Goal: Task Accomplishment & Management: Use online tool/utility

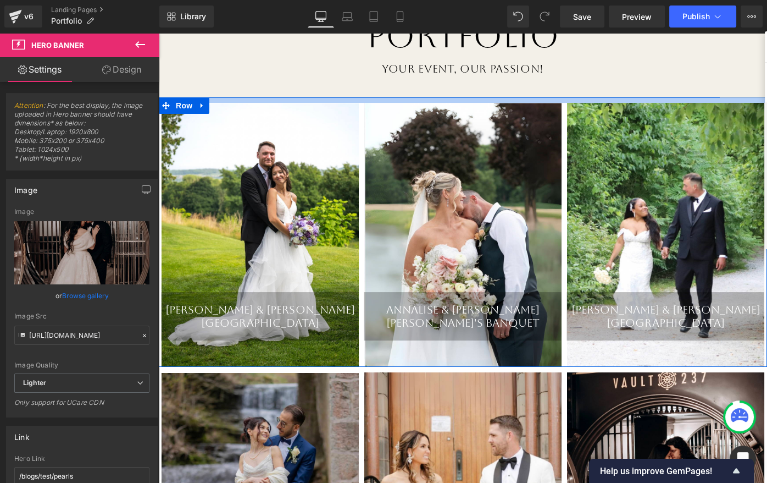
click at [267, 74] on h1 "Your Event, Our Passion!" at bounding box center [463, 69] width 608 height 14
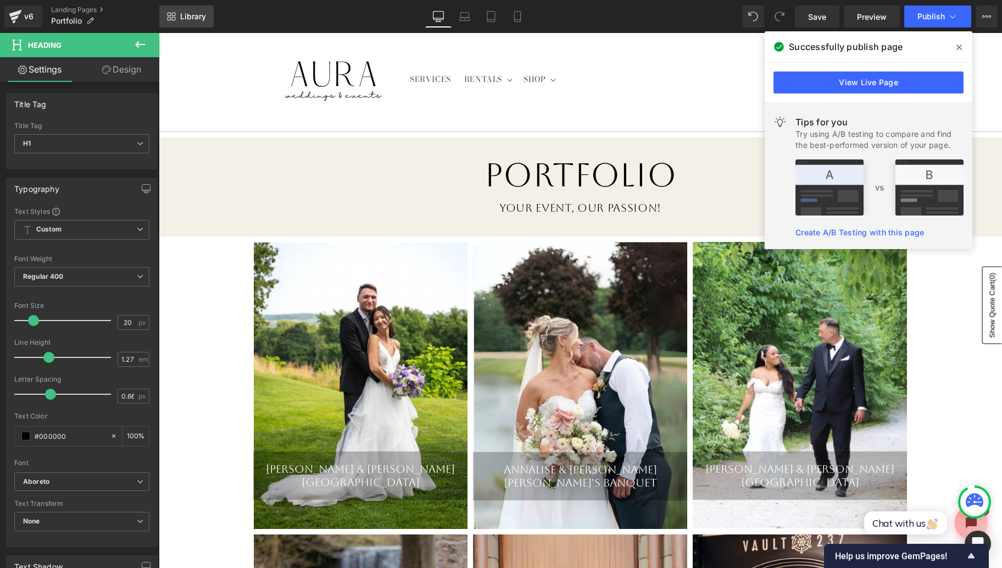
click at [188, 20] on span "Library" at bounding box center [193, 17] width 26 height 10
click at [767, 47] on icon at bounding box center [959, 47] width 5 height 9
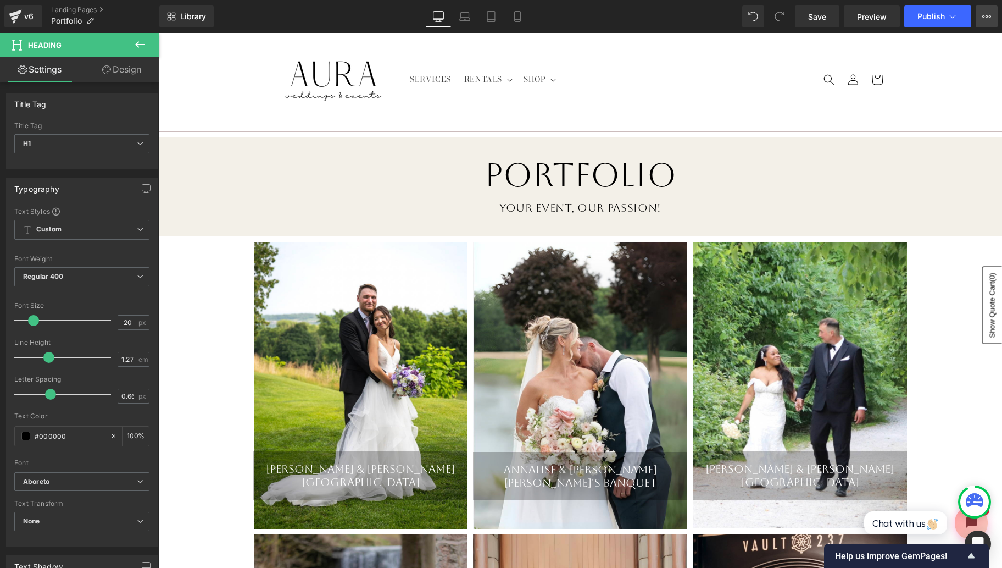
click at [767, 18] on button "View Live Page View with current Template Save Template to Library Schedule Pub…" at bounding box center [987, 16] width 22 height 22
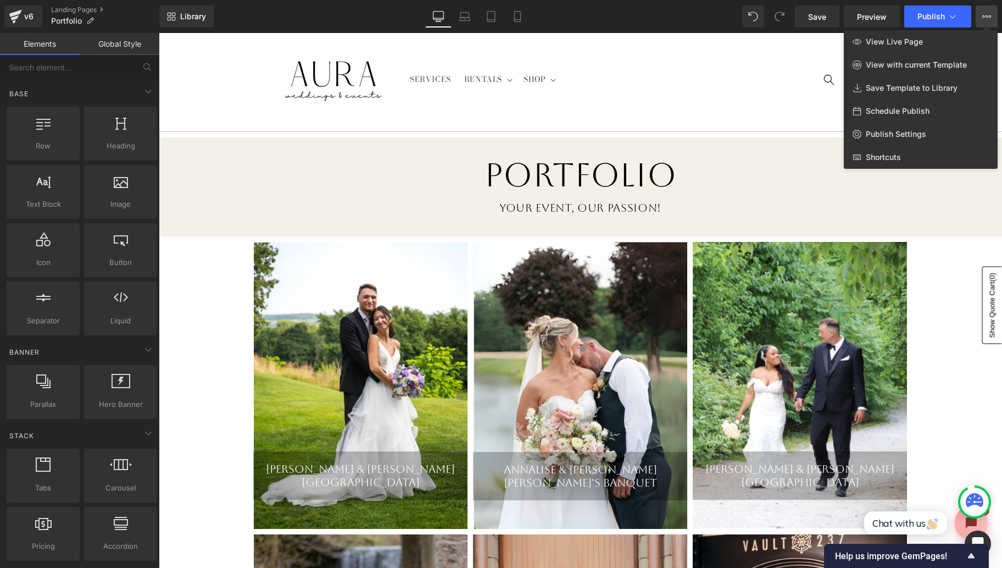
click at [756, 52] on div at bounding box center [581, 300] width 844 height 535
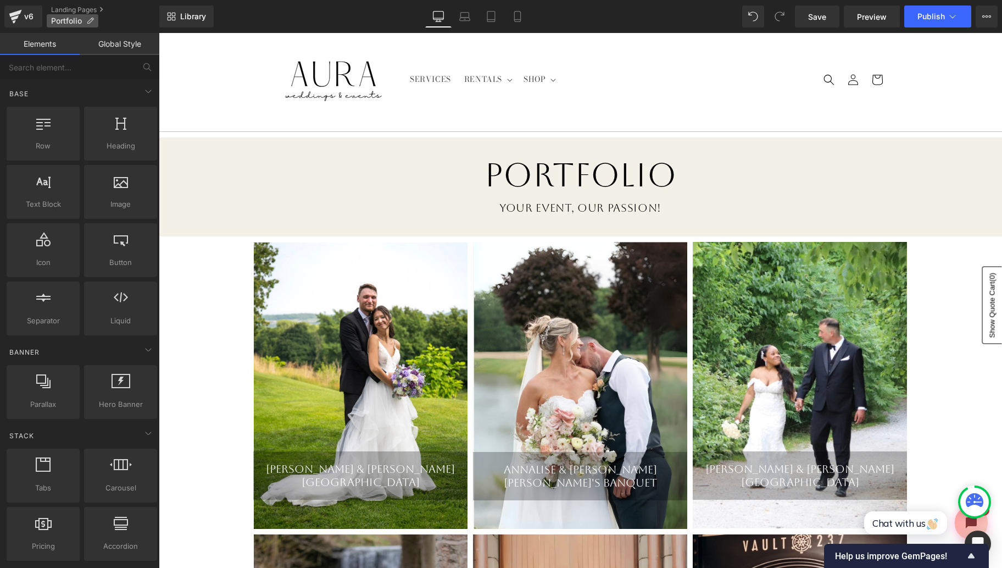
click at [69, 20] on span "Portfolio" at bounding box center [66, 20] width 31 height 9
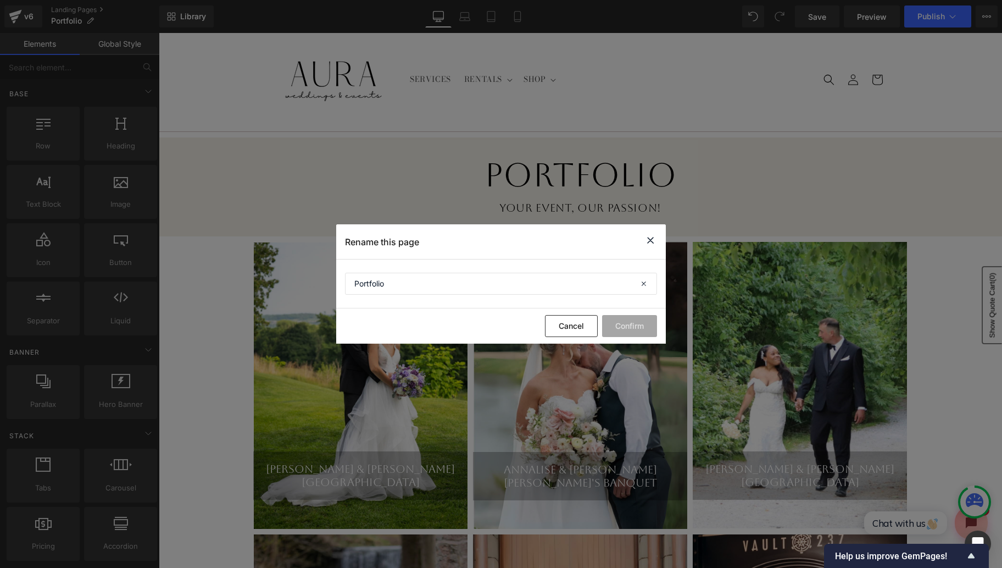
click at [650, 241] on icon at bounding box center [650, 241] width 13 height 14
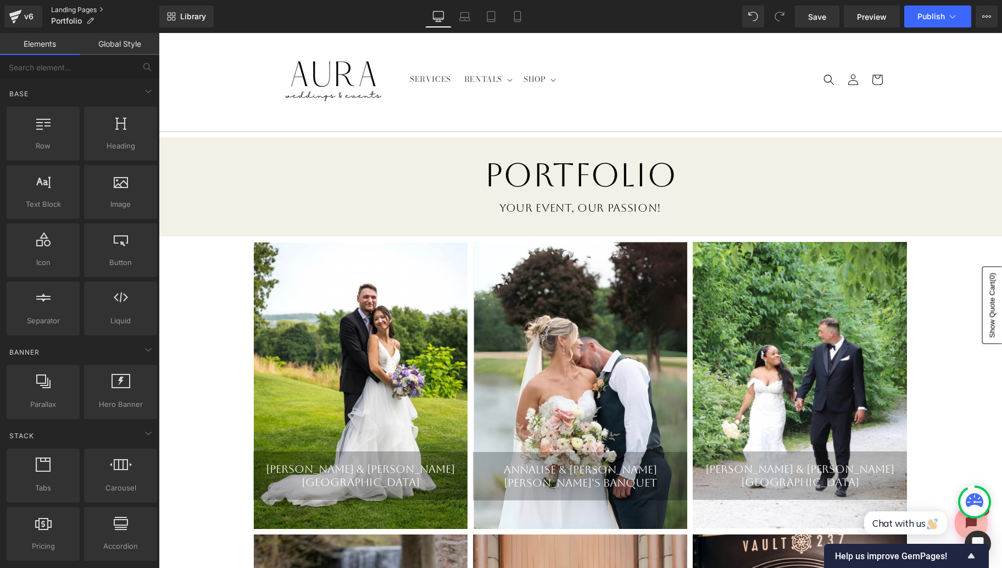
click at [63, 10] on link "Landing Pages" at bounding box center [105, 9] width 108 height 9
click at [767, 23] on button "Publish" at bounding box center [938, 16] width 67 height 22
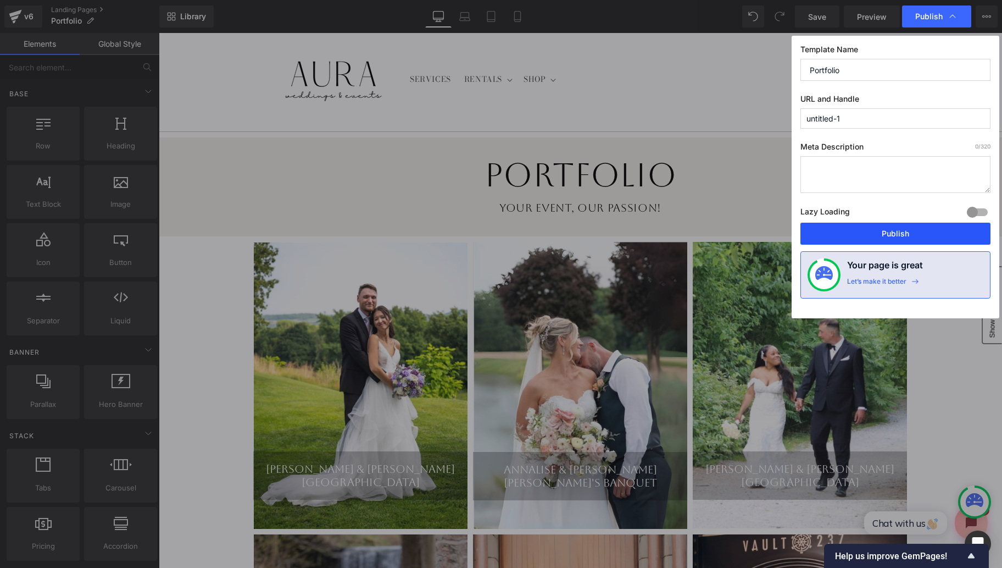
click at [767, 232] on button "Publish" at bounding box center [896, 234] width 190 height 22
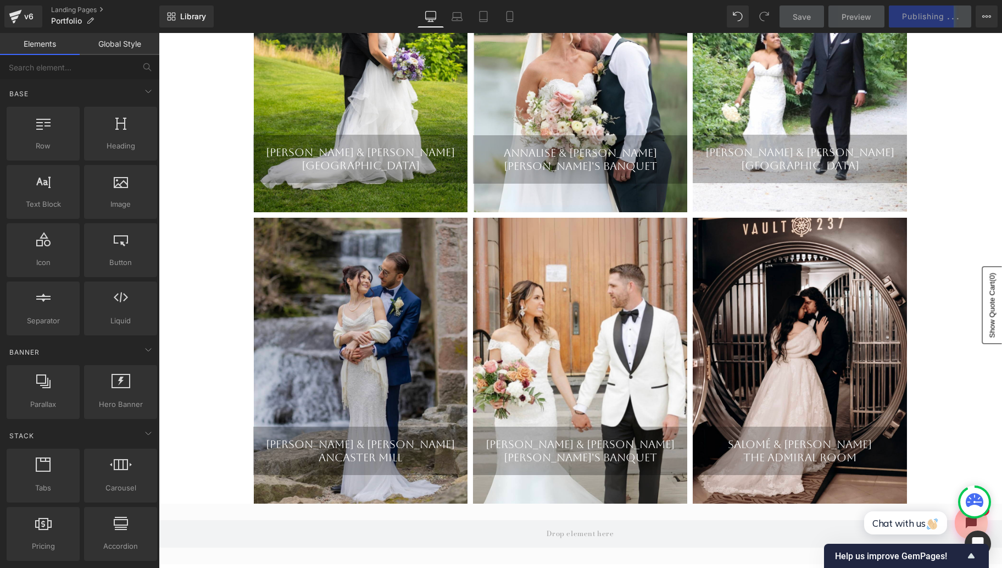
scroll to position [317, 0]
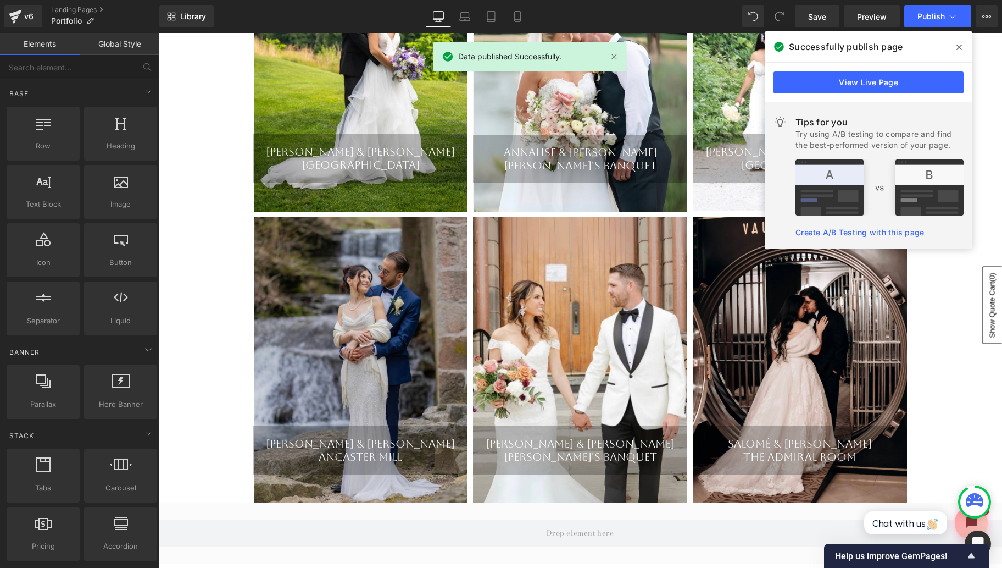
click at [767, 46] on icon at bounding box center [959, 47] width 5 height 5
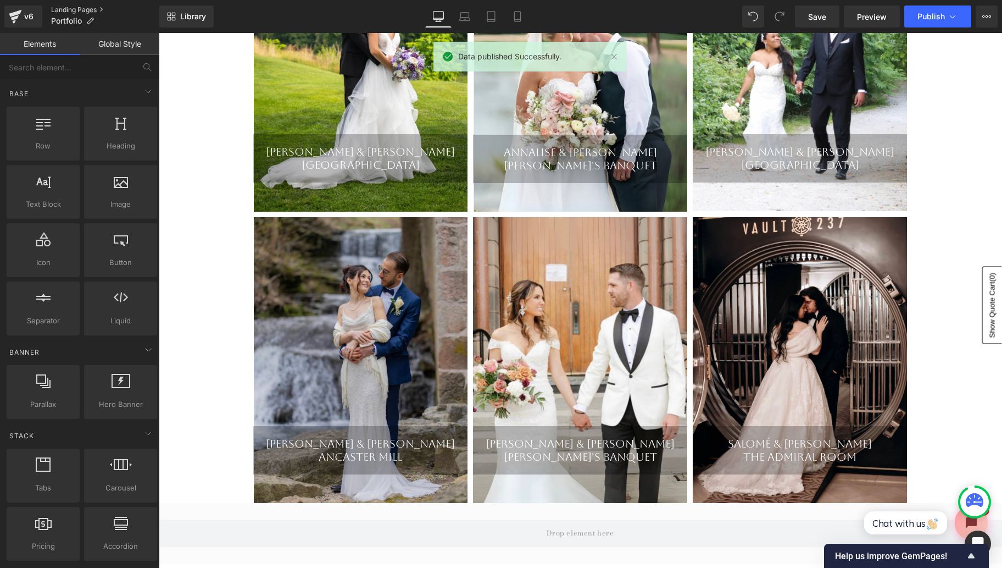
click at [68, 9] on link "Landing Pages" at bounding box center [105, 9] width 108 height 9
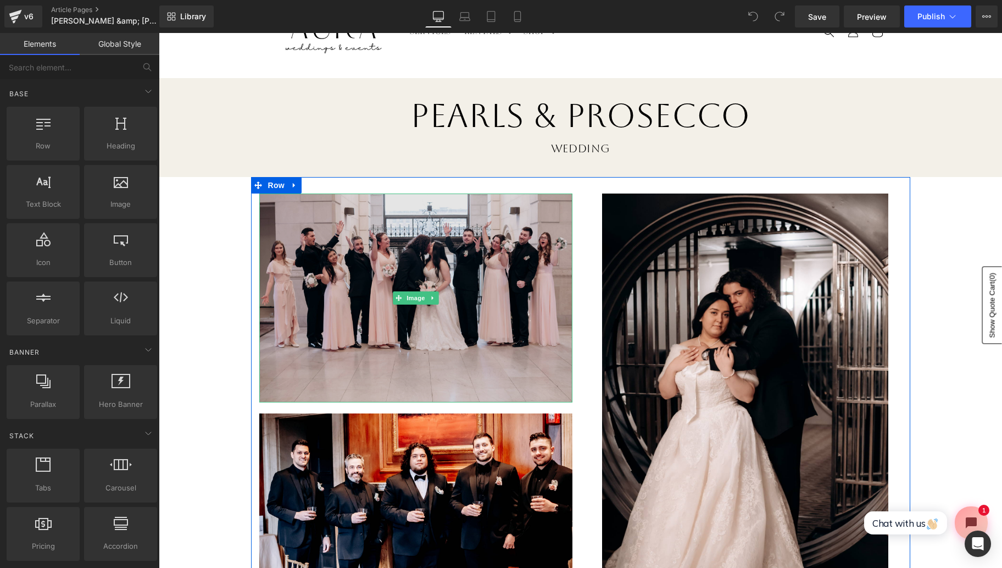
scroll to position [97, 0]
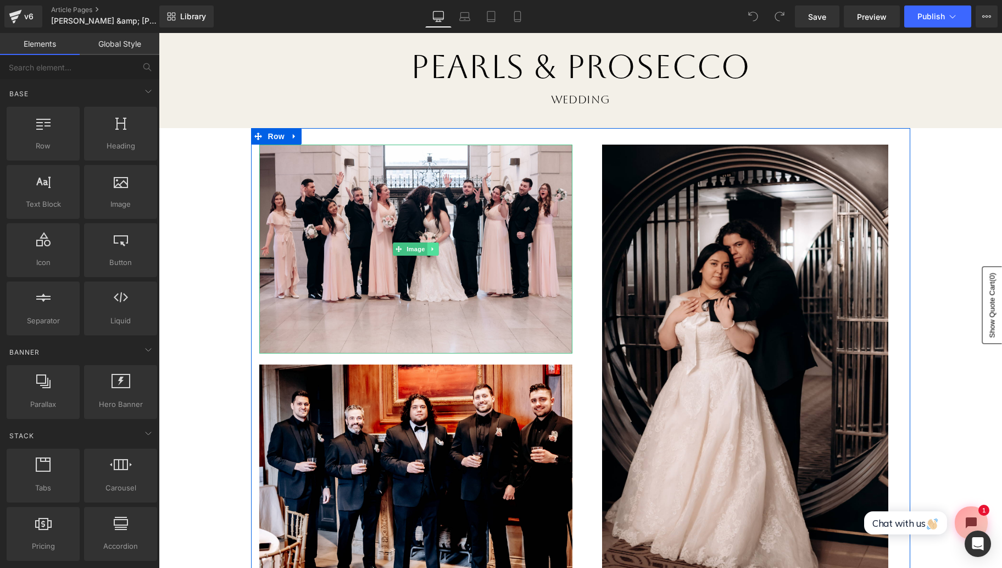
click at [436, 249] on link at bounding box center [433, 248] width 12 height 13
click at [436, 249] on icon at bounding box center [438, 249] width 6 height 6
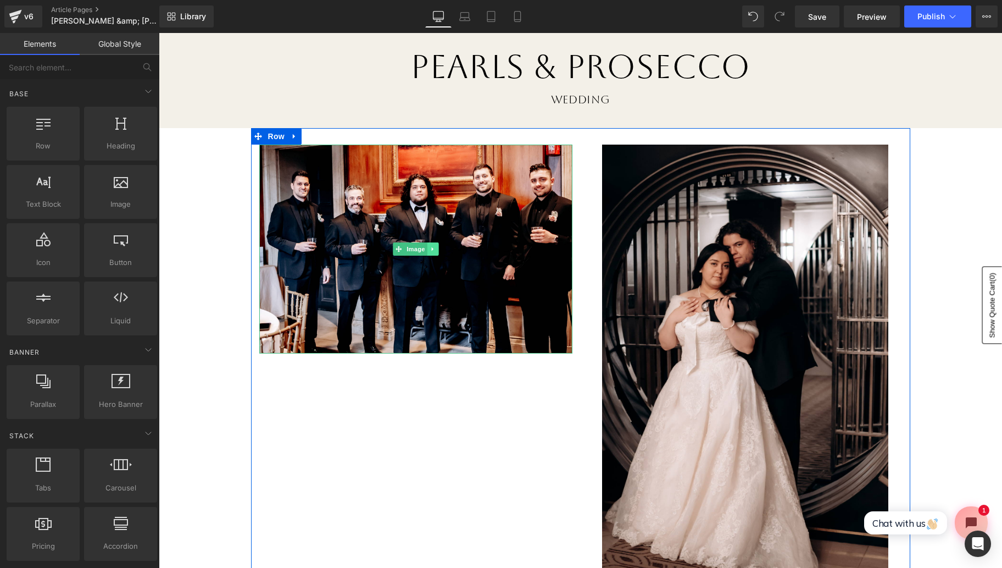
click at [435, 249] on icon at bounding box center [433, 249] width 6 height 7
click at [440, 249] on icon at bounding box center [438, 249] width 6 height 6
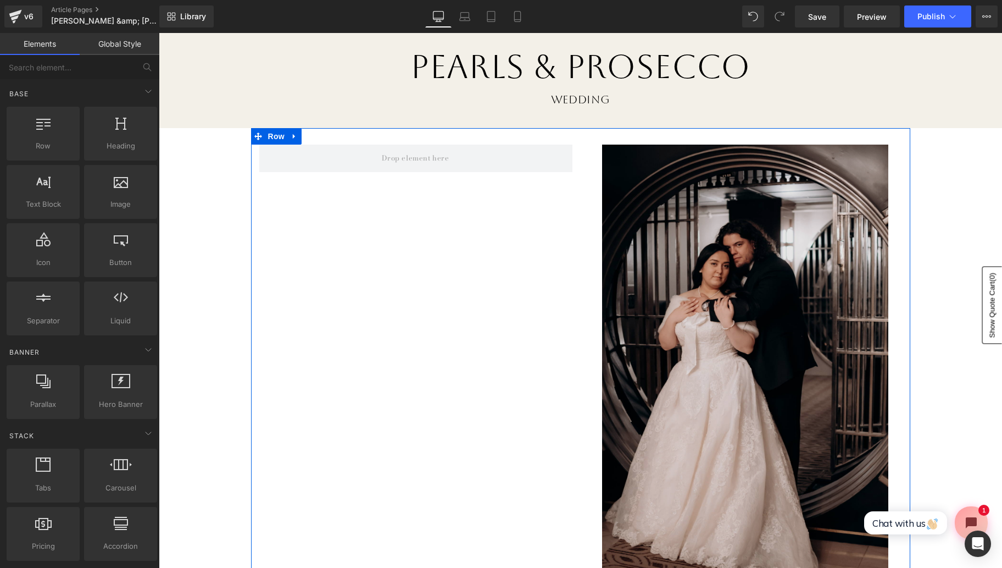
click at [681, 242] on img at bounding box center [745, 360] width 287 height 430
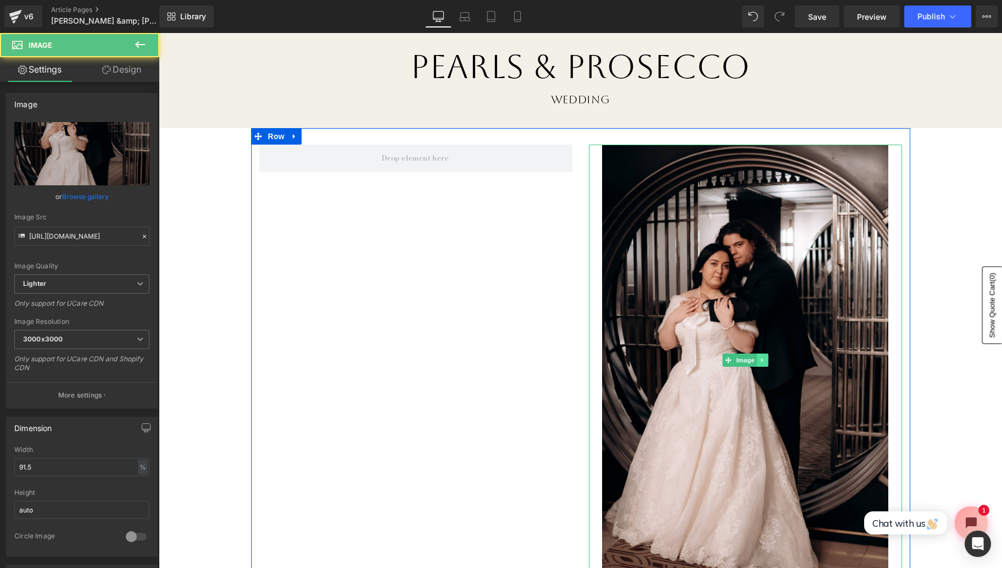
click at [764, 363] on icon at bounding box center [763, 360] width 6 height 7
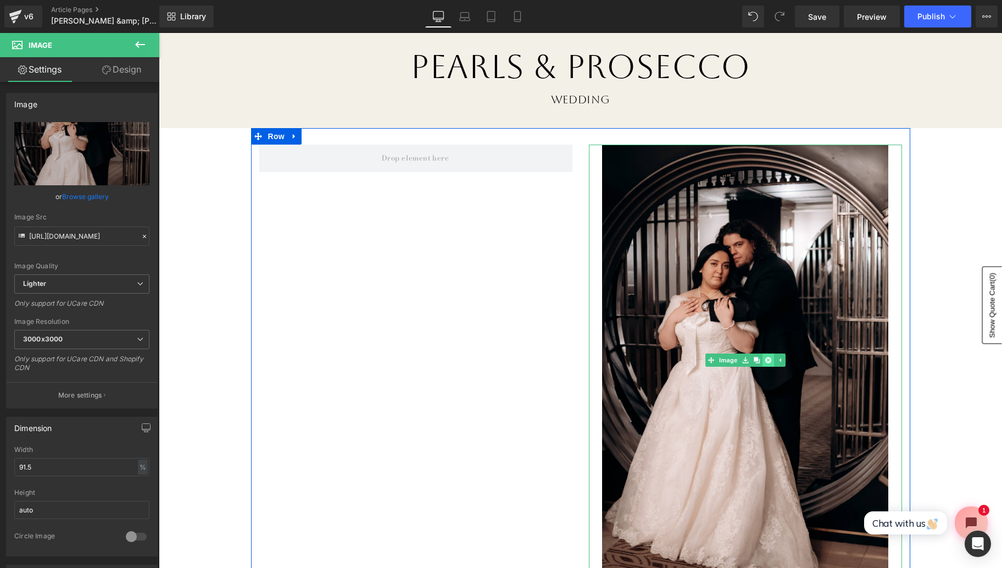
click at [768, 362] on icon at bounding box center [768, 360] width 6 height 6
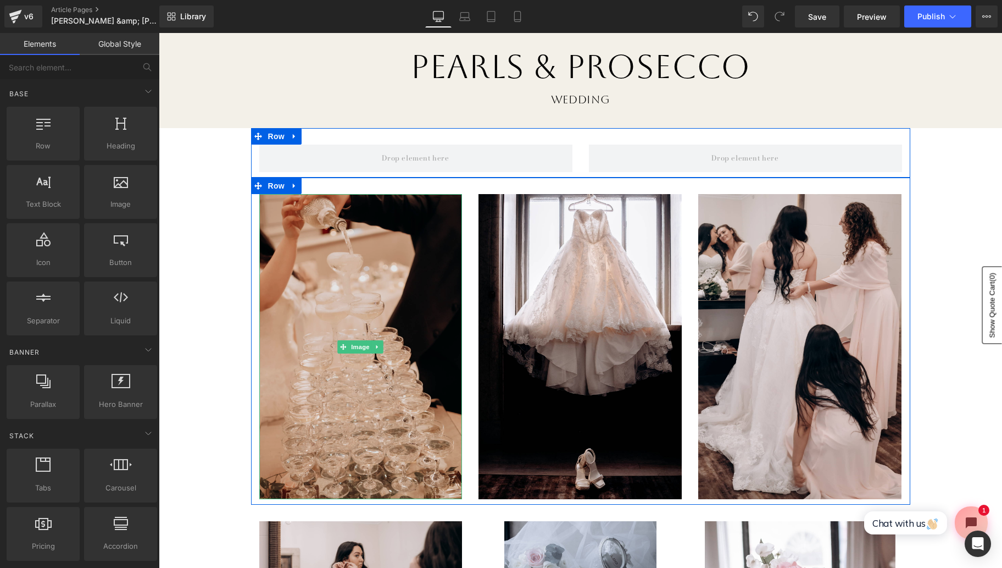
click at [391, 302] on img at bounding box center [360, 346] width 203 height 305
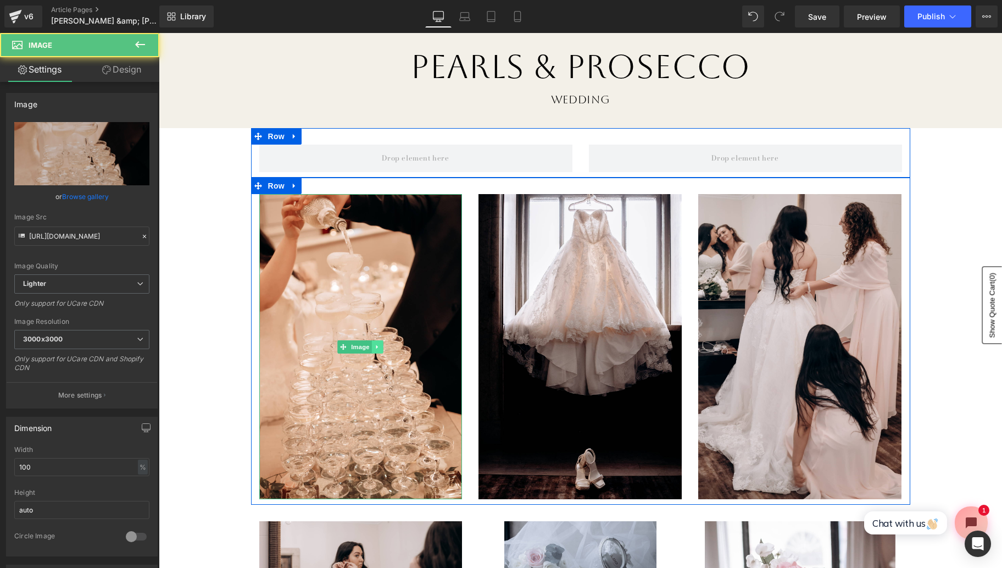
click at [378, 348] on icon at bounding box center [378, 346] width 6 height 7
click at [382, 349] on icon at bounding box center [383, 346] width 6 height 6
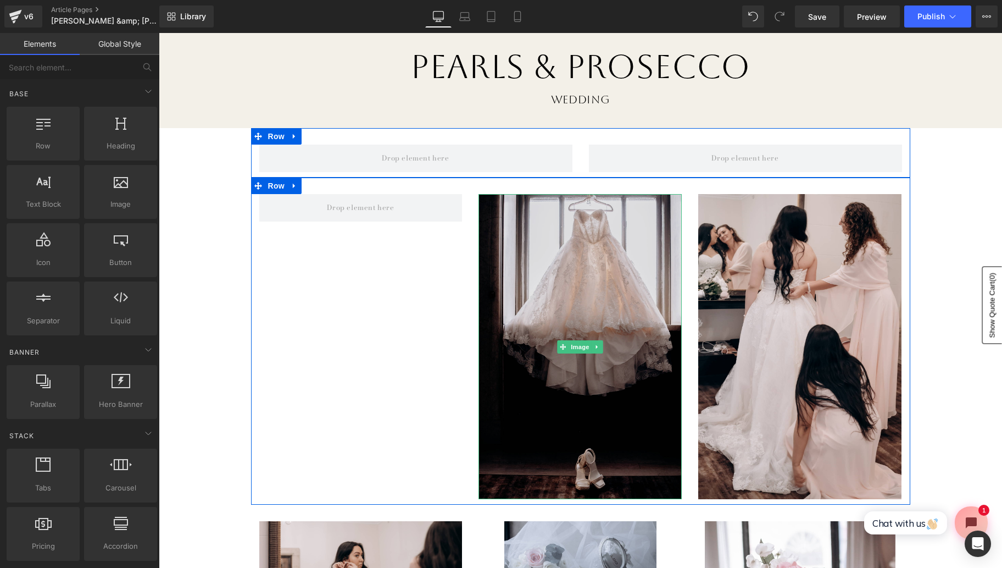
click at [498, 331] on img at bounding box center [580, 346] width 203 height 305
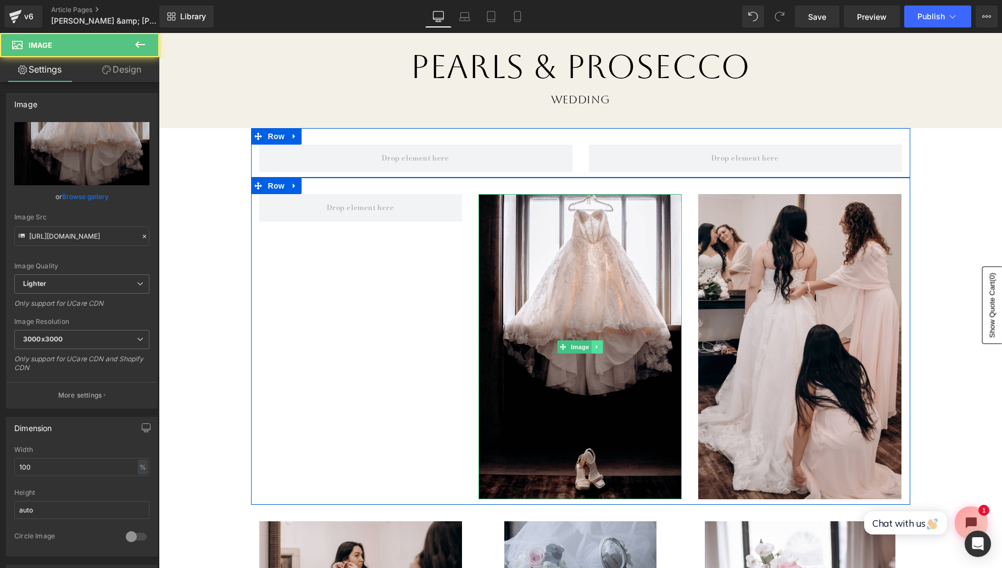
click at [597, 346] on icon at bounding box center [597, 347] width 2 height 4
click at [607, 347] on link at bounding box center [604, 346] width 12 height 13
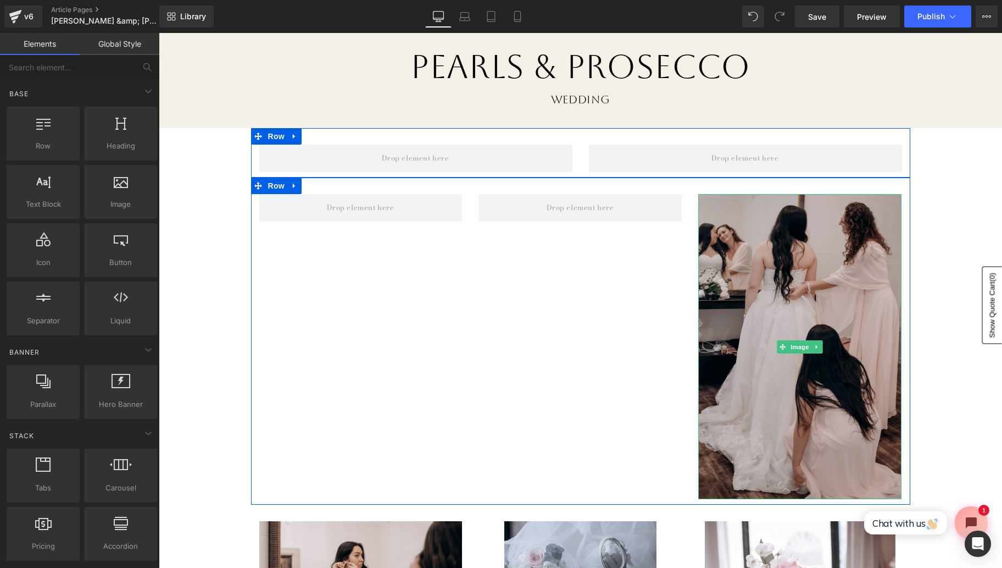
click at [791, 309] on img at bounding box center [800, 346] width 203 height 305
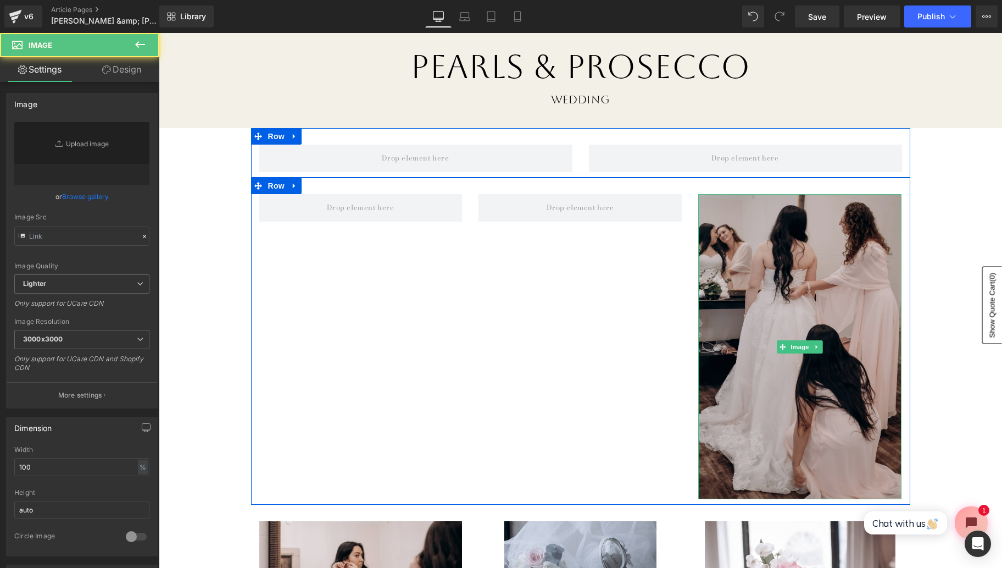
type input "https://ucarecdn.com/b143d003-5c34-4371-9334-735bc3d0a620/-/format/auto/-/previ…"
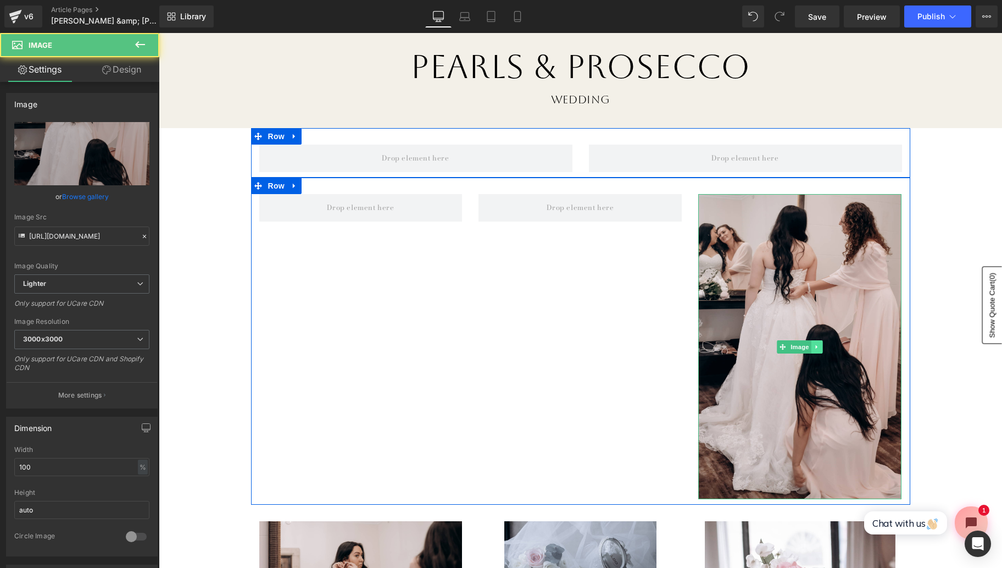
click at [822, 344] on link at bounding box center [818, 346] width 12 height 13
click at [825, 347] on icon at bounding box center [823, 346] width 6 height 6
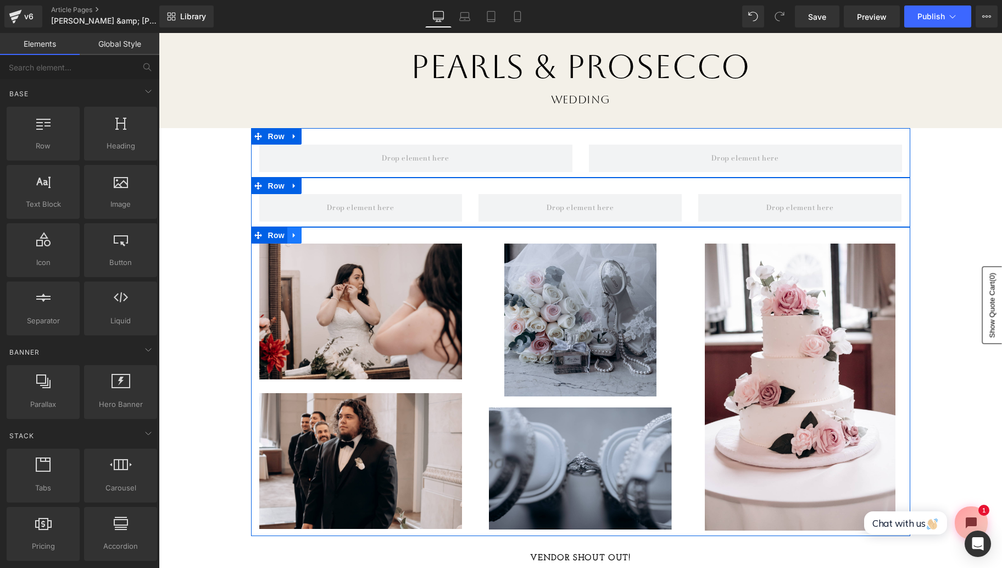
click at [295, 236] on icon at bounding box center [295, 235] width 8 height 8
click at [319, 235] on icon at bounding box center [323, 235] width 8 height 8
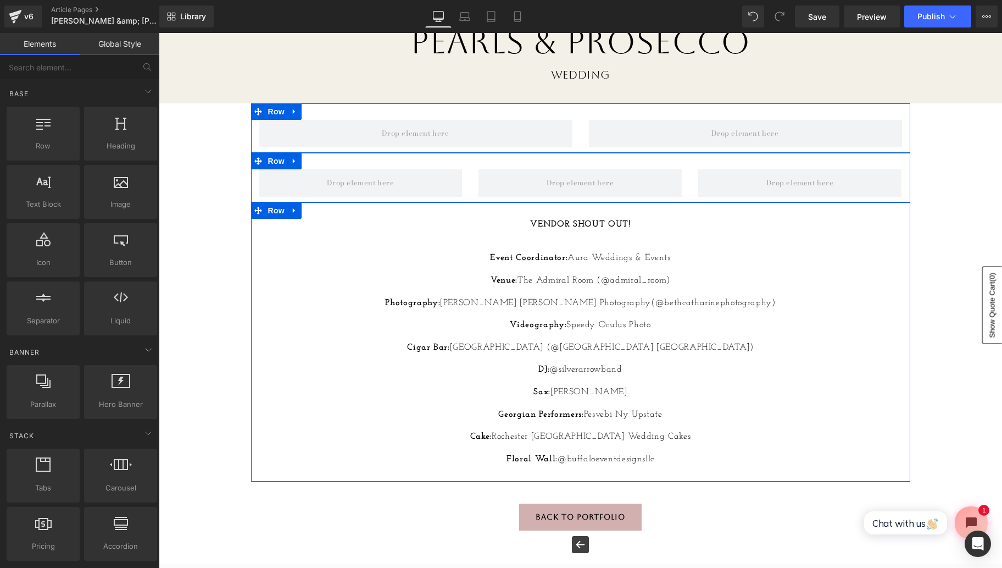
scroll to position [118, 0]
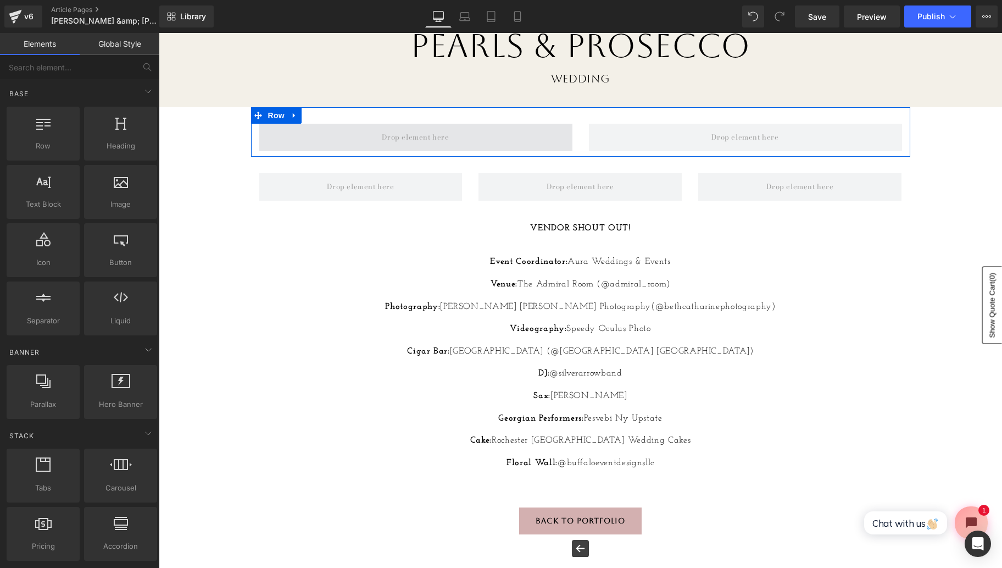
click at [325, 129] on span at bounding box center [415, 137] width 313 height 27
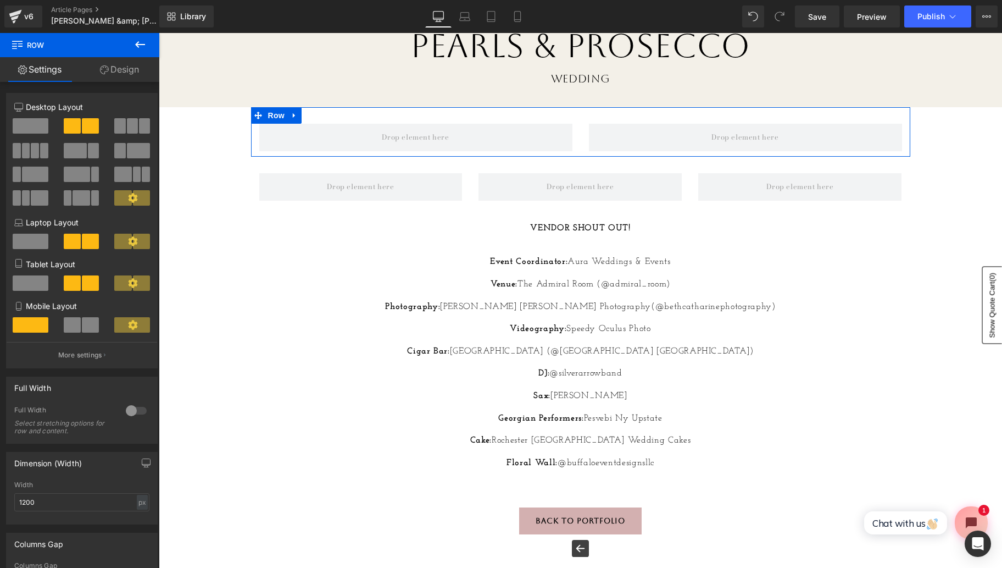
click at [34, 126] on span at bounding box center [31, 125] width 36 height 15
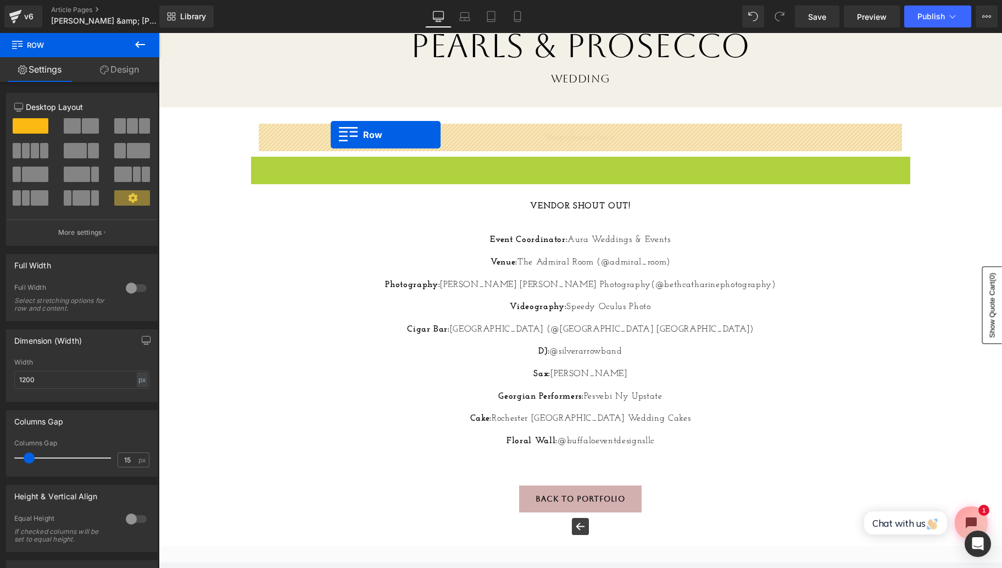
drag, startPoint x: 258, startPoint y: 165, endPoint x: 331, endPoint y: 134, distance: 79.0
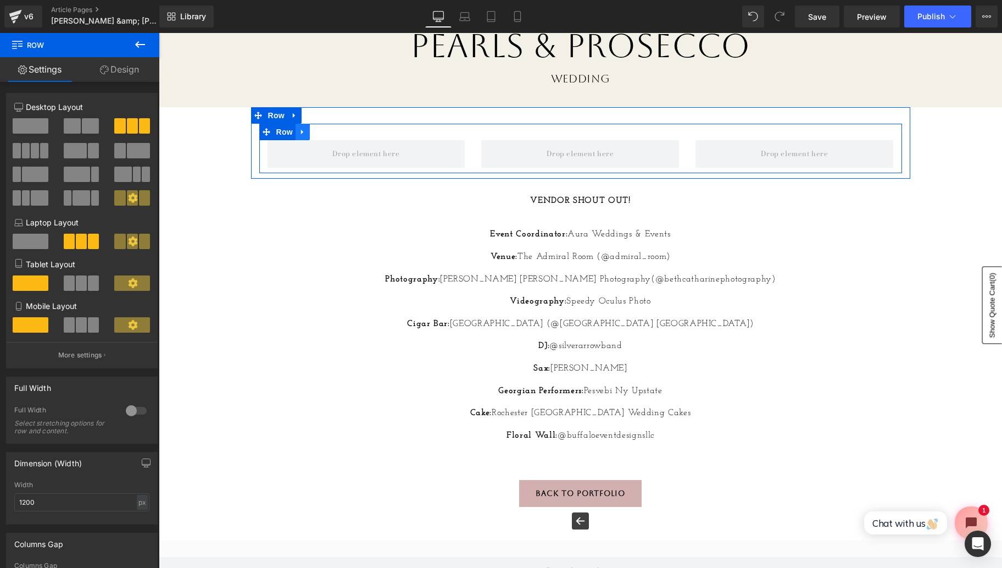
click at [300, 136] on icon at bounding box center [303, 132] width 8 height 8
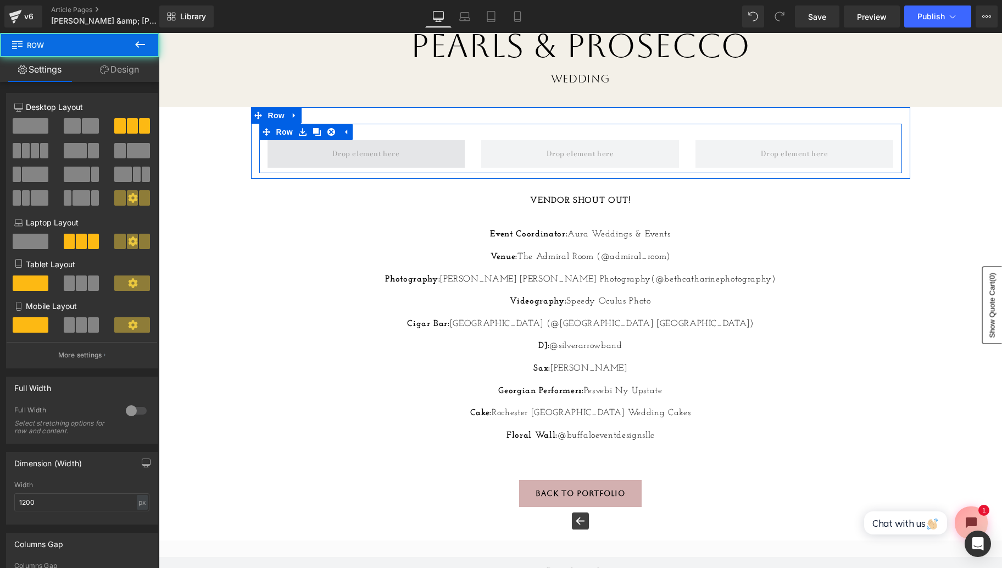
click at [301, 154] on span at bounding box center [367, 153] width 198 height 27
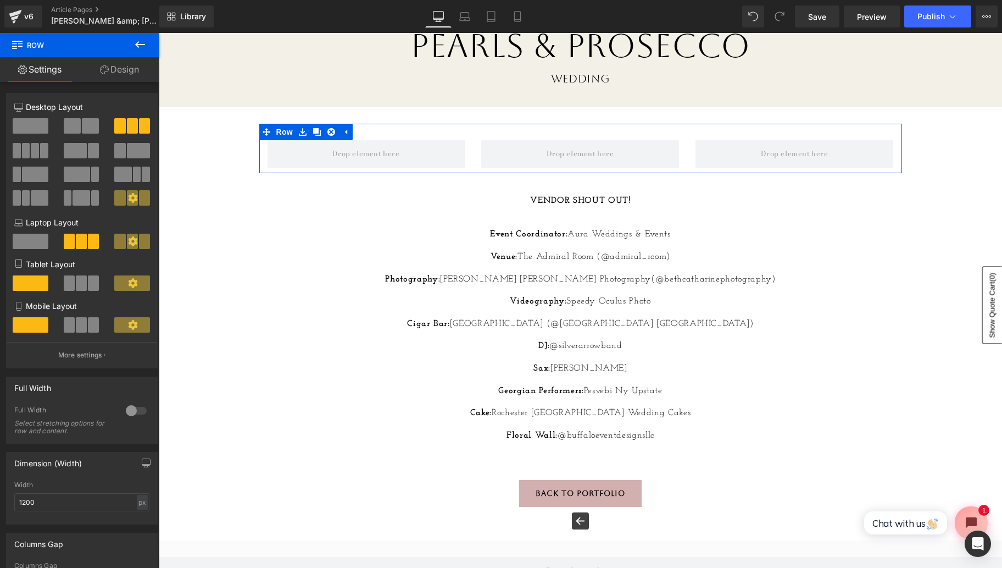
click at [31, 125] on span at bounding box center [31, 125] width 36 height 15
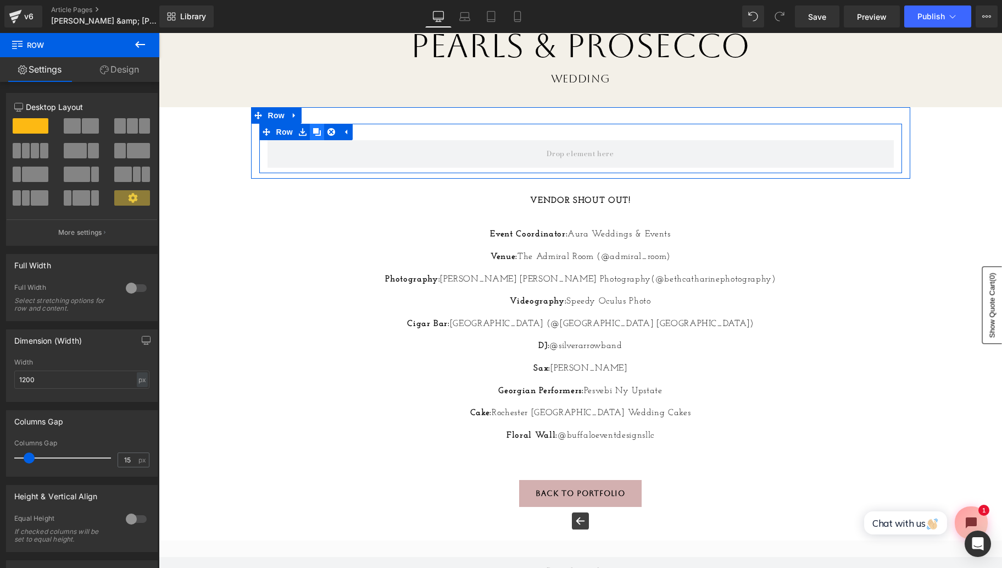
click at [314, 135] on icon at bounding box center [317, 132] width 8 height 8
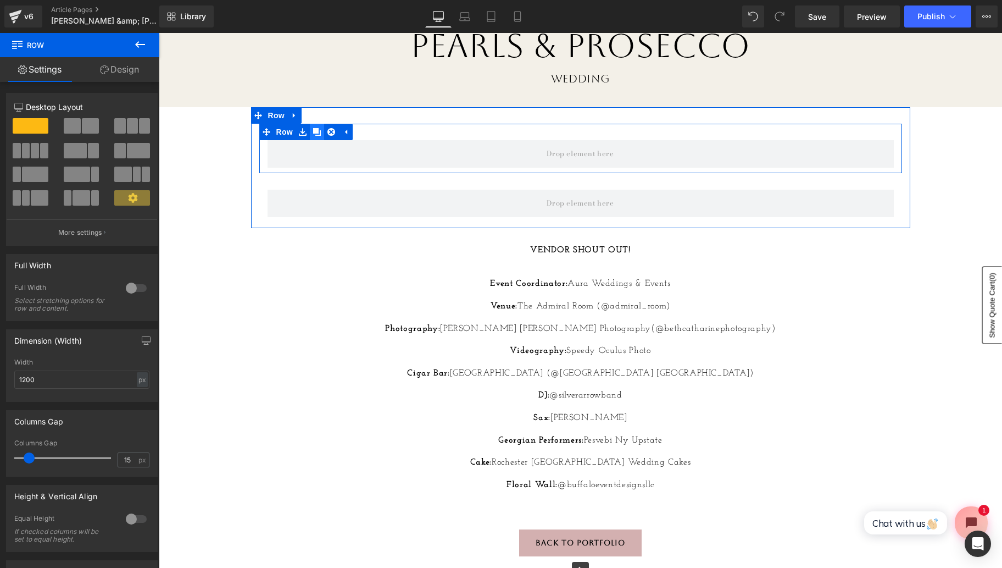
click at [316, 135] on icon at bounding box center [317, 132] width 8 height 8
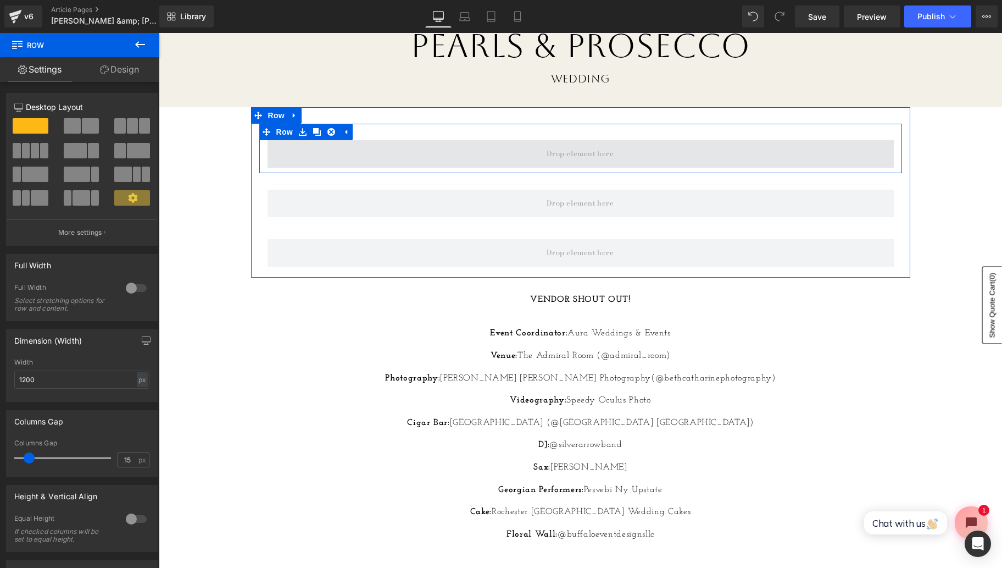
click at [473, 152] on span at bounding box center [581, 153] width 627 height 27
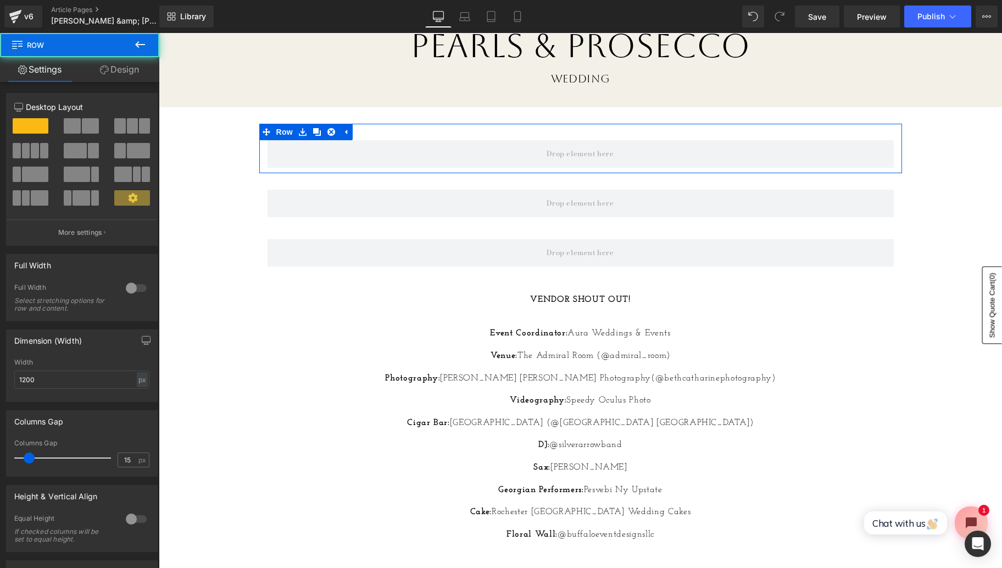
click at [119, 61] on link "Design" at bounding box center [120, 69] width 80 height 25
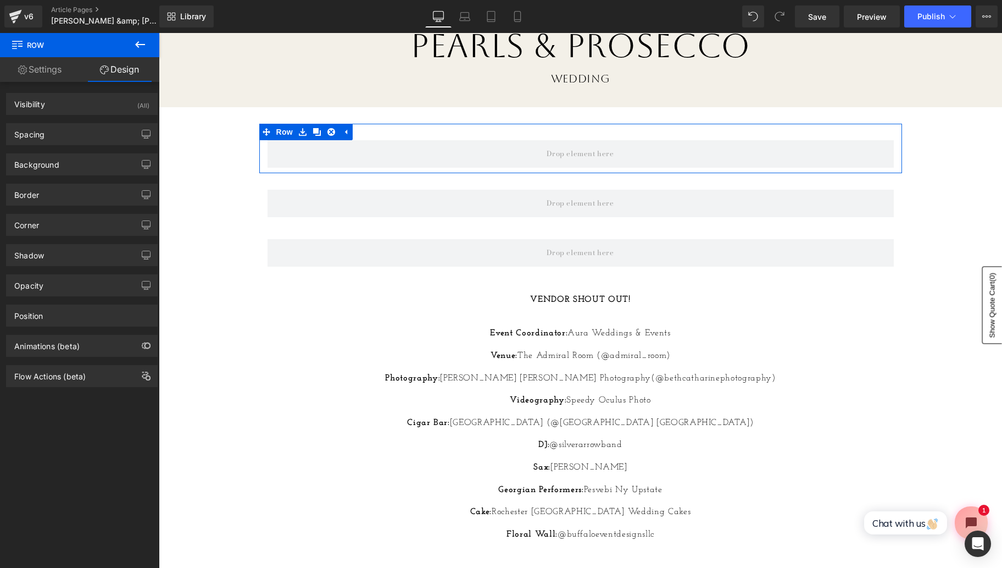
click at [54, 71] on link "Settings" at bounding box center [40, 69] width 80 height 25
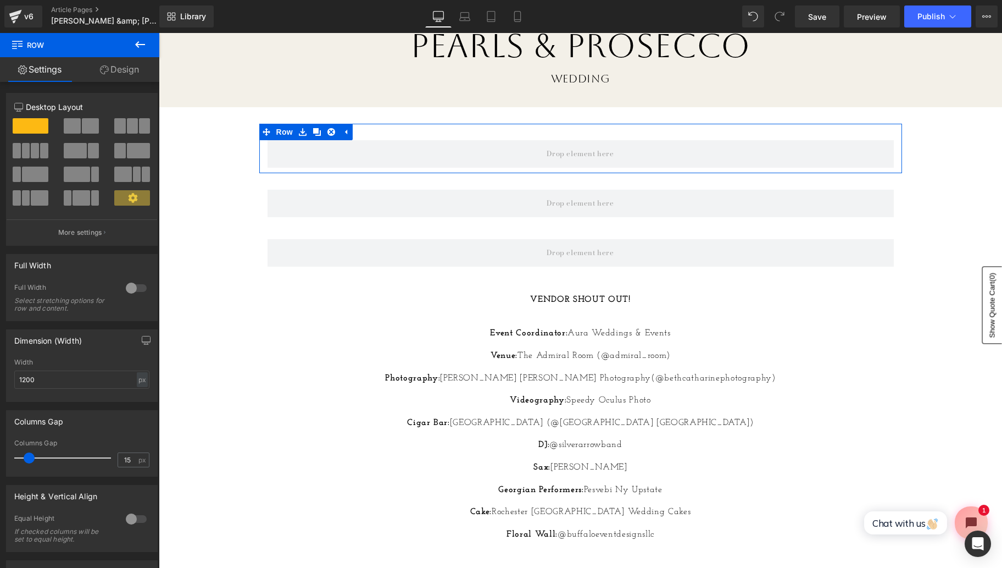
click at [137, 50] on icon at bounding box center [140, 44] width 13 height 13
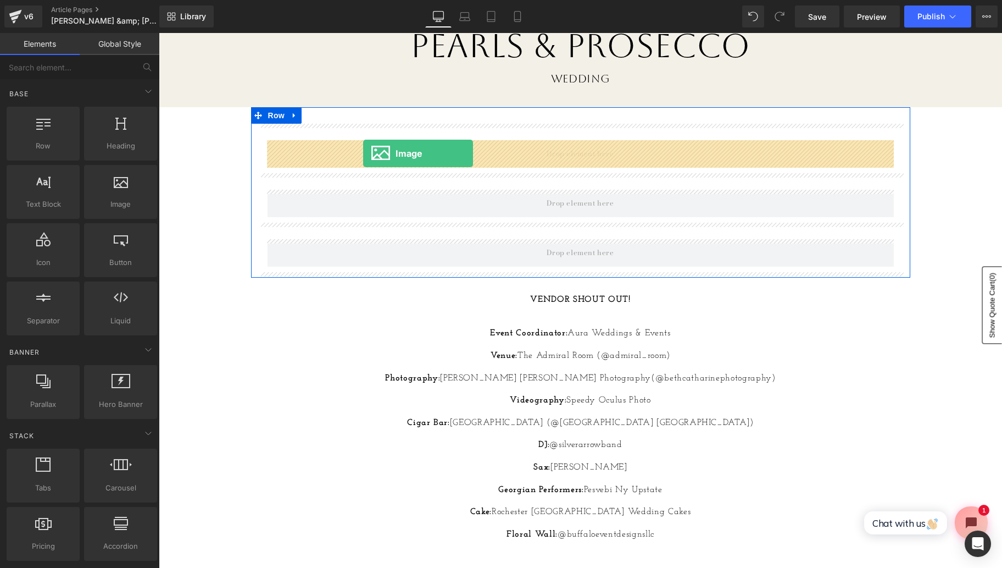
drag, startPoint x: 280, startPoint y: 236, endPoint x: 363, endPoint y: 153, distance: 117.0
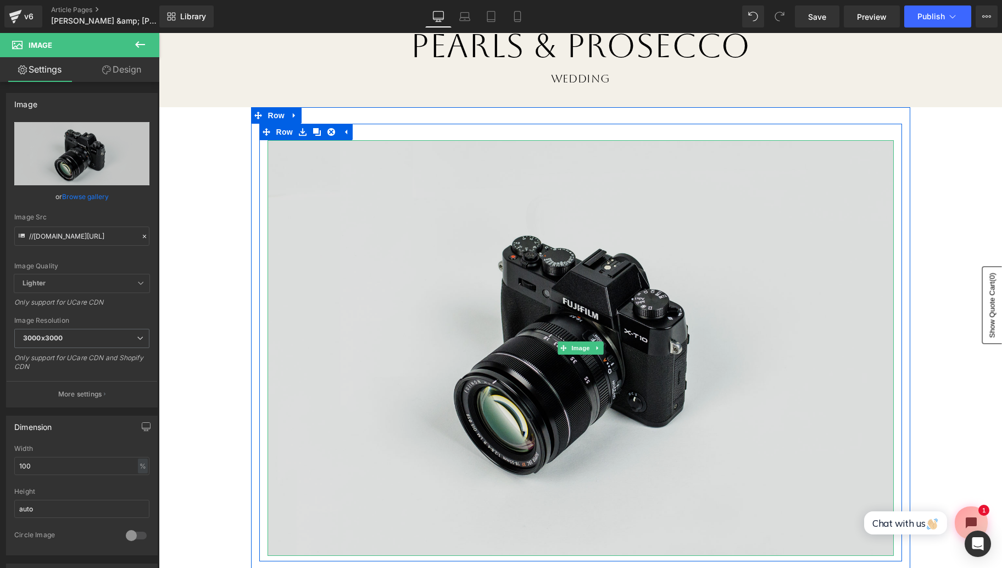
click at [361, 206] on img at bounding box center [581, 347] width 627 height 415
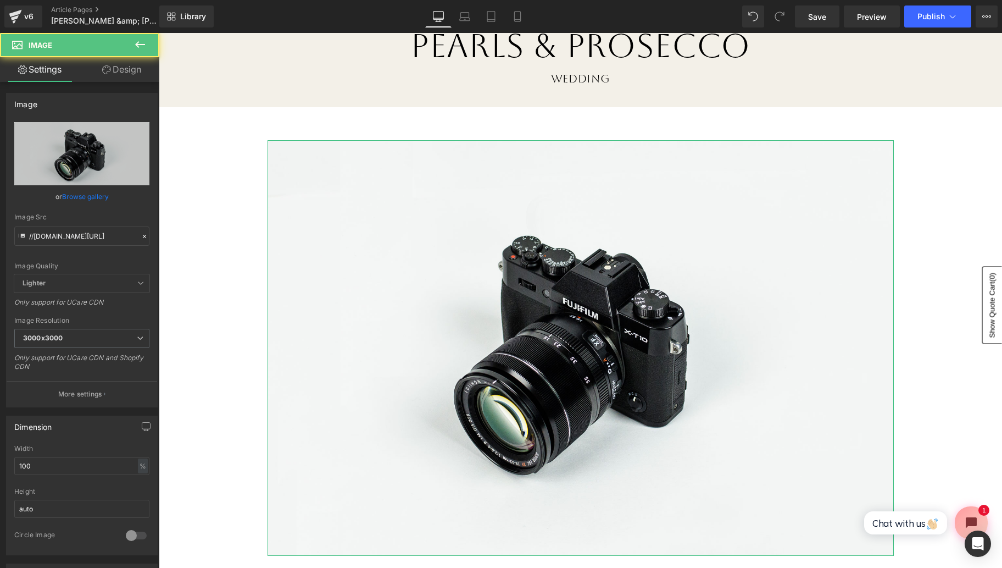
click at [84, 195] on link "Browse gallery" at bounding box center [85, 196] width 47 height 19
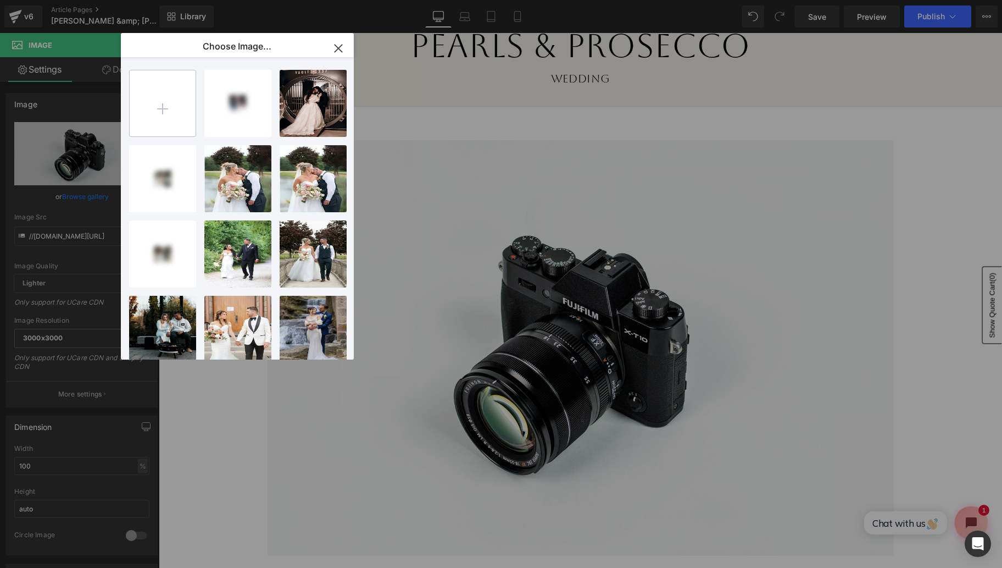
click at [147, 118] on input "file" at bounding box center [163, 103] width 66 height 66
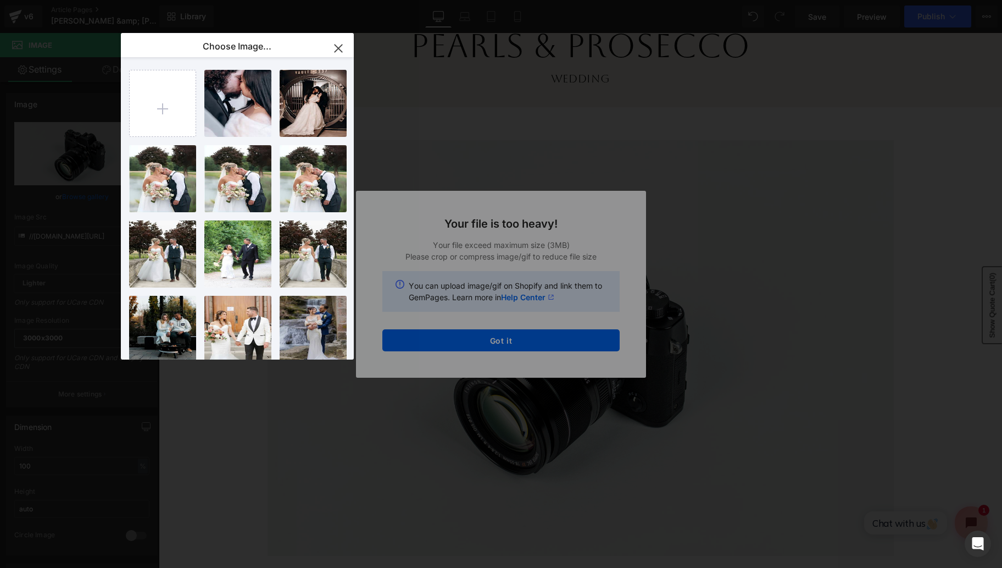
click at [330, 57] on icon "button" at bounding box center [339, 49] width 18 height 18
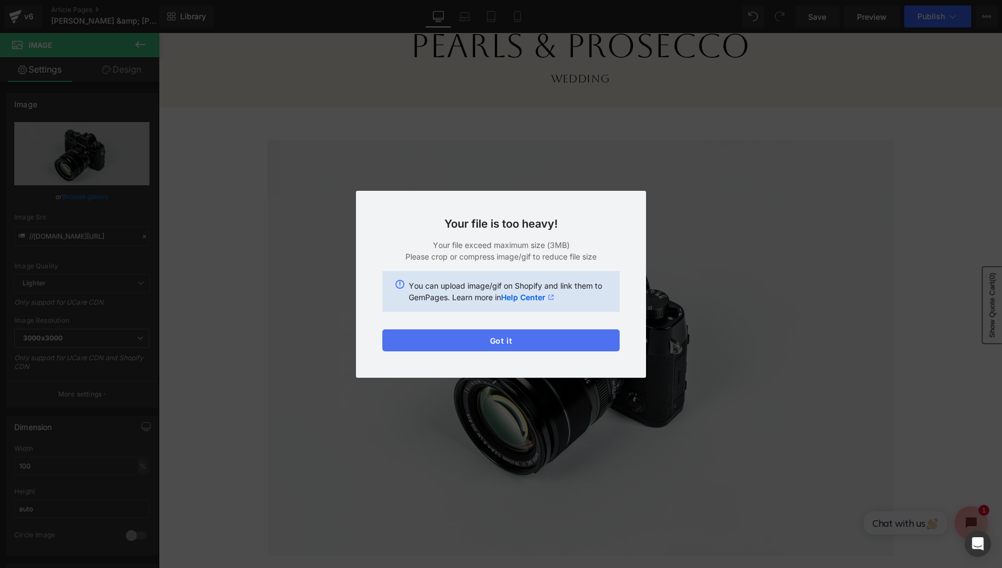
click at [479, 340] on button "Got it" at bounding box center [501, 340] width 237 height 22
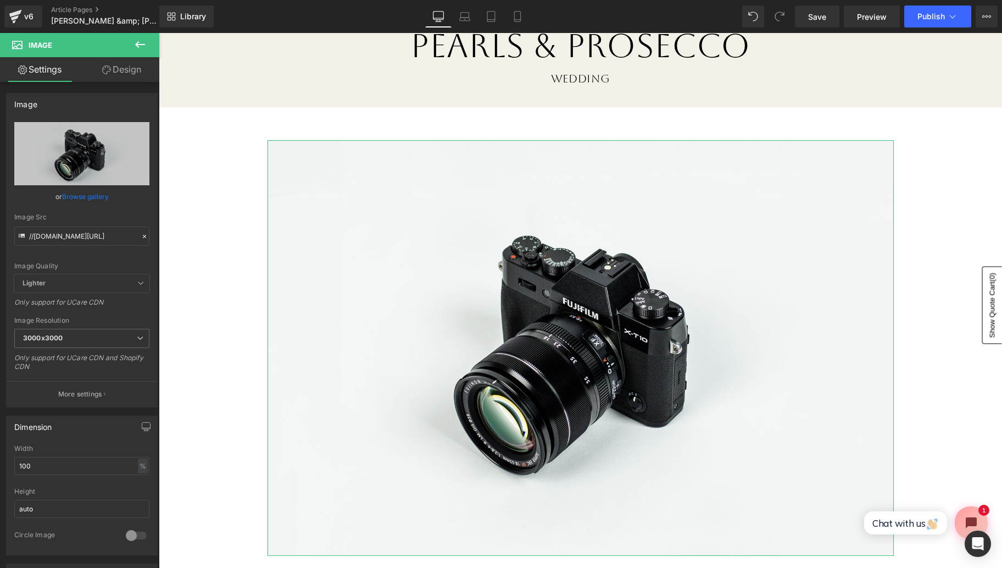
click at [80, 198] on link "Browse gallery" at bounding box center [85, 196] width 47 height 19
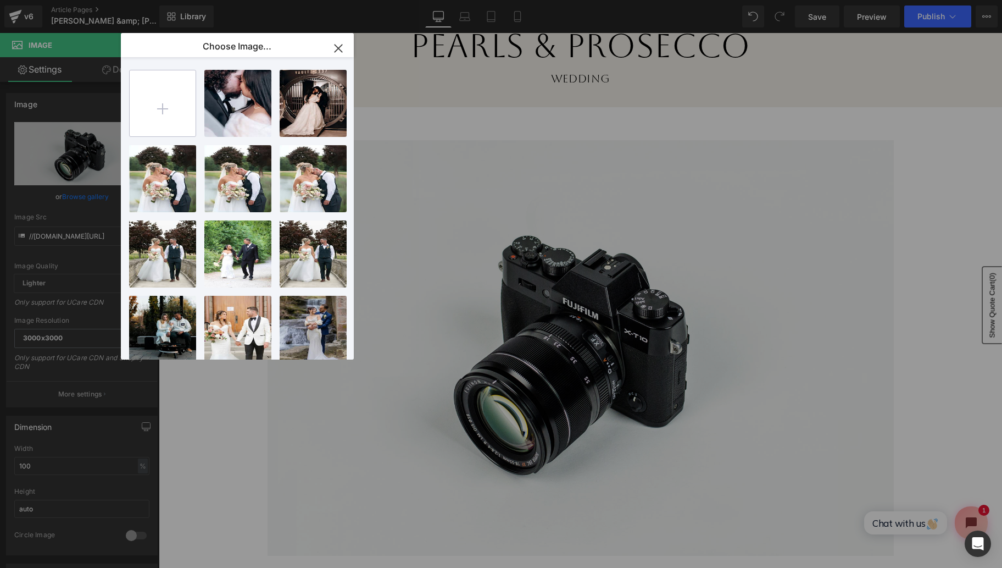
click at [164, 114] on input "file" at bounding box center [163, 103] width 66 height 66
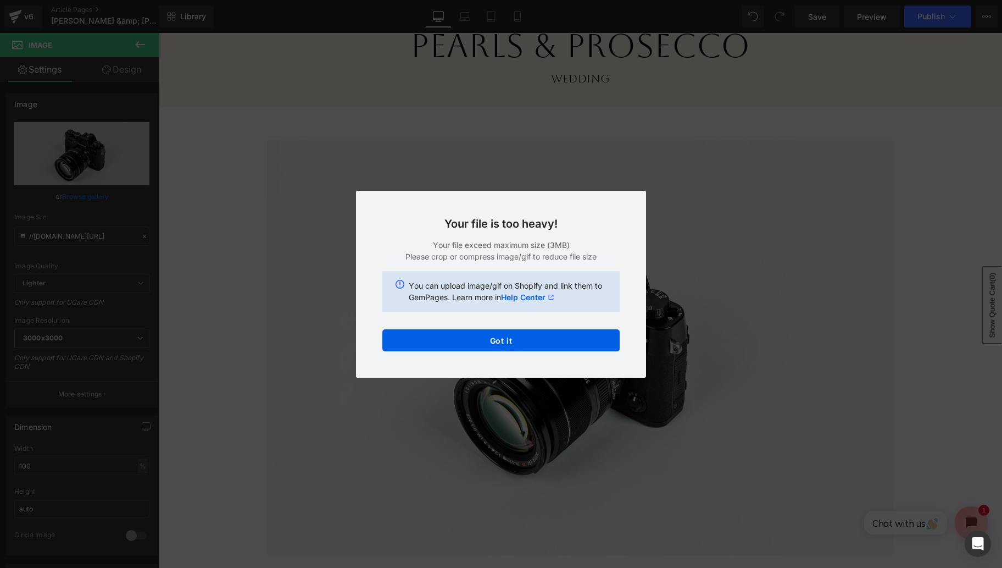
click at [516, 0] on div "Text Color Highlight Color #333333 Choose Image... Back to Library Insert Scree…" at bounding box center [501, 0] width 1002 height 0
click at [509, 340] on button "Got it" at bounding box center [501, 340] width 237 height 22
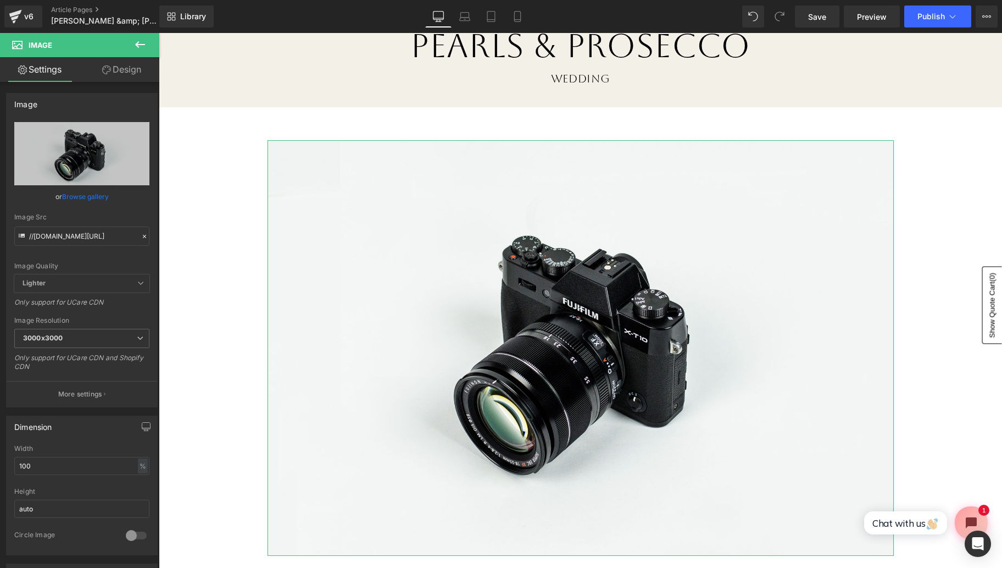
click at [96, 200] on link "Browse gallery" at bounding box center [85, 196] width 47 height 19
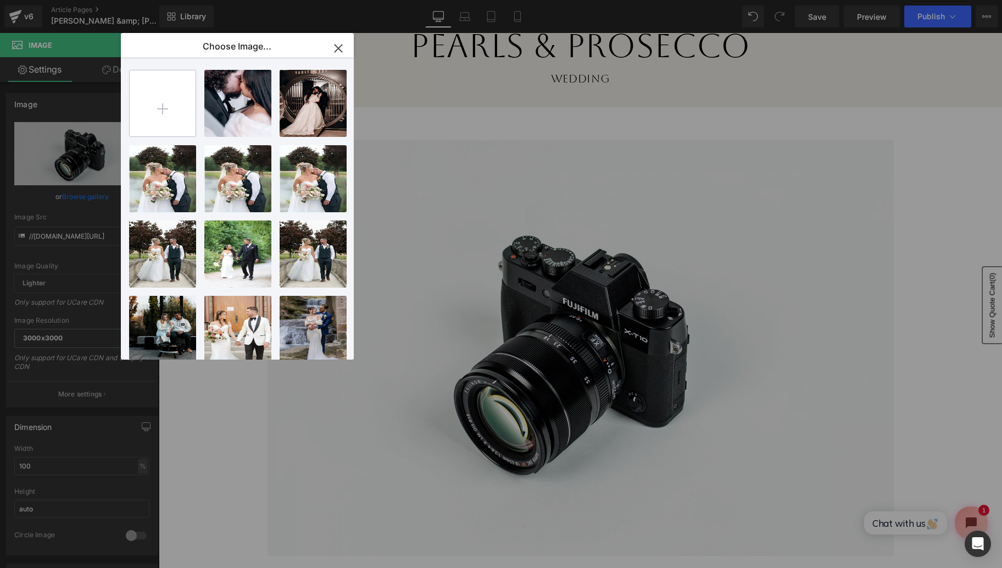
click at [168, 114] on input "file" at bounding box center [163, 103] width 66 height 66
type input "C:\fakepath\Screen Shot 2025-09-26 at 9.42.24 AM.png"
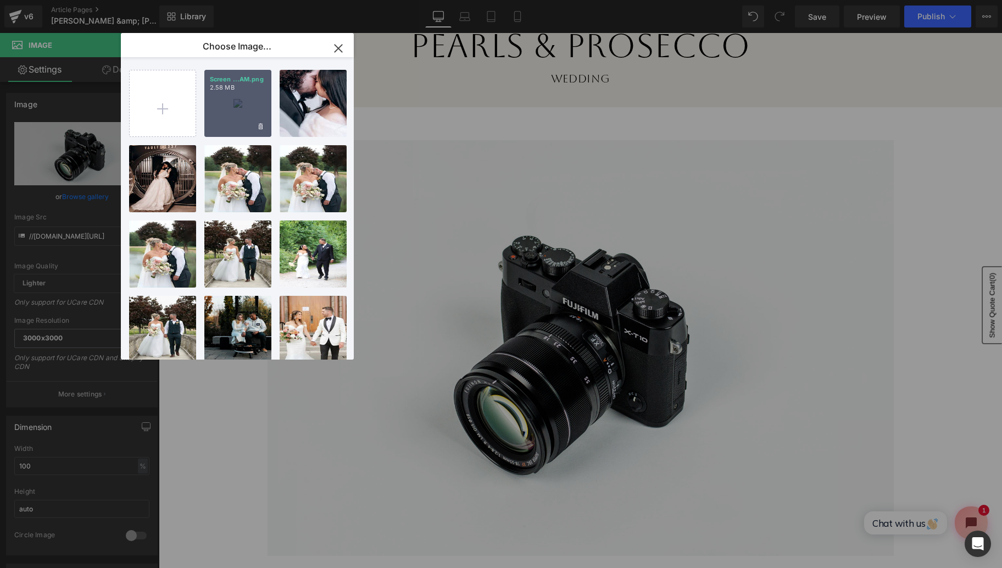
click at [229, 114] on div "Screen ...AM.png 2.58 MB" at bounding box center [237, 103] width 67 height 67
type input "https://ucarecdn.com/be20cd24-ad39-4967-ae07-e051c4b18439/-/format/auto/-/previ…"
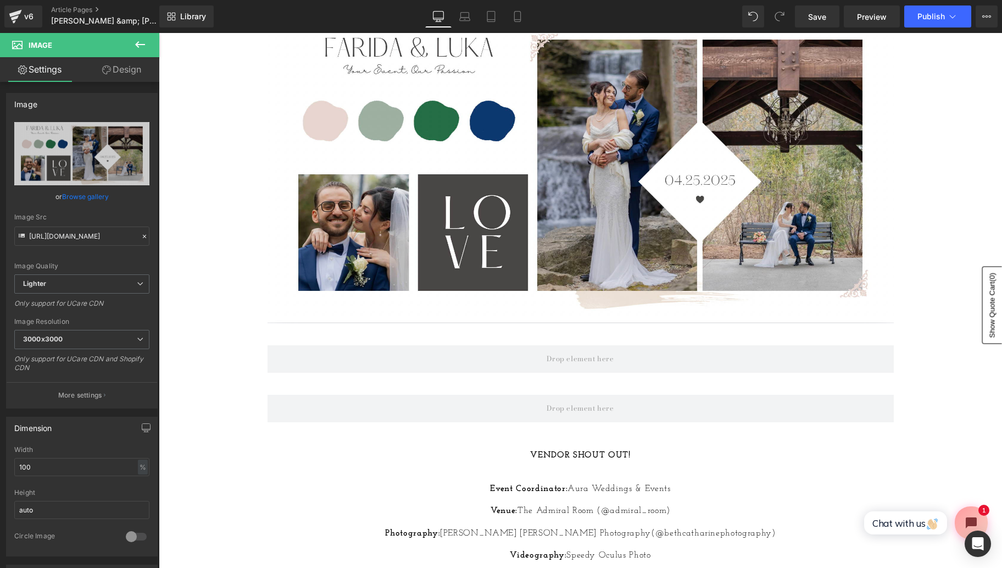
scroll to position [252, 0]
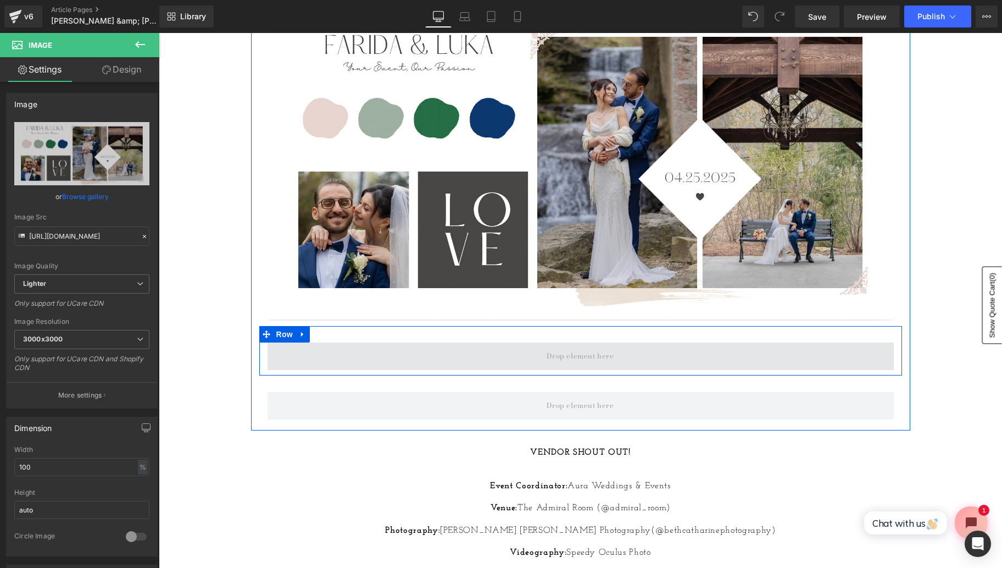
click at [586, 354] on span at bounding box center [580, 356] width 75 height 18
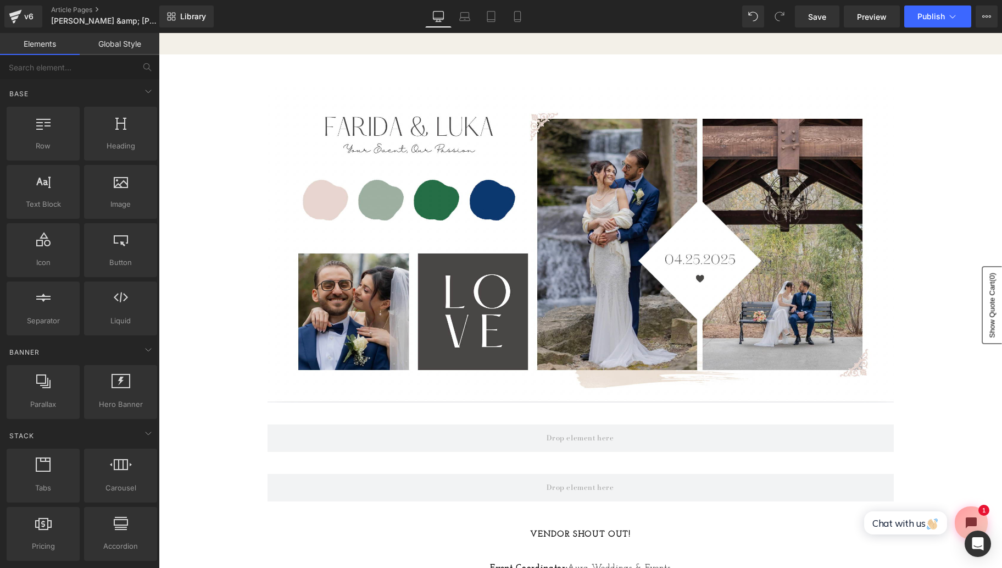
scroll to position [167, 0]
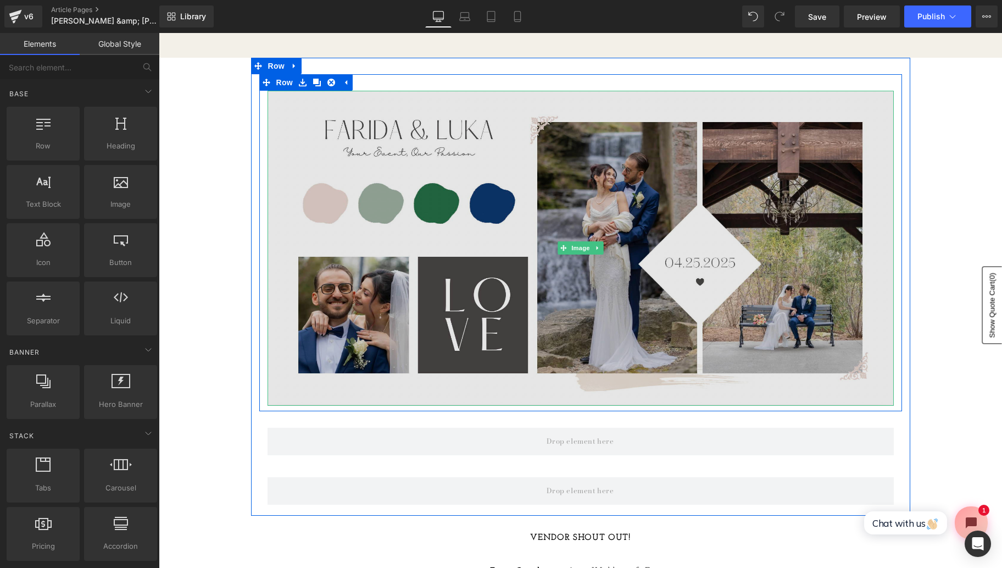
click at [550, 380] on img at bounding box center [581, 248] width 627 height 314
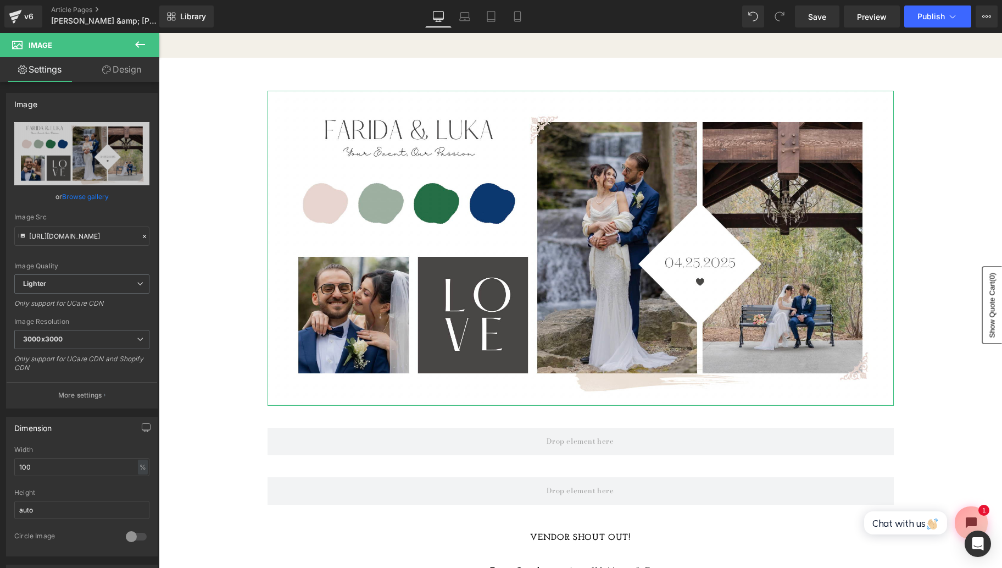
click at [124, 75] on link "Design" at bounding box center [122, 69] width 80 height 25
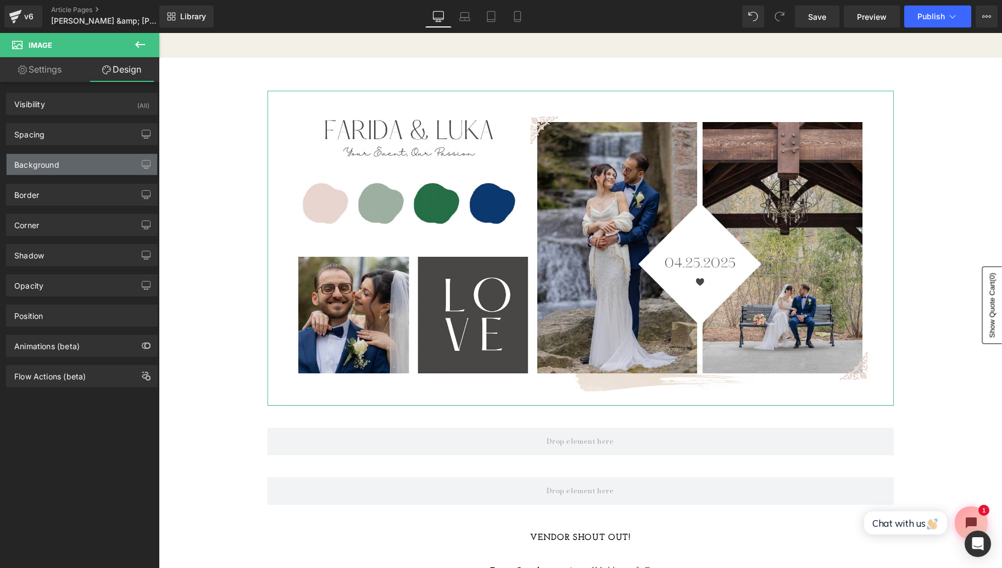
click at [75, 170] on div "Background" at bounding box center [82, 164] width 151 height 21
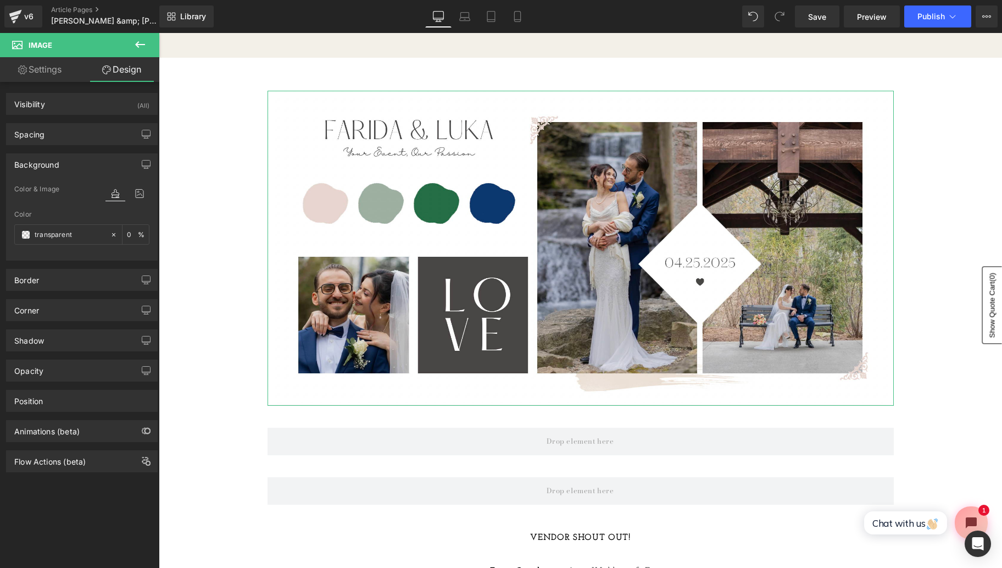
click at [58, 70] on link "Settings" at bounding box center [40, 69] width 80 height 25
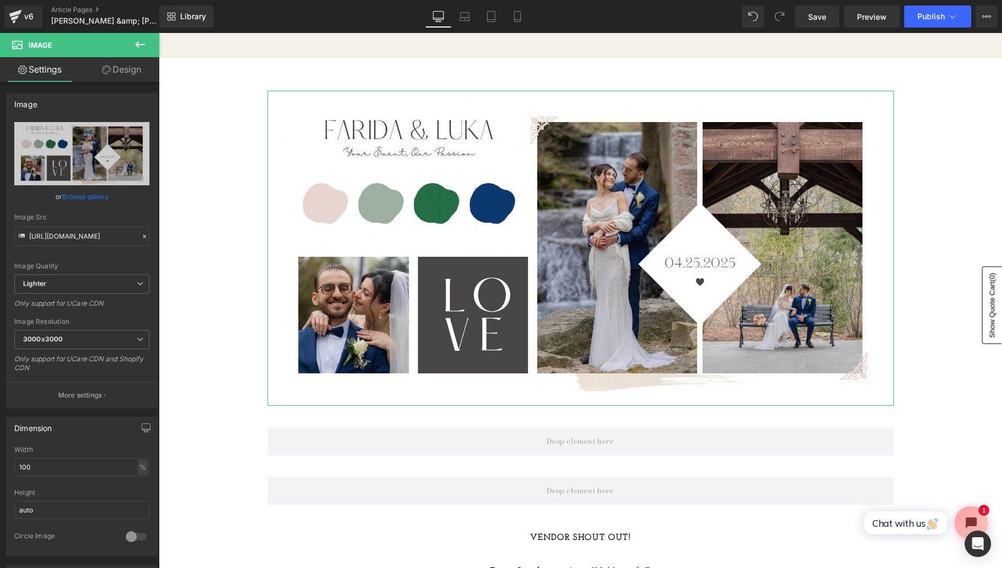
click at [109, 65] on link "Design" at bounding box center [122, 69] width 80 height 25
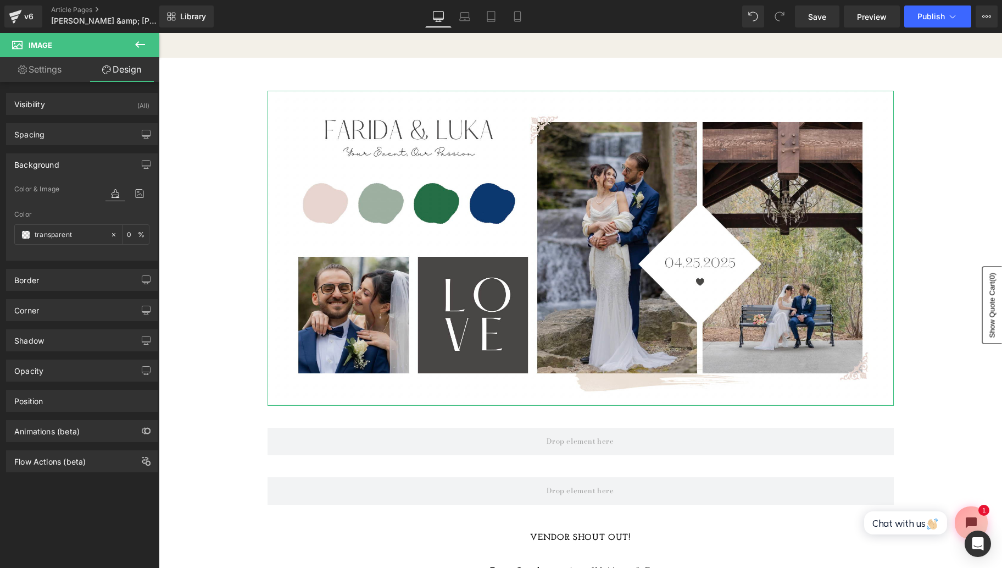
type input "0"
click at [41, 74] on link "Settings" at bounding box center [40, 69] width 80 height 25
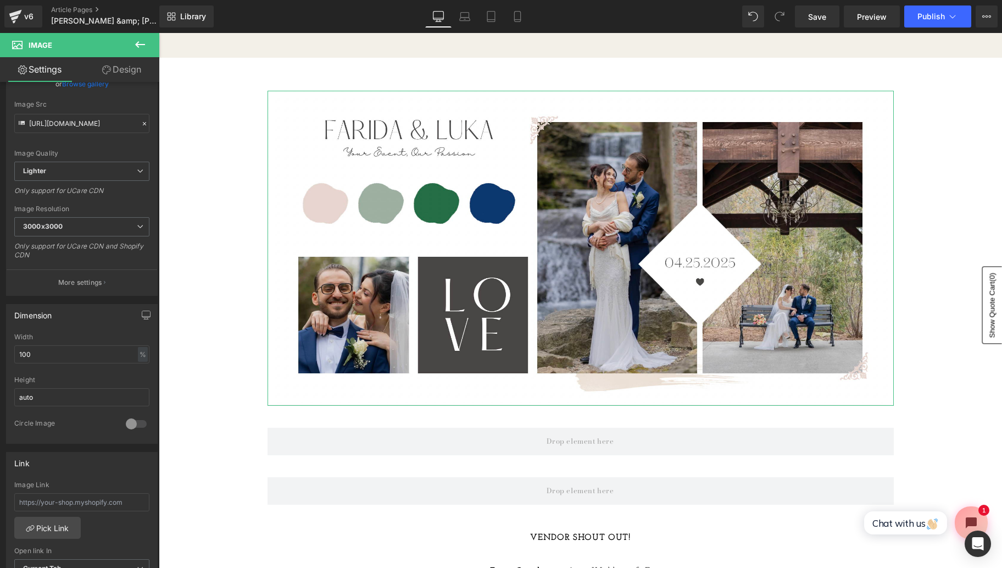
scroll to position [0, 0]
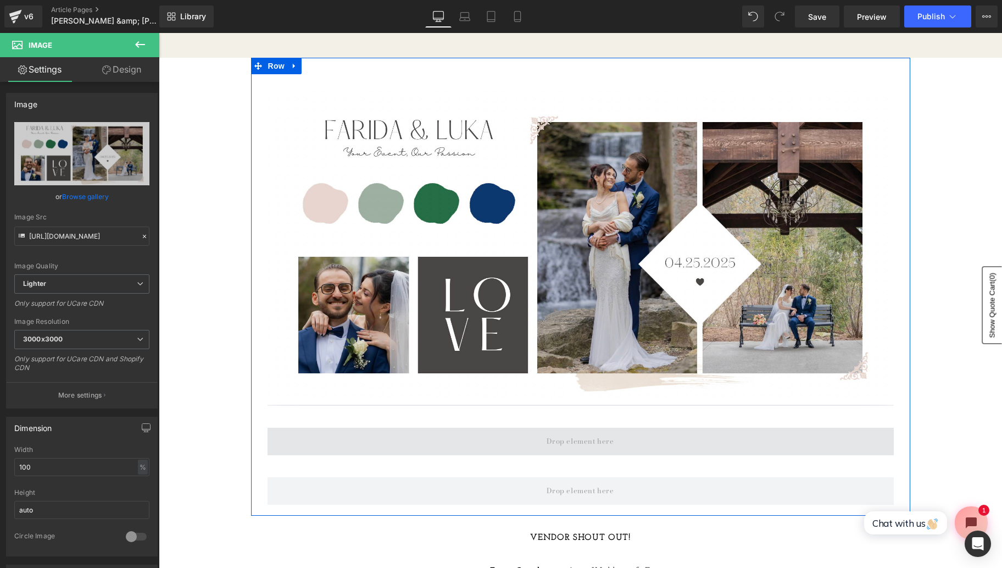
click at [398, 437] on span at bounding box center [581, 441] width 627 height 27
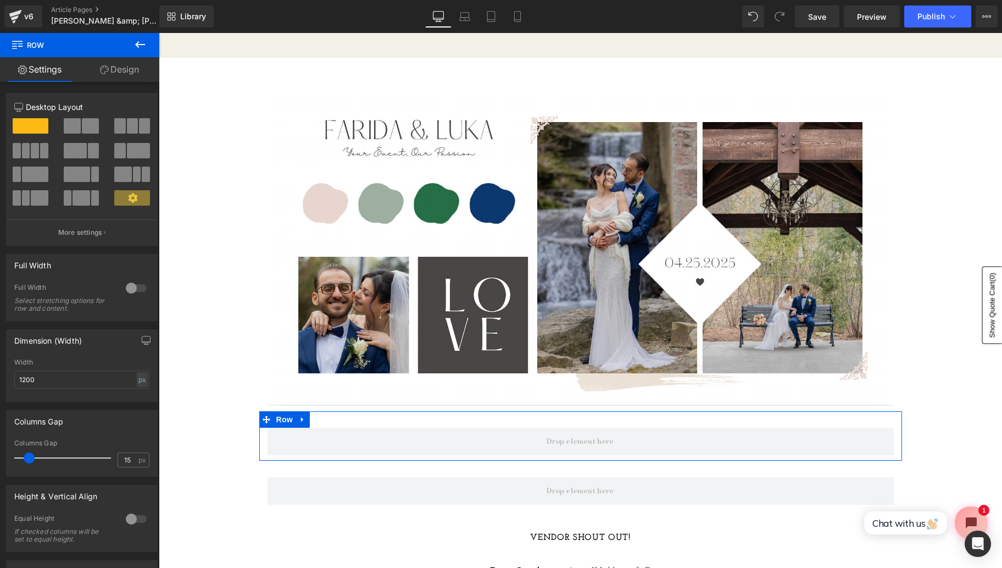
click at [117, 74] on link "Design" at bounding box center [120, 69] width 80 height 25
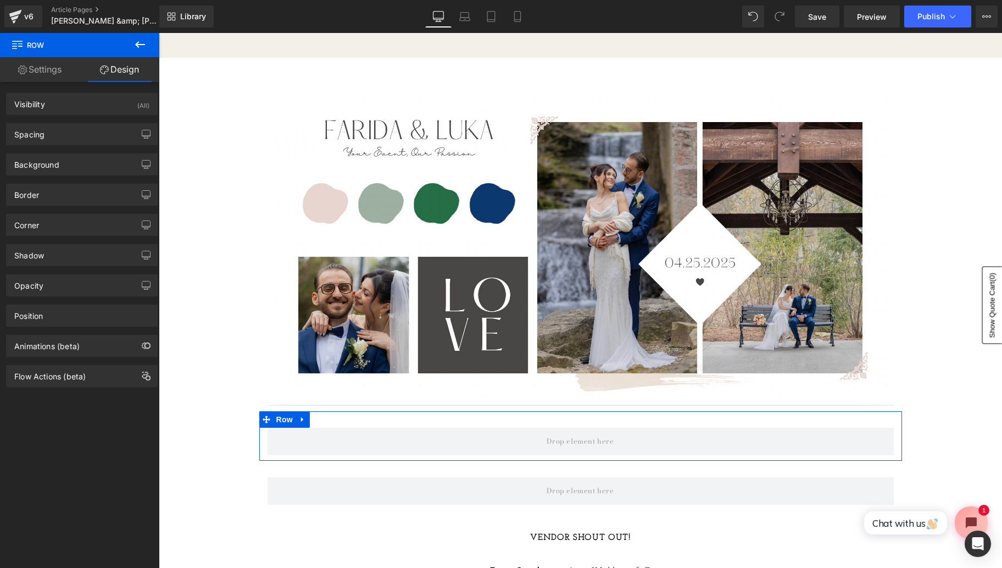
click at [57, 70] on link "Settings" at bounding box center [40, 69] width 80 height 25
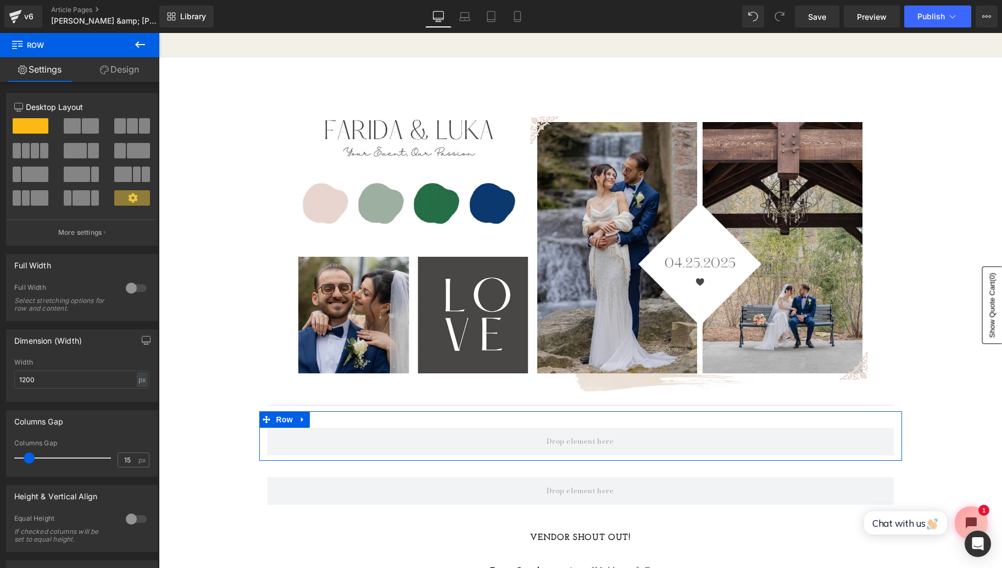
click at [57, 70] on link "Settings" at bounding box center [40, 69] width 80 height 25
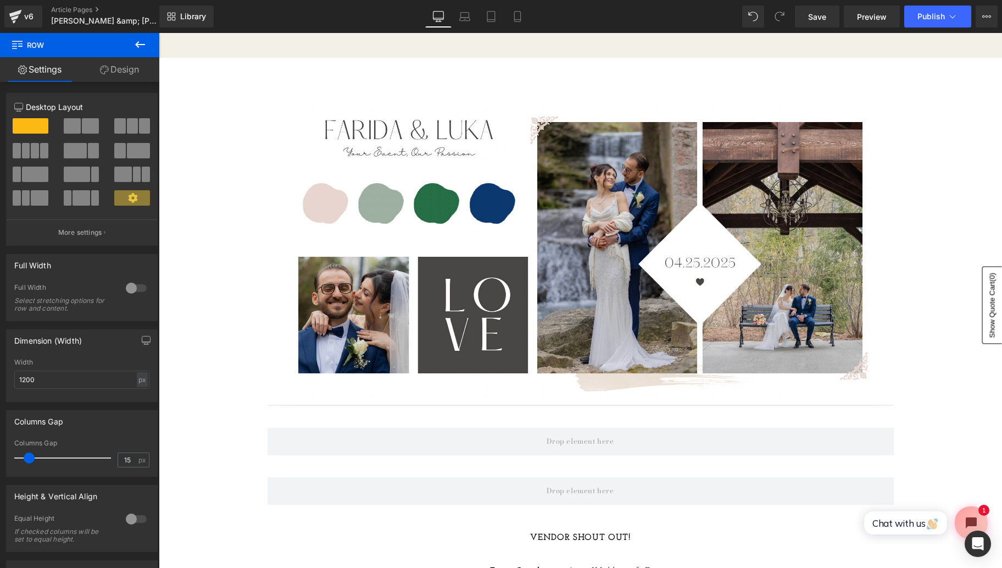
click at [147, 46] on button at bounding box center [140, 45] width 38 height 24
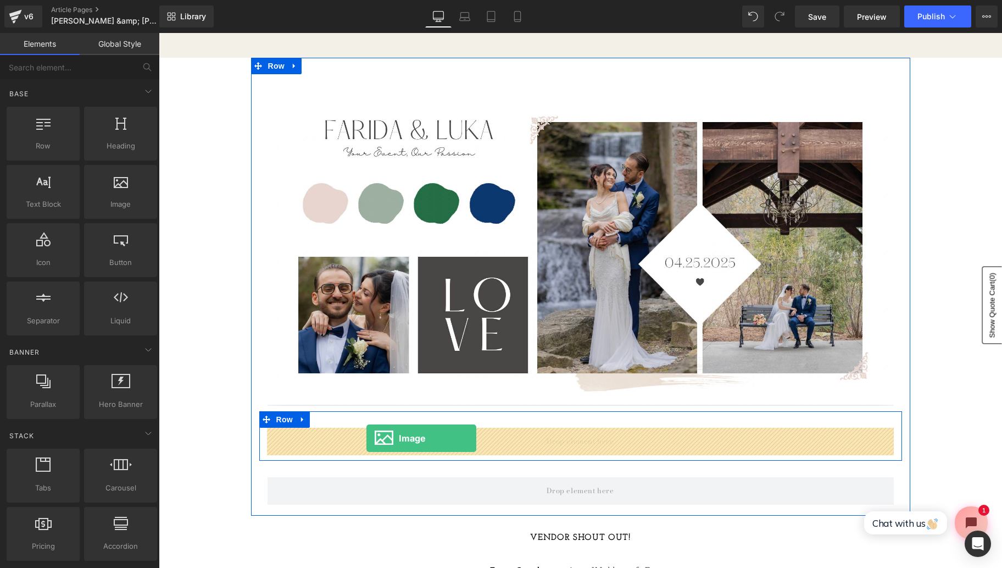
drag, startPoint x: 287, startPoint y: 236, endPoint x: 367, endPoint y: 438, distance: 217.2
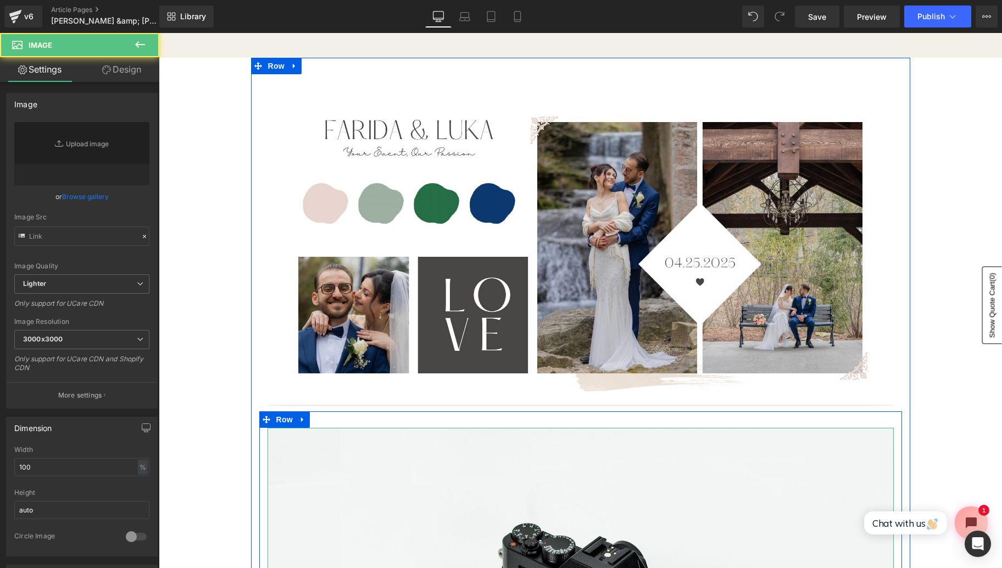
type input "//d1um8515vdn9kb.cloudfront.net/images/parallax.jpg"
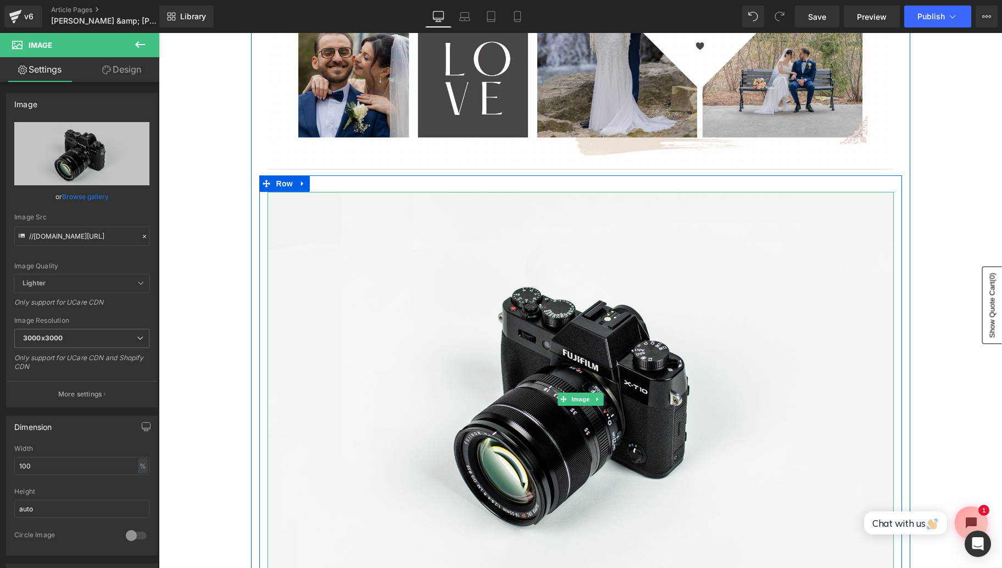
scroll to position [423, 0]
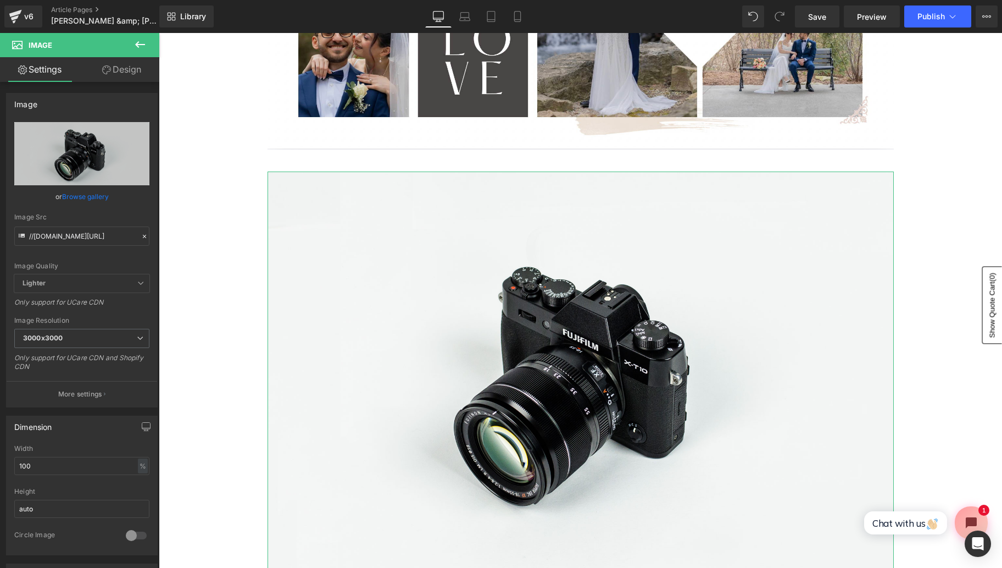
click at [86, 199] on link "Browse gallery" at bounding box center [85, 196] width 47 height 19
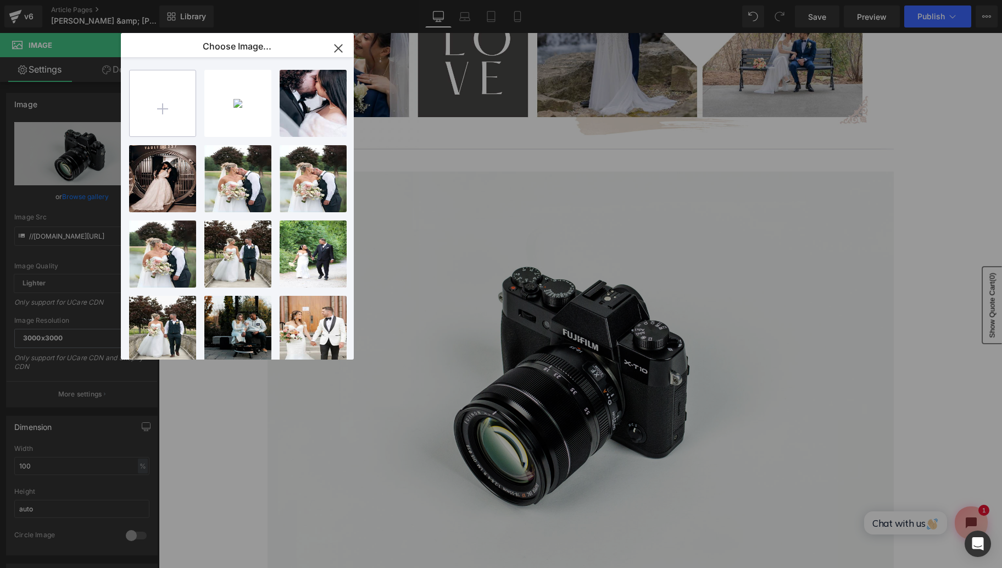
click at [177, 118] on input "file" at bounding box center [163, 103] width 66 height 66
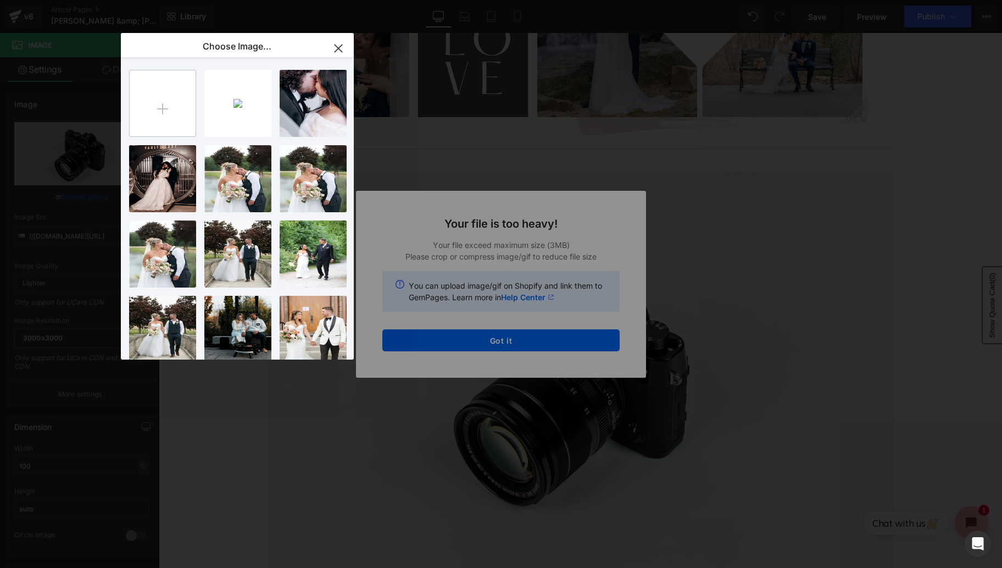
click at [171, 117] on input "file" at bounding box center [163, 103] width 66 height 66
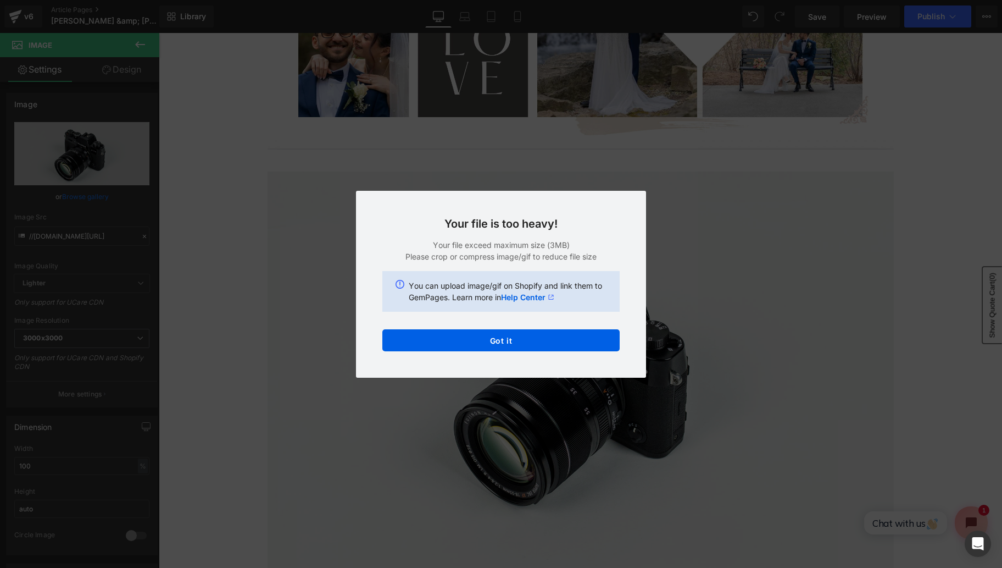
click at [565, 0] on div "Text Color Highlight Color #333333 Choose Image... Back to Library Insert Scree…" at bounding box center [501, 0] width 1002 height 0
click at [498, 341] on button "Got it" at bounding box center [501, 340] width 237 height 22
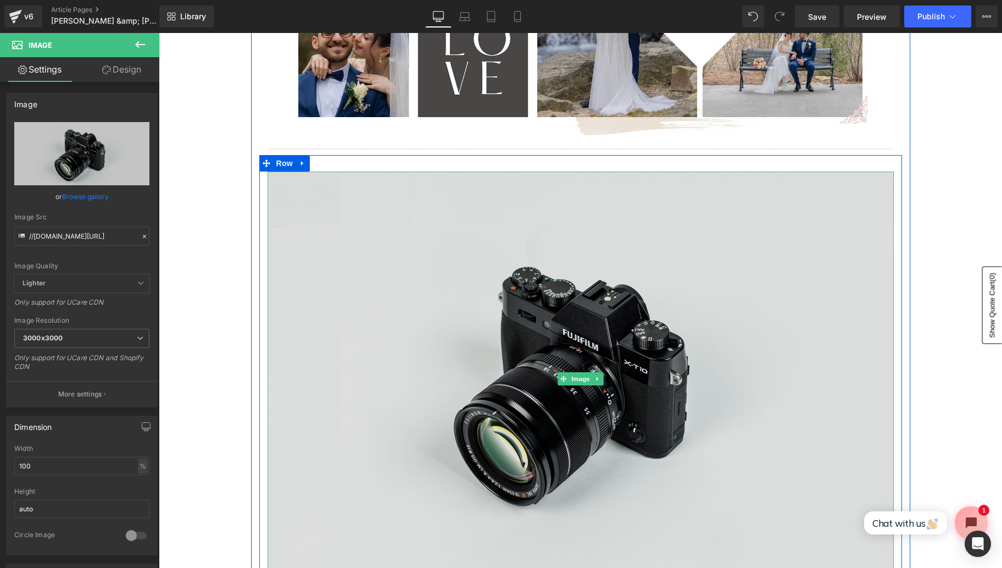
click at [524, 311] on img at bounding box center [581, 378] width 627 height 415
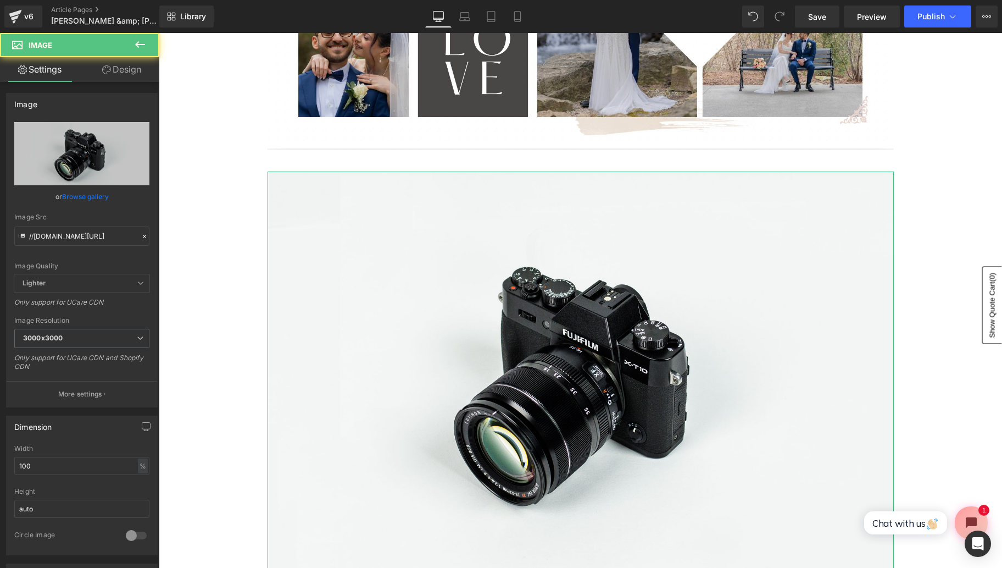
click at [79, 195] on link "Browse gallery" at bounding box center [85, 196] width 47 height 19
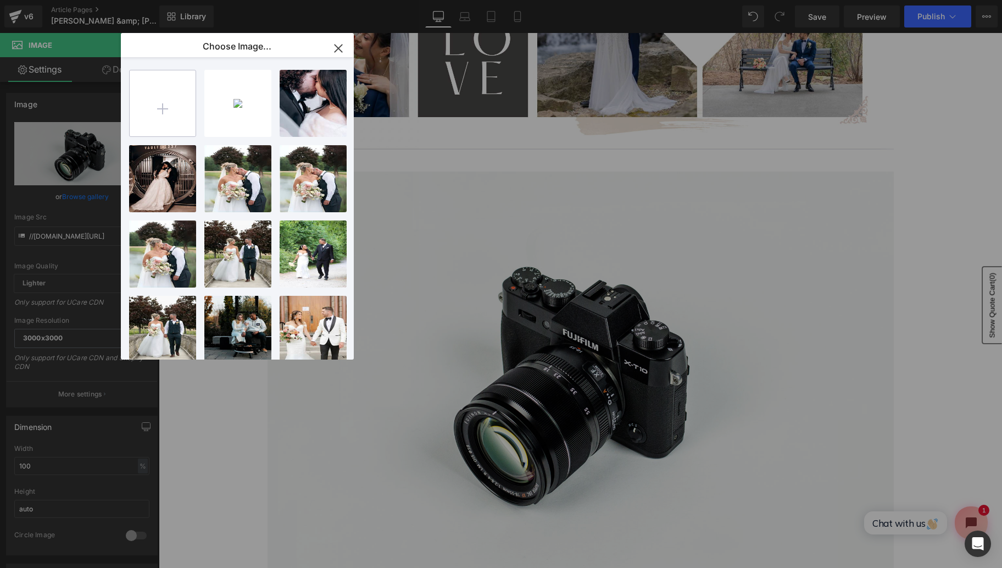
click at [171, 119] on input "file" at bounding box center [163, 103] width 66 height 66
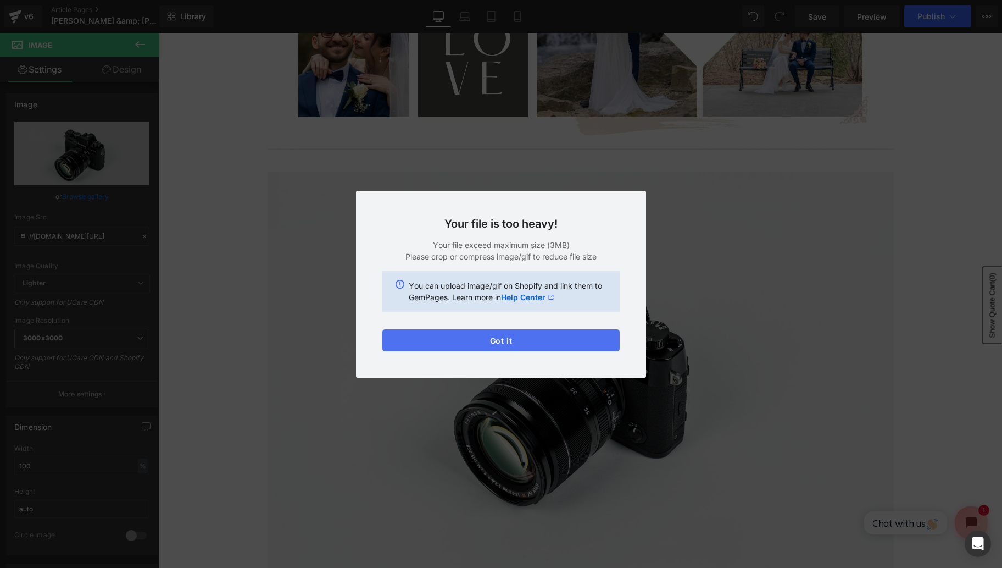
click at [537, 0] on div "Text Color Highlight Color #333333 Choose Image... Back to Library Insert Scree…" at bounding box center [501, 0] width 1002 height 0
click at [534, 342] on button "Got it" at bounding box center [501, 340] width 237 height 22
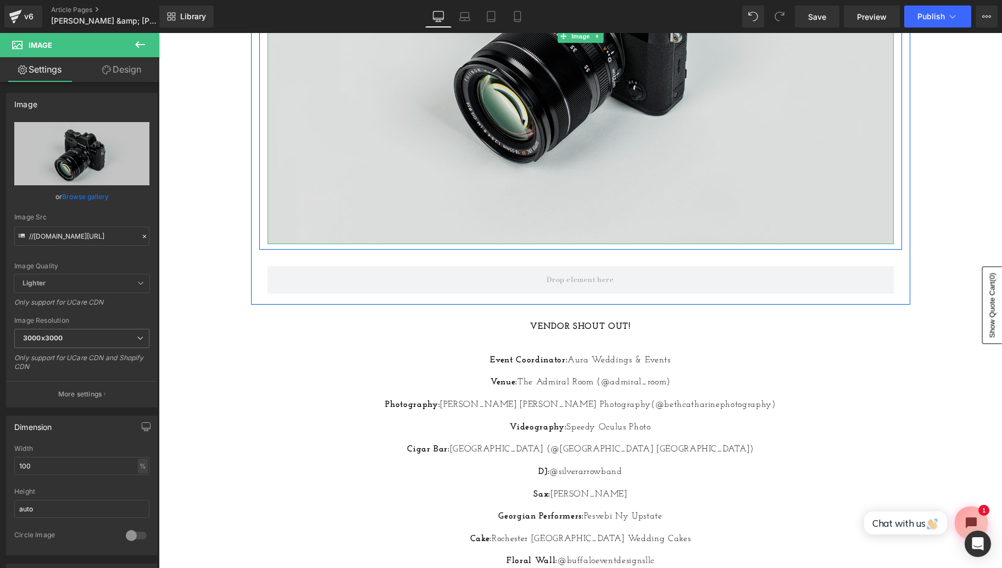
scroll to position [769, 0]
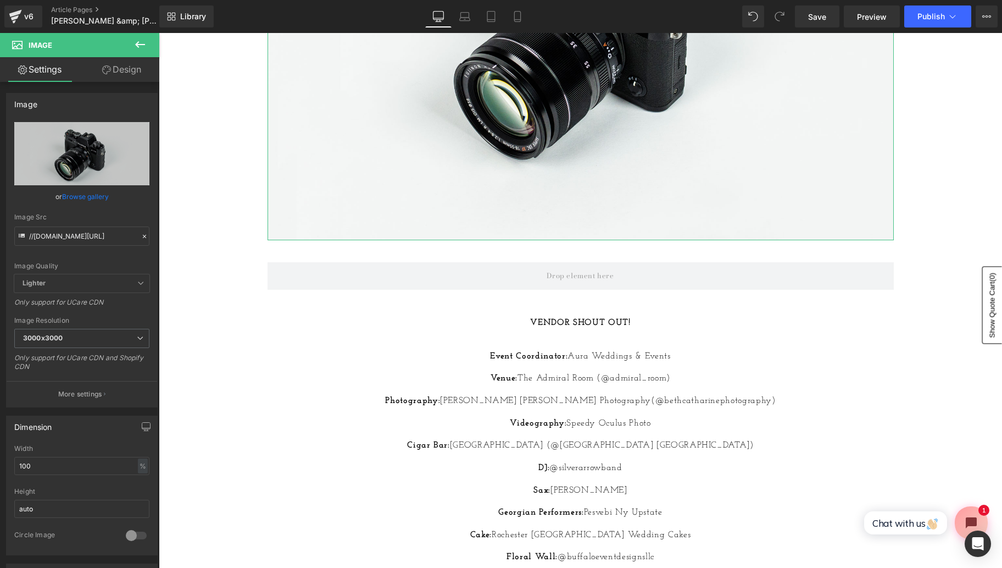
click at [124, 66] on link "Design" at bounding box center [122, 69] width 80 height 25
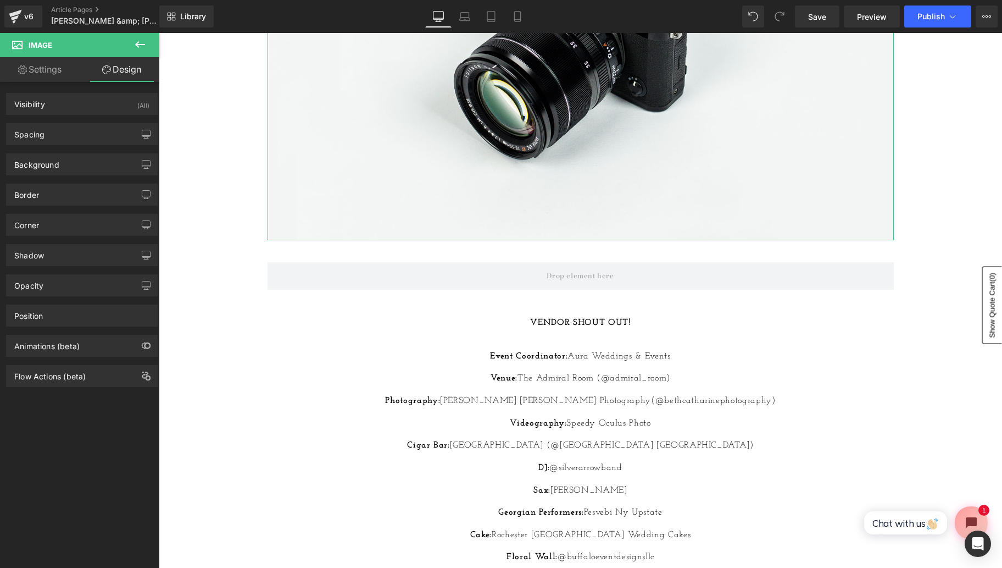
click at [54, 70] on link "Settings" at bounding box center [40, 69] width 80 height 25
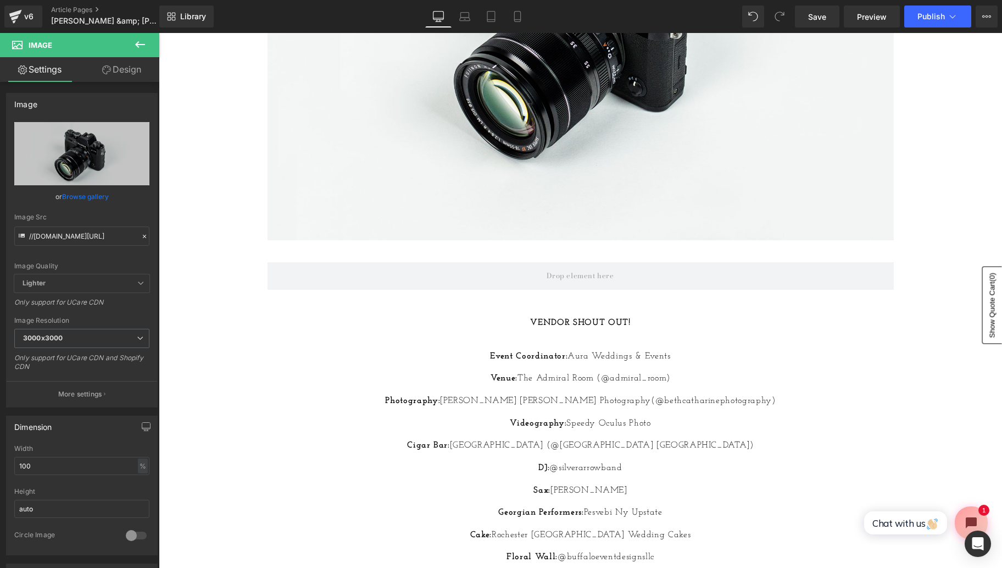
click at [135, 41] on icon at bounding box center [140, 44] width 13 height 13
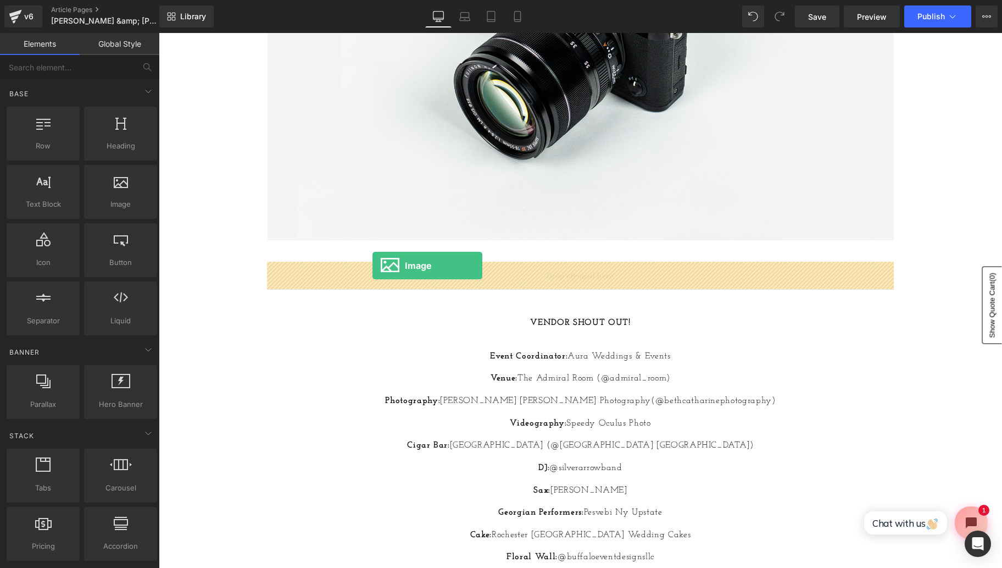
drag, startPoint x: 281, startPoint y: 209, endPoint x: 373, endPoint y: 265, distance: 107.1
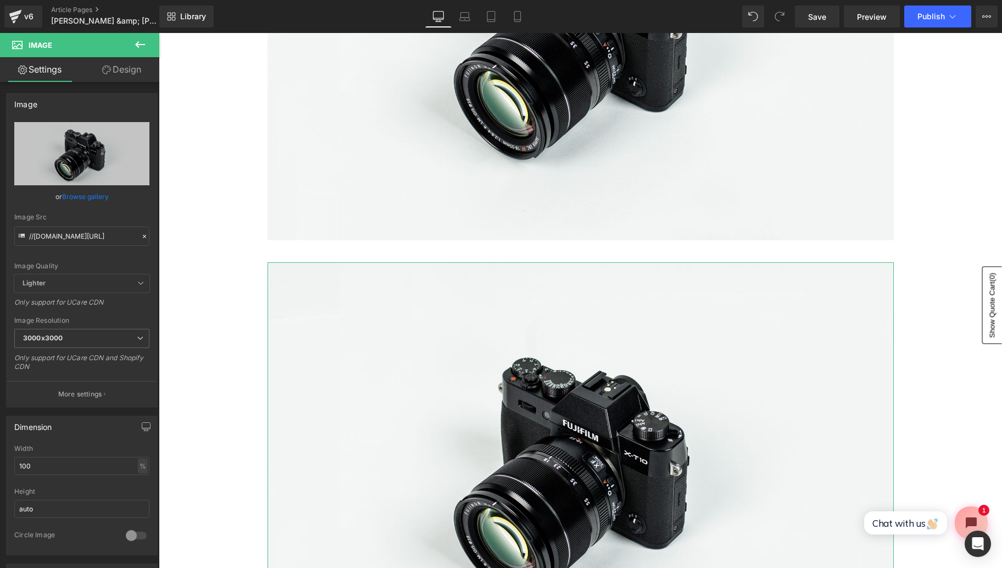
click at [93, 198] on link "Browse gallery" at bounding box center [85, 196] width 47 height 19
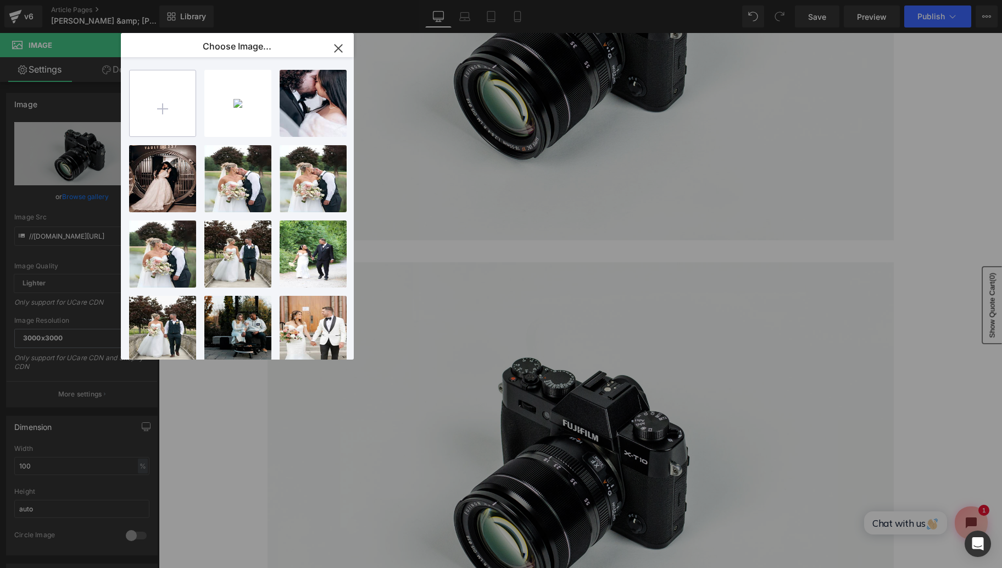
click at [171, 111] on input "file" at bounding box center [163, 103] width 66 height 66
type input "C:\fakepath\Screen Shot 2025-09-26 at 9.42.54 AM.png"
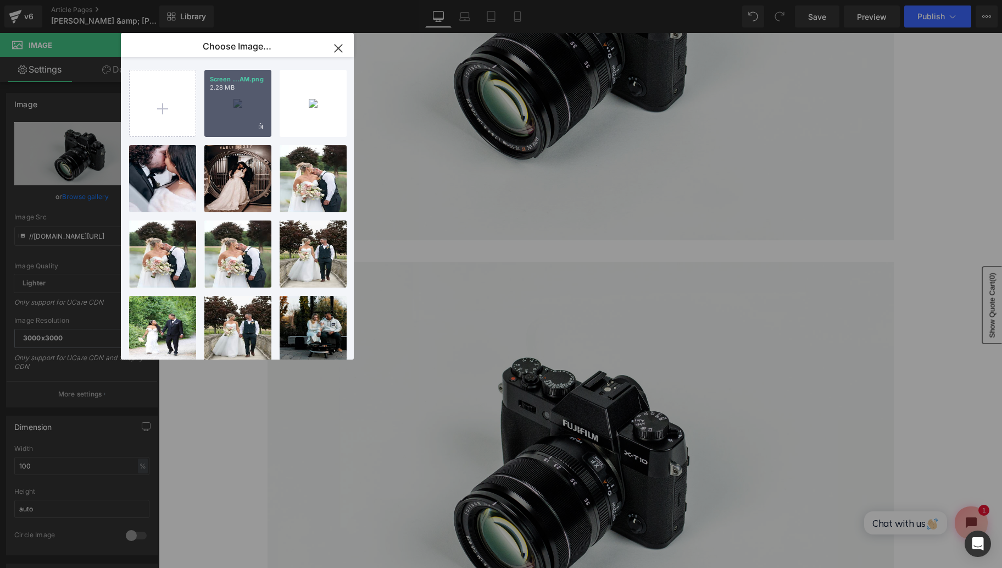
click at [224, 110] on div "Screen ...AM.png 2.28 MB" at bounding box center [237, 103] width 67 height 67
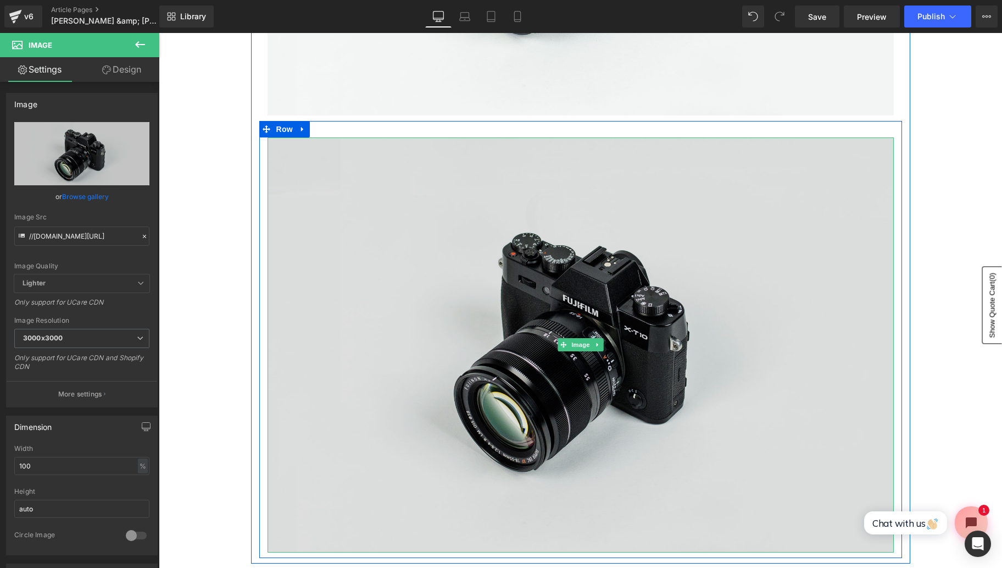
scroll to position [904, 0]
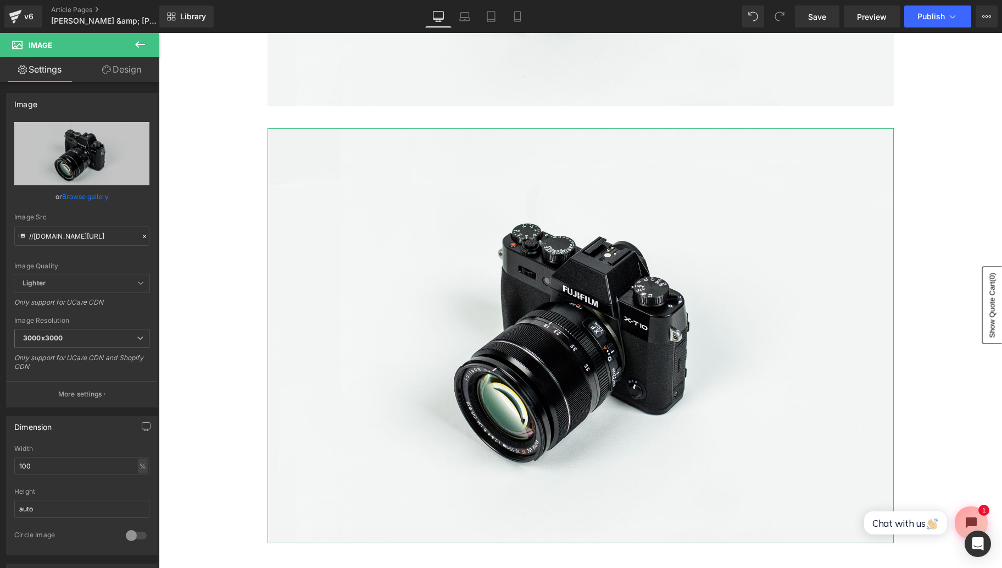
click at [91, 199] on link "Browse gallery" at bounding box center [85, 196] width 47 height 19
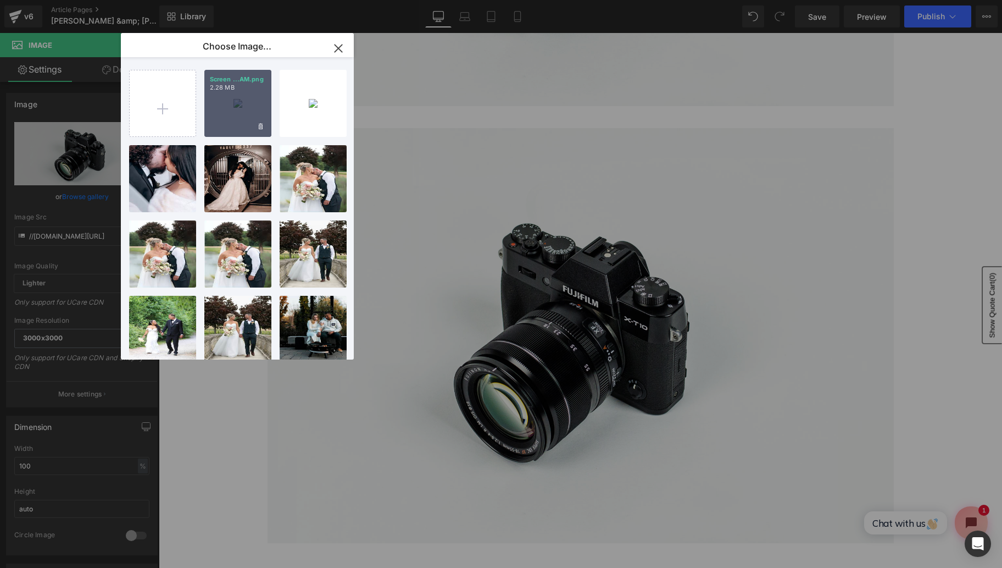
click at [225, 104] on div "Screen ...AM.png 2.28 MB" at bounding box center [237, 103] width 67 height 67
type input "https://ucarecdn.com/e836bdde-a215-40de-8e3a-04b065c6e26e/-/format/auto/-/previ…"
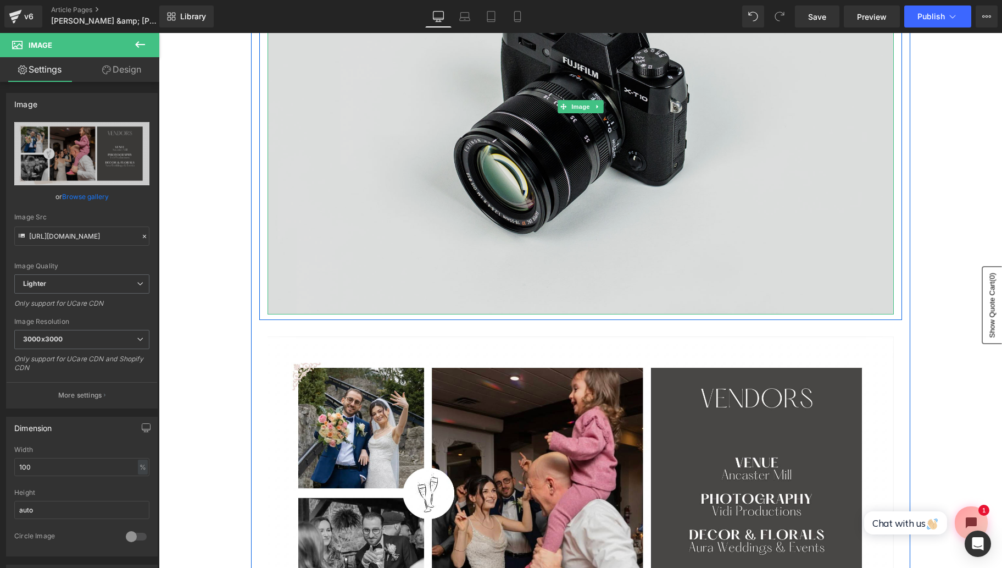
scroll to position [646, 0]
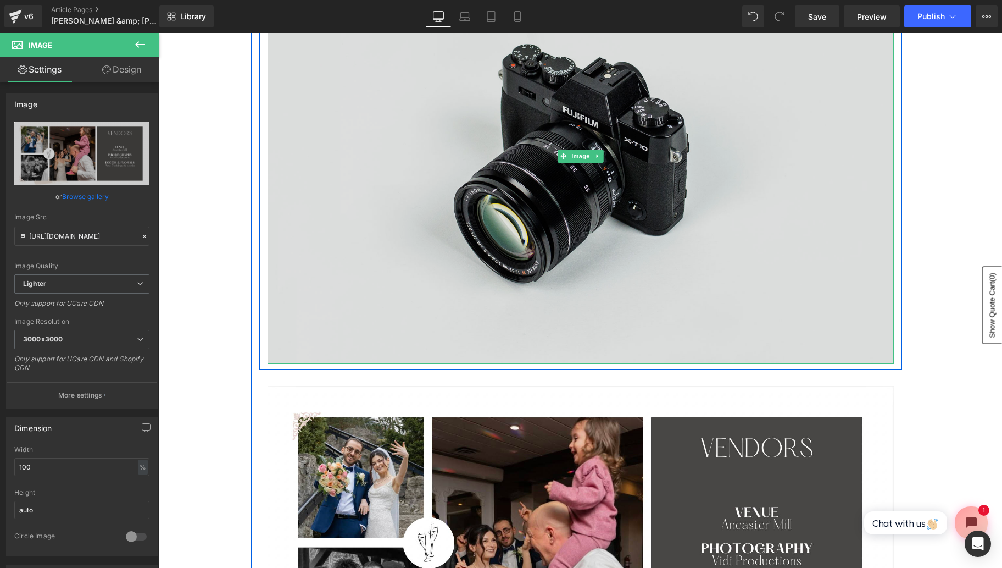
click at [395, 177] on img at bounding box center [581, 156] width 627 height 415
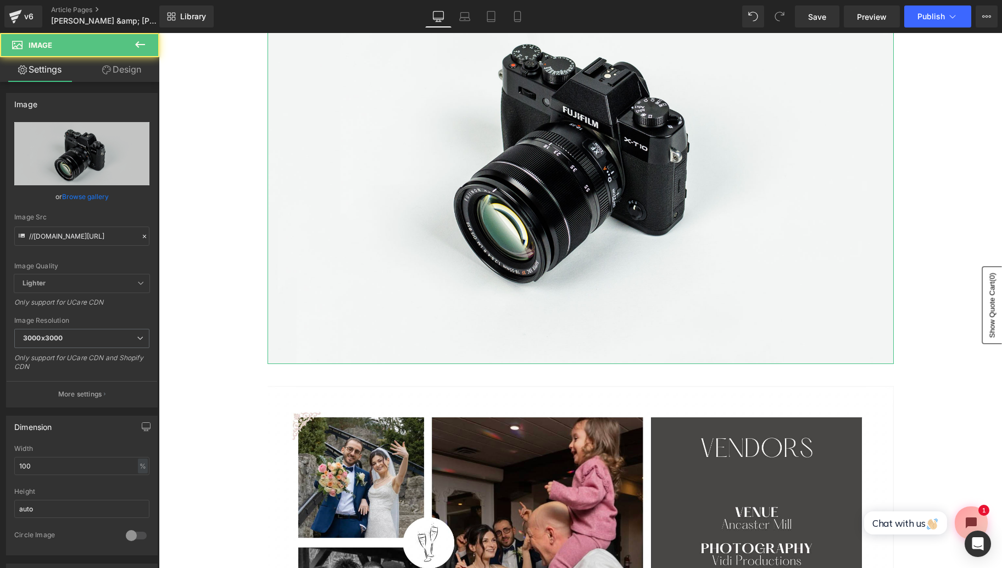
click at [79, 197] on link "Browse gallery" at bounding box center [85, 196] width 47 height 19
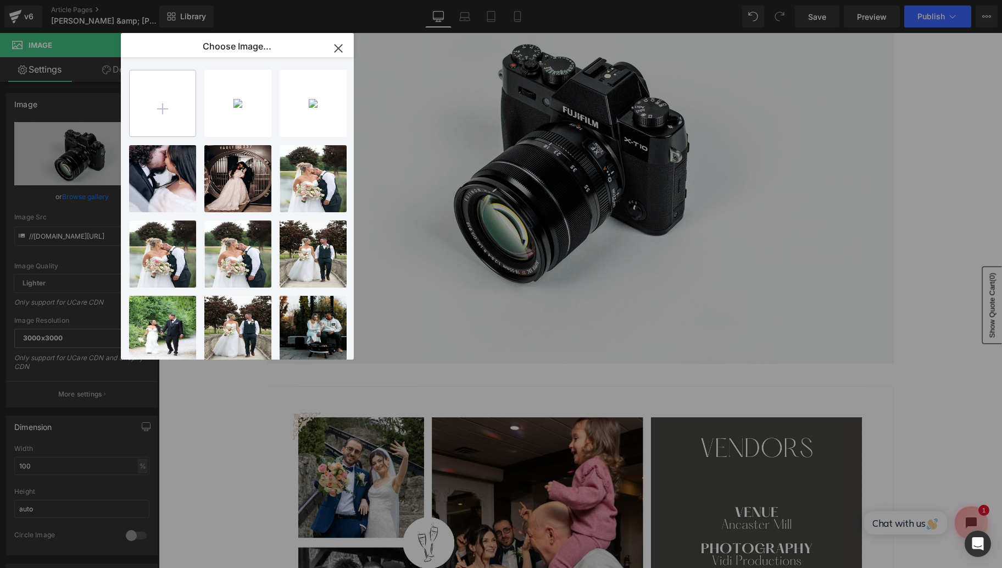
click at [167, 113] on input "file" at bounding box center [163, 103] width 66 height 66
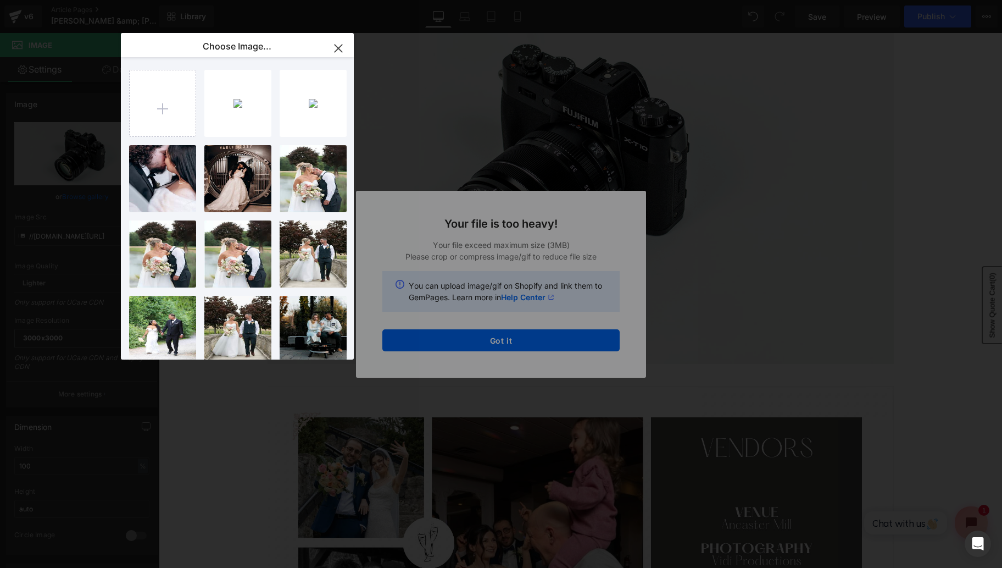
click at [486, 0] on div "Text Color Highlight Color #333333 Choose Image... Back to Library Insert Scree…" at bounding box center [501, 0] width 1002 height 0
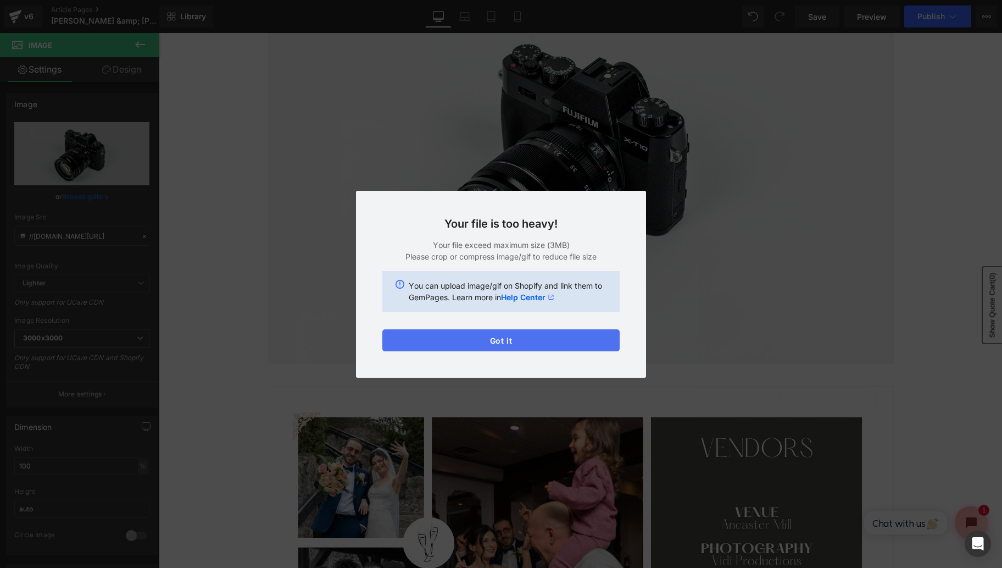
click at [465, 340] on button "Got it" at bounding box center [501, 340] width 237 height 22
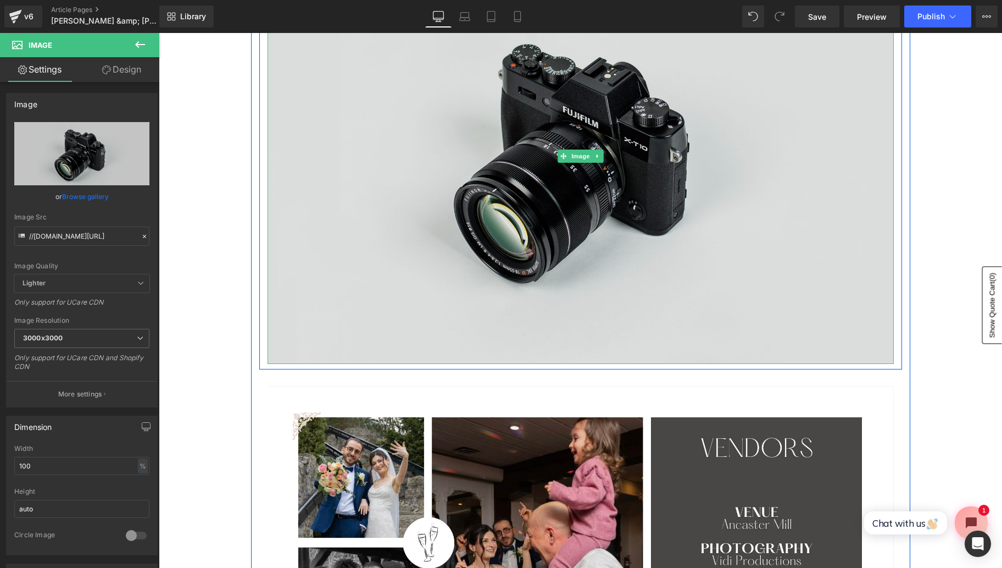
click at [473, 220] on img at bounding box center [581, 156] width 627 height 415
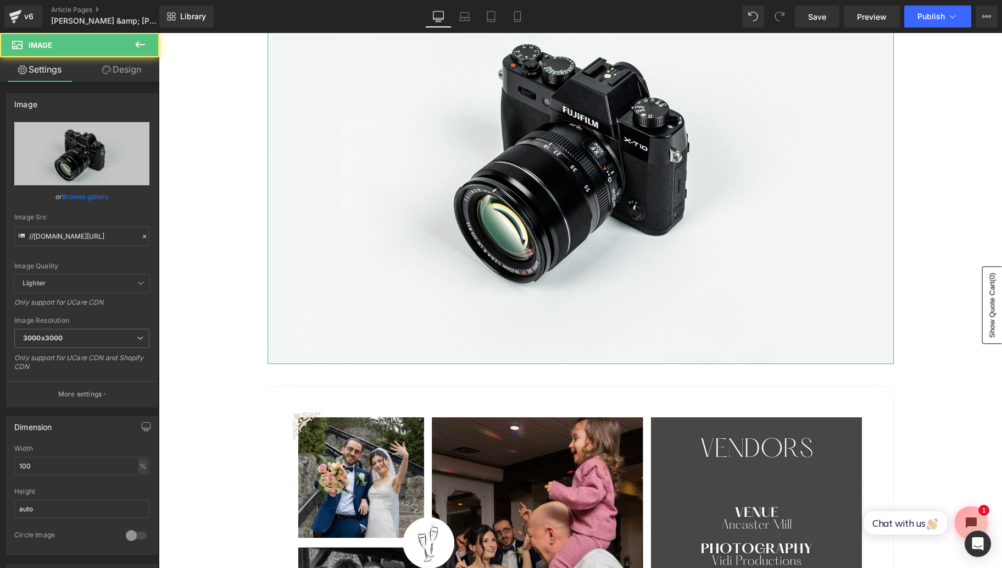
click at [83, 197] on link "Browse gallery" at bounding box center [85, 196] width 47 height 19
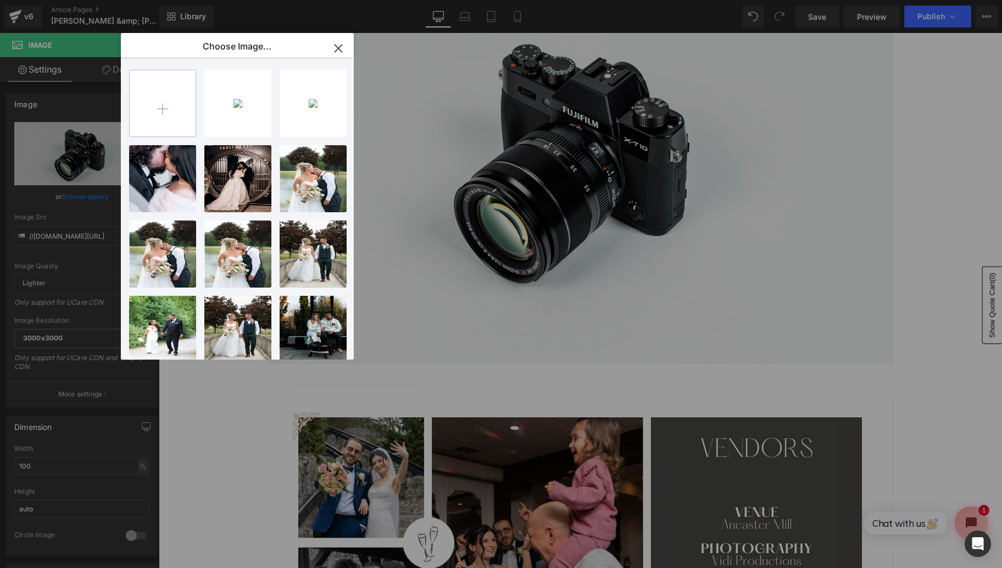
click at [148, 117] on input "file" at bounding box center [163, 103] width 66 height 66
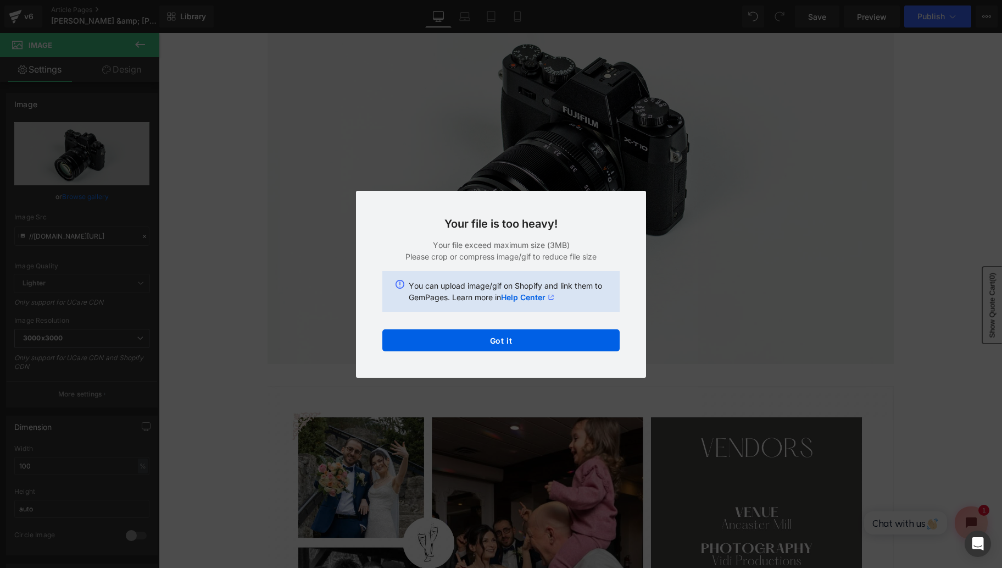
click at [530, 0] on div "Text Color Highlight Color #333333 Choose Image... Back to Library Insert Scree…" at bounding box center [501, 0] width 1002 height 0
click at [517, 349] on button "Got it" at bounding box center [501, 340] width 237 height 22
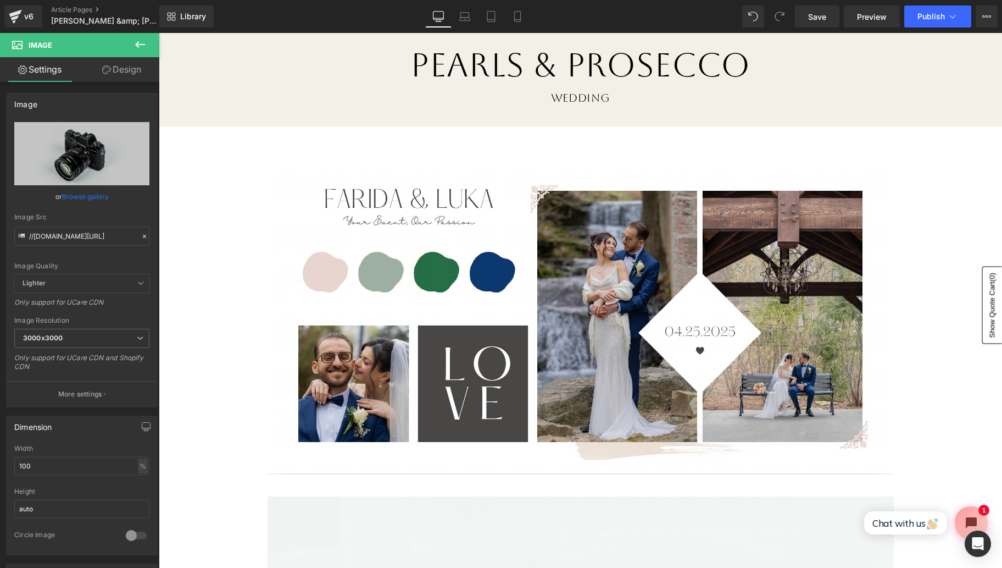
scroll to position [80, 0]
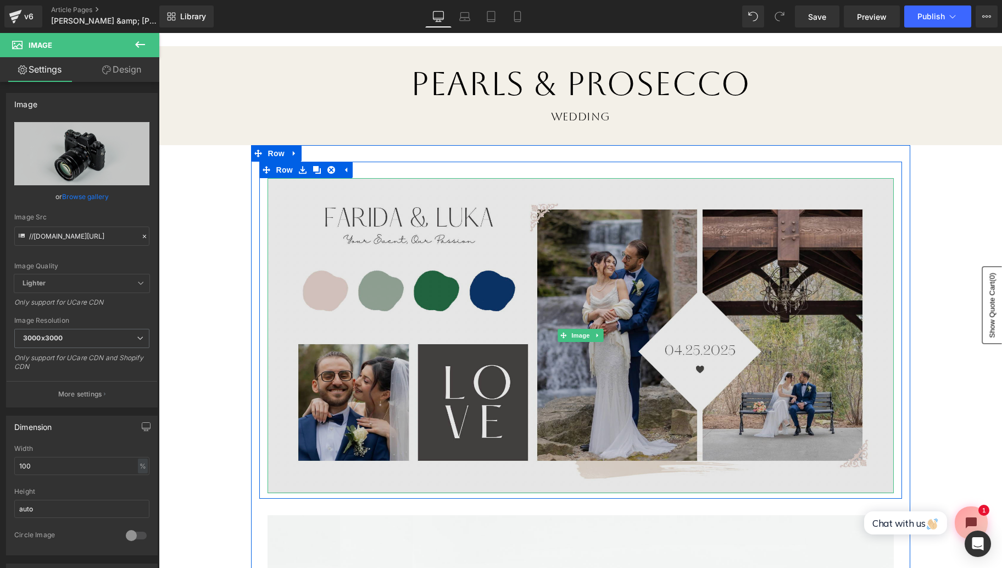
click at [485, 295] on img at bounding box center [581, 335] width 627 height 314
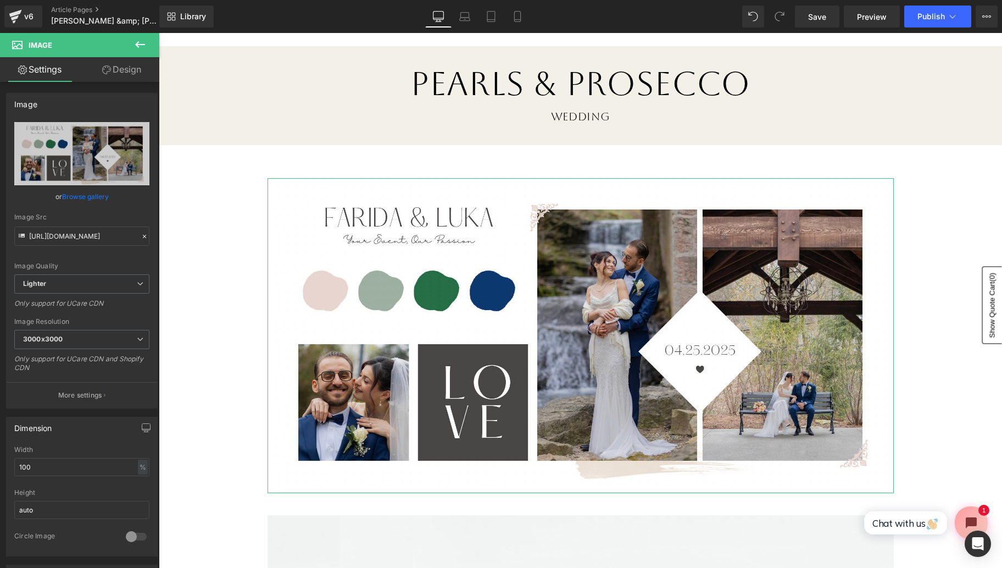
click at [93, 197] on link "Browse gallery" at bounding box center [85, 196] width 47 height 19
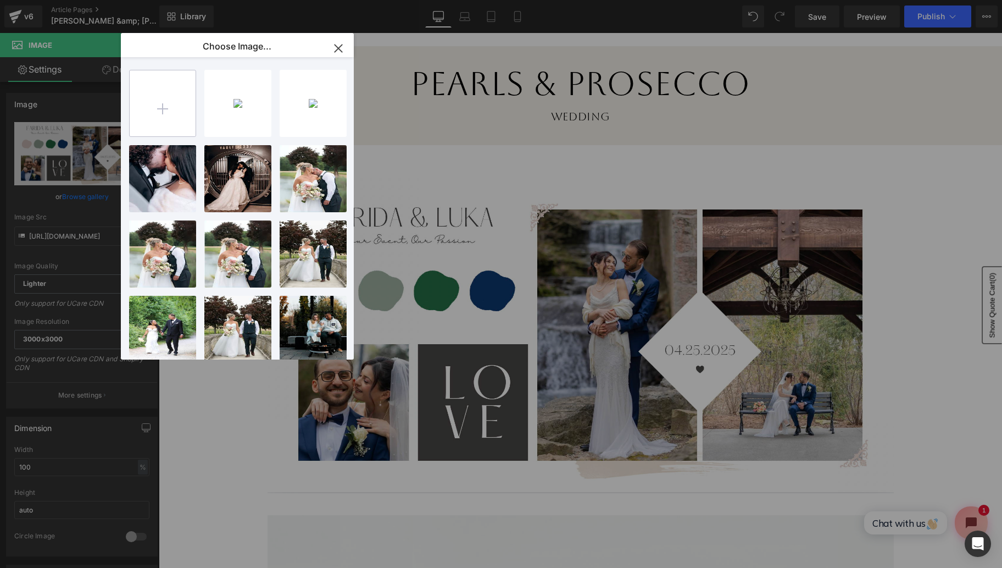
click at [168, 108] on input "file" at bounding box center [163, 103] width 66 height 66
type input "C:\fakepath\Screen Shot 2025-09-26 at 9.46.05 AM.png"
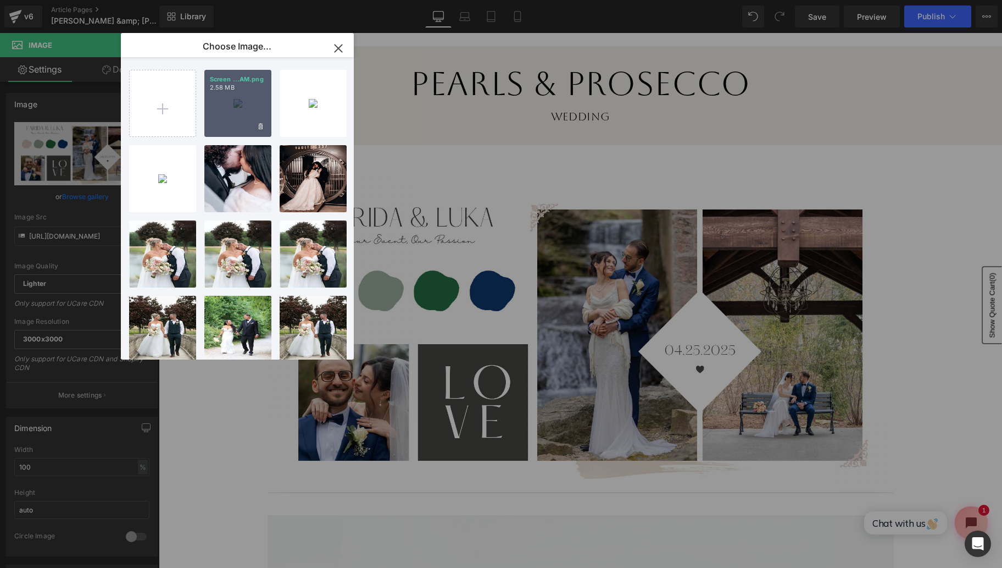
click at [235, 96] on div "Screen ...AM.png 2.58 MB" at bounding box center [237, 103] width 67 height 67
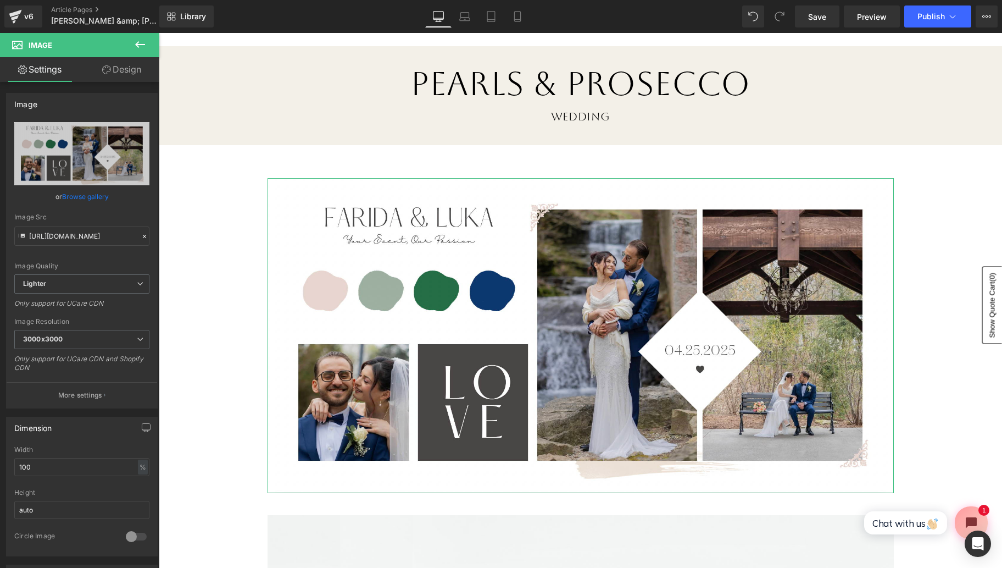
click at [91, 200] on link "Browse gallery" at bounding box center [85, 196] width 47 height 19
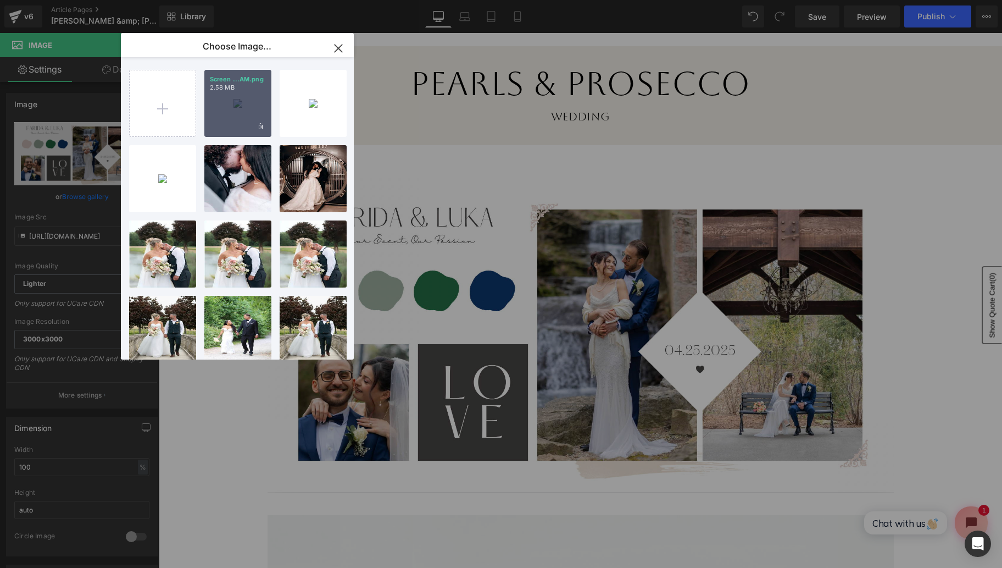
click at [222, 109] on div "Screen ...AM.png 2.58 MB" at bounding box center [237, 103] width 67 height 67
type input "https://ucarecdn.com/8bff37e8-6877-4444-809e-47b39ea0a891/-/format/auto/-/previ…"
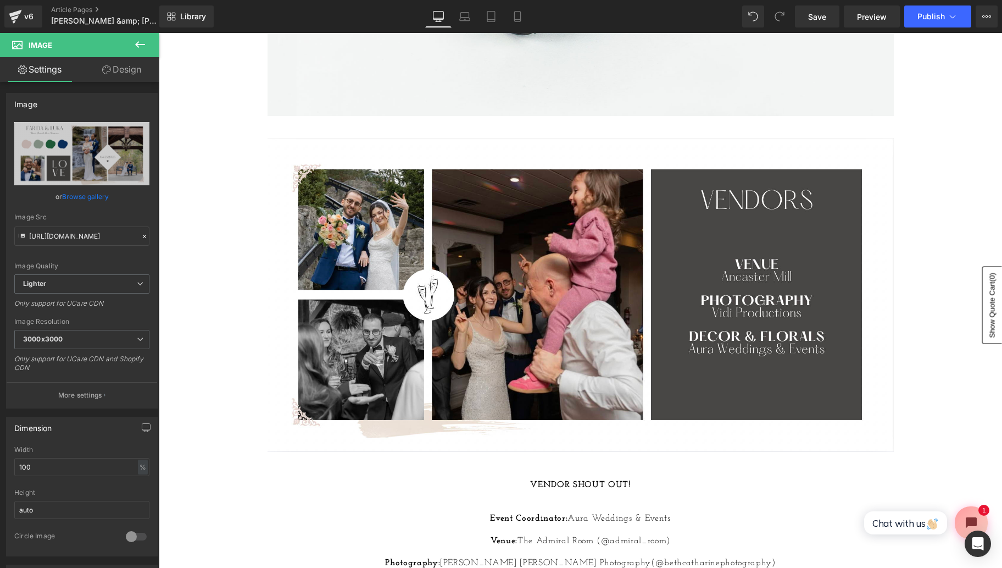
scroll to position [895, 0]
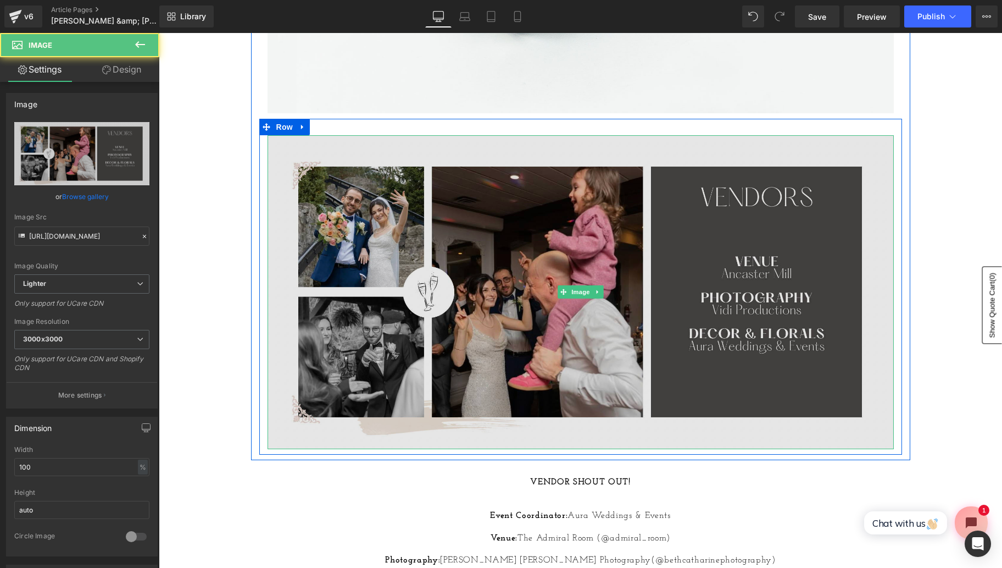
click at [524, 322] on img at bounding box center [581, 292] width 627 height 314
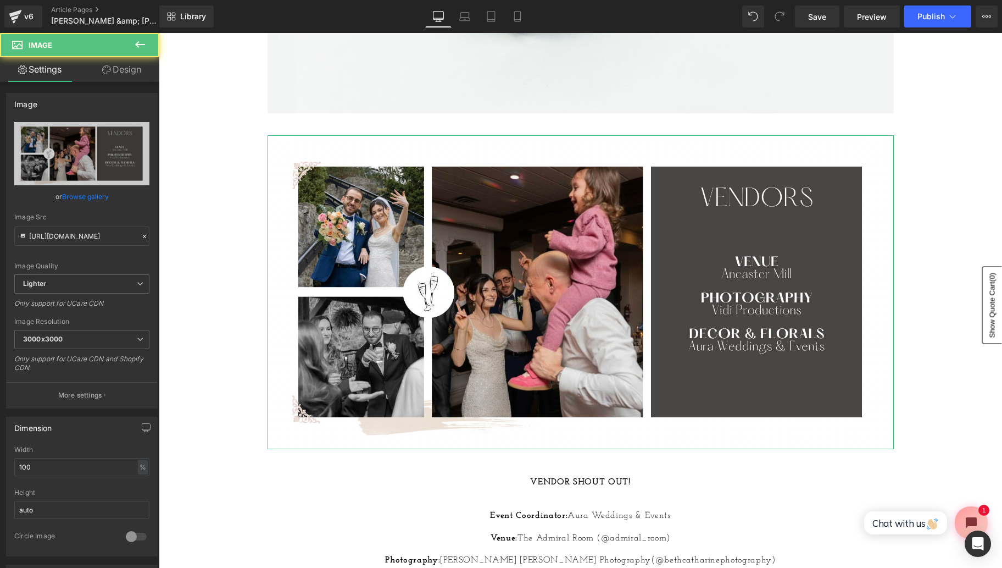
click at [89, 195] on link "Browse gallery" at bounding box center [85, 196] width 47 height 19
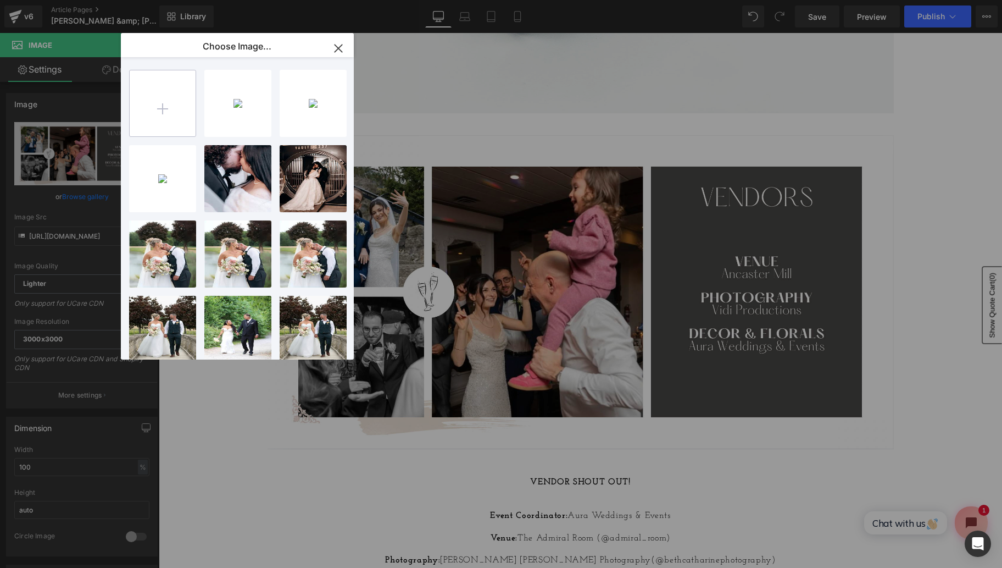
click at [160, 124] on input "file" at bounding box center [163, 103] width 66 height 66
type input "C:\fakepath\Screen Shot 2025-09-26 at 9.47.00 AM.png"
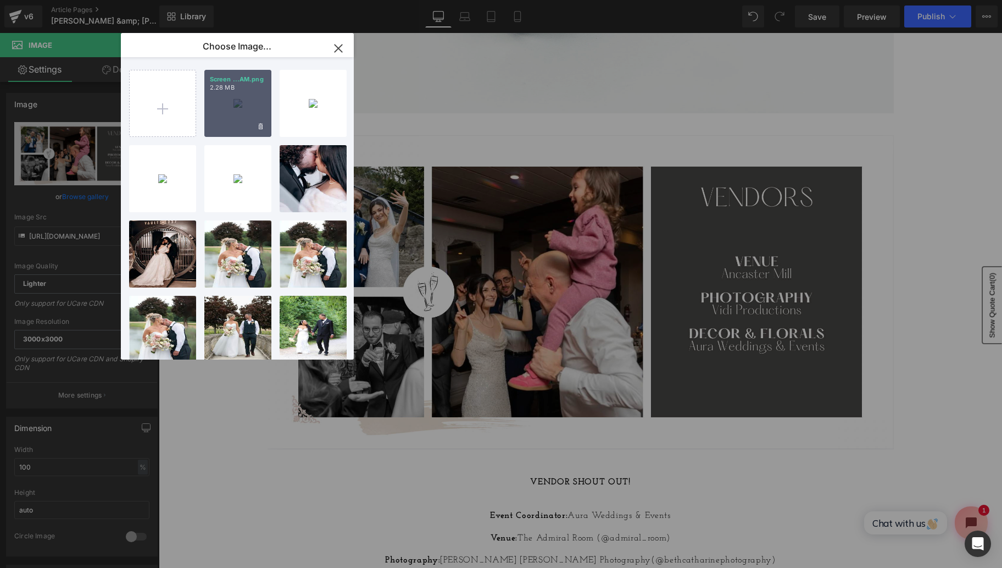
click at [219, 123] on div "Screen ...AM.png 2.28 MB" at bounding box center [237, 103] width 67 height 67
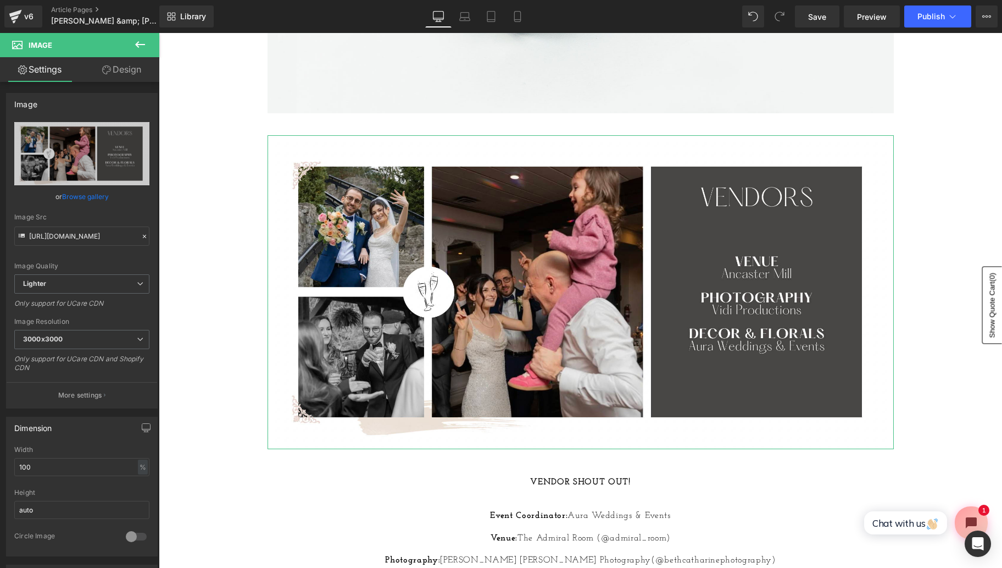
click at [98, 196] on link "Browse gallery" at bounding box center [85, 196] width 47 height 19
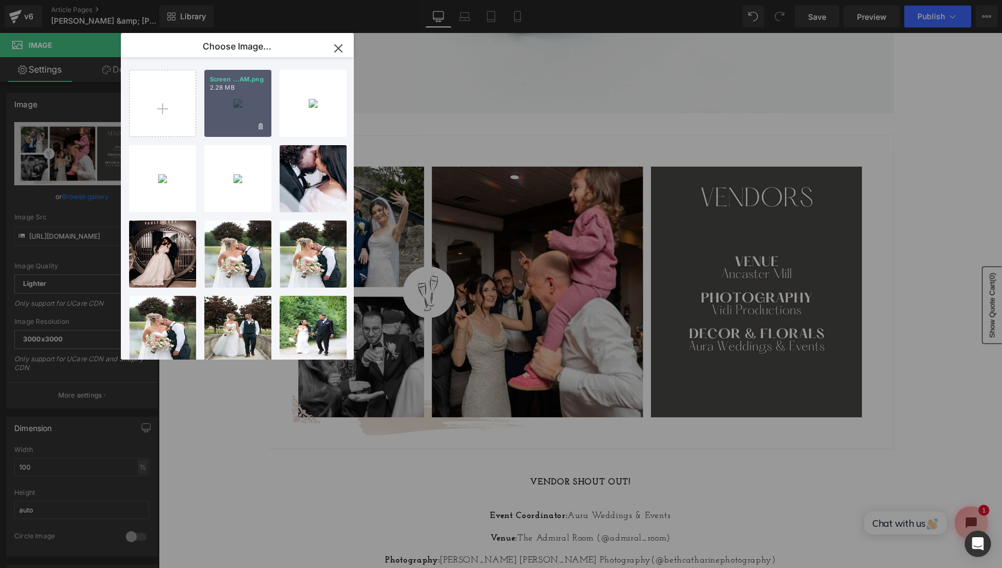
click at [230, 106] on div "Screen ...AM.png 2.28 MB" at bounding box center [237, 103] width 67 height 67
type input "https://ucarecdn.com/a4a20735-f96b-48d9-b451-d363b560bd31/-/format/auto/-/previ…"
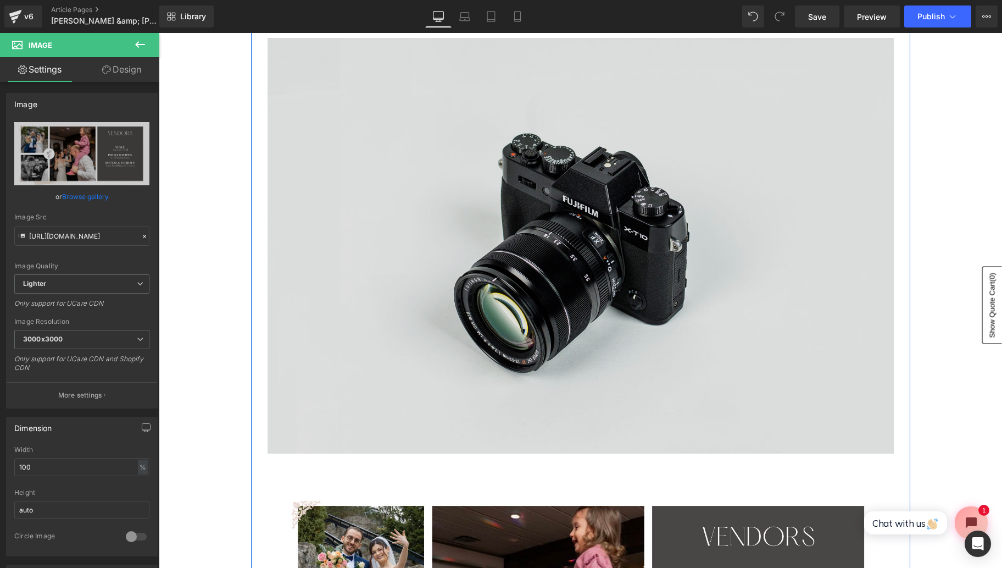
scroll to position [528, 0]
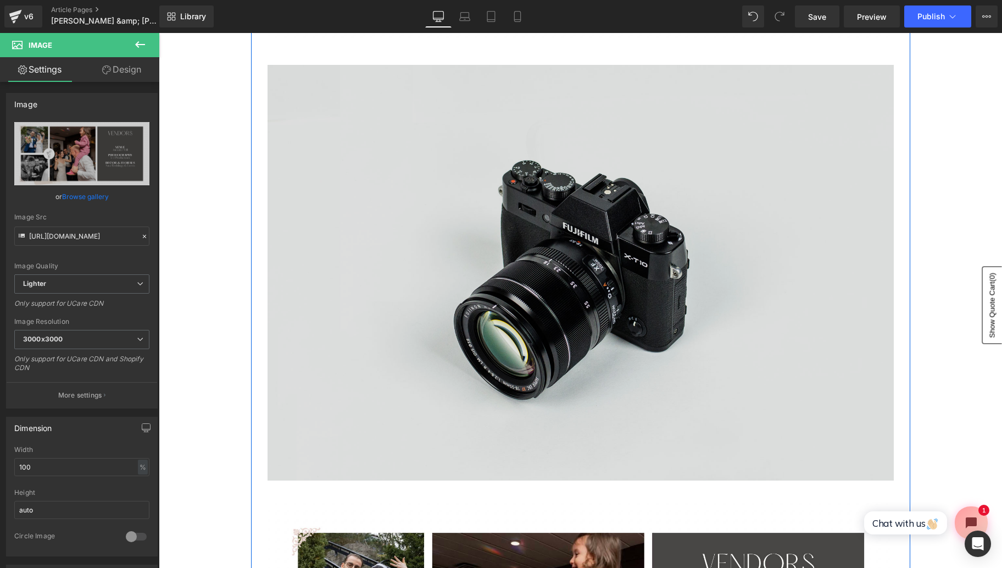
click at [563, 287] on img at bounding box center [581, 272] width 627 height 415
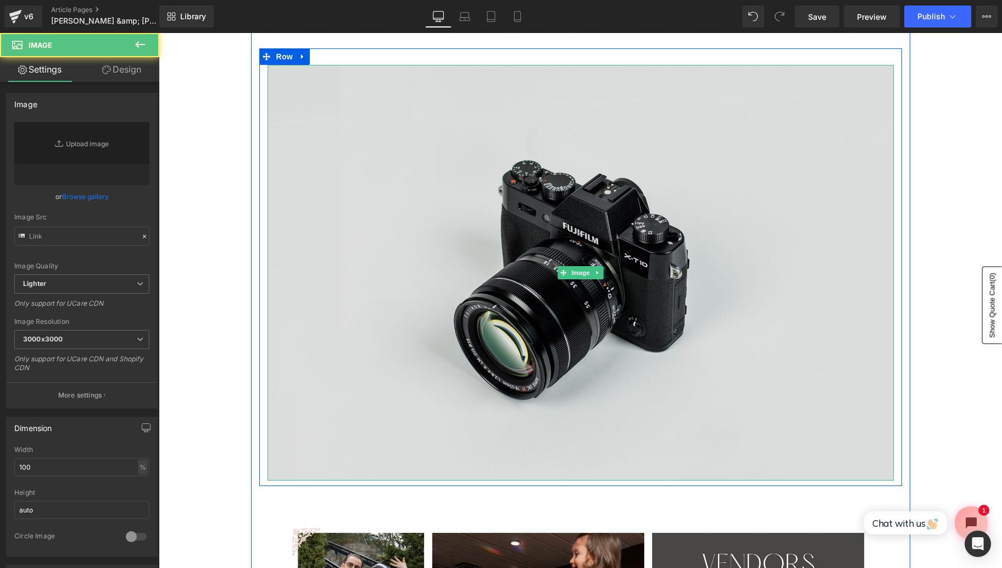
type input "//d1um8515vdn9kb.cloudfront.net/images/parallax.jpg"
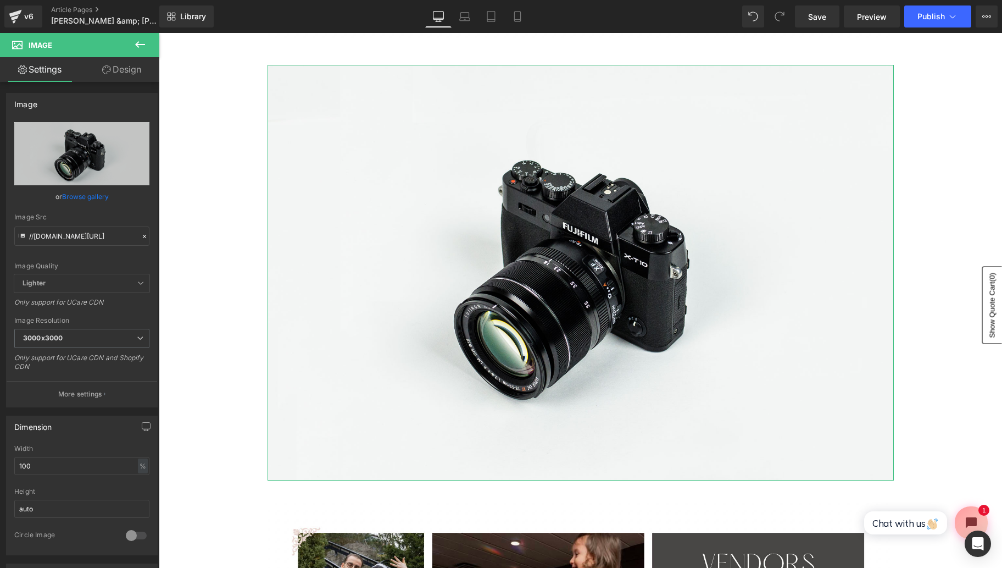
click at [95, 200] on link "Browse gallery" at bounding box center [85, 196] width 47 height 19
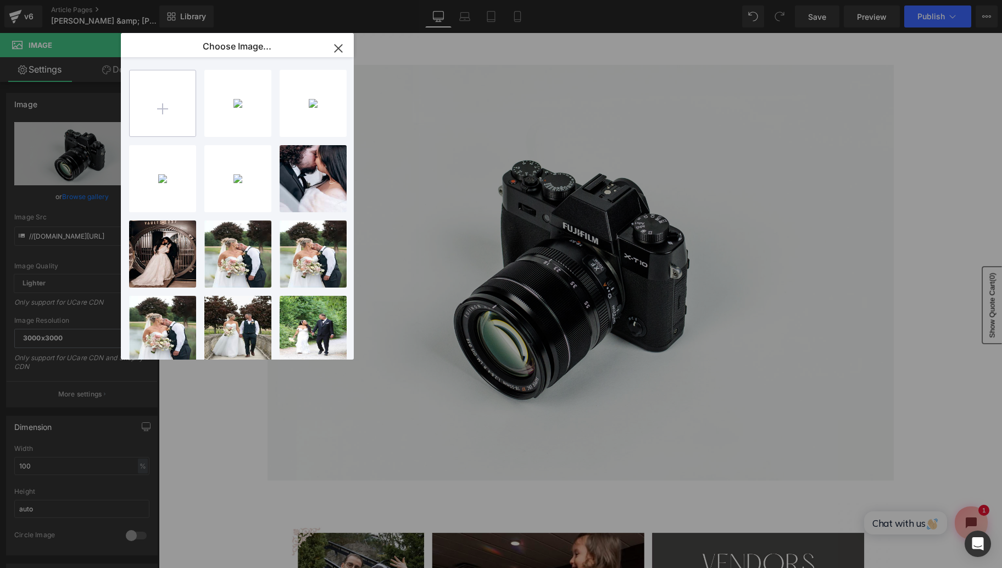
click at [154, 129] on input "file" at bounding box center [163, 103] width 66 height 66
type input "C:\fakepath\Screen Shot 2025-09-26 at 9.46.44 AM.png"
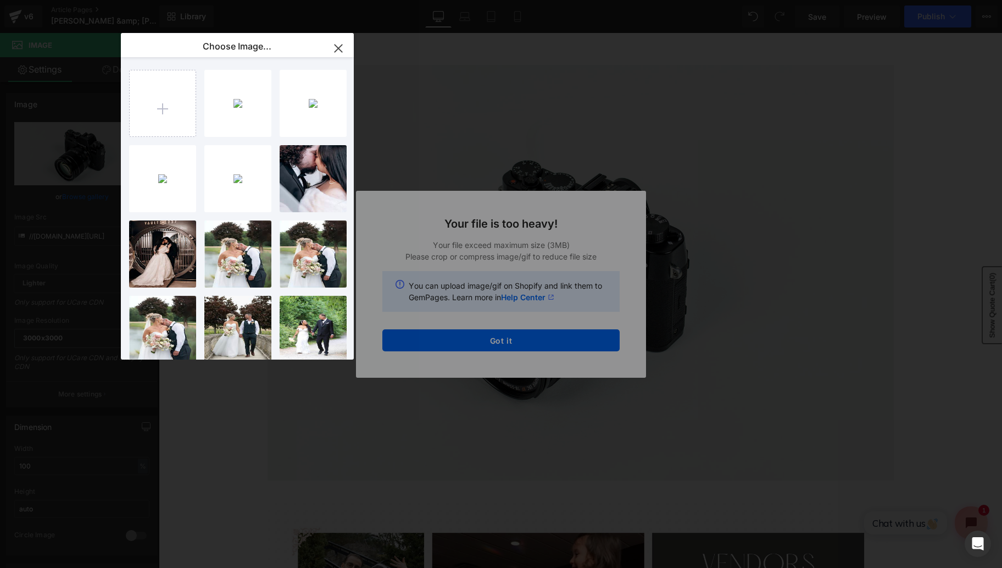
click at [562, 0] on div "Text Color Highlight Color #333333 Choose Image... Back to Library Insert Scree…" at bounding box center [501, 0] width 1002 height 0
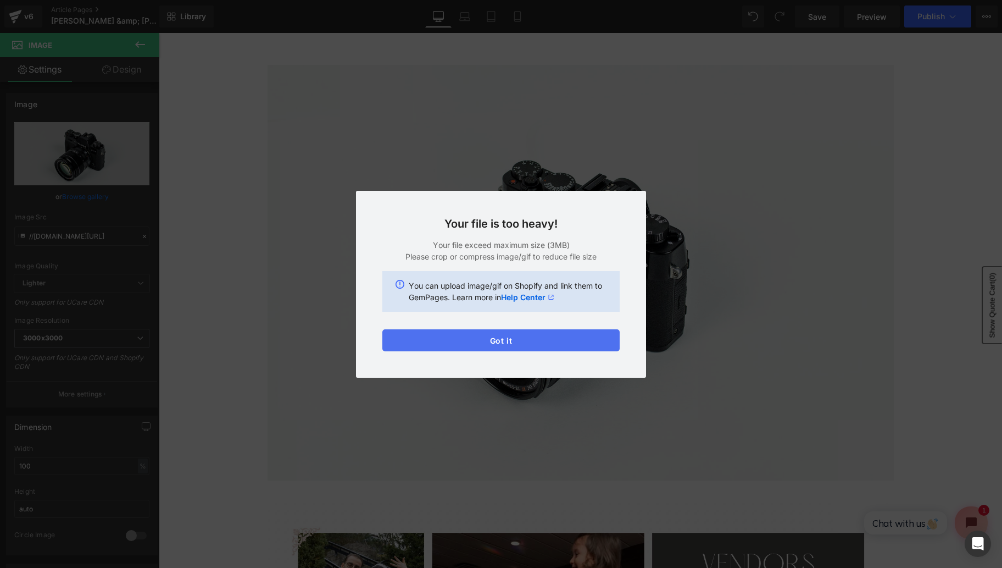
click at [572, 332] on button "Got it" at bounding box center [501, 340] width 237 height 22
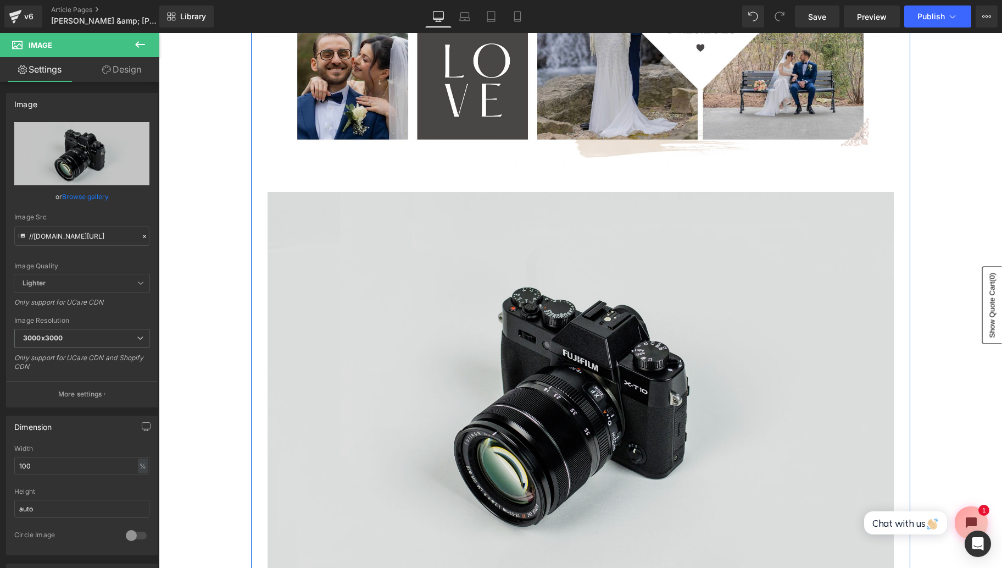
scroll to position [418, 0]
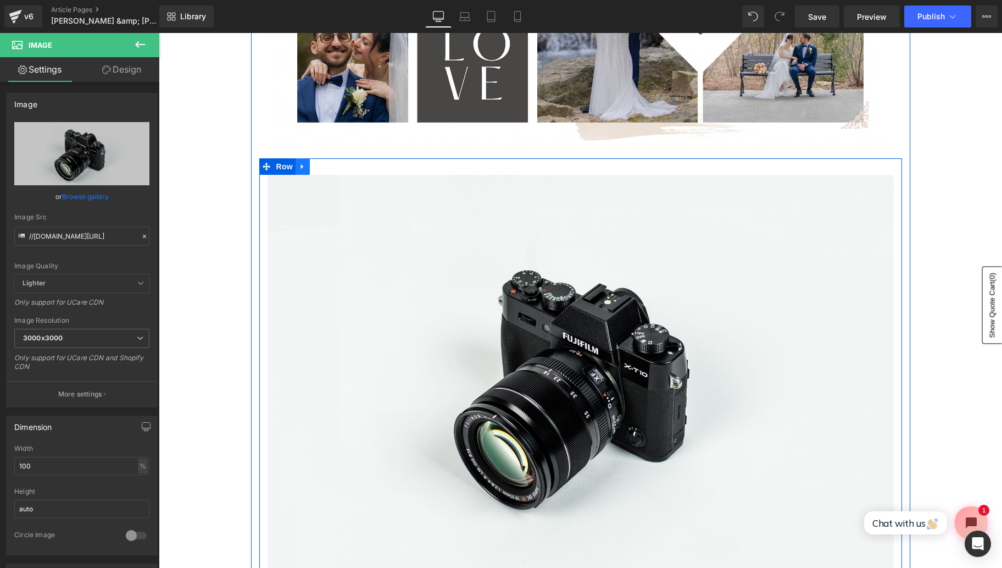
click at [301, 170] on icon at bounding box center [303, 167] width 8 height 8
click at [332, 168] on icon at bounding box center [332, 167] width 8 height 8
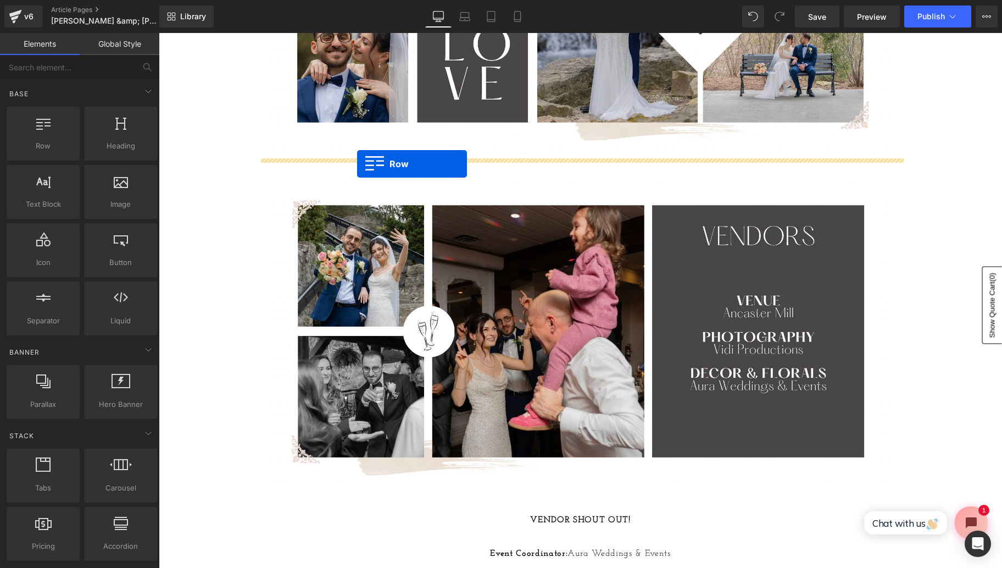
drag, startPoint x: 215, startPoint y: 176, endPoint x: 357, endPoint y: 164, distance: 142.3
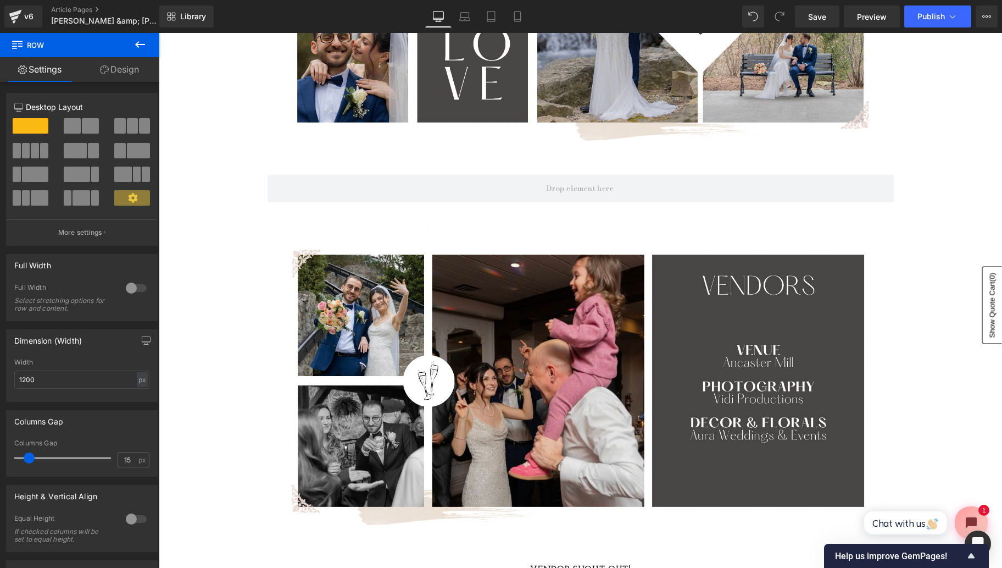
click at [136, 47] on icon at bounding box center [140, 44] width 13 height 13
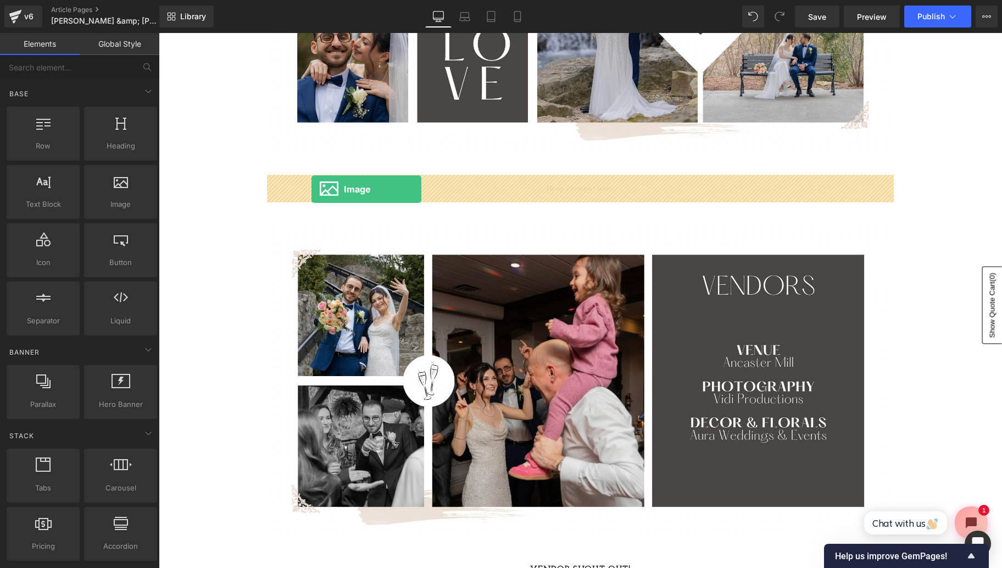
drag, startPoint x: 287, startPoint y: 227, endPoint x: 312, endPoint y: 189, distance: 45.0
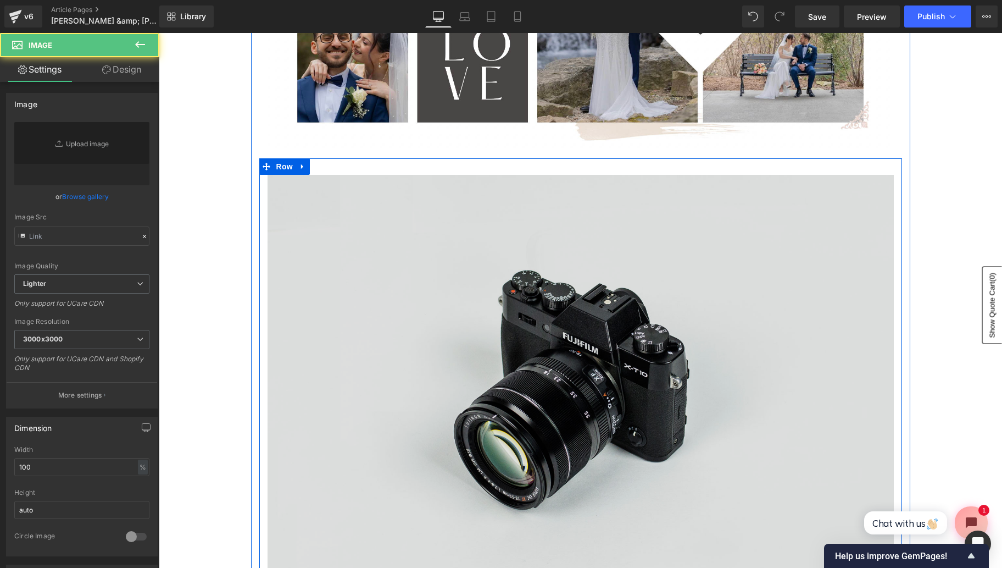
type input "//d1um8515vdn9kb.cloudfront.net/images/parallax.jpg"
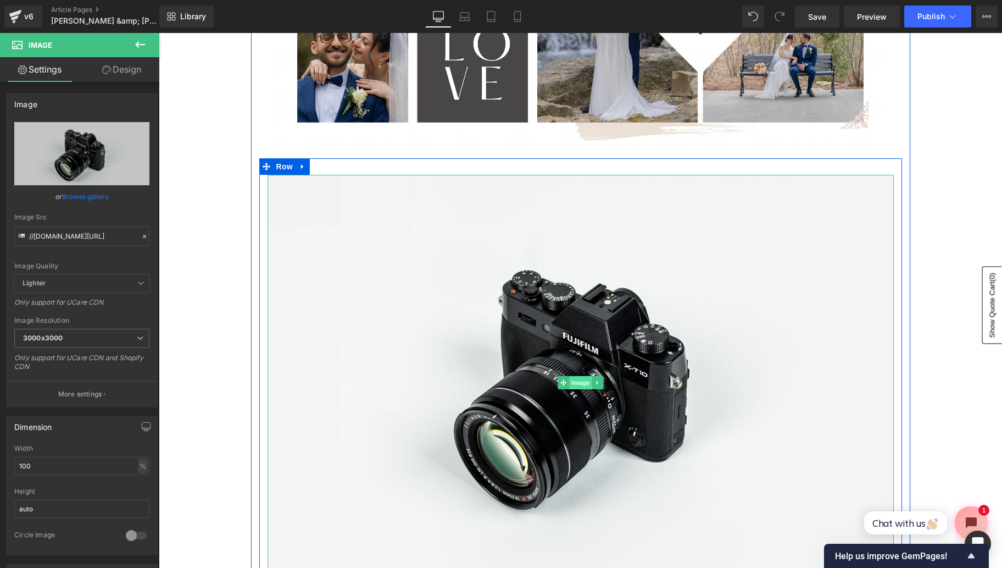
click at [584, 380] on span "Image" at bounding box center [580, 382] width 23 height 13
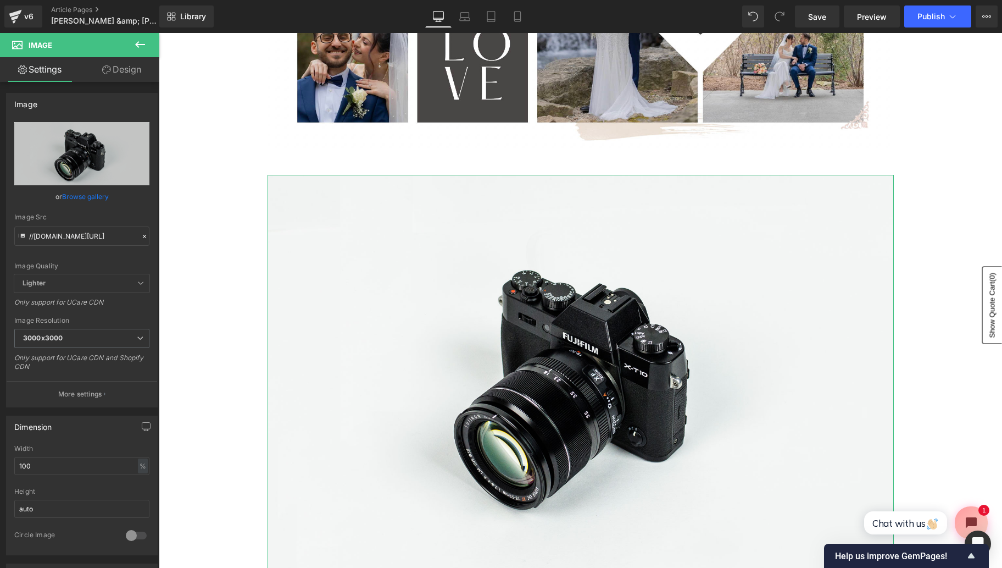
click at [96, 198] on link "Browse gallery" at bounding box center [85, 196] width 47 height 19
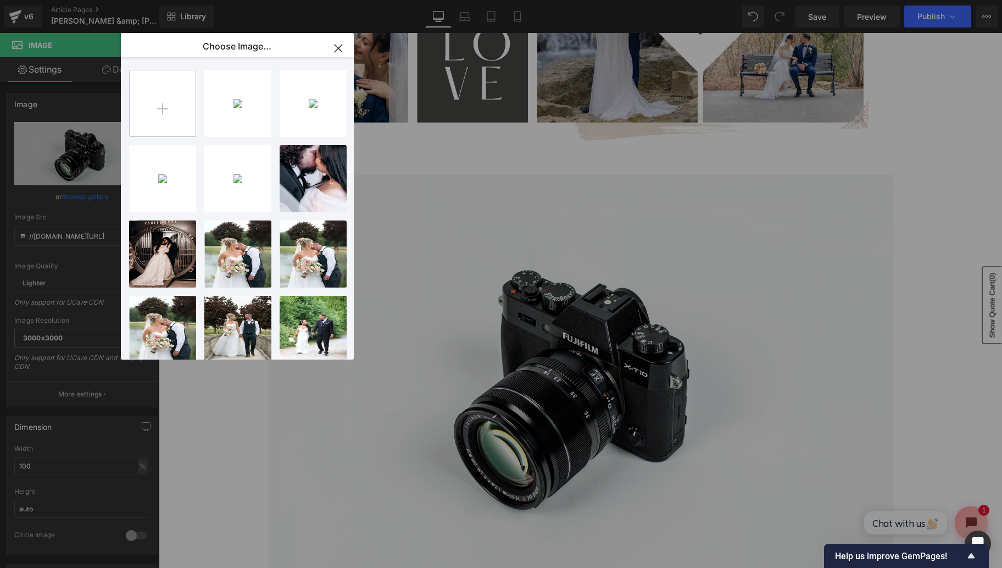
click at [180, 109] on input "file" at bounding box center [163, 103] width 66 height 66
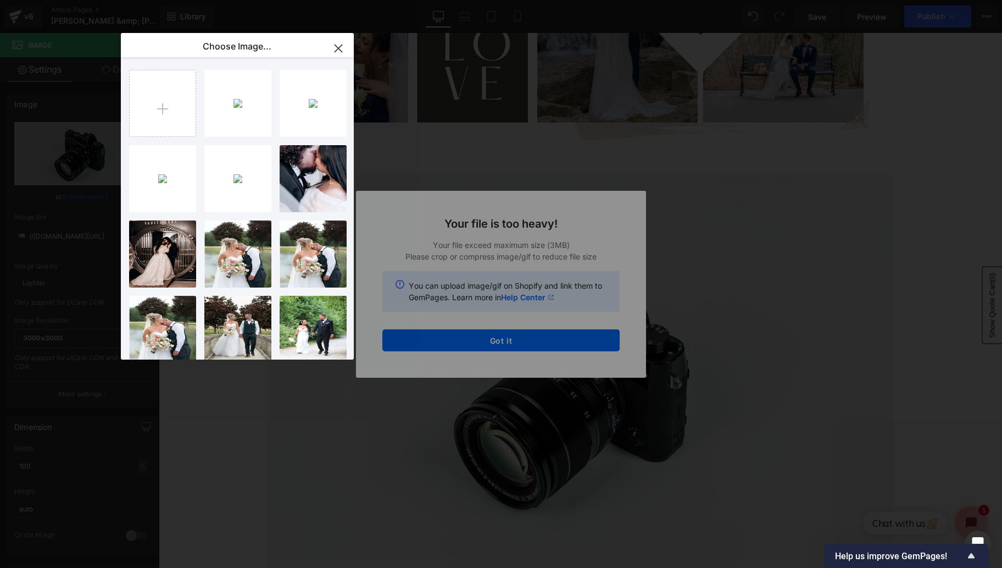
click at [262, 142] on div "Screen ...AM.png 2.28 MB Delete image? Yes No Screen ...AM.png 2.58 MB Delete i…" at bounding box center [241, 208] width 225 height 302
click at [434, 0] on div "Text Color Highlight Color #333333 Choose Image... Back to Library Insert Scree…" at bounding box center [501, 0] width 1002 height 0
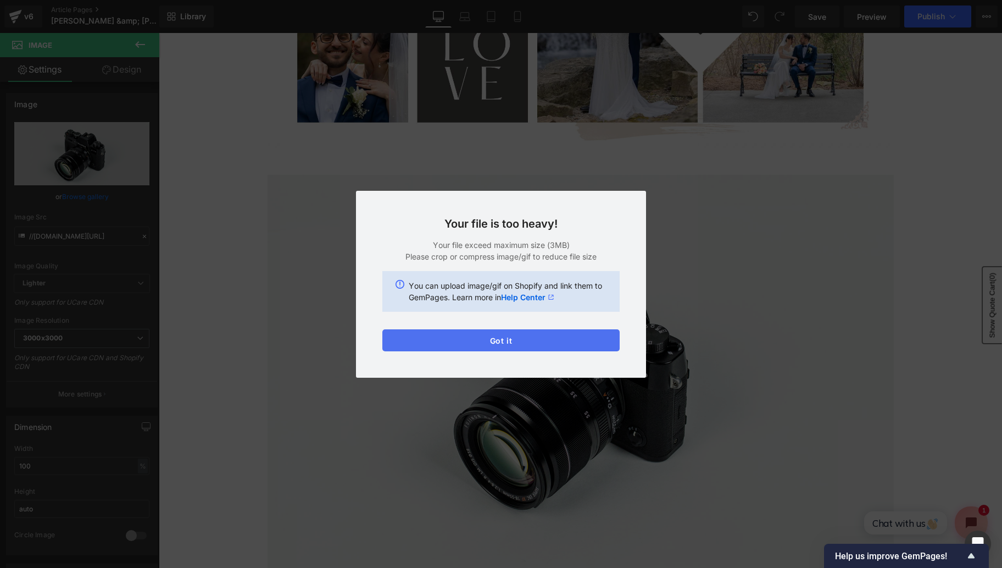
click at [429, 342] on button "Got it" at bounding box center [501, 340] width 237 height 22
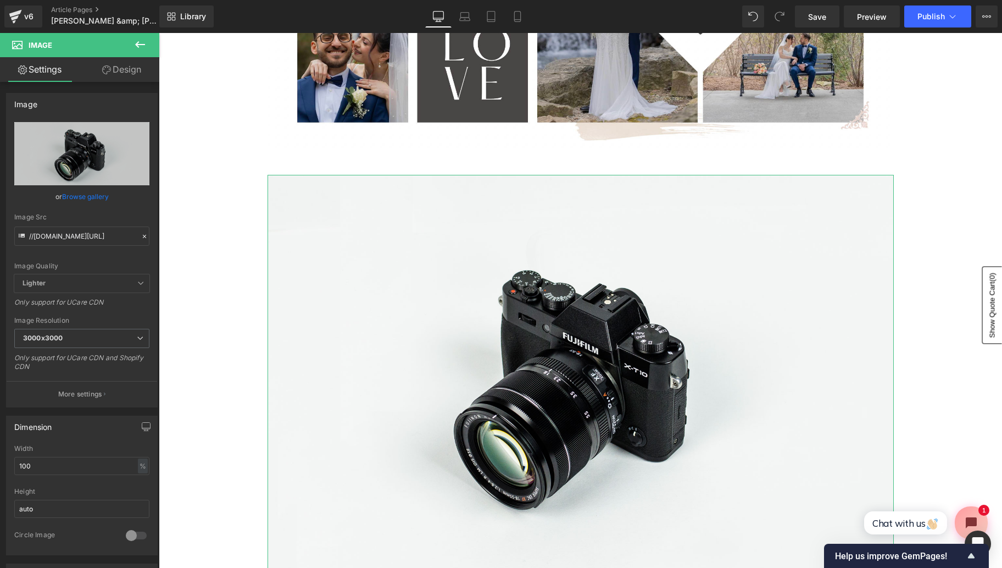
click at [87, 196] on link "Browse gallery" at bounding box center [85, 196] width 47 height 19
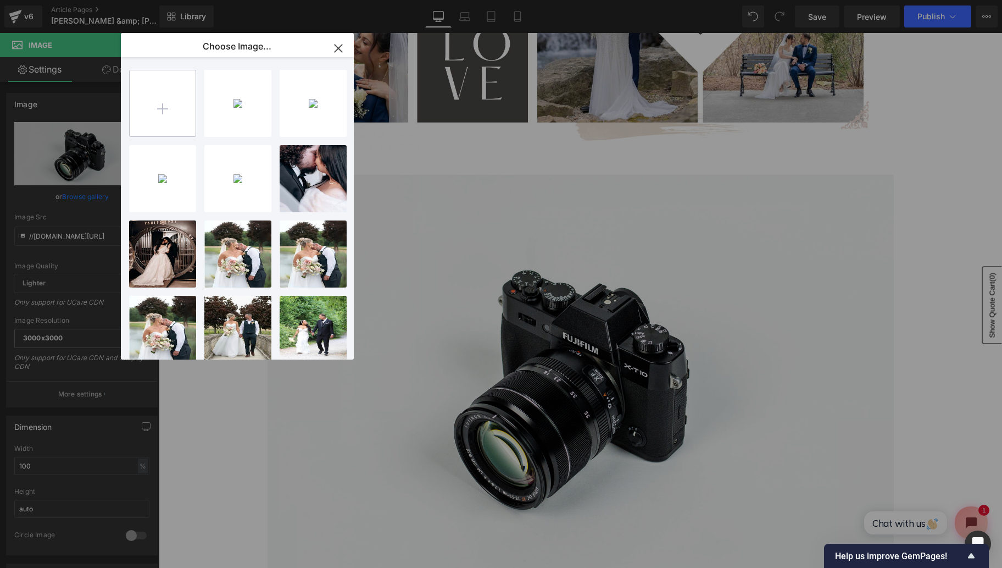
click at [167, 104] on input "file" at bounding box center [163, 103] width 66 height 66
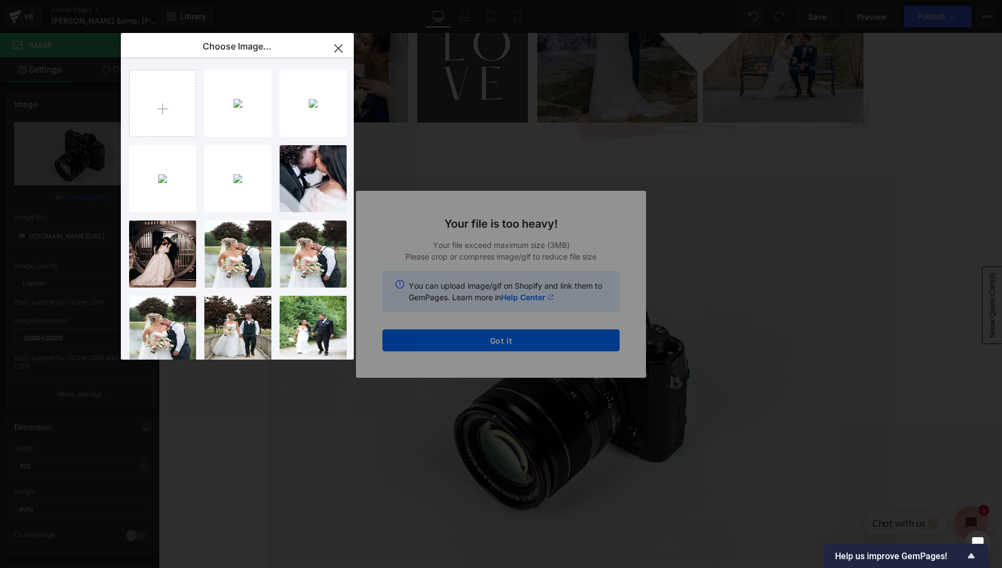
click at [454, 0] on div "Text Color Highlight Color #333333 Choose Image... Back to Library Insert Scree…" at bounding box center [501, 0] width 1002 height 0
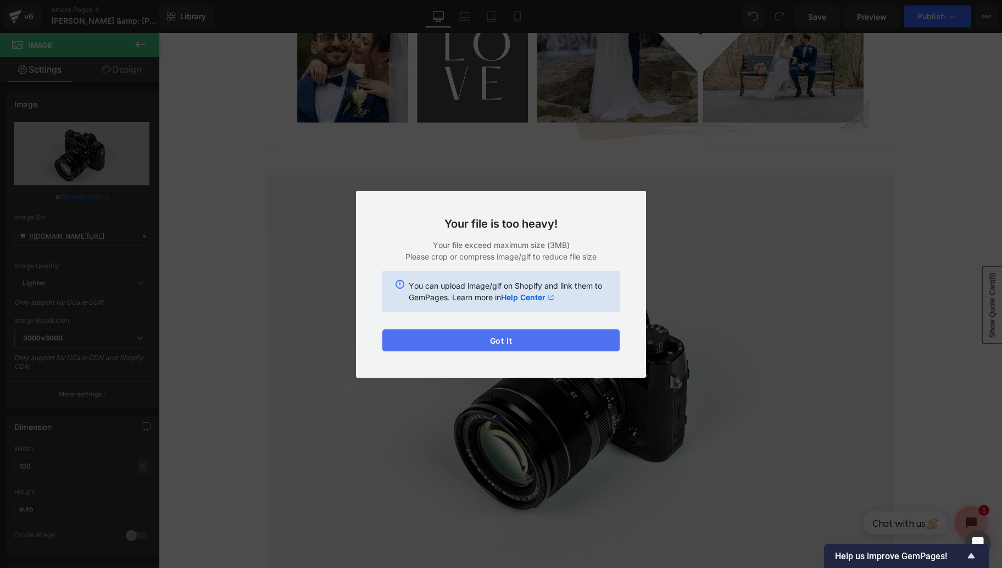
click at [467, 340] on button "Got it" at bounding box center [501, 340] width 237 height 22
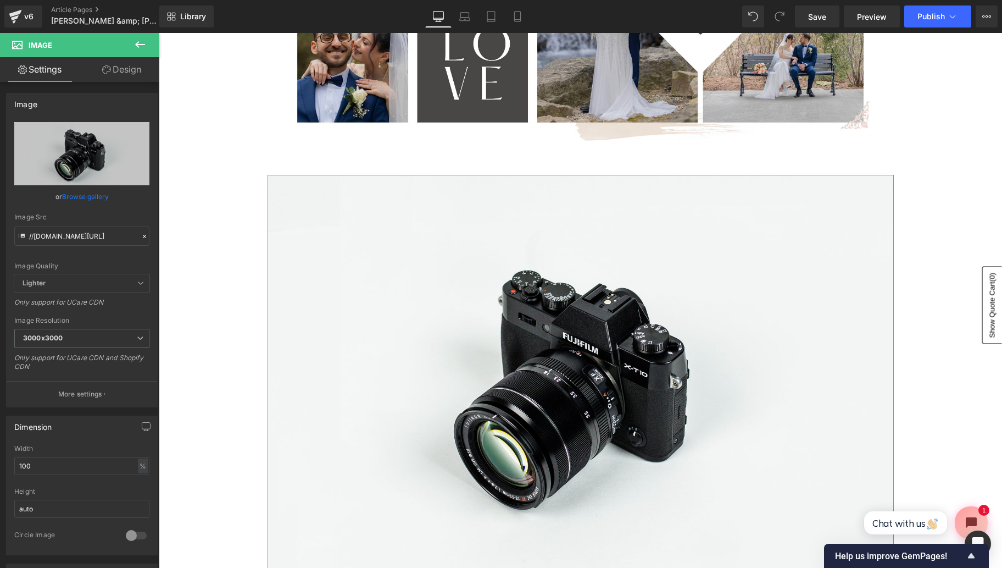
click at [83, 196] on link "Browse gallery" at bounding box center [85, 196] width 47 height 19
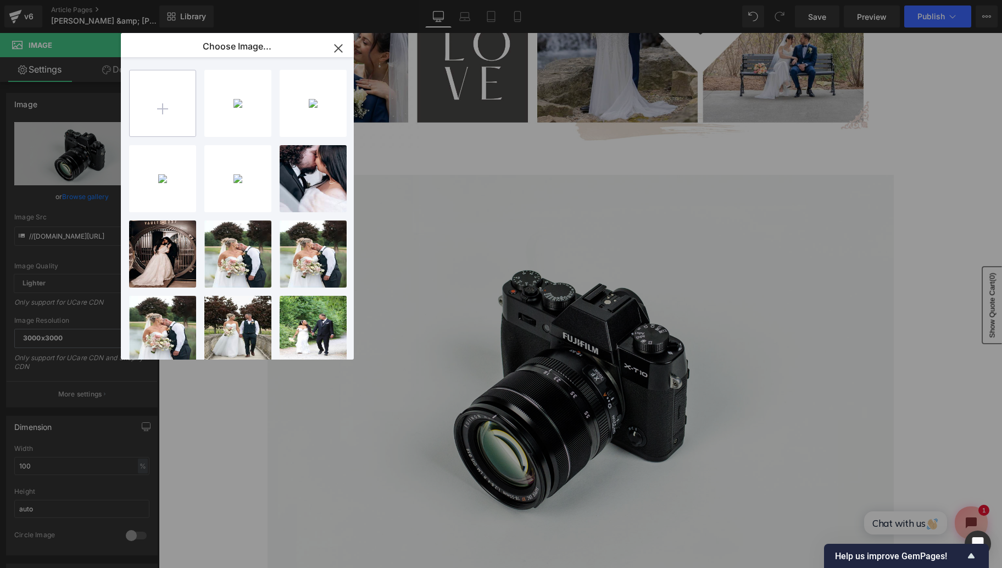
click at [163, 110] on input "file" at bounding box center [163, 103] width 66 height 66
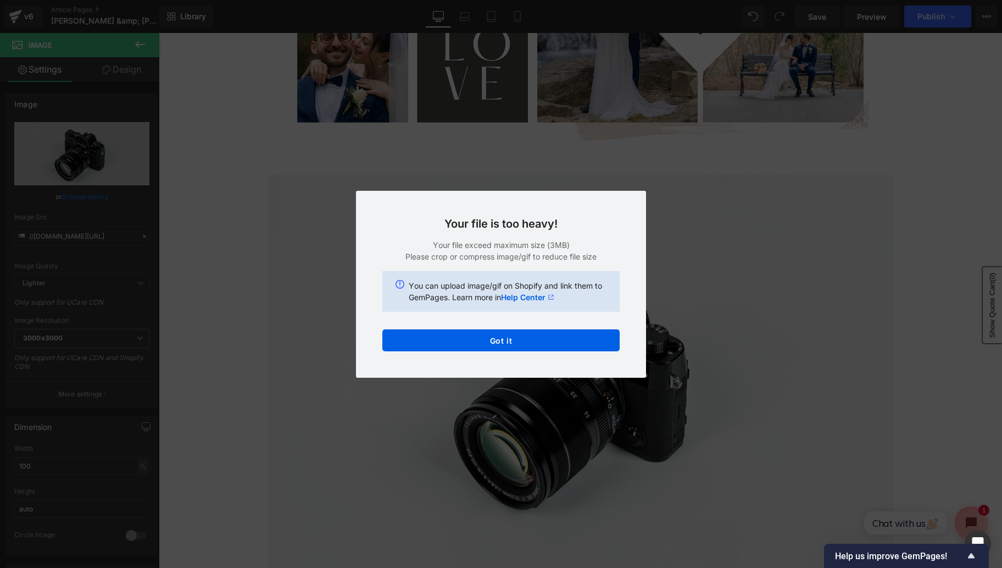
click at [530, 0] on div "Text Color Highlight Color #333333 Choose Image... Back to Library Insert Scree…" at bounding box center [501, 0] width 1002 height 0
click at [508, 343] on button "Got it" at bounding box center [501, 340] width 237 height 22
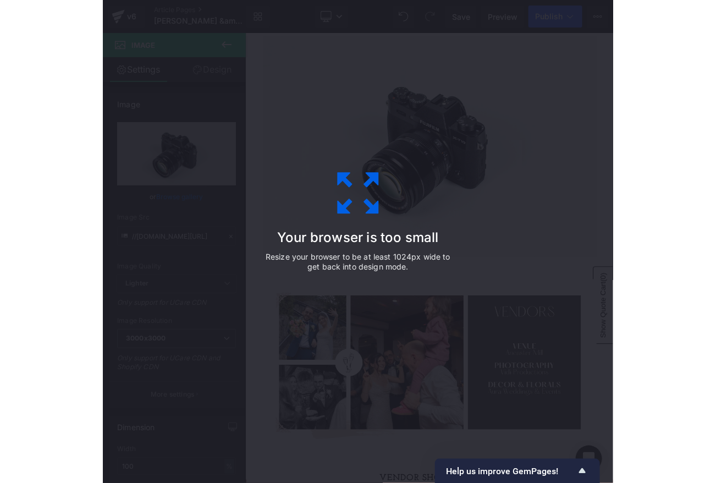
scroll to position [400, 0]
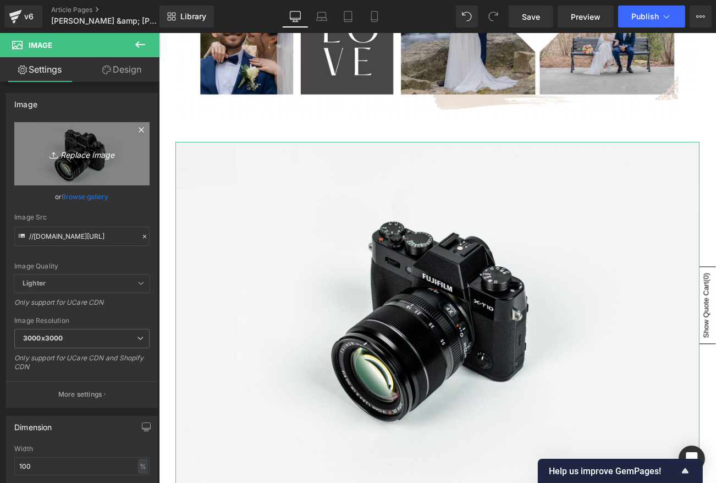
click at [96, 171] on link "Replace Image" at bounding box center [81, 153] width 135 height 63
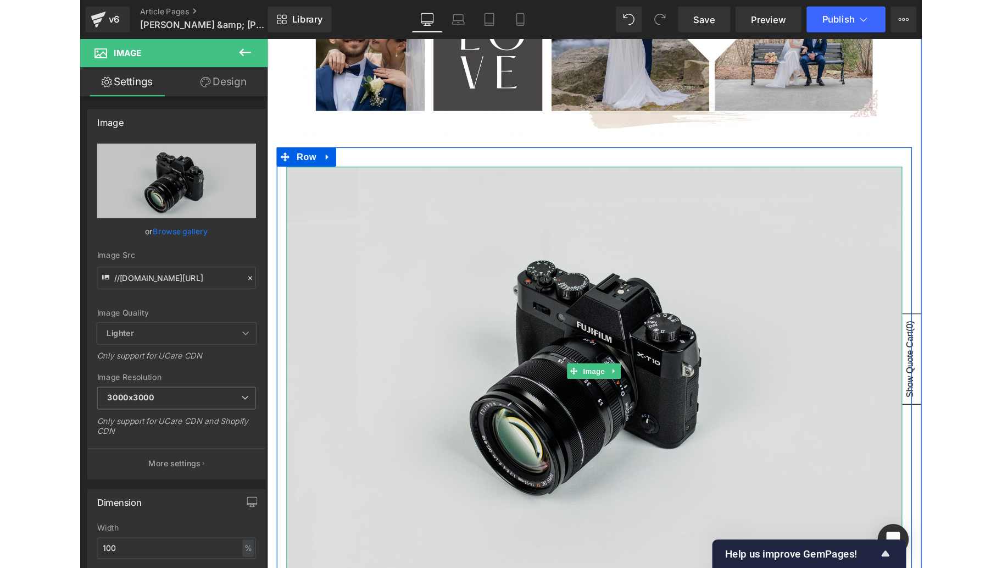
scroll to position [400, 0]
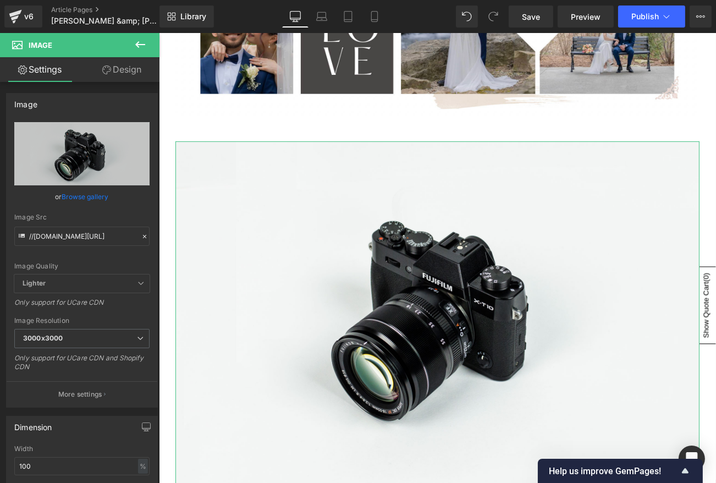
click at [102, 198] on link "Browse gallery" at bounding box center [85, 196] width 47 height 19
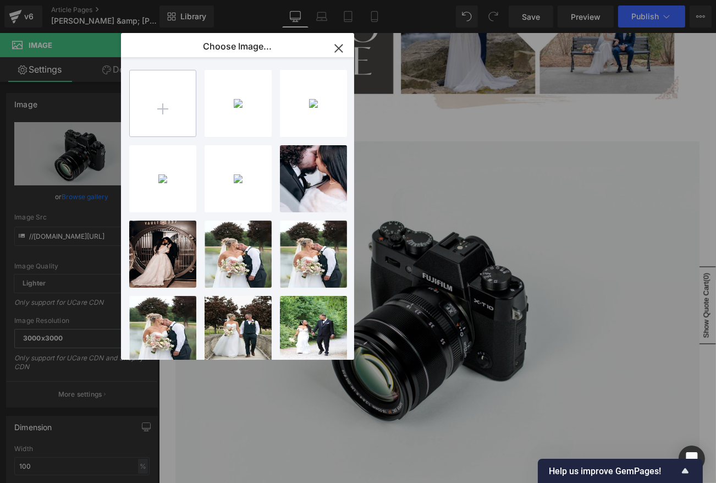
click at [175, 116] on input "file" at bounding box center [163, 103] width 66 height 66
type input "C:\fakepath\Screen Shot 2025-09-26 at 9.42.39 AM.png"
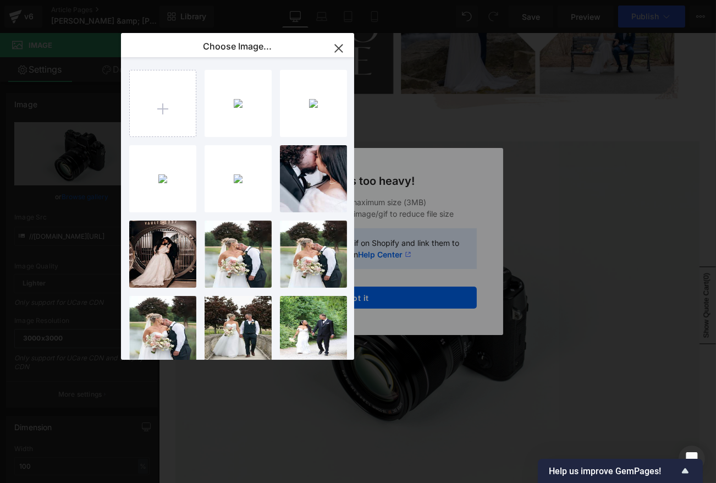
click at [442, 0] on div "Text Color Highlight Color #333333 Choose Image... Back to Library Insert Scree…" at bounding box center [358, 0] width 716 height 0
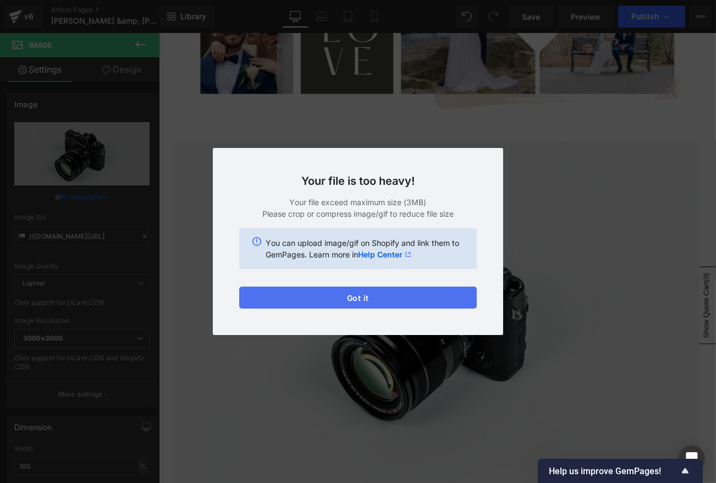
click at [336, 302] on button "Got it" at bounding box center [357, 297] width 237 height 22
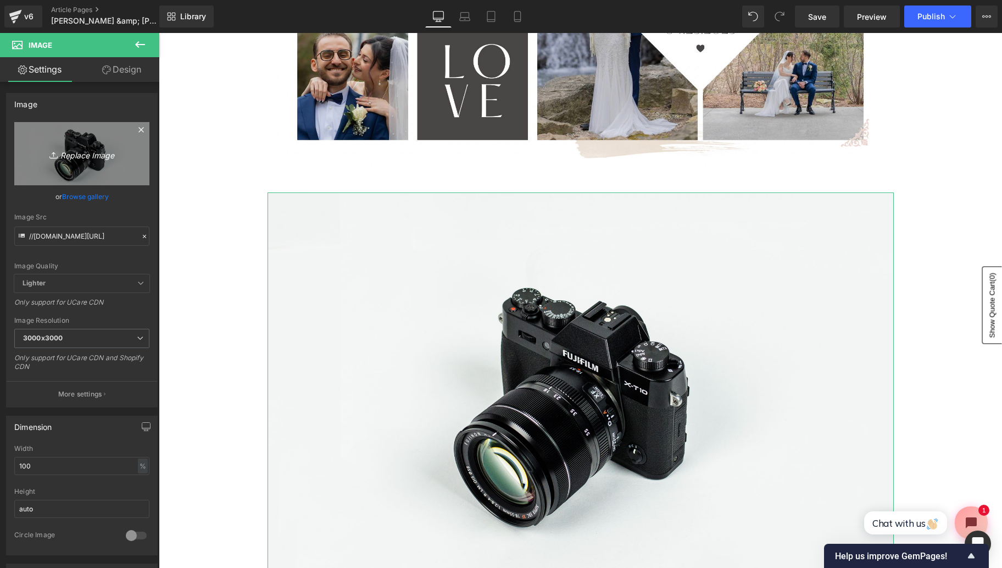
click at [77, 165] on link "Replace Image" at bounding box center [81, 153] width 135 height 63
type input "C:\fakepath\Screen Shot 2025-09-26 at 9.51.05 AM.png"
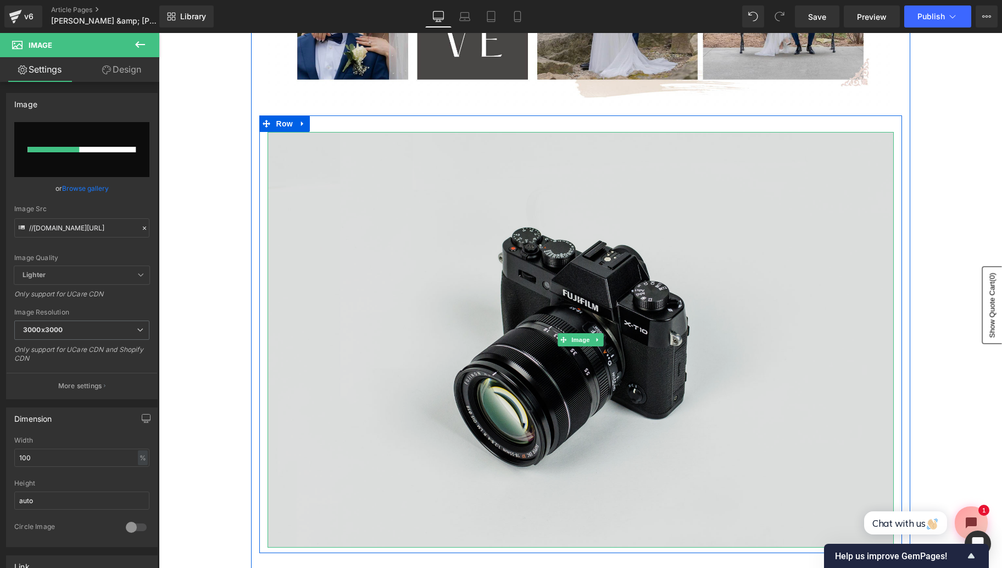
scroll to position [472, 0]
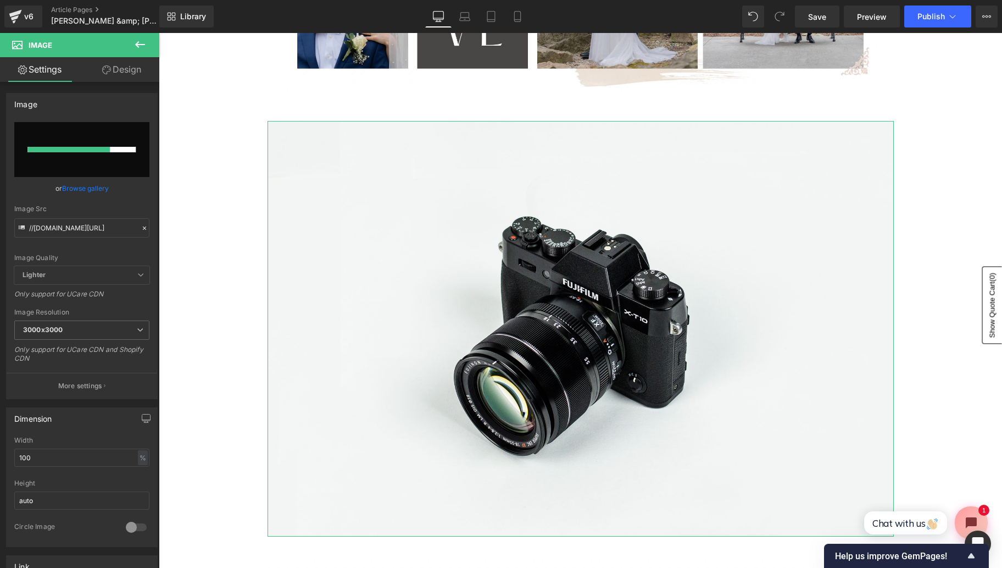
click at [97, 186] on link "Browse gallery" at bounding box center [85, 188] width 47 height 19
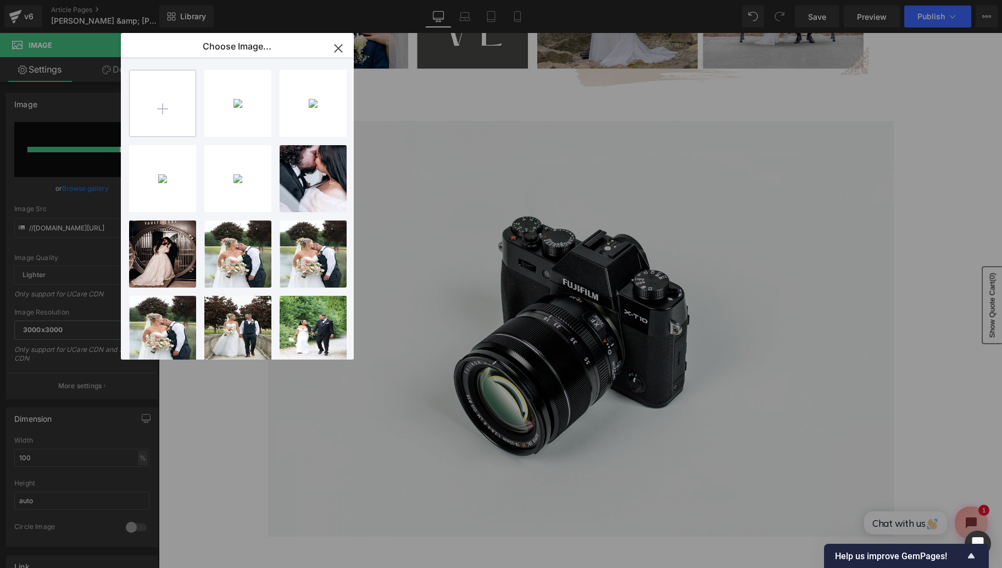
click at [174, 114] on input "file" at bounding box center [163, 103] width 66 height 66
type input "C:\fakepath\Screen Shot 2025-09-26 at 9.51.05 AM.png"
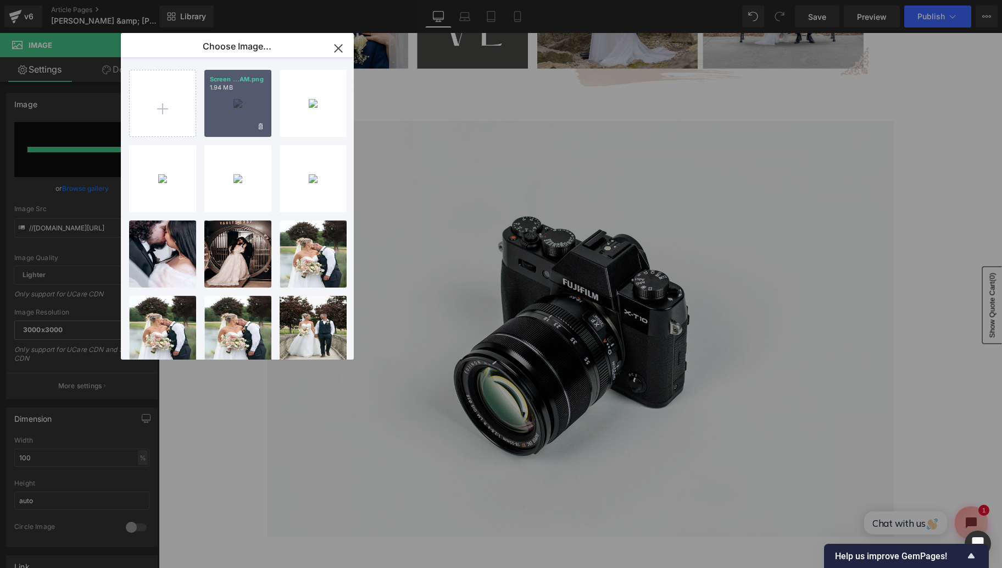
click at [221, 99] on div "Screen ...AM.png 1.94 MB" at bounding box center [237, 103] width 67 height 67
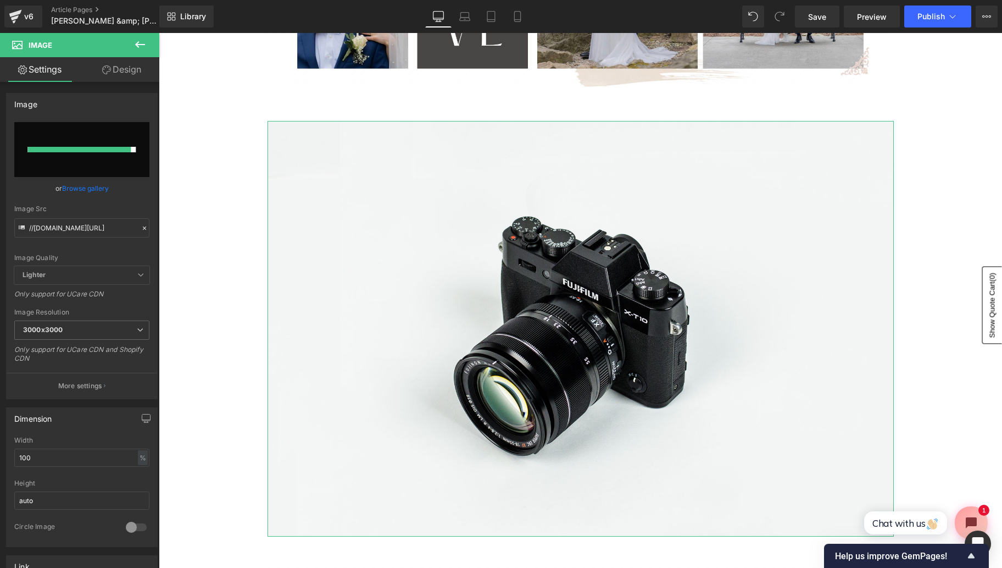
click at [96, 191] on link "Browse gallery" at bounding box center [85, 188] width 47 height 19
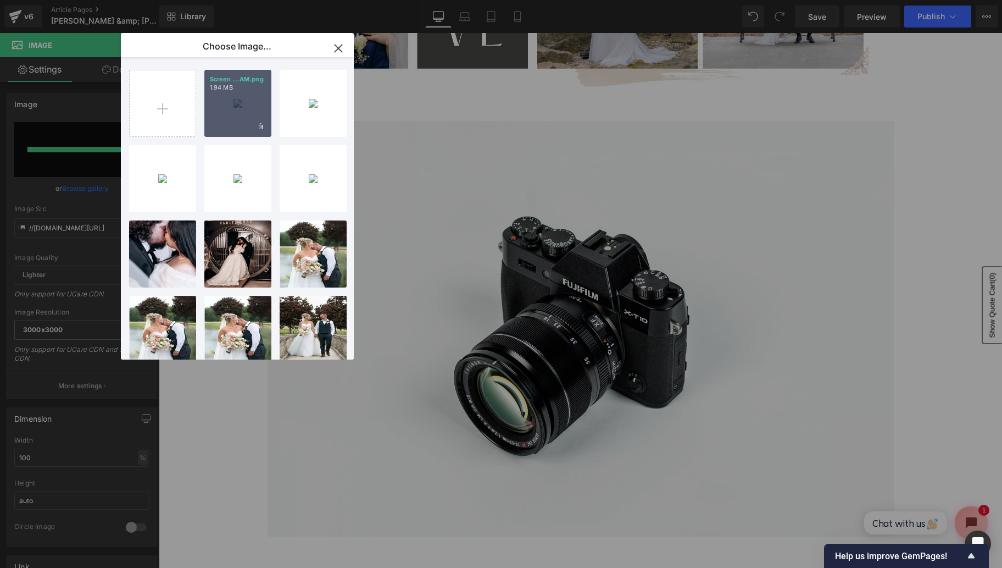
click at [243, 112] on div "Screen ...AM.png 1.94 MB" at bounding box center [237, 103] width 67 height 67
type input "https://ucarecdn.com/0e25ed89-e057-4f5c-a921-813bbec7b230/-/format/auto/-/previ…"
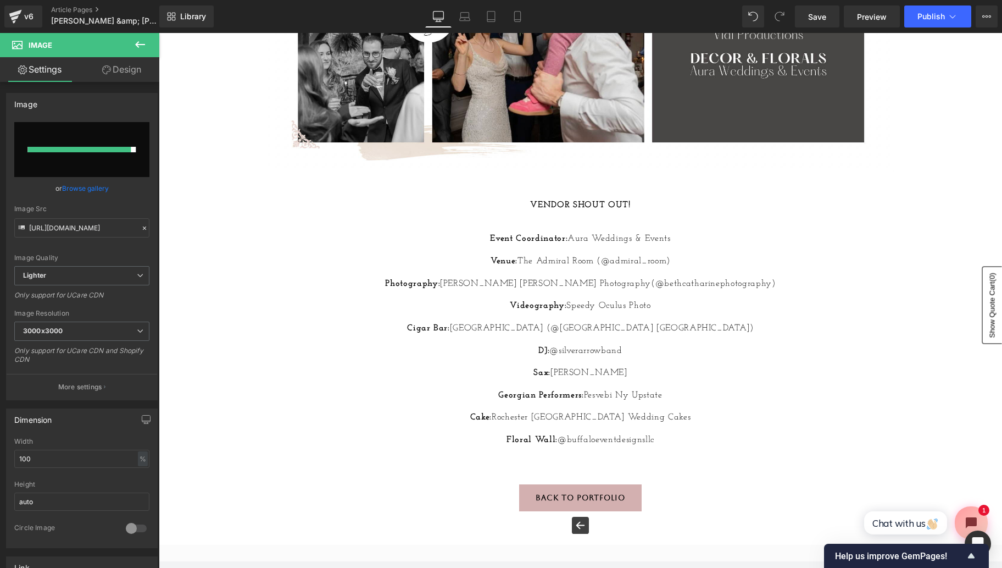
scroll to position [1053, 0]
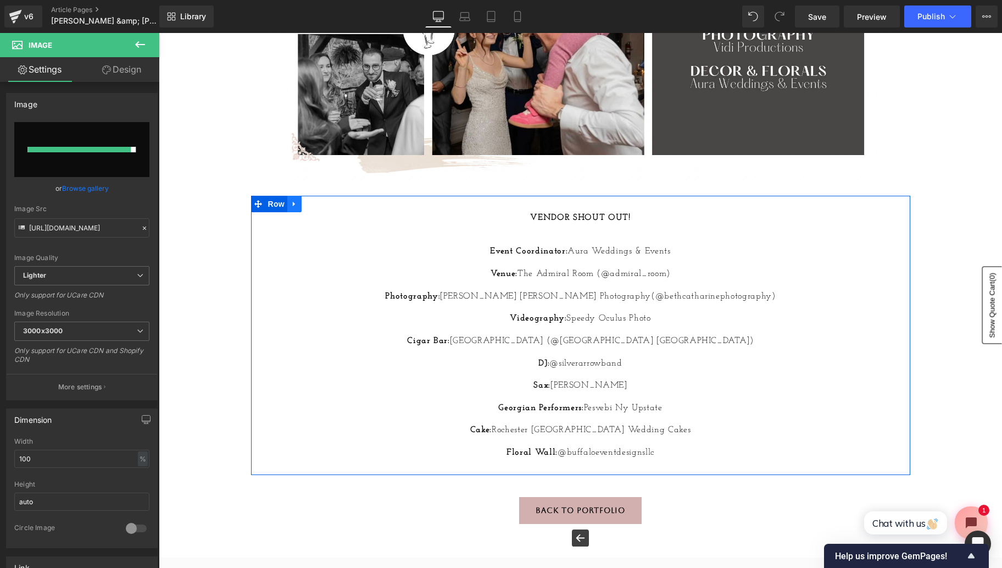
click at [292, 208] on link at bounding box center [294, 204] width 14 height 16
click at [325, 204] on icon at bounding box center [323, 204] width 8 height 8
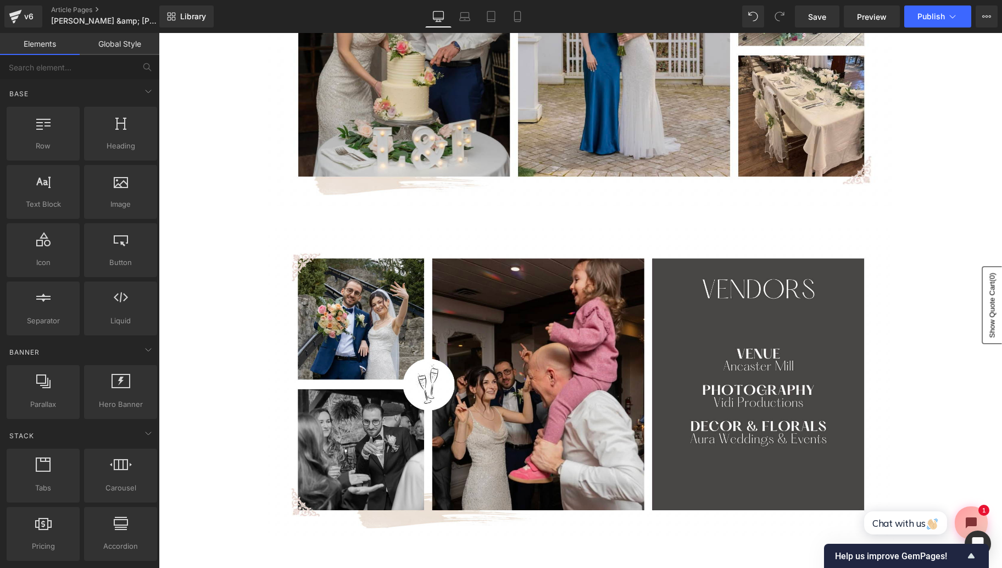
scroll to position [696, 0]
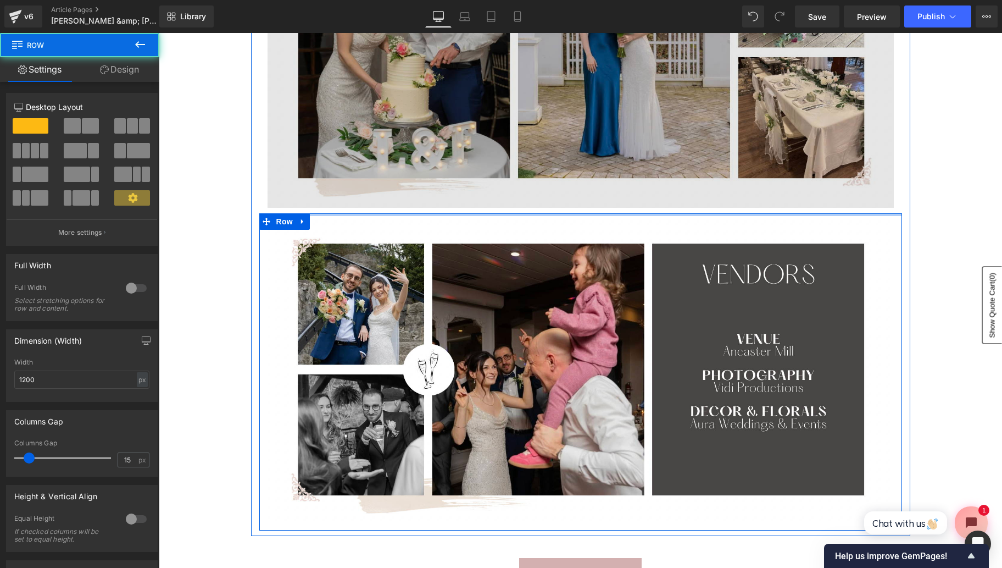
drag, startPoint x: 580, startPoint y: 216, endPoint x: 577, endPoint y: 184, distance: 32.6
click at [577, 184] on div "Image Row Image Row Image Row" at bounding box center [580, 37] width 659 height 985
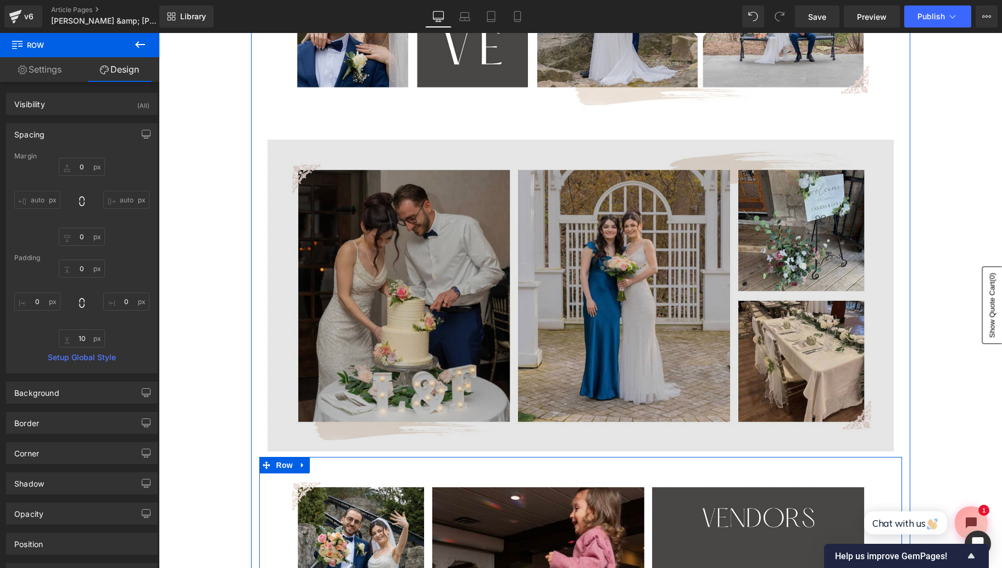
scroll to position [413, 0]
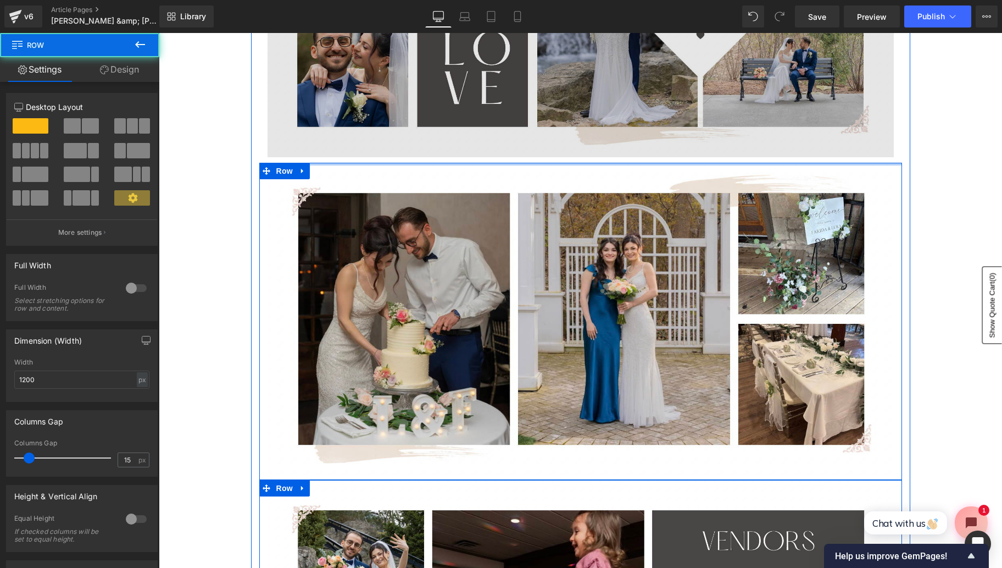
drag, startPoint x: 567, startPoint y: 167, endPoint x: 563, endPoint y: 131, distance: 35.4
click at [563, 131] on div "Image Row Image Row Image Row" at bounding box center [580, 312] width 659 height 969
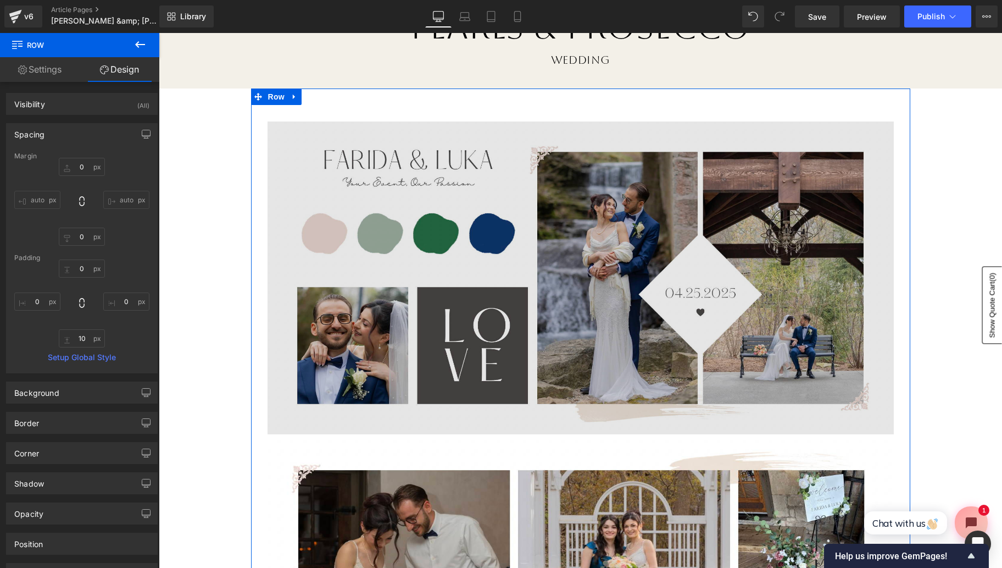
scroll to position [115, 0]
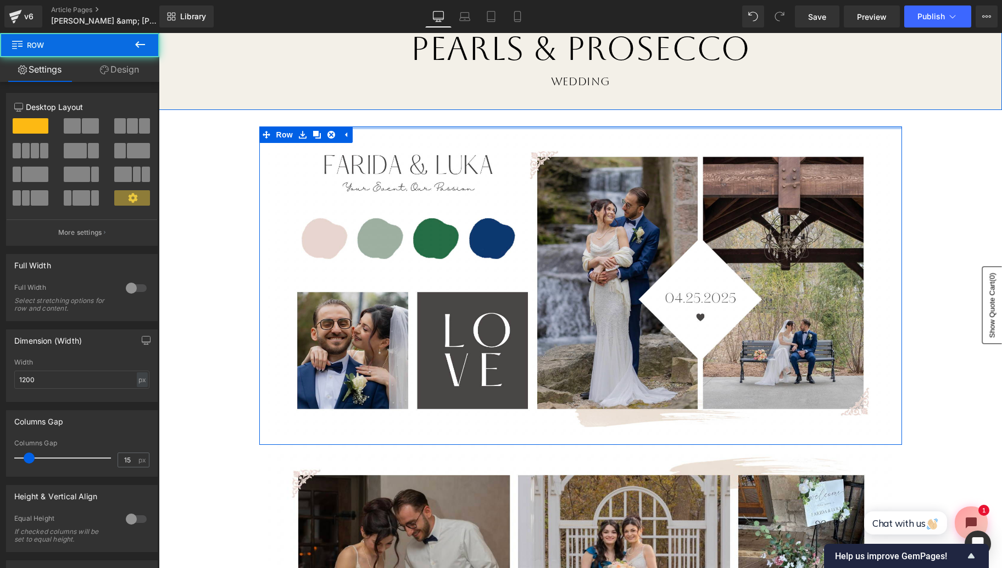
drag, startPoint x: 578, startPoint y: 128, endPoint x: 572, endPoint y: 106, distance: 22.7
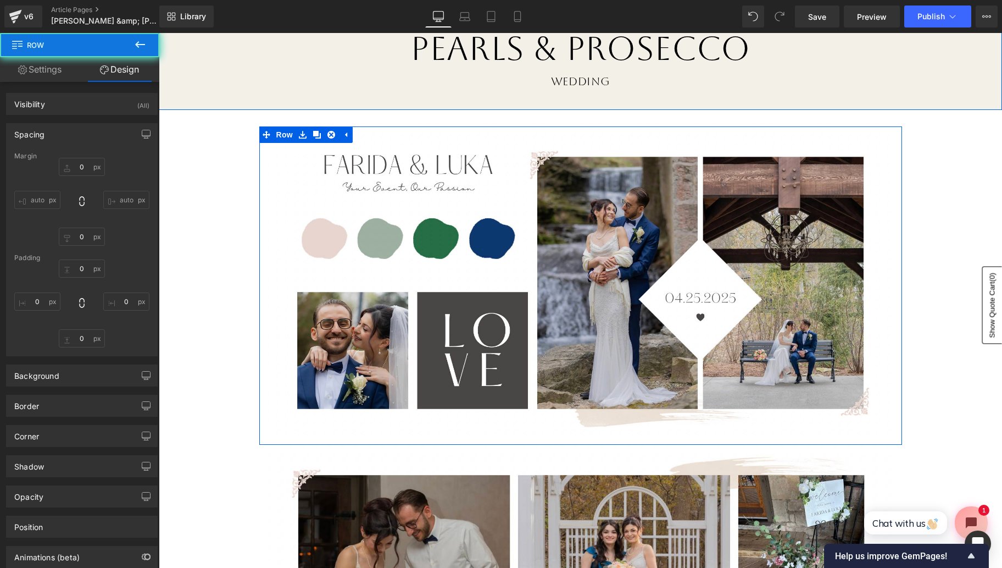
type input "0"
type input "10"
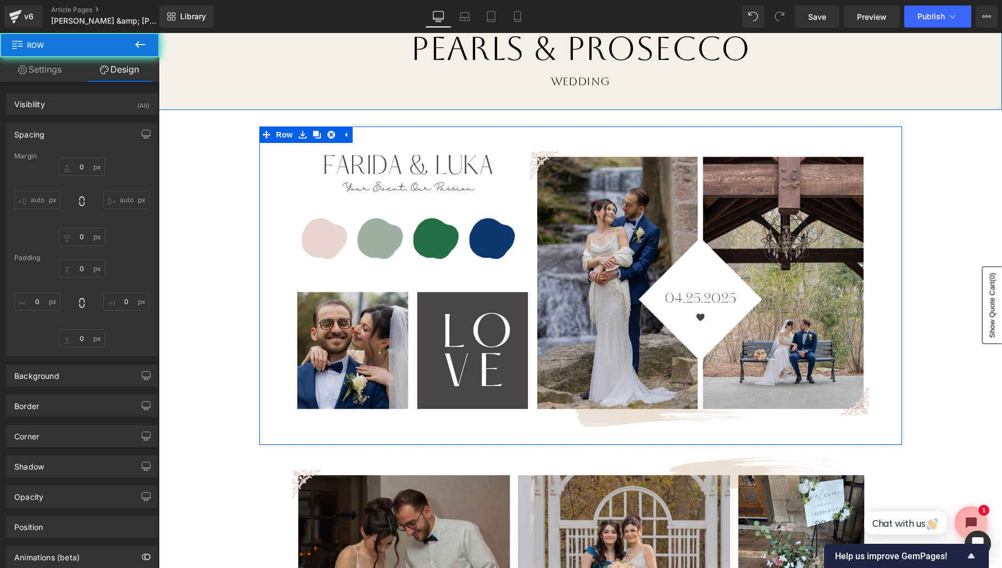
type input "0"
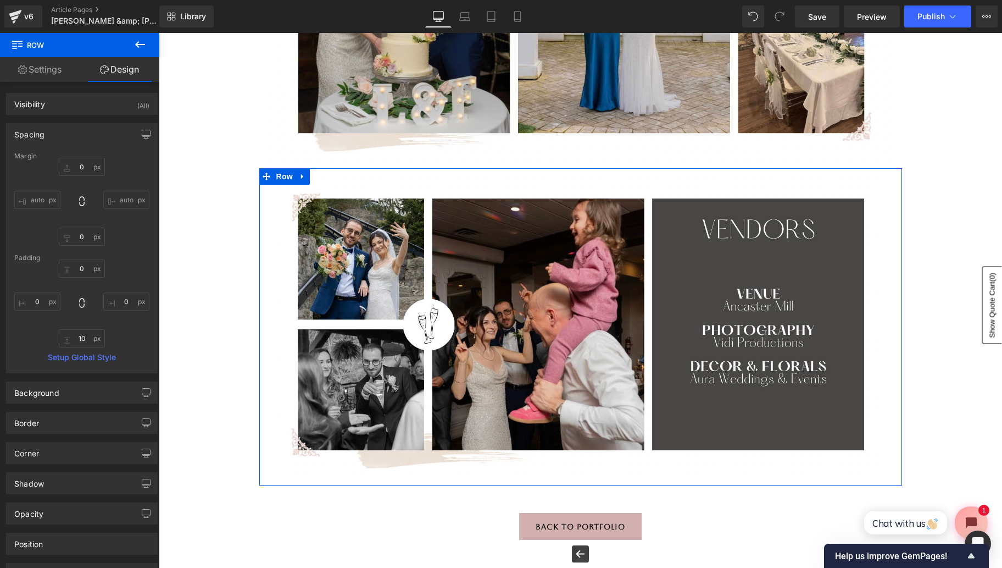
scroll to position [707, 0]
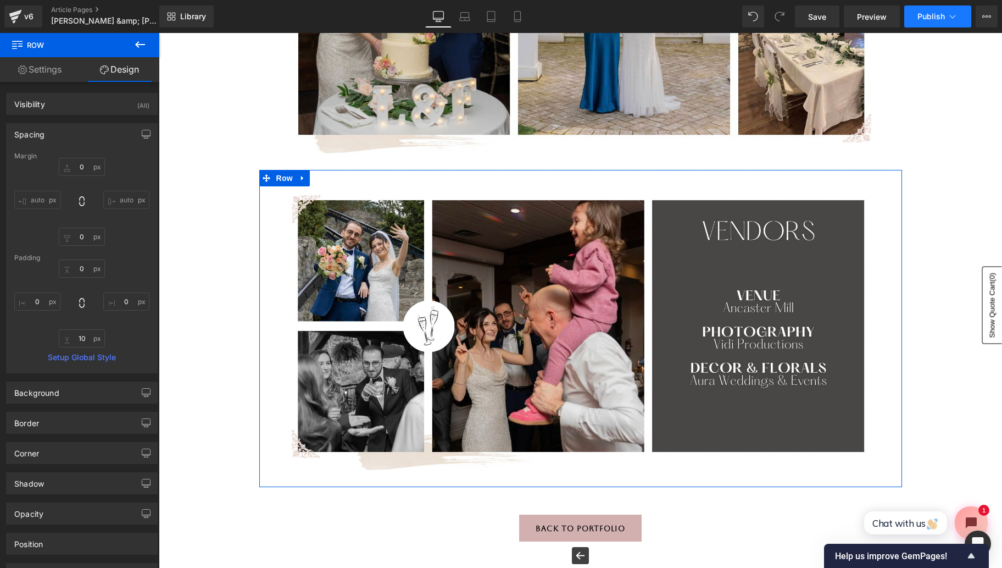
click at [952, 13] on icon at bounding box center [952, 16] width 11 height 11
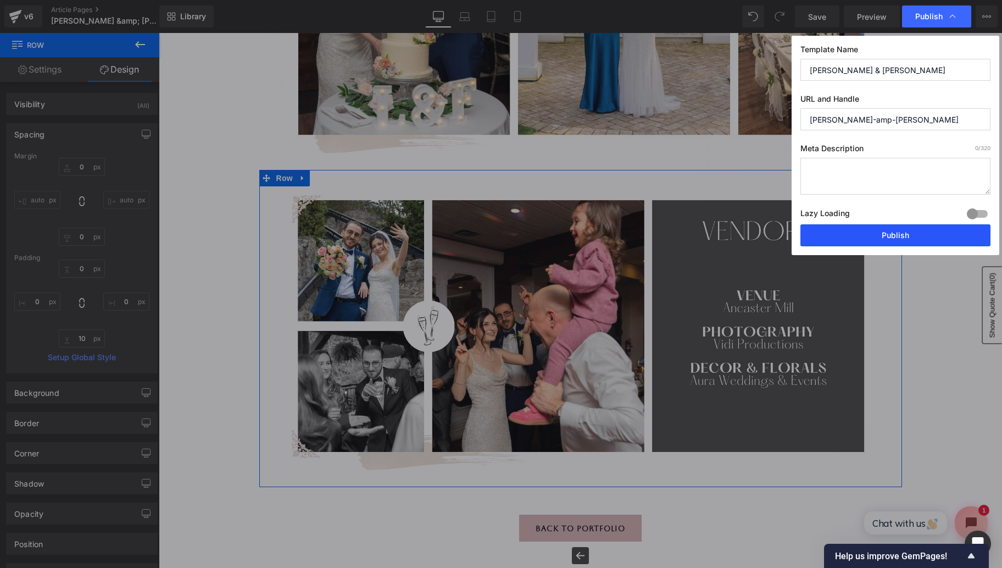
click at [899, 234] on button "Publish" at bounding box center [896, 235] width 190 height 22
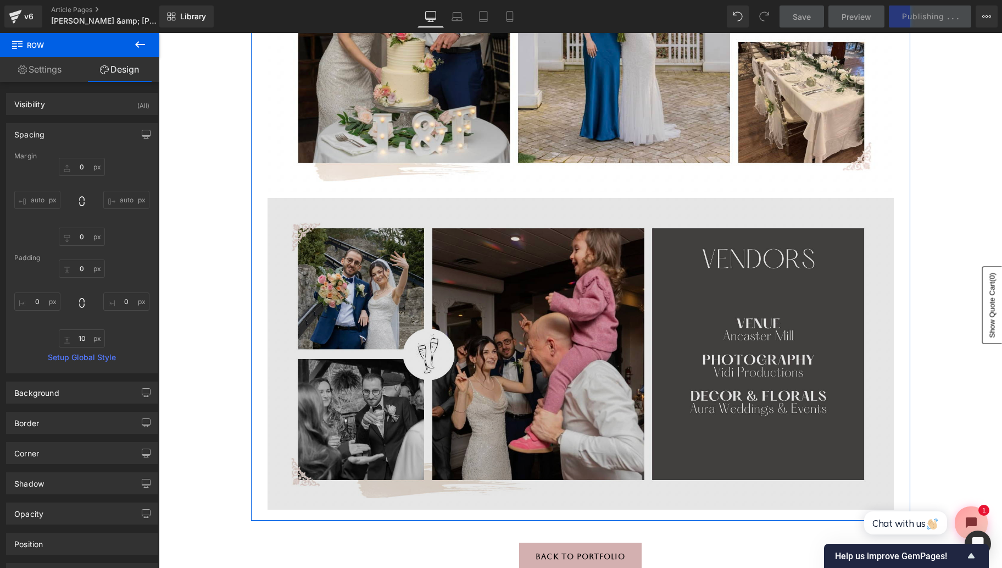
scroll to position [725, 0]
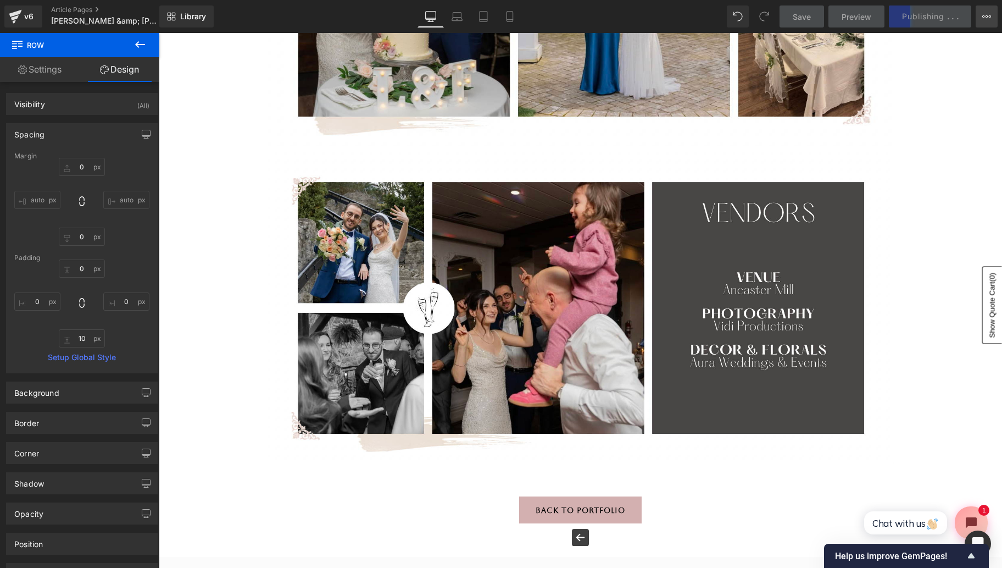
click at [983, 16] on icon at bounding box center [984, 16] width 3 height 2
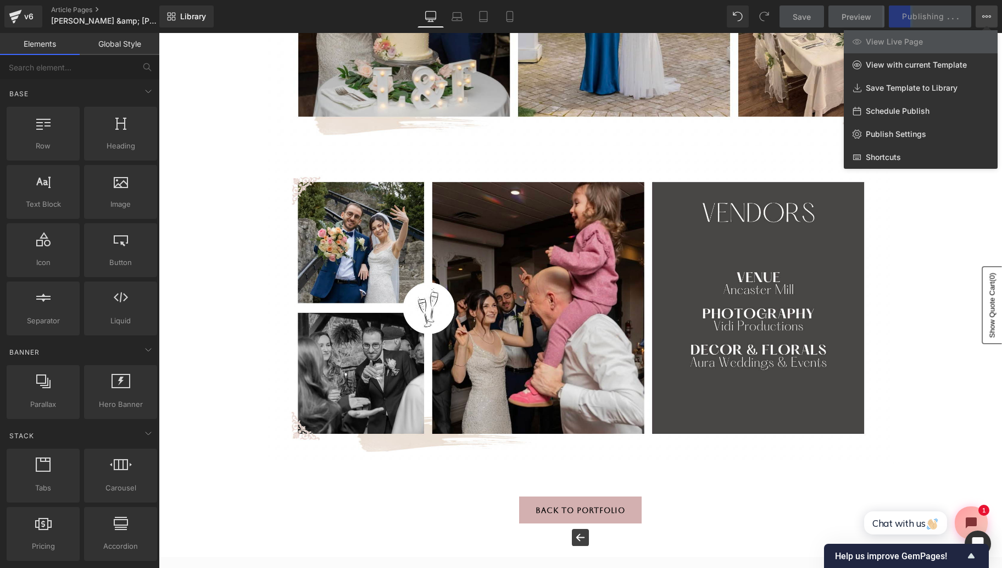
click at [952, 195] on div at bounding box center [581, 300] width 844 height 535
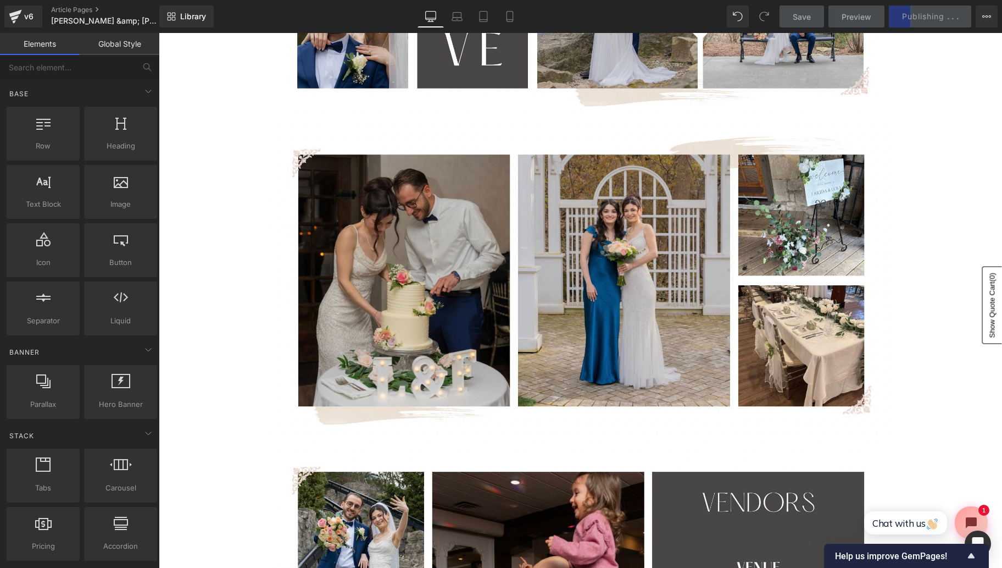
scroll to position [0, 0]
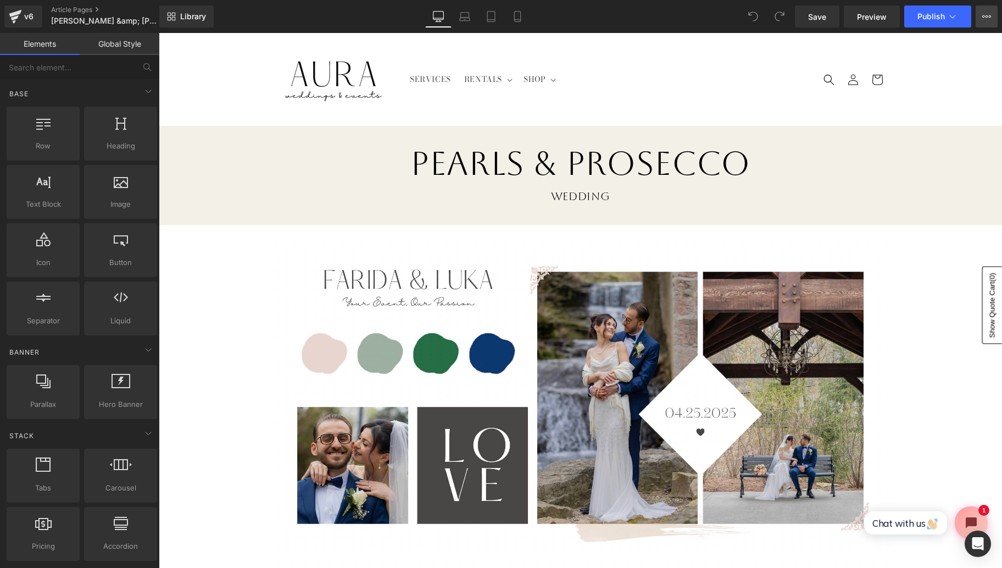
click at [981, 16] on button "View Live Page View with current Template Save Template to Library Schedule Pub…" at bounding box center [987, 16] width 22 height 22
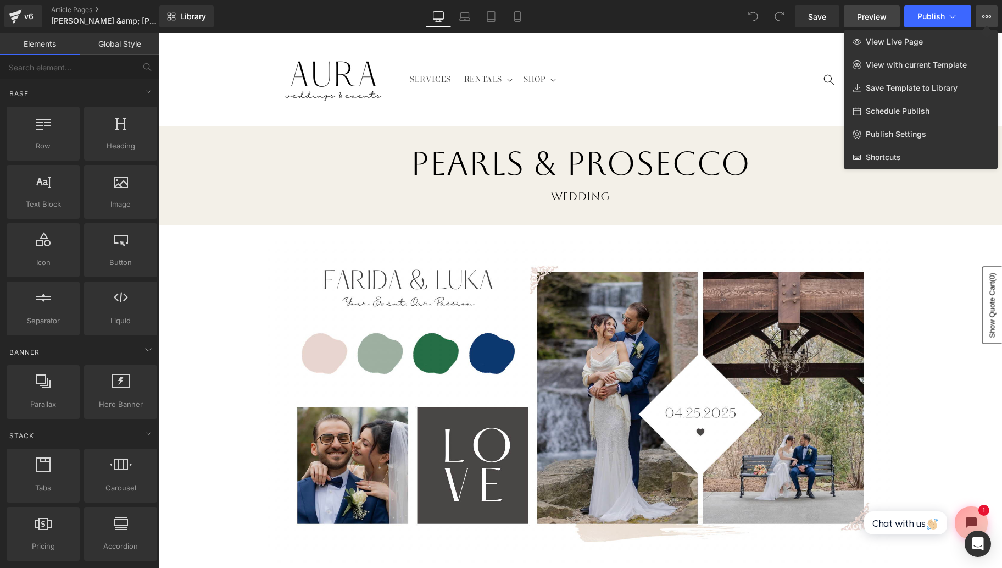
click at [875, 16] on span "Preview" at bounding box center [872, 17] width 30 height 12
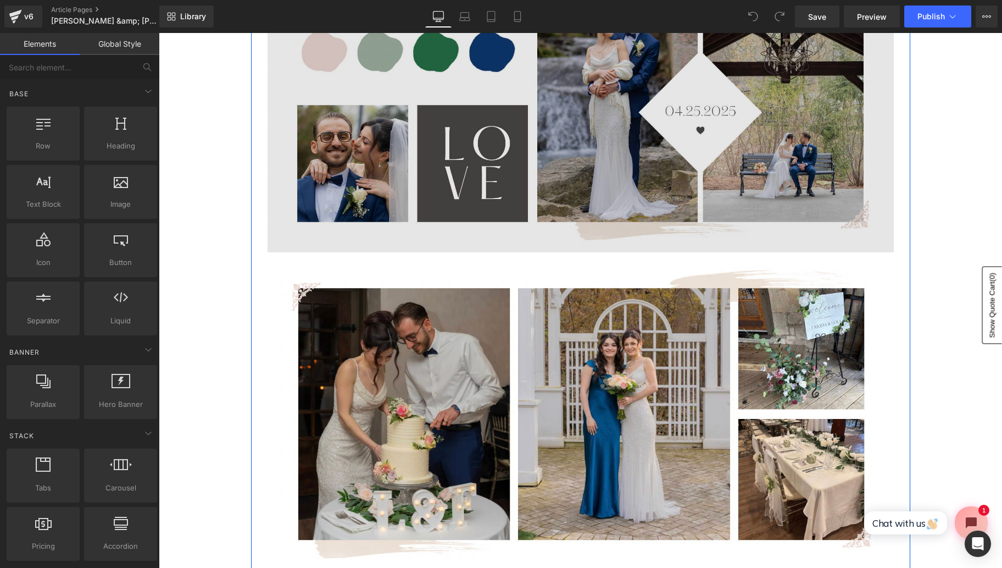
scroll to position [306, 0]
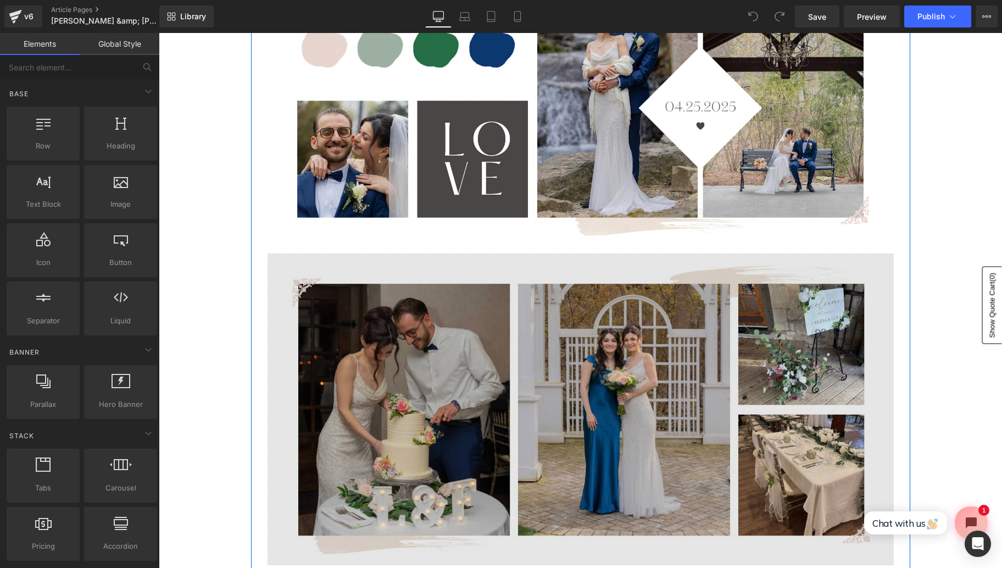
click at [519, 262] on img at bounding box center [581, 408] width 627 height 311
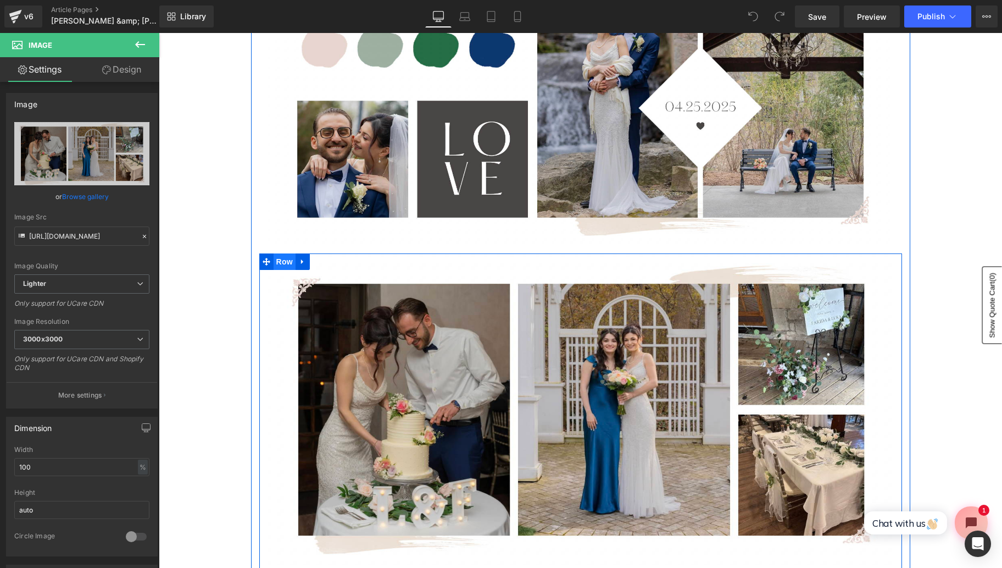
click at [277, 262] on span "Row" at bounding box center [285, 261] width 22 height 16
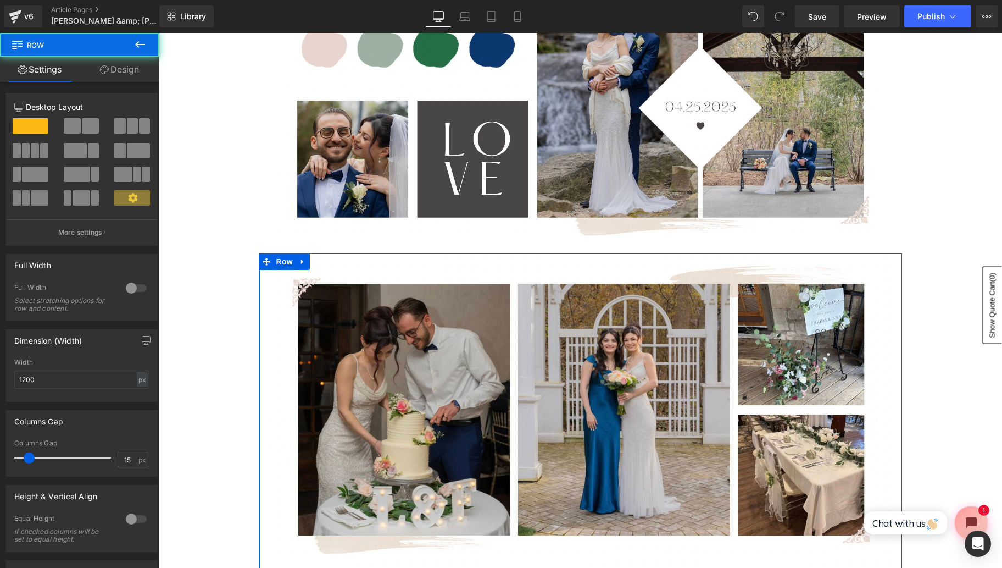
click at [130, 69] on link "Design" at bounding box center [120, 69] width 80 height 25
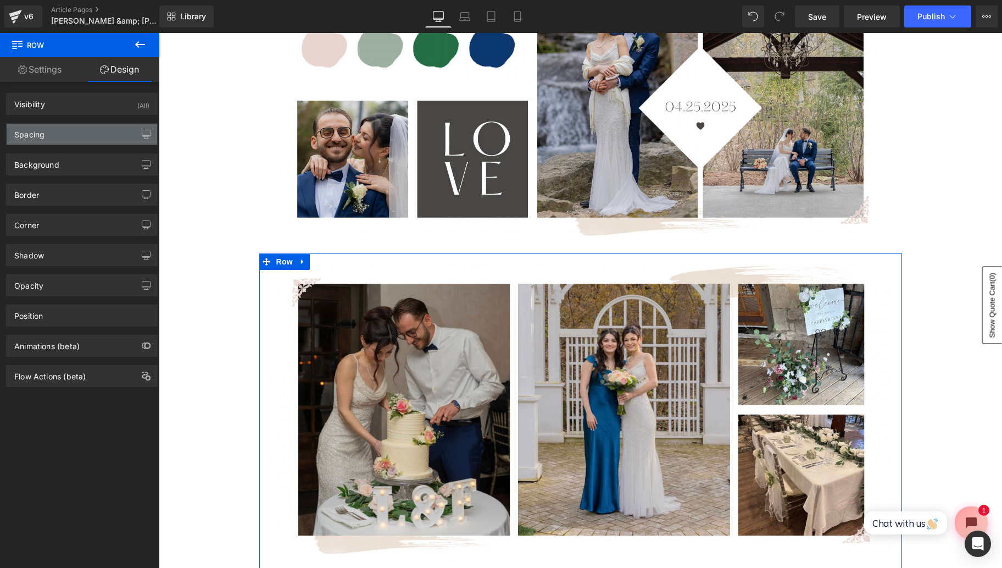
click at [95, 130] on div "Spacing" at bounding box center [82, 134] width 151 height 21
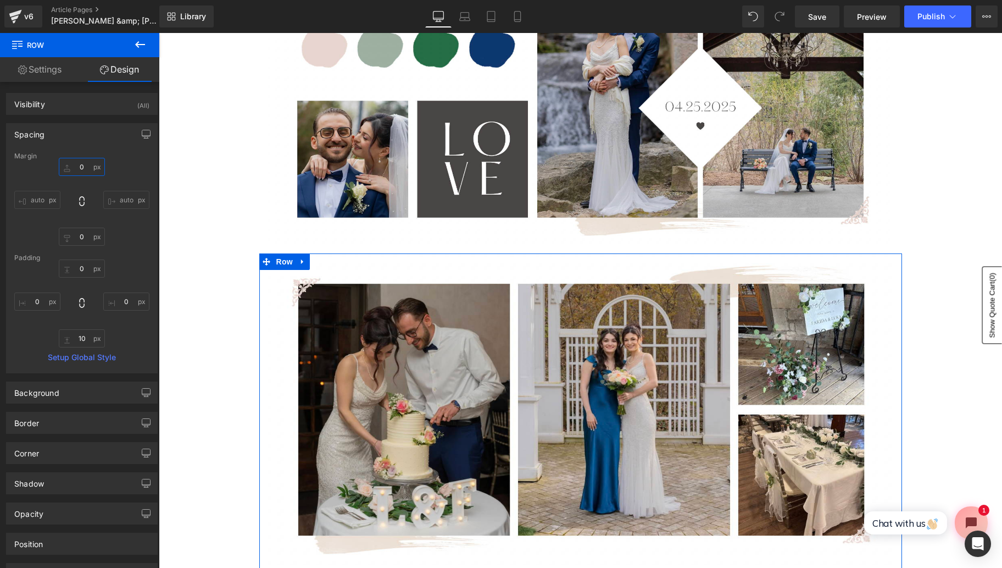
click at [82, 164] on input "0" at bounding box center [82, 167] width 46 height 18
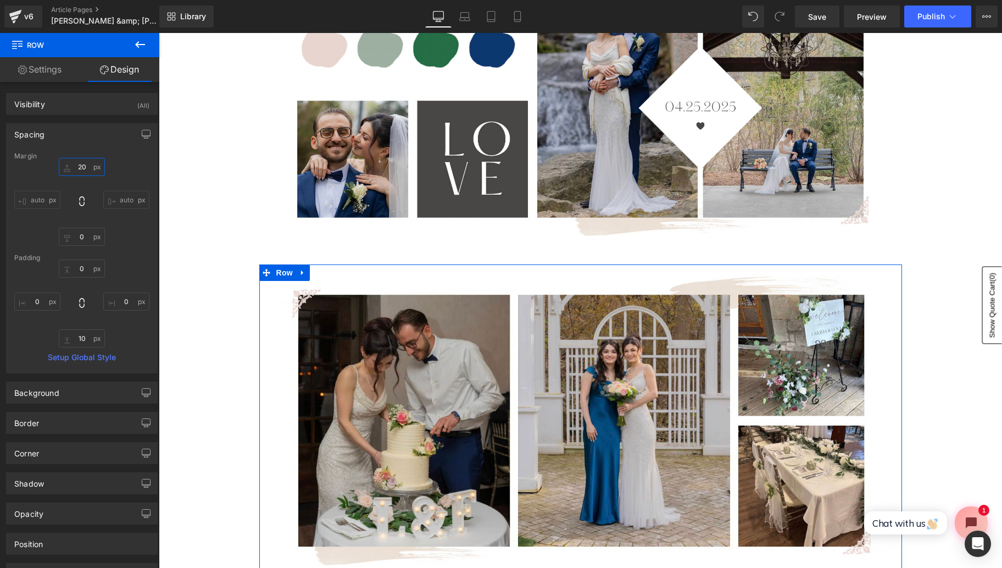
type input "2"
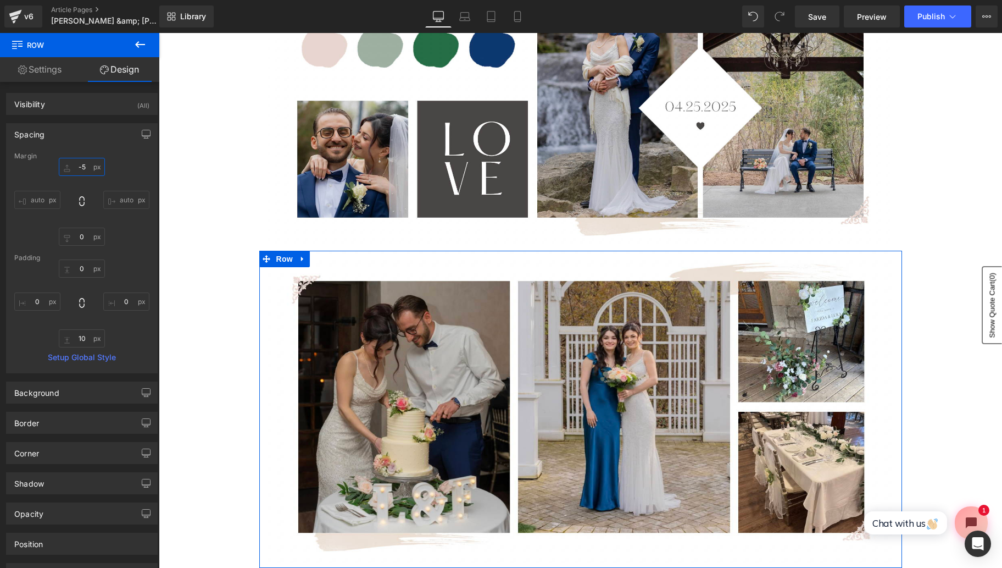
type input "-"
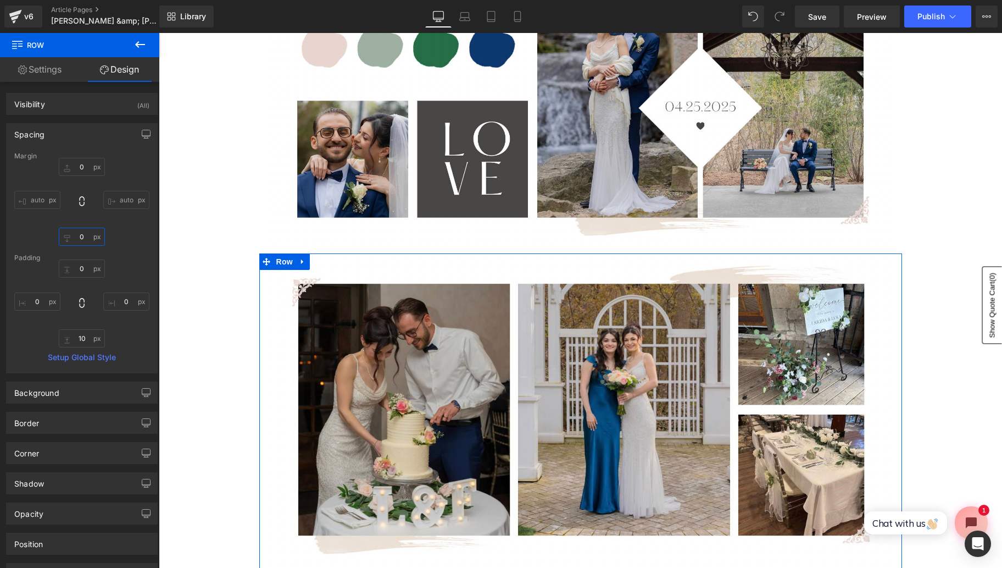
click at [84, 239] on input "0" at bounding box center [82, 237] width 46 height 18
type input "5"
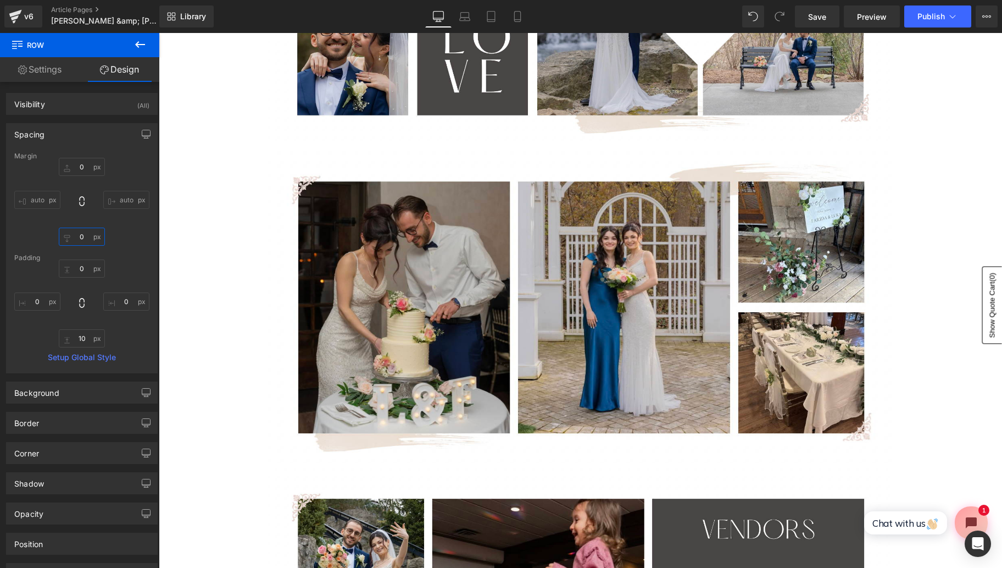
scroll to position [418, 0]
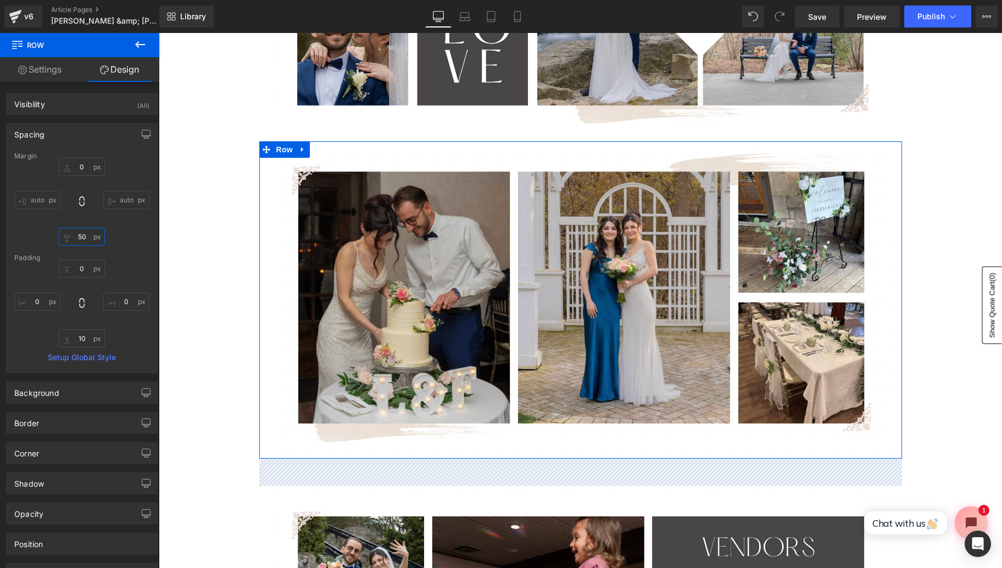
type input "5"
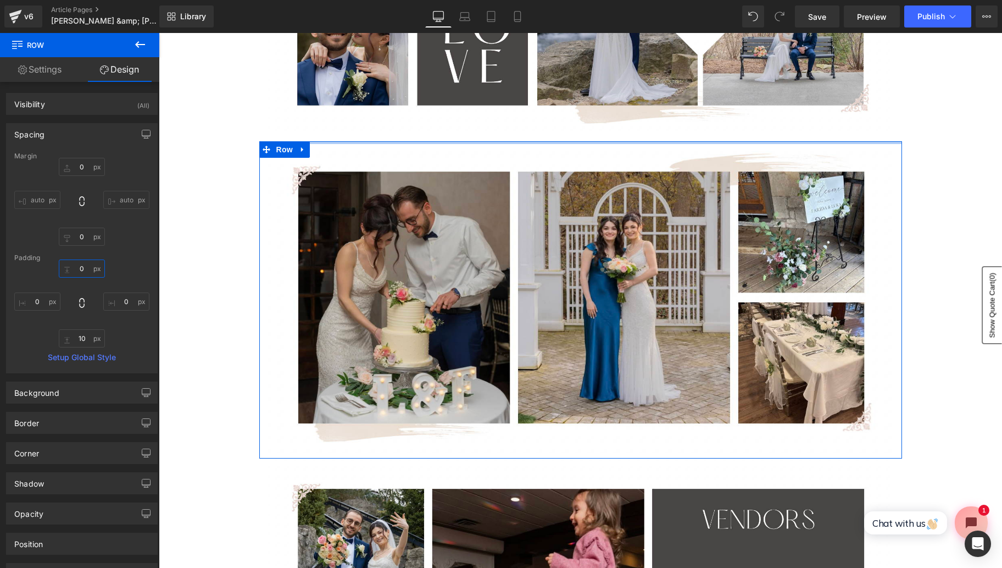
click at [81, 273] on input "0" at bounding box center [82, 268] width 46 height 18
click at [85, 268] on input "0" at bounding box center [82, 268] width 46 height 18
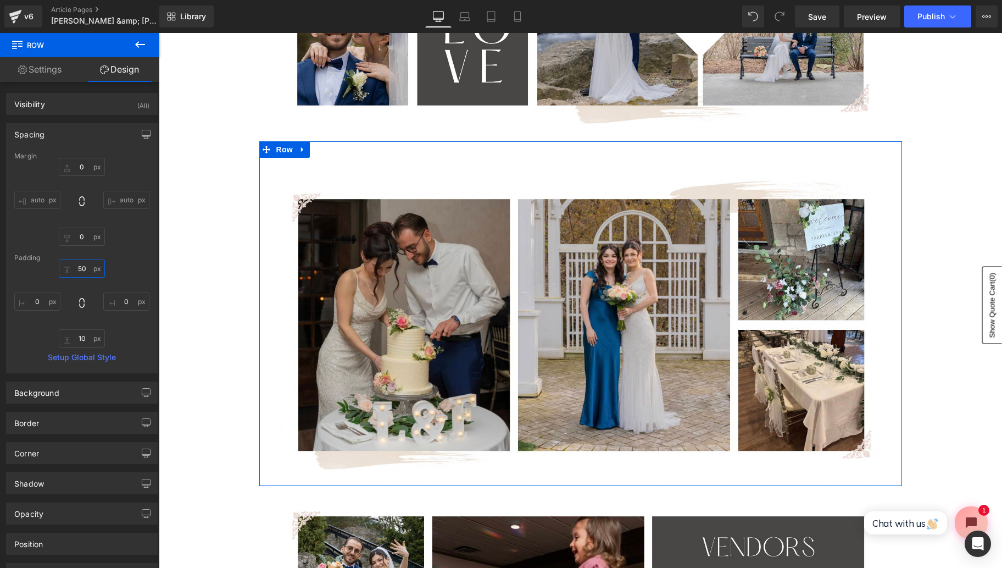
type input "5"
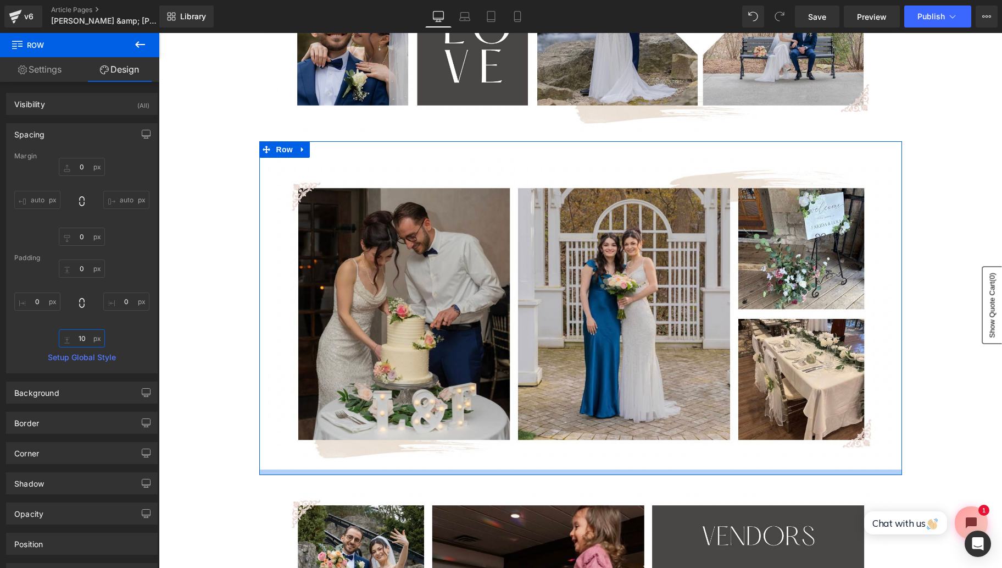
click at [83, 338] on input "10" at bounding box center [82, 338] width 46 height 18
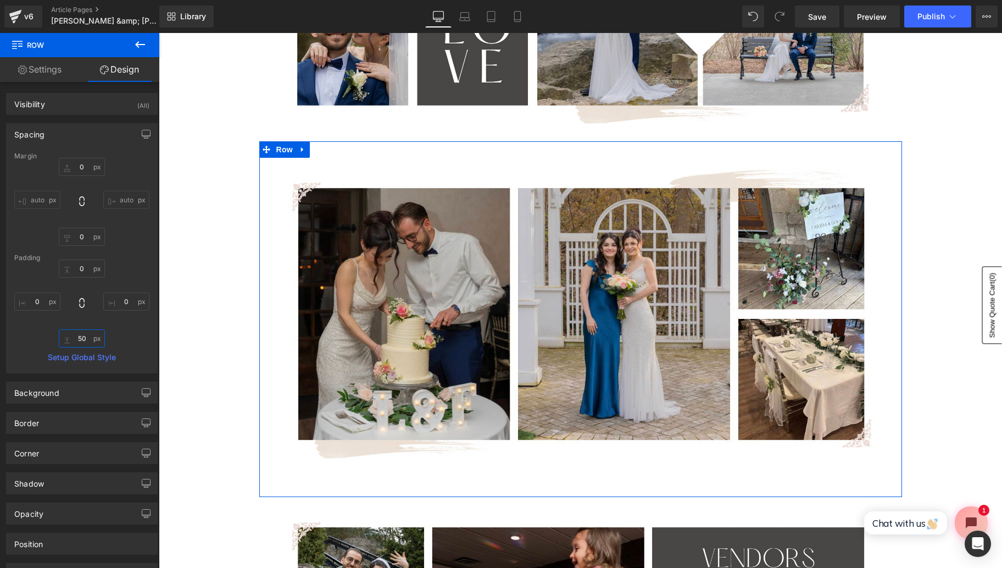
type input "5"
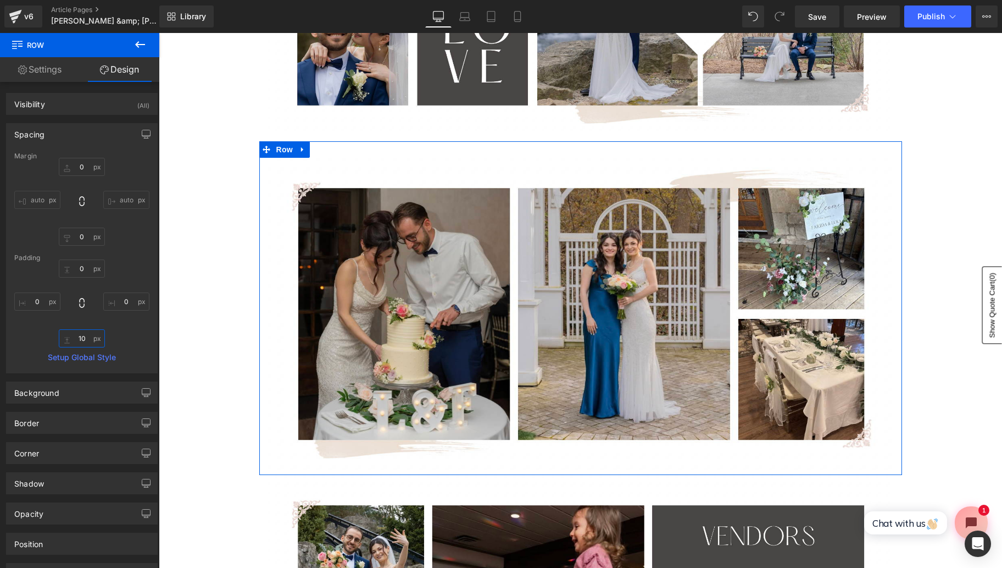
type input "1"
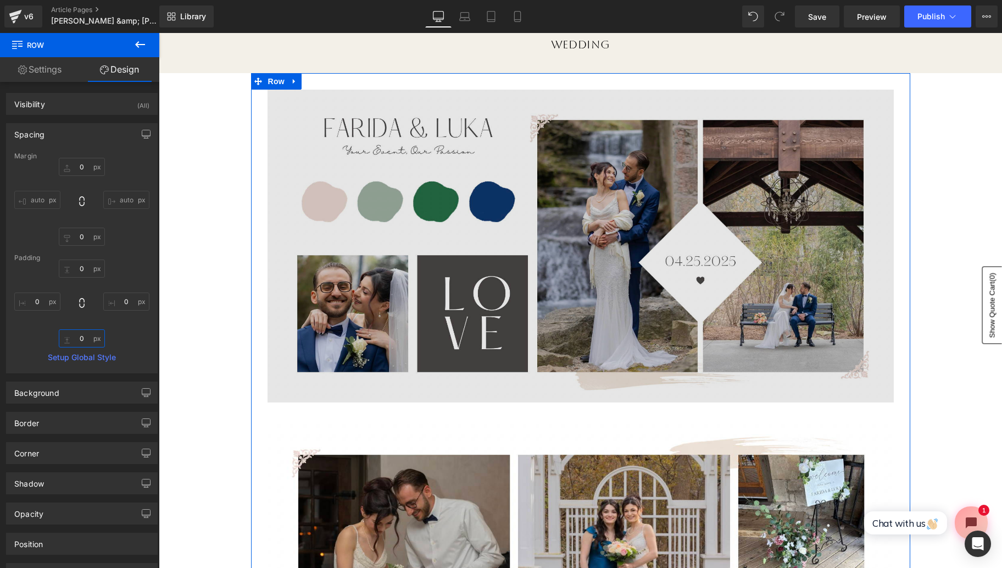
scroll to position [144, 0]
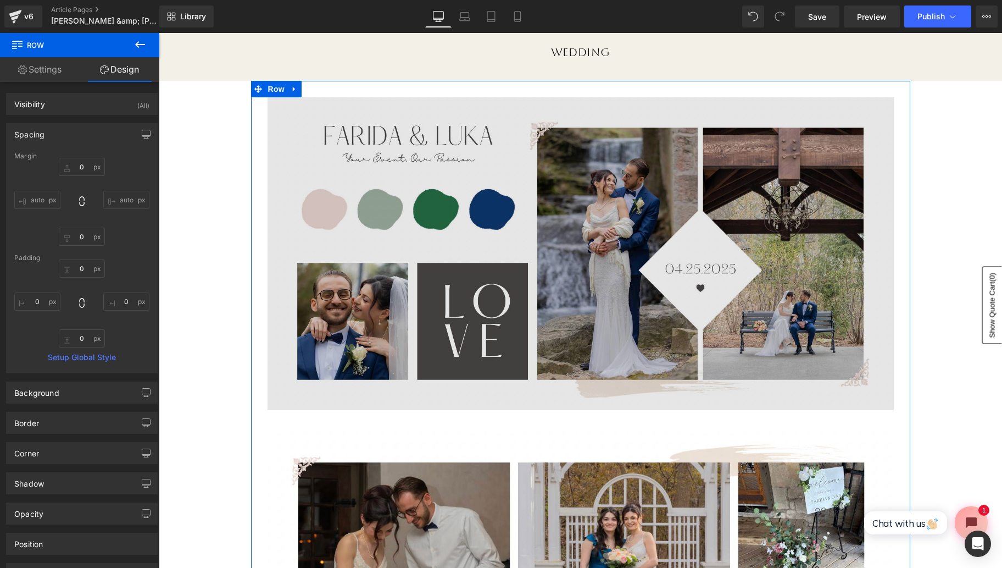
click at [391, 247] on img at bounding box center [581, 253] width 627 height 313
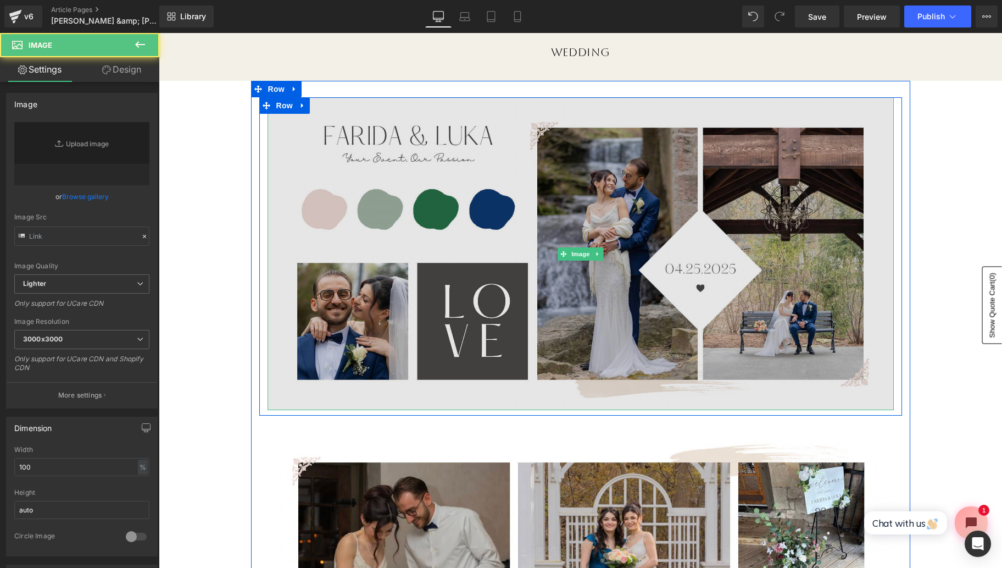
type input "https://ucarecdn.com/8bff37e8-6877-4444-809e-47b39ea0a891/-/format/auto/-/previ…"
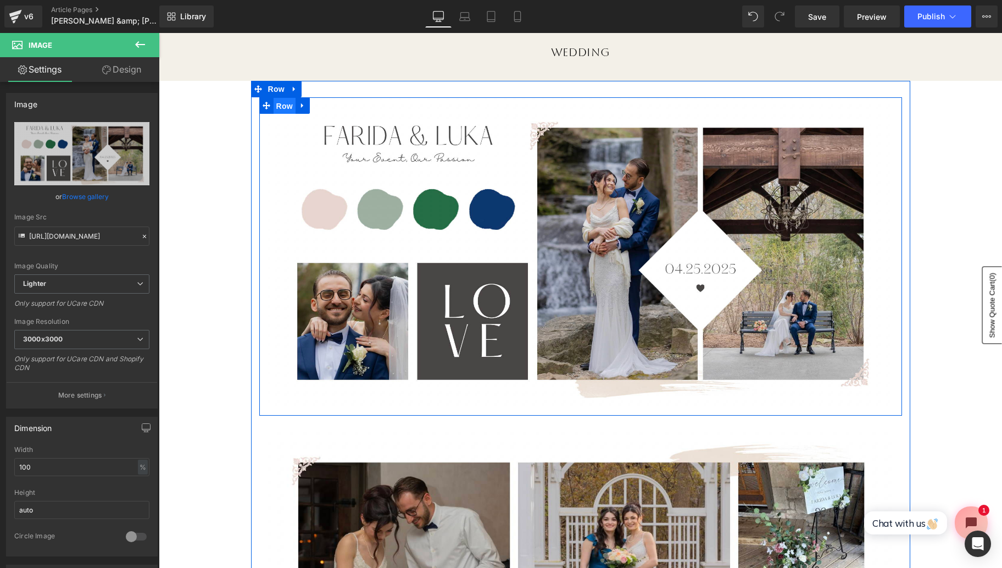
click at [284, 108] on span "Row" at bounding box center [285, 106] width 22 height 16
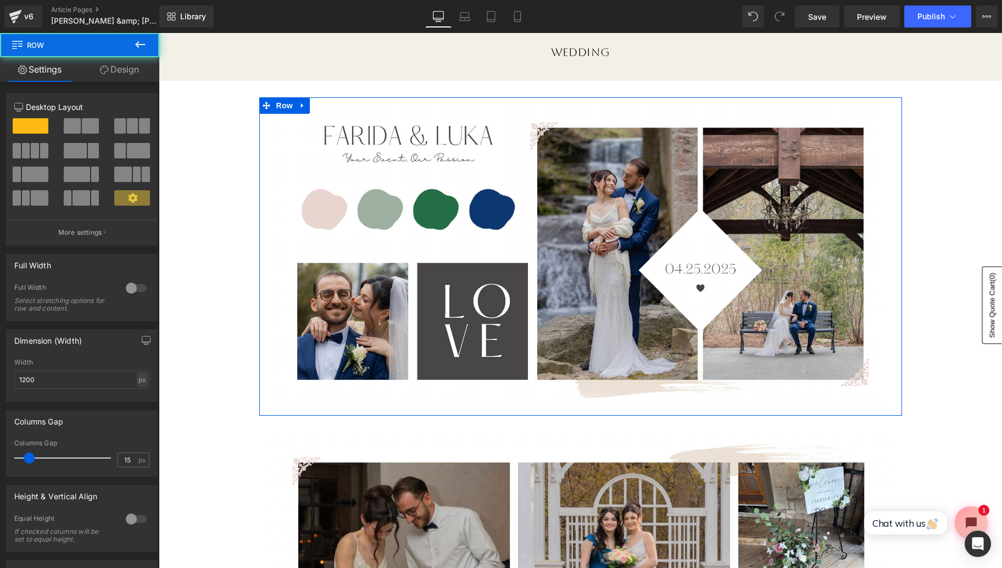
click at [124, 73] on link "Design" at bounding box center [120, 69] width 80 height 25
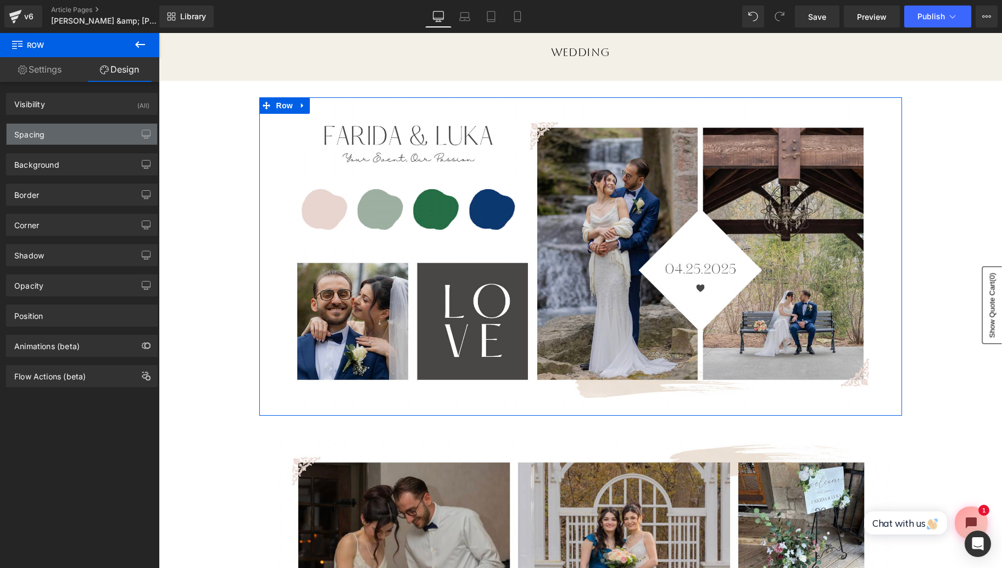
click at [104, 135] on div "Spacing" at bounding box center [82, 134] width 151 height 21
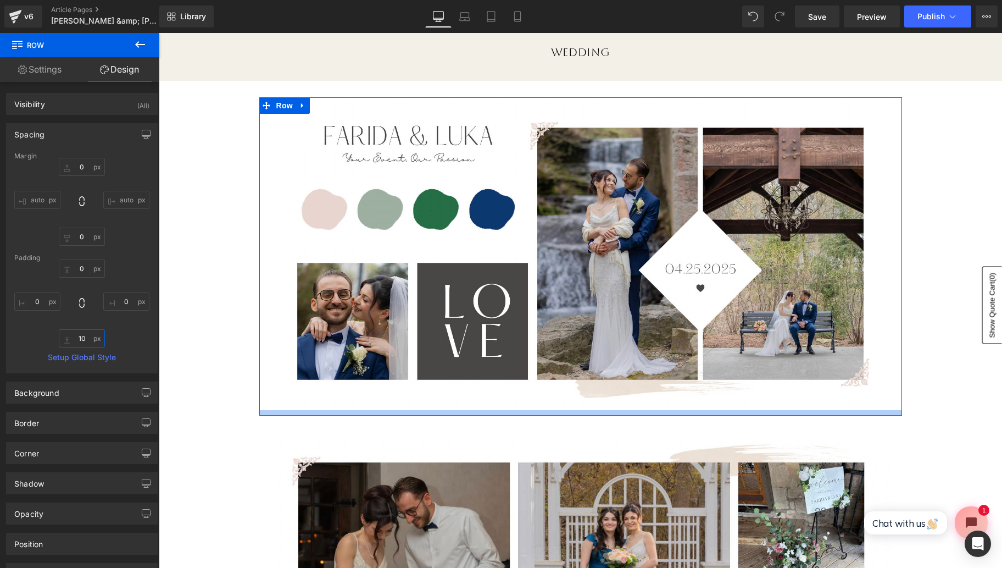
click at [81, 338] on input "10" at bounding box center [82, 338] width 46 height 18
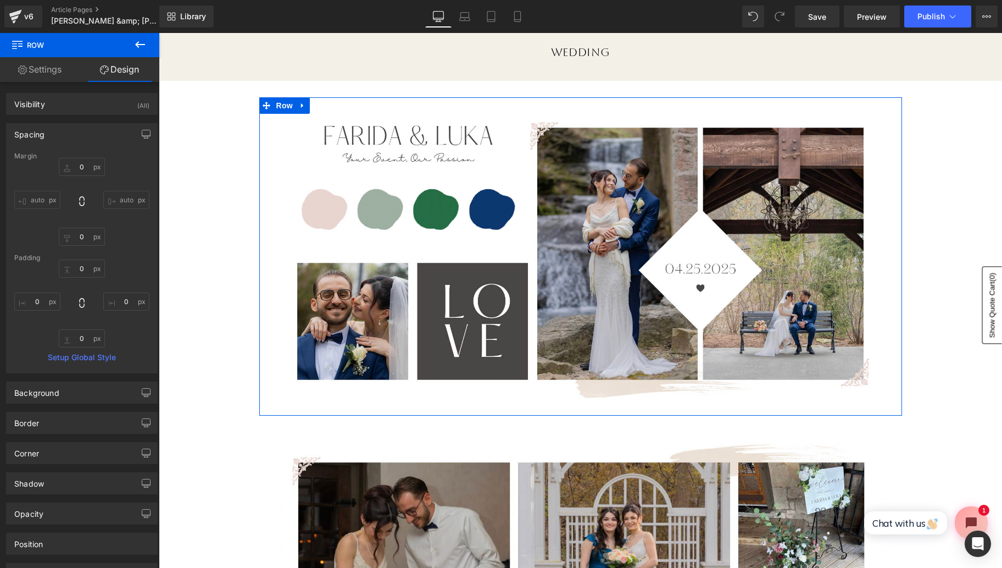
click at [131, 331] on div "0px 0 0px 0 0px 0" at bounding box center [81, 303] width 135 height 88
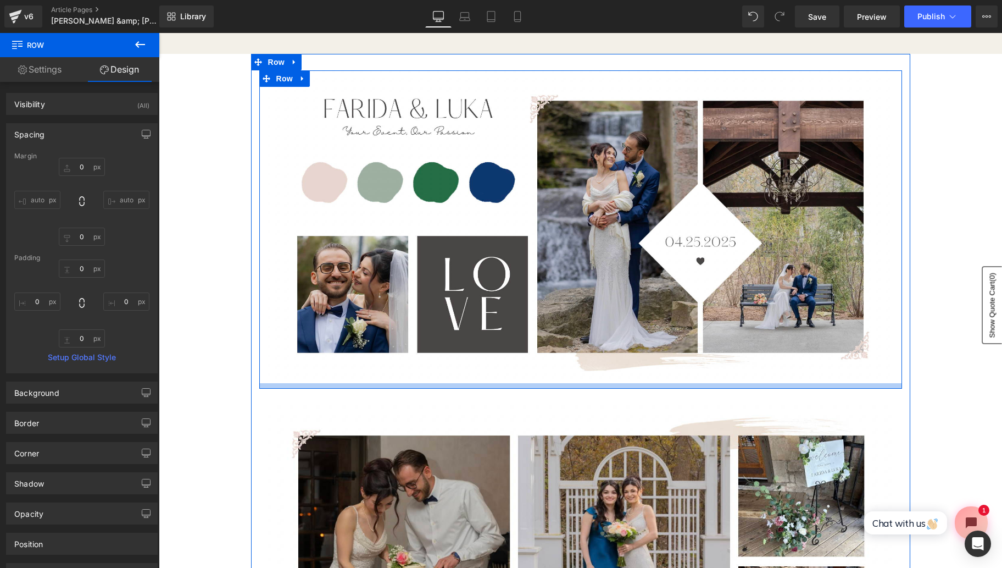
scroll to position [174, 0]
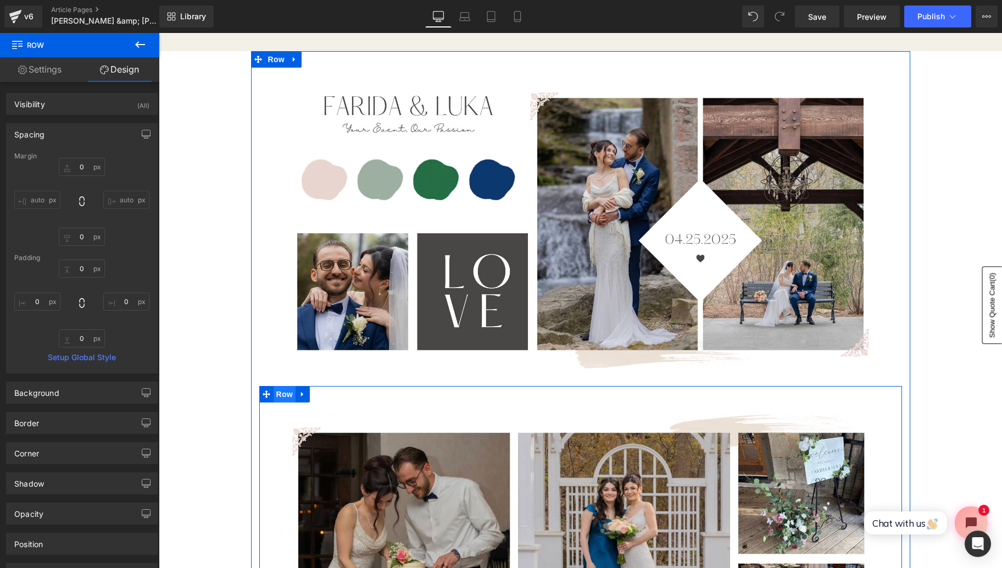
click at [280, 393] on span "Row" at bounding box center [285, 394] width 22 height 16
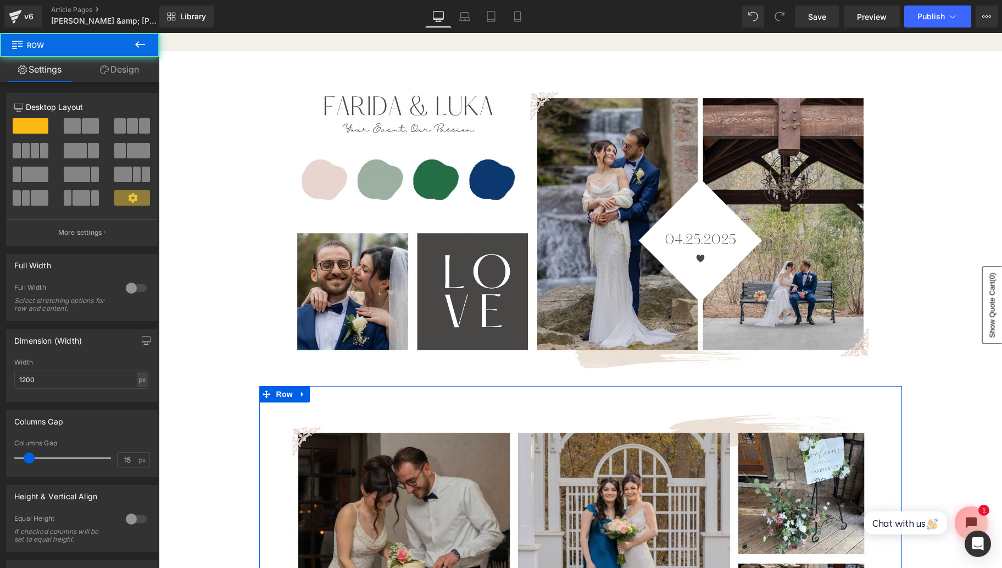
click at [131, 66] on link "Design" at bounding box center [120, 69] width 80 height 25
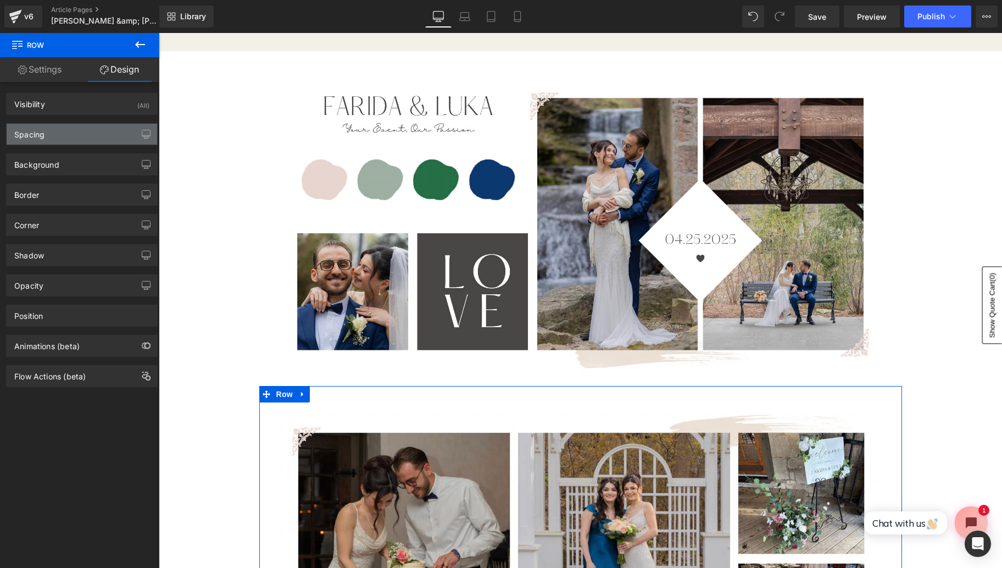
click at [87, 141] on div "Spacing" at bounding box center [82, 134] width 151 height 21
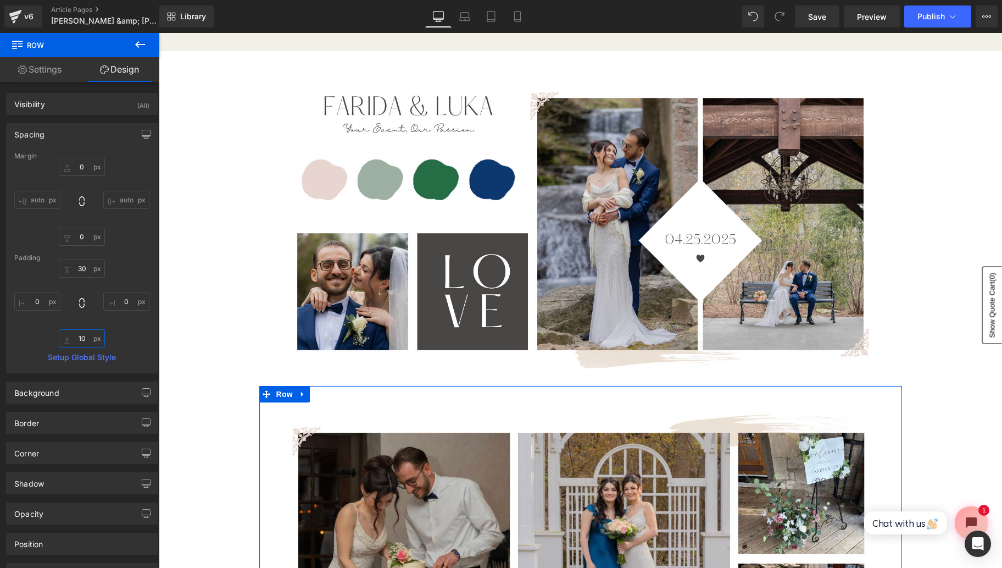
click at [86, 339] on input "10" at bounding box center [82, 338] width 46 height 18
type input "-"
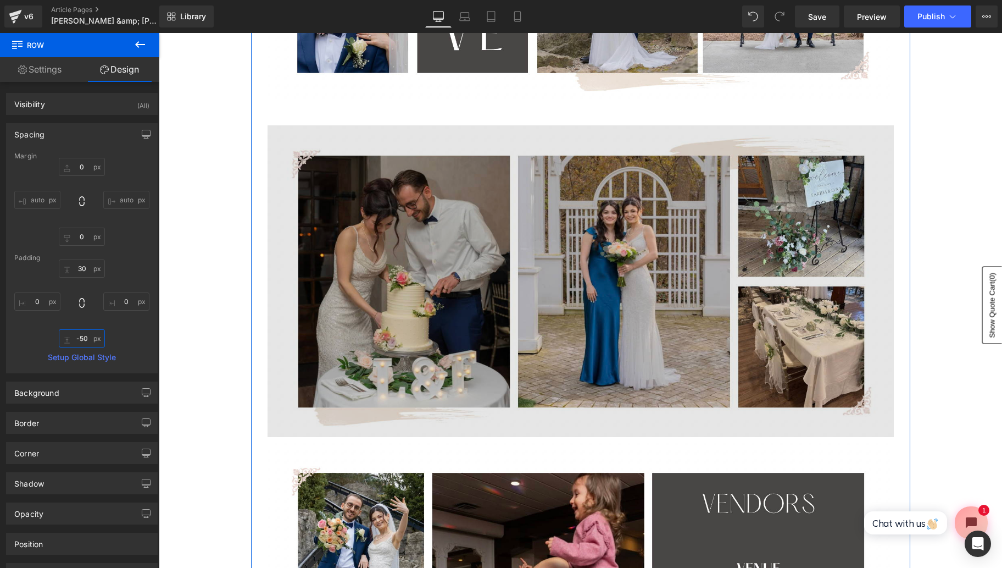
scroll to position [453, 0]
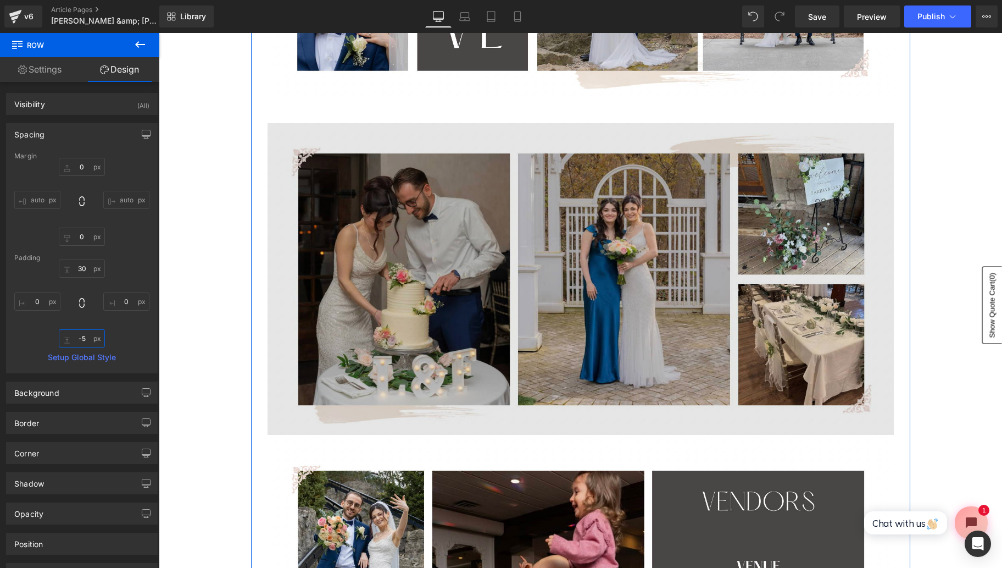
type input "-"
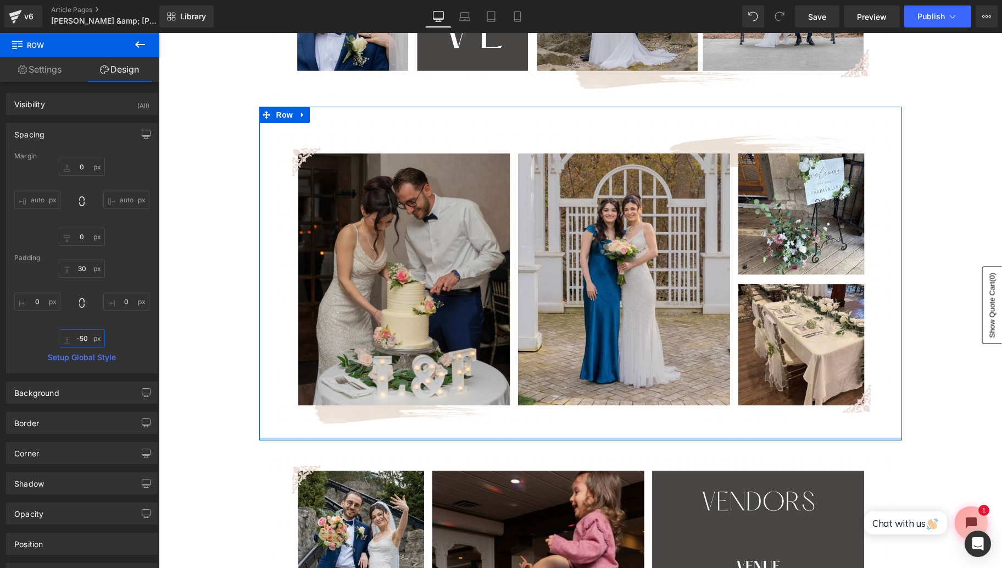
click at [84, 343] on input "-50" at bounding box center [82, 338] width 46 height 18
click at [83, 339] on input "-50" at bounding box center [82, 338] width 46 height 18
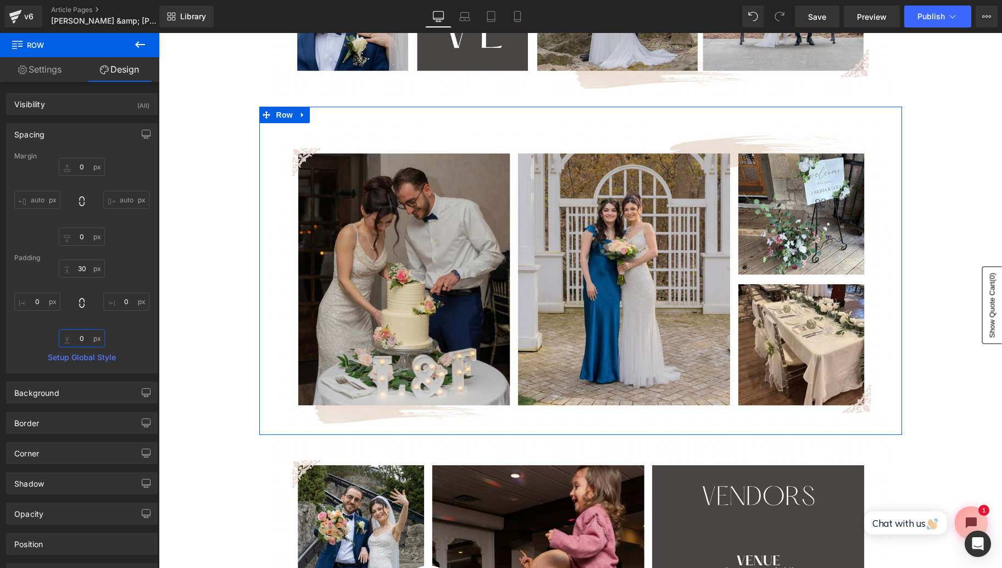
type input "0"
click at [81, 165] on input "0" at bounding box center [82, 167] width 46 height 18
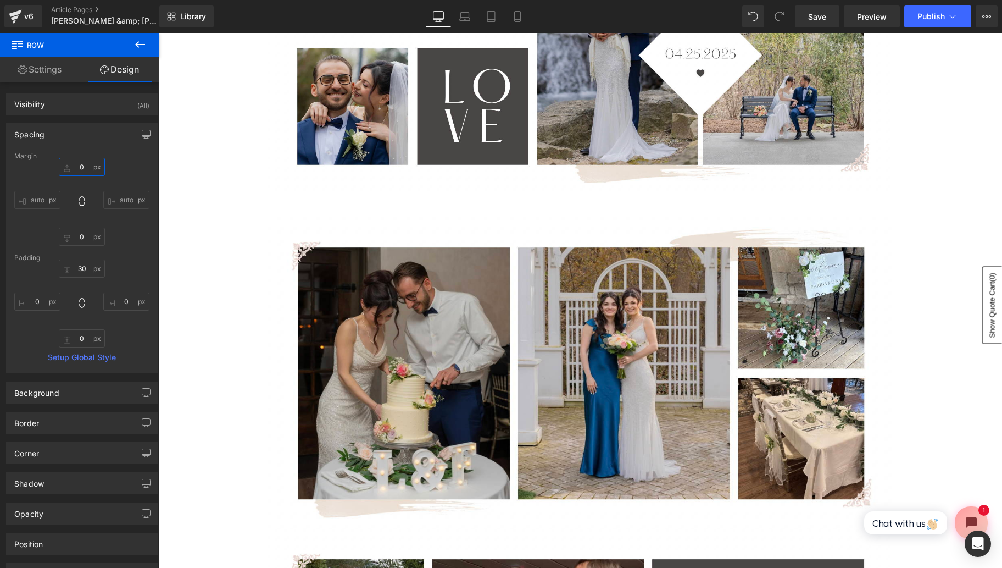
scroll to position [355, 0]
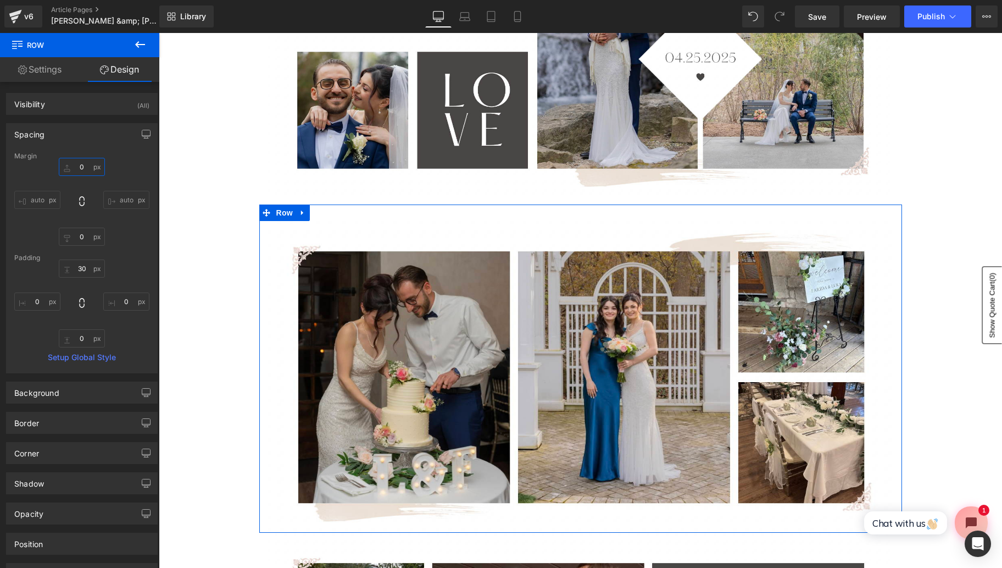
click at [81, 165] on input "0" at bounding box center [82, 167] width 46 height 18
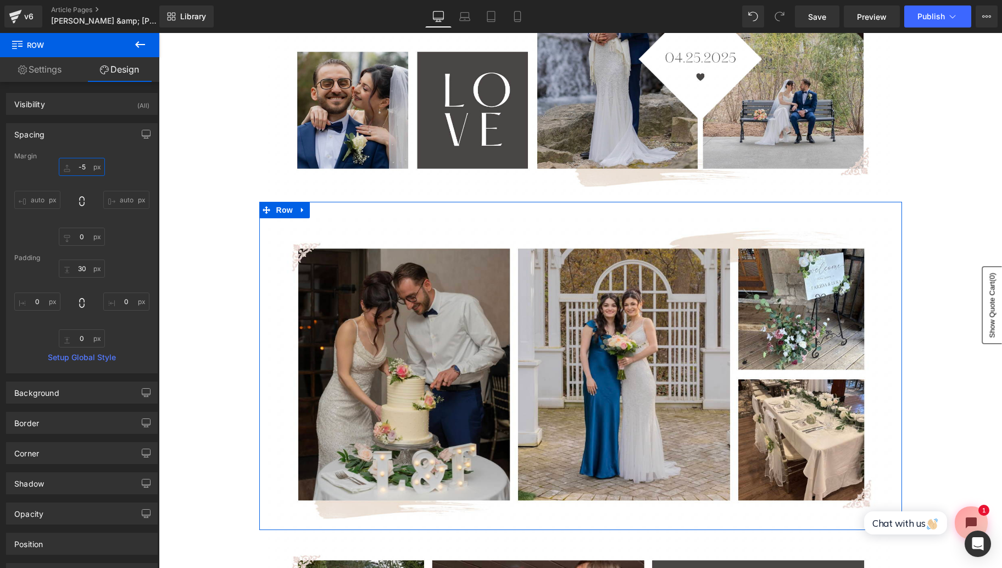
type input "-"
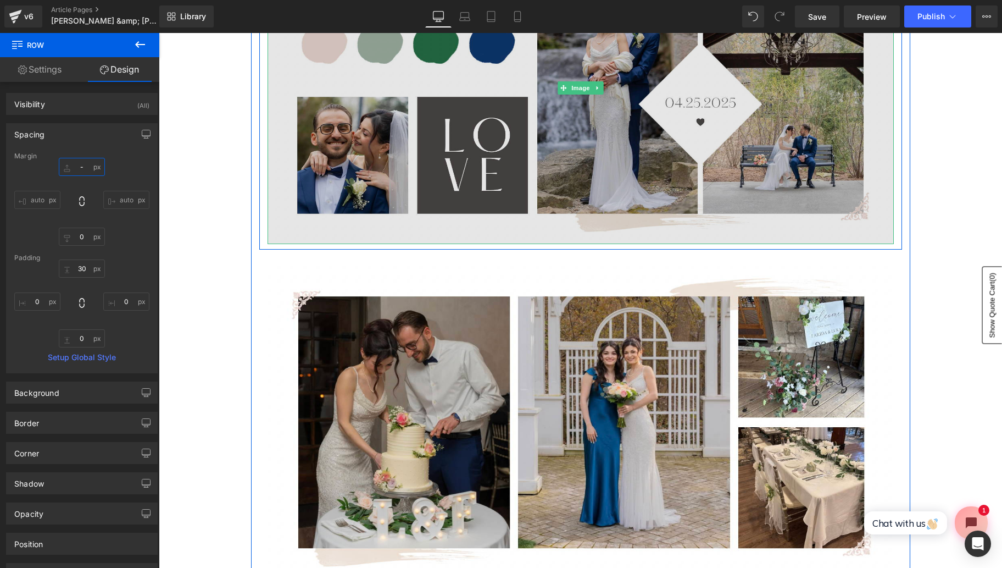
scroll to position [304, 0]
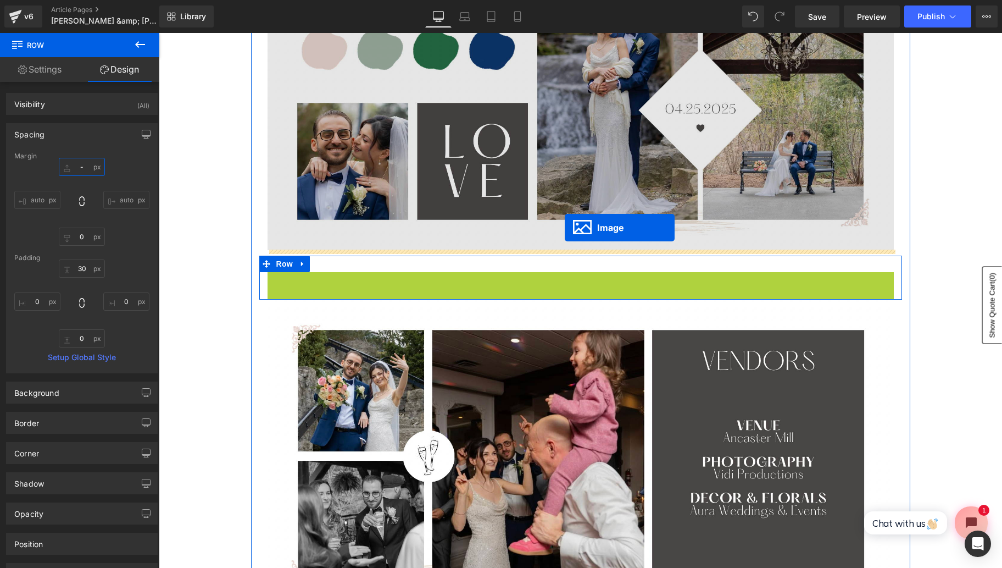
drag, startPoint x: 565, startPoint y: 426, endPoint x: 565, endPoint y: 228, distance: 198.4
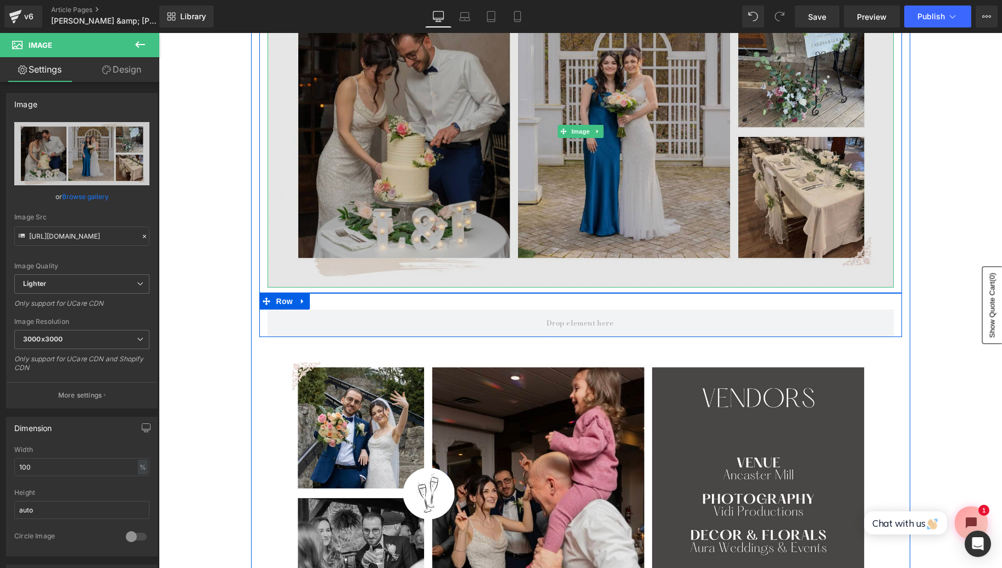
scroll to position [590, 0]
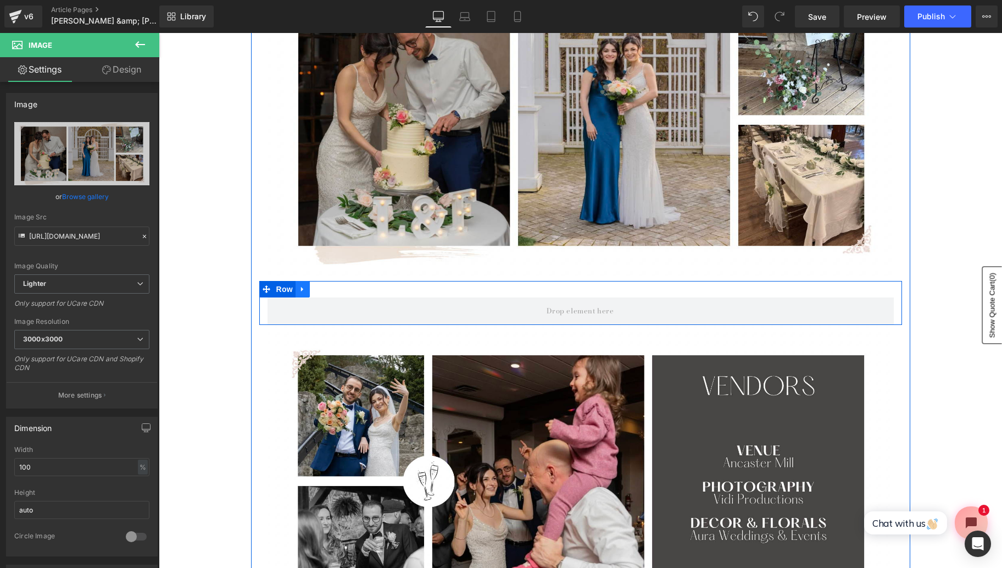
click at [301, 290] on icon at bounding box center [302, 288] width 2 height 5
click at [329, 291] on icon at bounding box center [332, 289] width 8 height 8
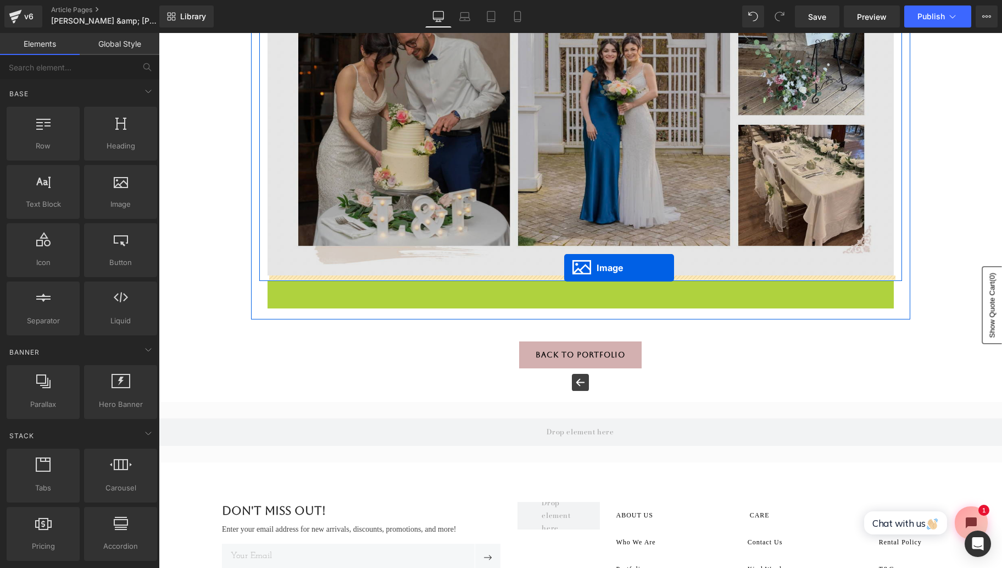
drag, startPoint x: 566, startPoint y: 437, endPoint x: 564, endPoint y: 268, distance: 168.7
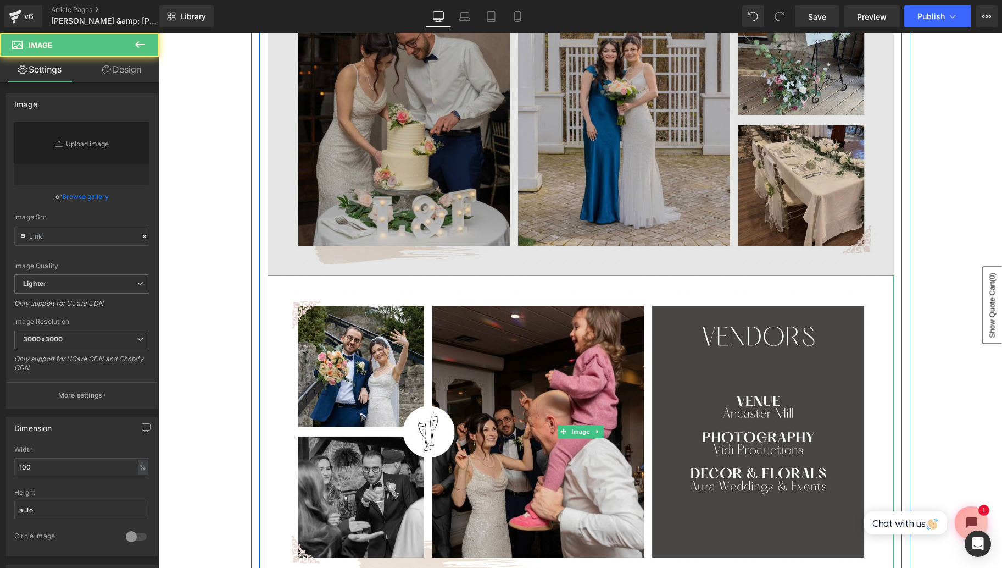
type input "https://ucarecdn.com/a4a20735-f96b-48d9-b451-d363b560bd31/-/format/auto/-/previ…"
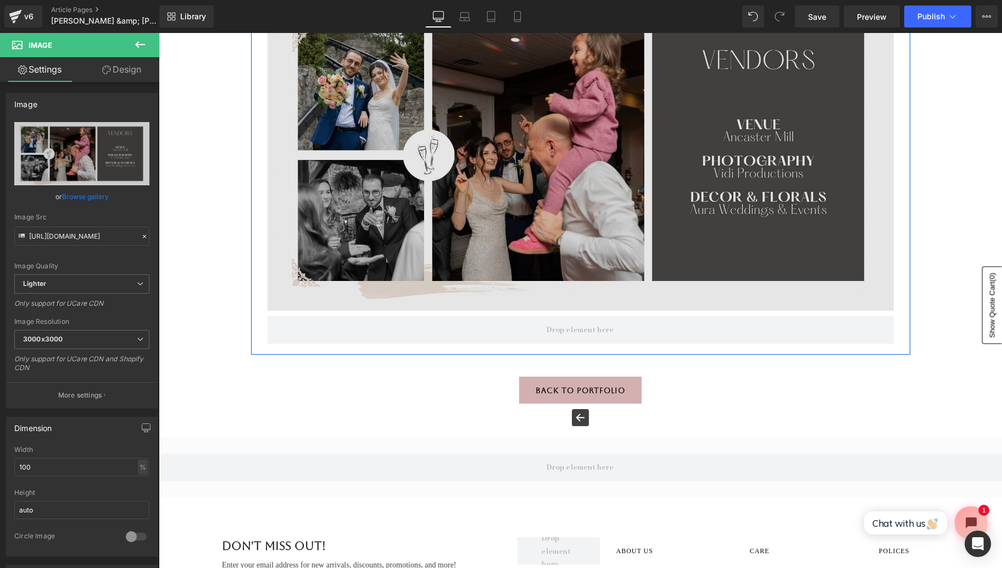
scroll to position [880, 0]
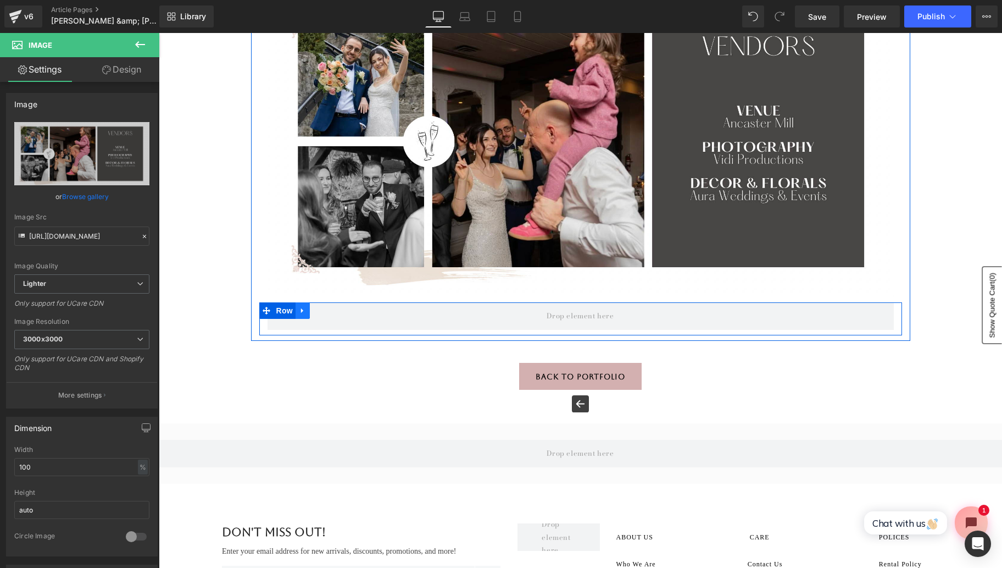
click at [302, 308] on icon at bounding box center [303, 311] width 8 height 8
click at [334, 310] on icon at bounding box center [332, 311] width 8 height 8
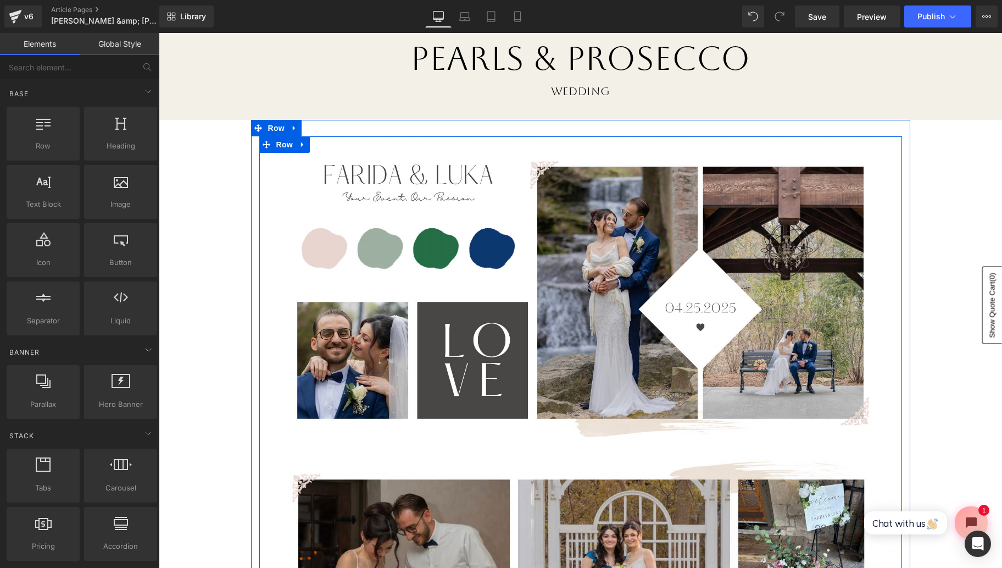
scroll to position [102, 0]
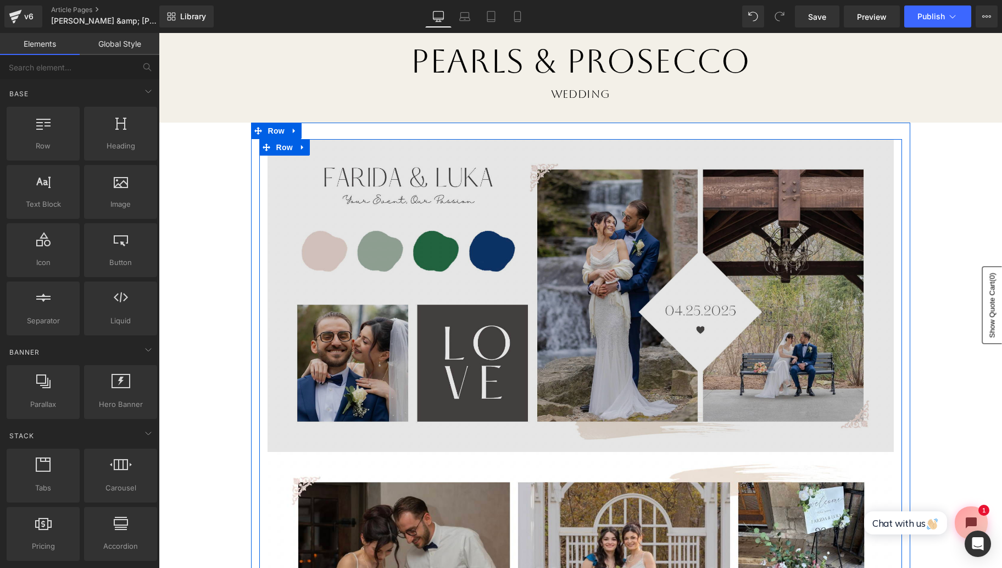
click at [579, 290] on div "Image" at bounding box center [581, 295] width 627 height 313
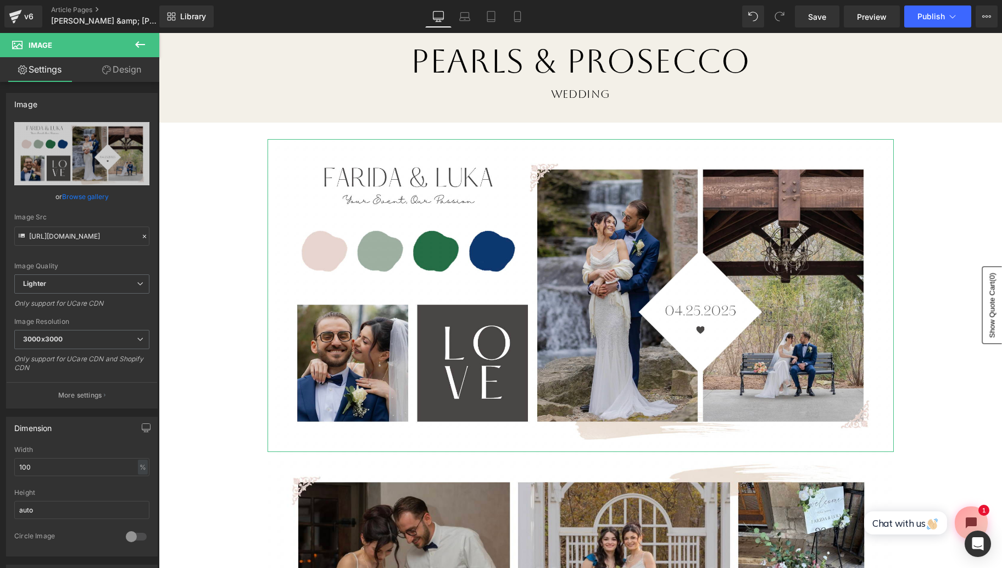
click at [135, 75] on link "Design" at bounding box center [122, 69] width 80 height 25
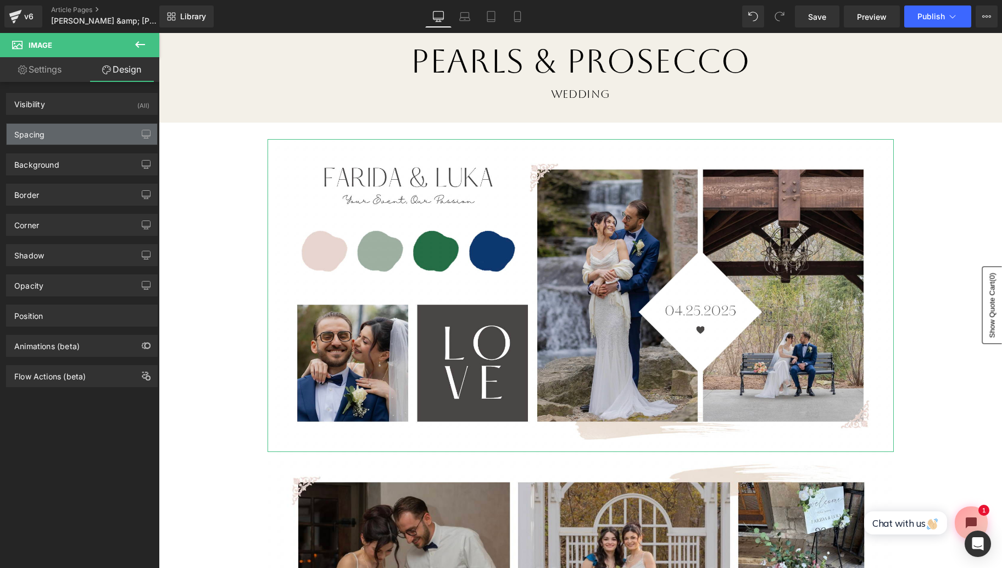
click at [95, 130] on div "Spacing" at bounding box center [82, 134] width 151 height 21
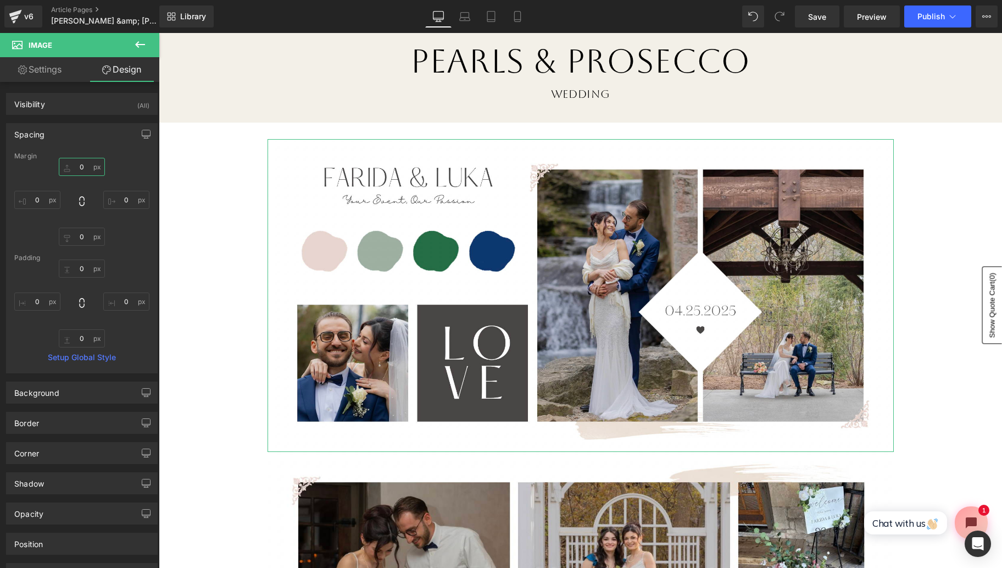
click at [83, 165] on input "0" at bounding box center [82, 167] width 46 height 18
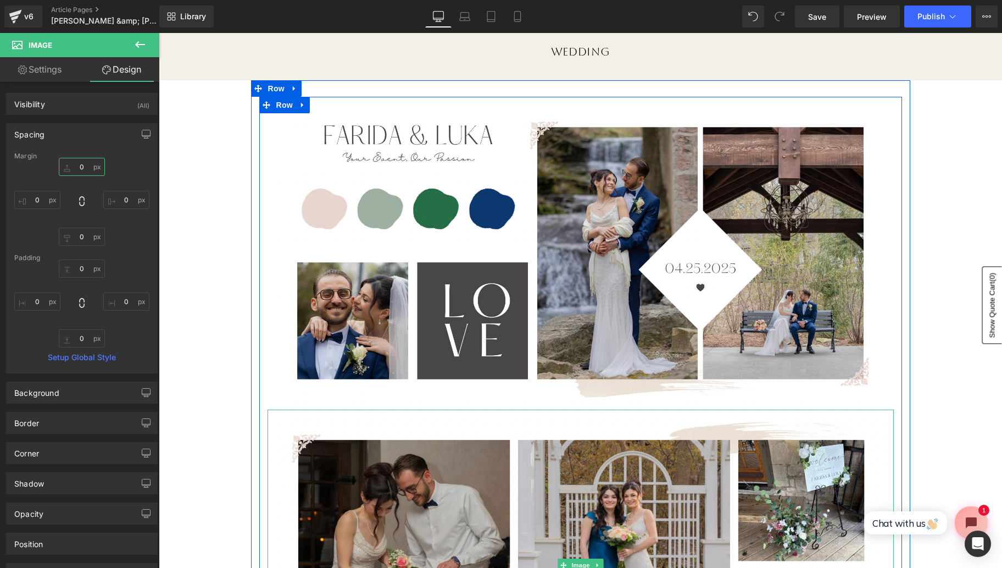
scroll to position [147, 0]
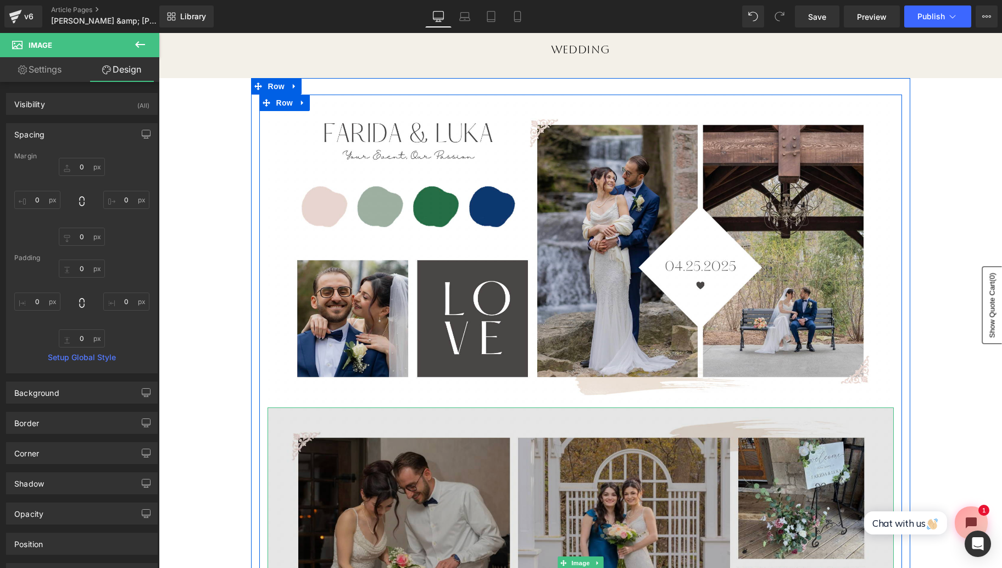
click at [541, 434] on img at bounding box center [581, 562] width 627 height 311
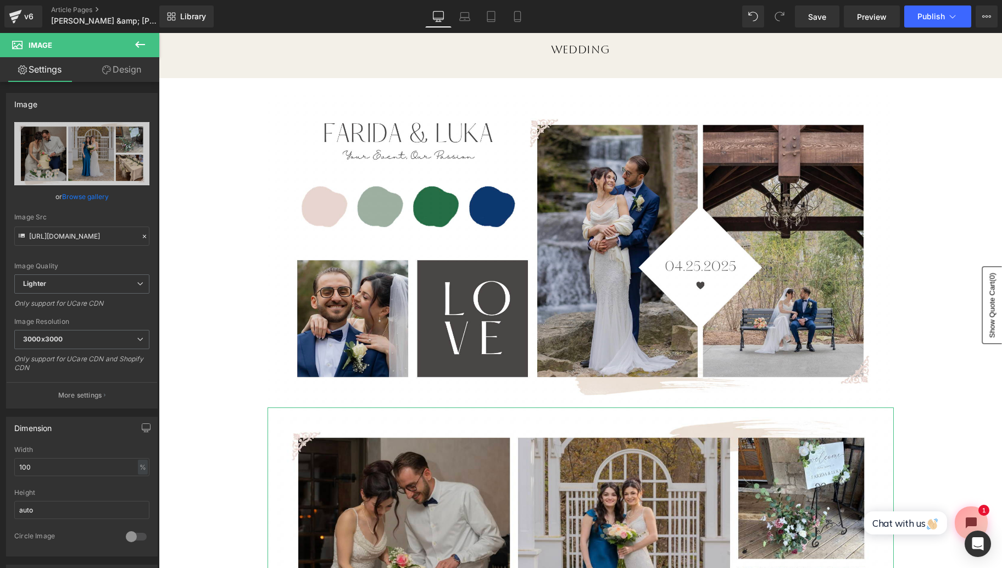
click at [130, 66] on link "Design" at bounding box center [122, 69] width 80 height 25
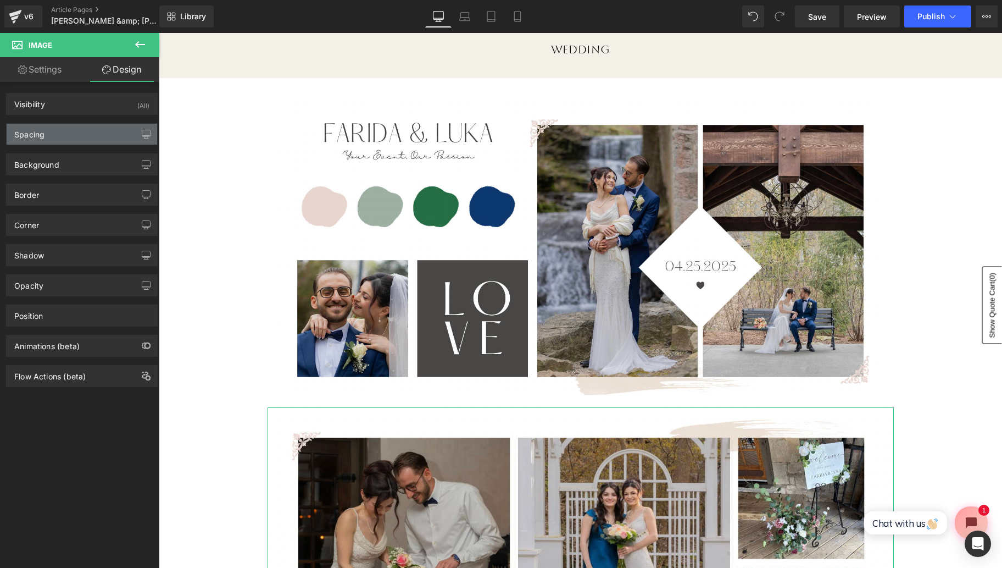
click at [96, 133] on div "Spacing" at bounding box center [82, 134] width 151 height 21
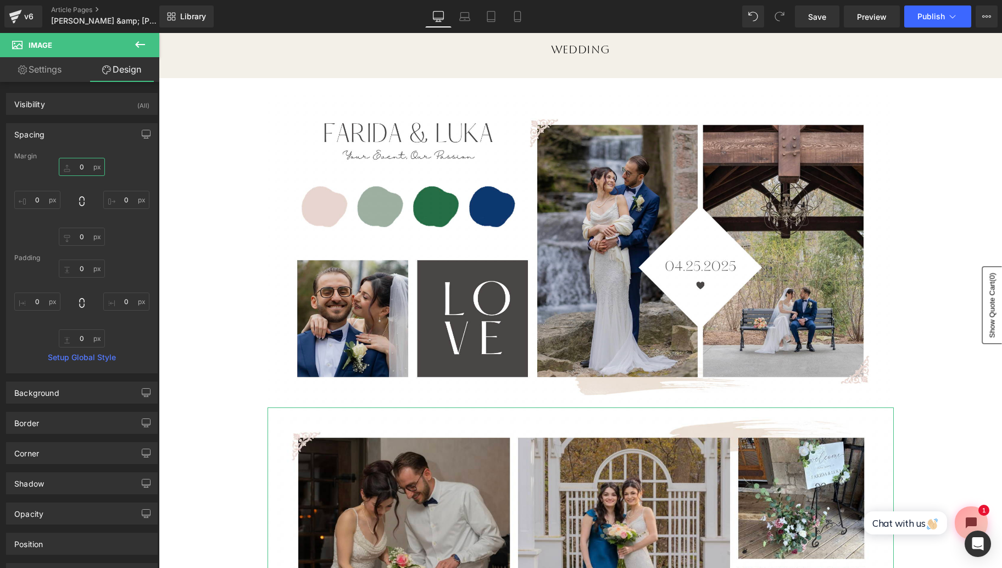
click at [85, 168] on input "0" at bounding box center [82, 167] width 46 height 18
type input "-20"
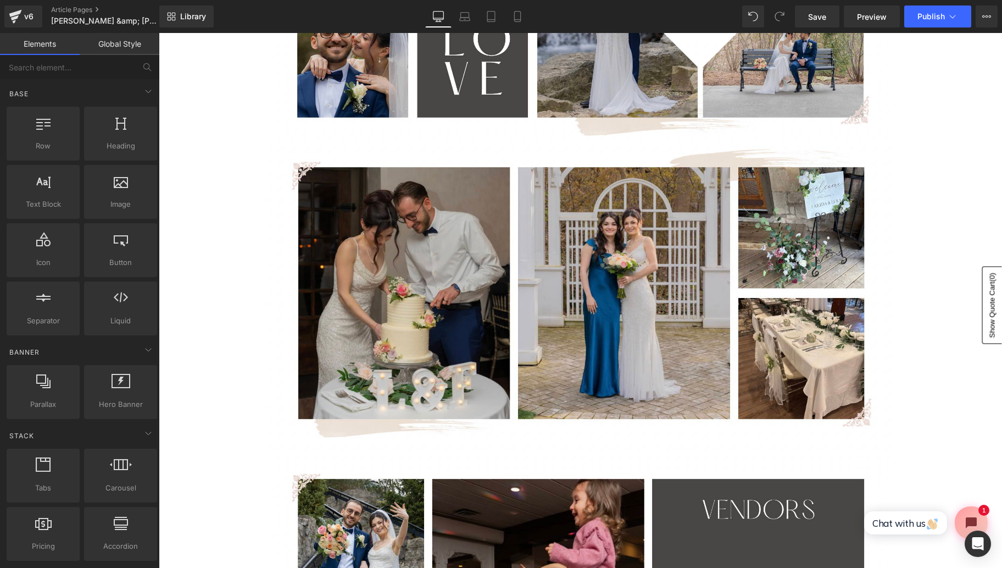
scroll to position [411, 0]
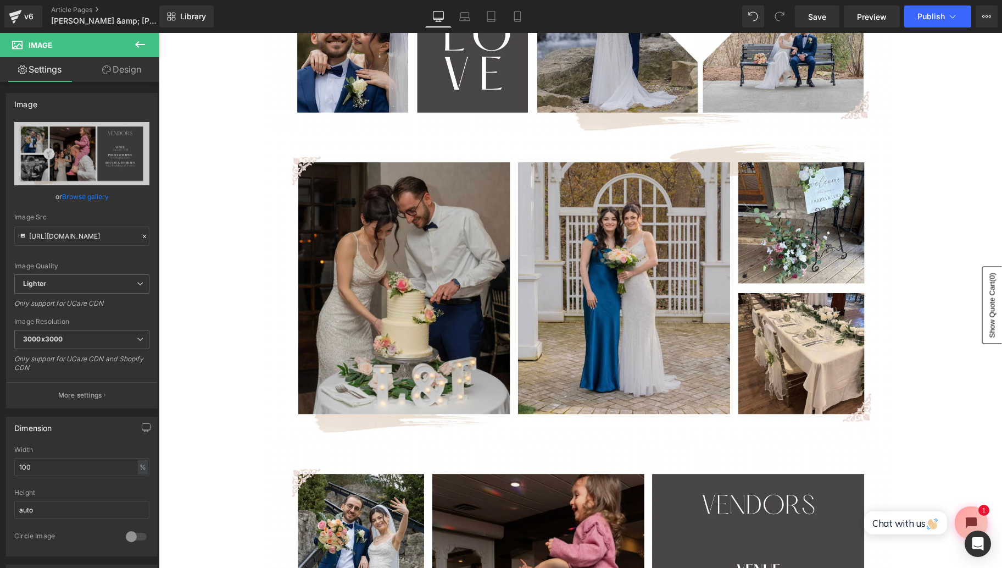
click at [134, 73] on link "Design" at bounding box center [122, 69] width 80 height 25
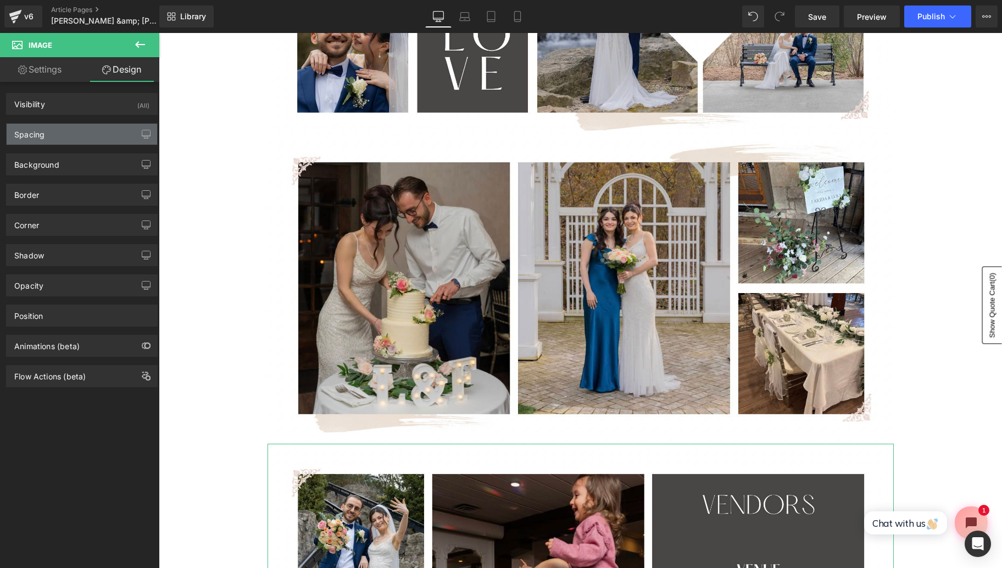
click at [105, 137] on div "Spacing" at bounding box center [82, 134] width 151 height 21
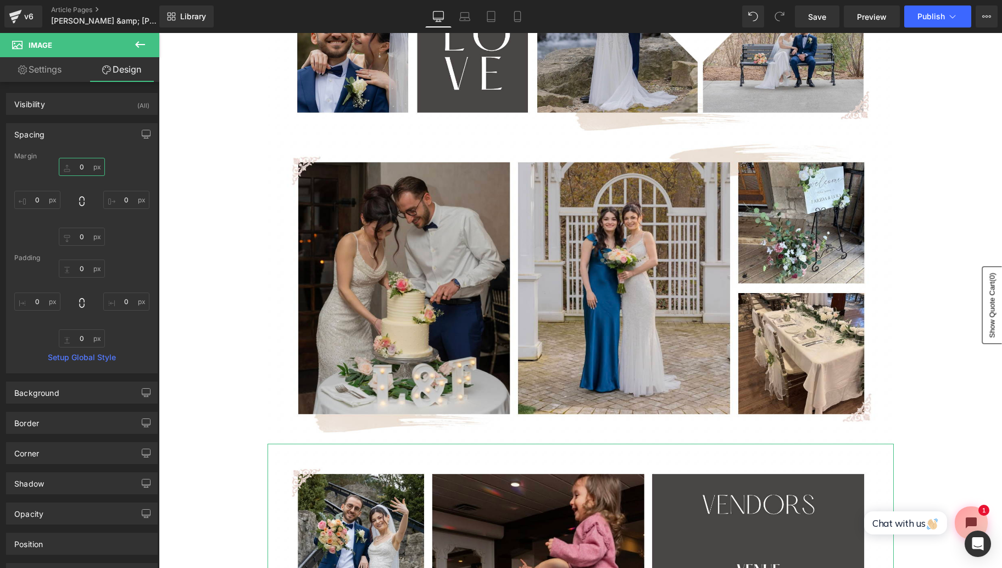
click at [85, 167] on input "0" at bounding box center [82, 167] width 46 height 18
type input "-20"
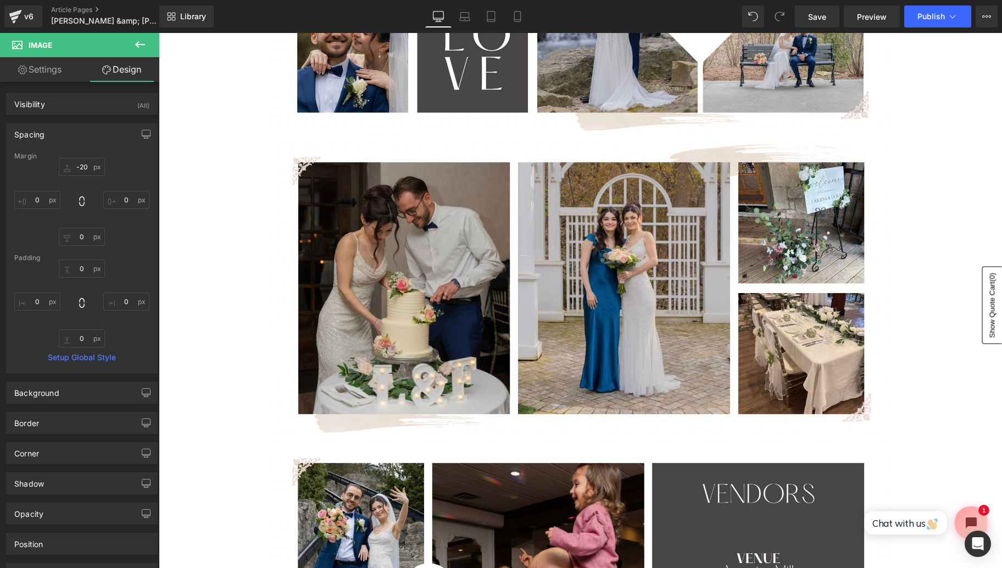
click at [213, 329] on div "Pearls & Prosecco Heading Wedding Heading Row Image Image Image Row NaNpx Row b…" at bounding box center [581, 490] width 844 height 1551
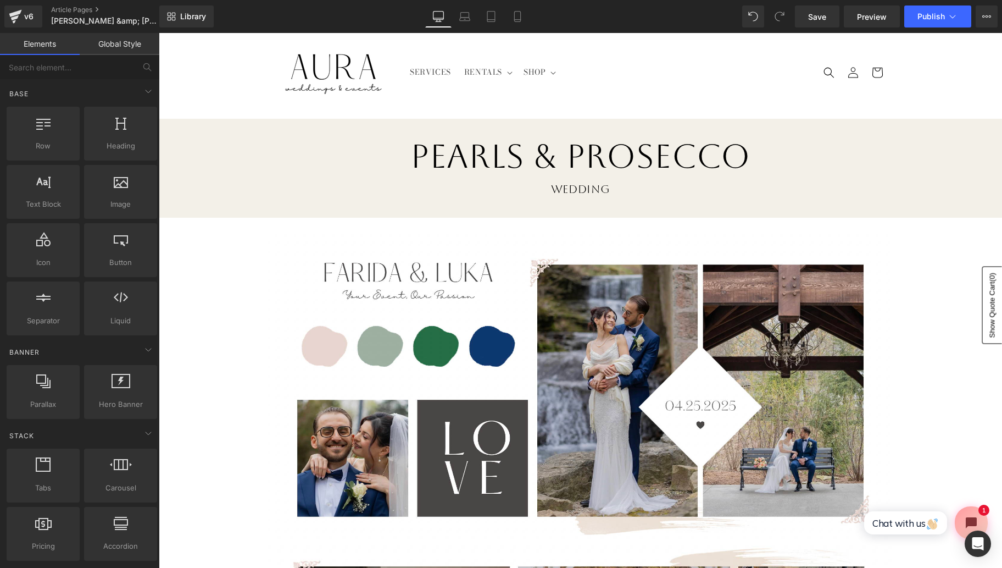
scroll to position [0, 0]
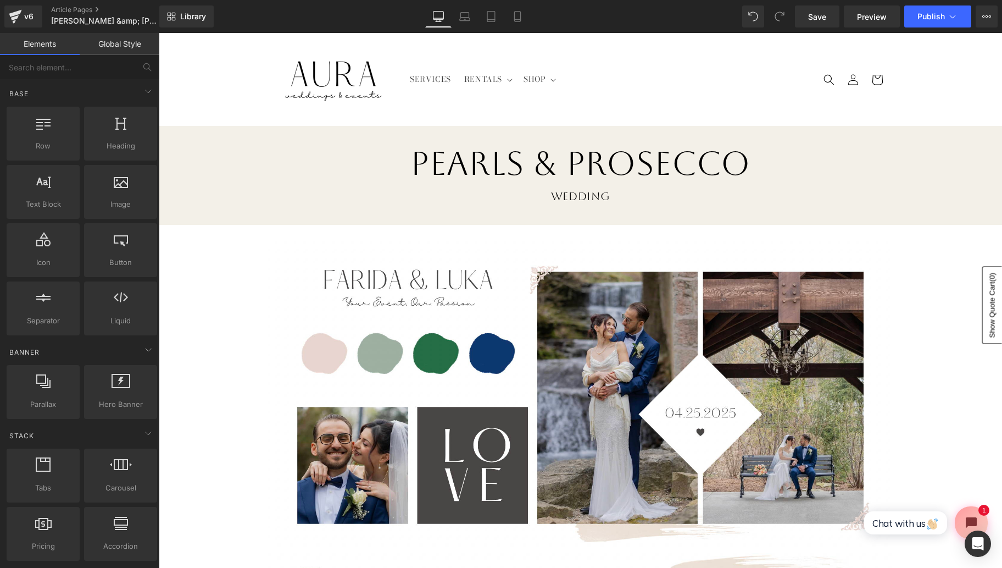
click at [491, 159] on h1 "Pearls & Prosecco" at bounding box center [581, 163] width 844 height 42
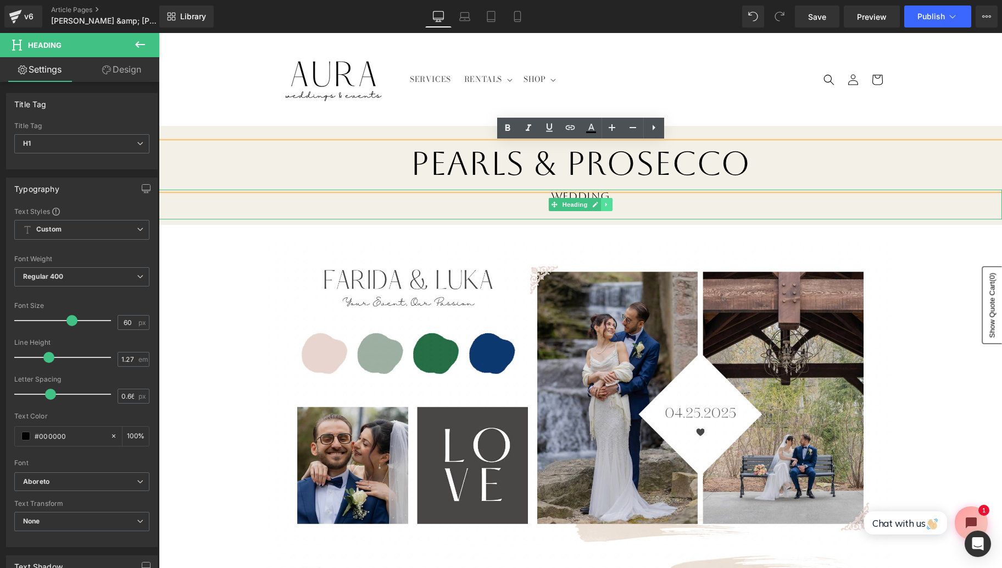
click at [604, 204] on icon at bounding box center [607, 204] width 6 height 7
click at [611, 206] on icon at bounding box center [612, 205] width 6 height 6
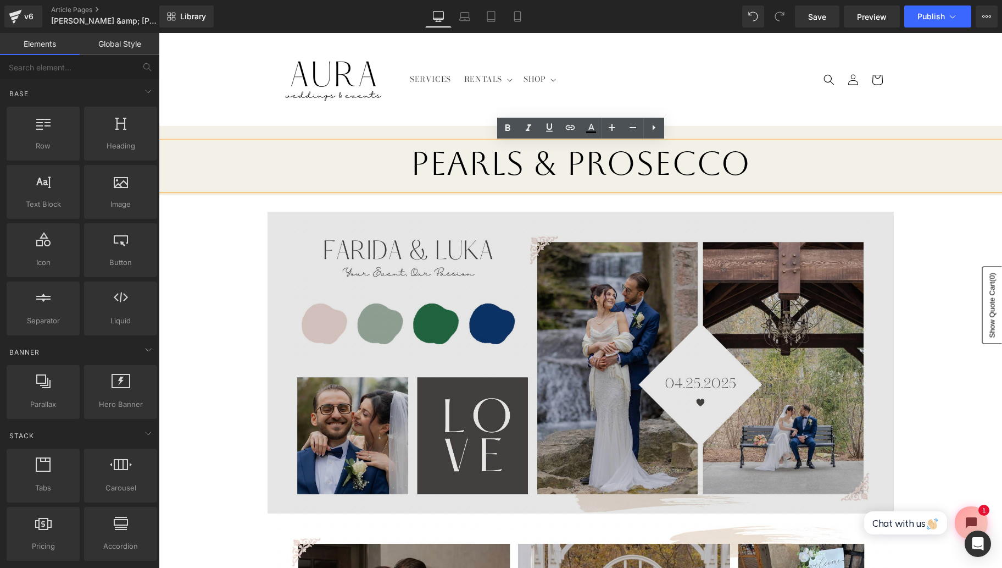
click at [159, 33] on div at bounding box center [159, 33] width 0 height 0
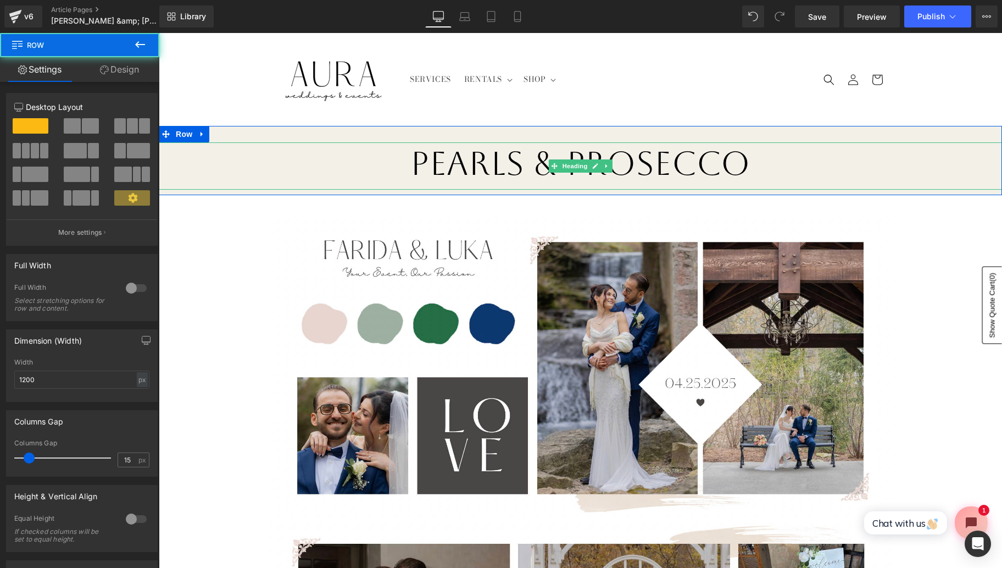
click at [695, 165] on h1 "Pearls & Prosecco" at bounding box center [581, 163] width 844 height 42
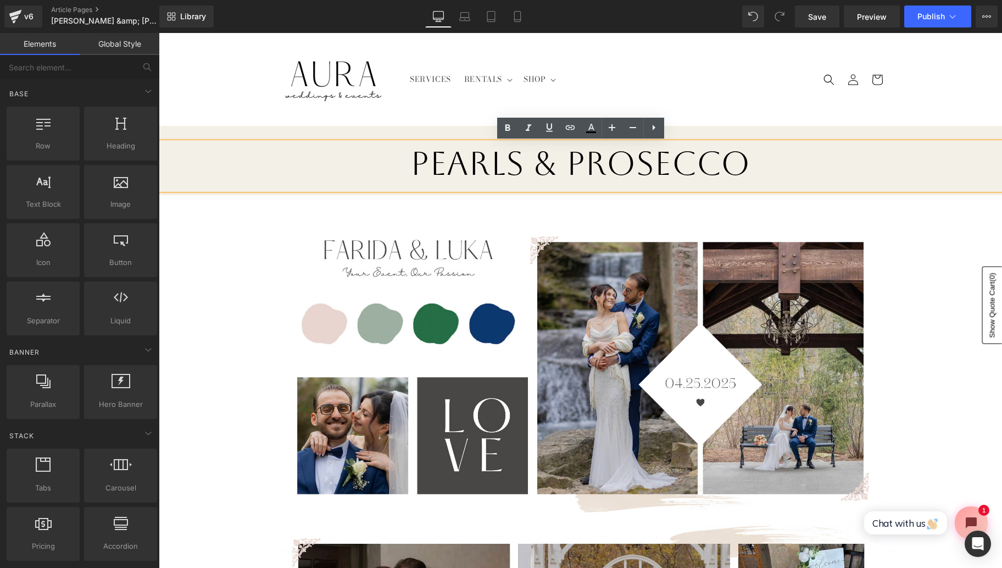
click at [714, 119] on header "SERVICES RENTALS RENTALS Faux Flowers Tablescape Log in" at bounding box center [580, 79] width 659 height 93
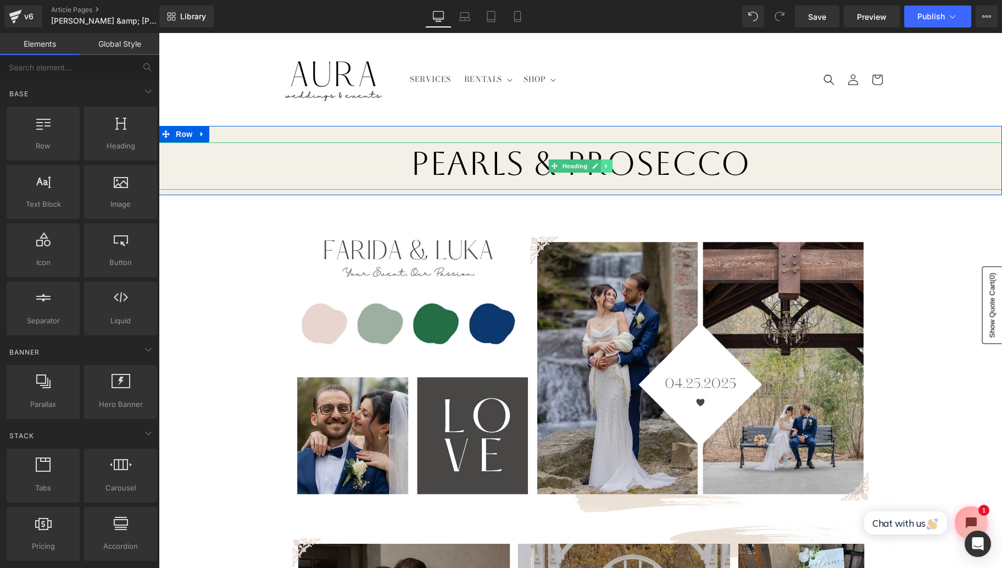
click at [606, 170] on link at bounding box center [607, 165] width 12 height 13
click at [611, 168] on icon at bounding box center [612, 166] width 6 height 6
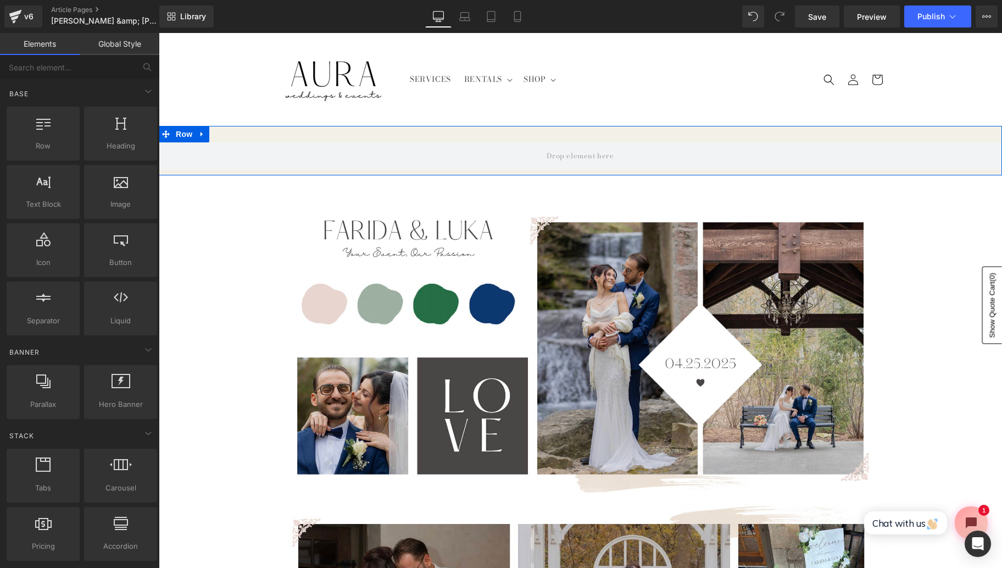
click at [289, 142] on div "Row" at bounding box center [581, 150] width 844 height 49
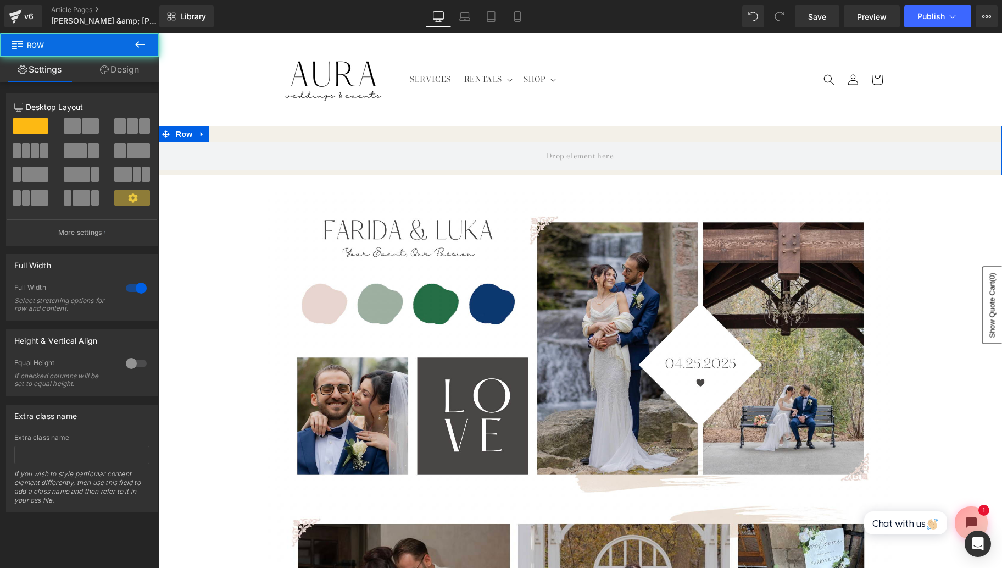
click at [262, 141] on div "Row" at bounding box center [581, 150] width 844 height 49
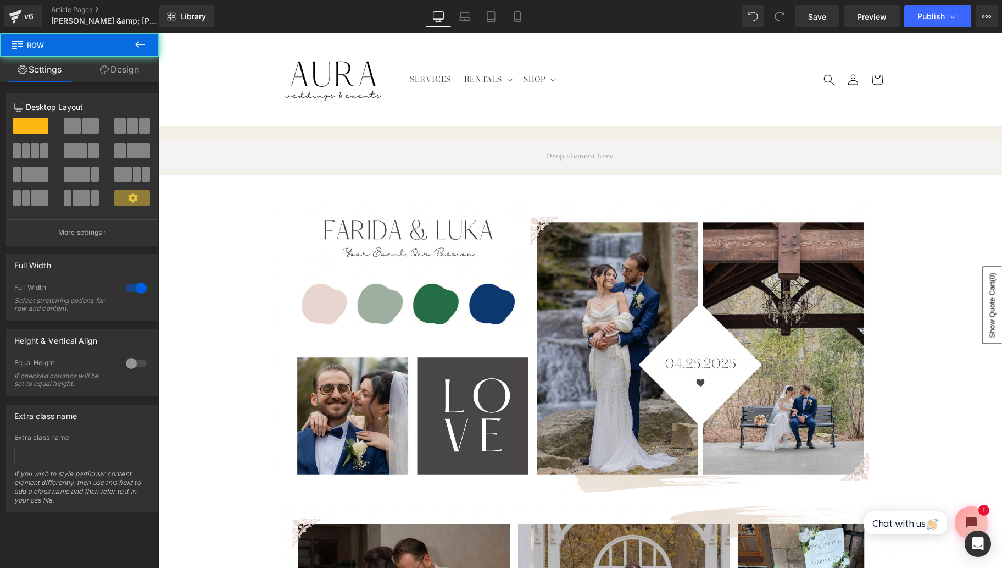
click at [256, 99] on header "SERVICES RENTALS RENTALS Faux Flowers Tablescape Log in" at bounding box center [580, 79] width 659 height 93
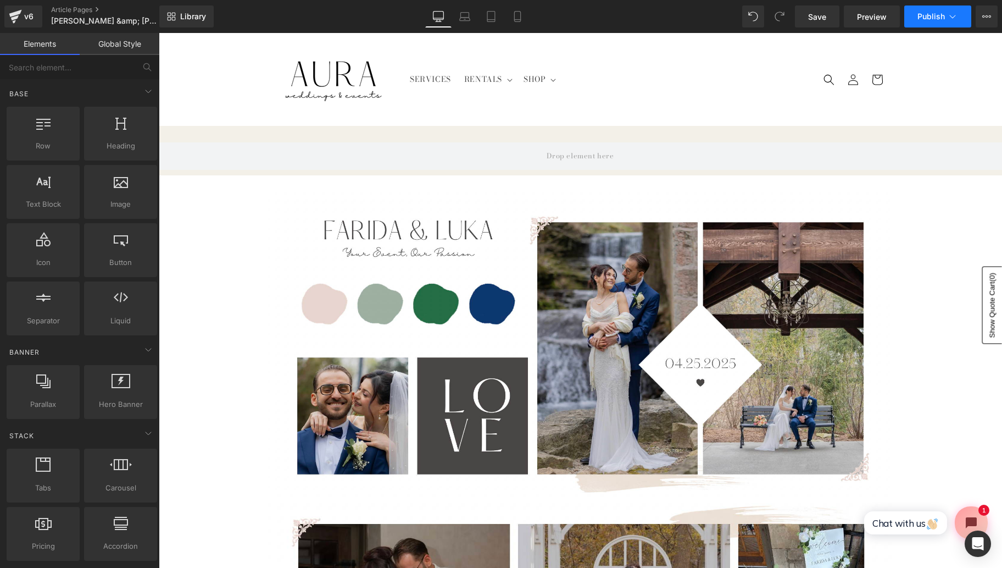
click at [926, 14] on span "Publish" at bounding box center [931, 16] width 27 height 9
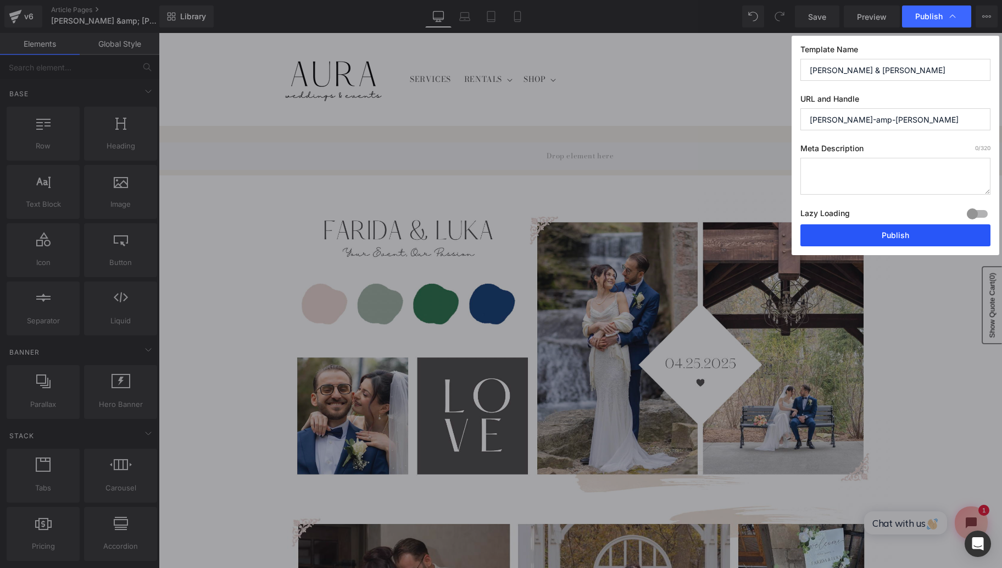
click at [893, 231] on button "Publish" at bounding box center [896, 235] width 190 height 22
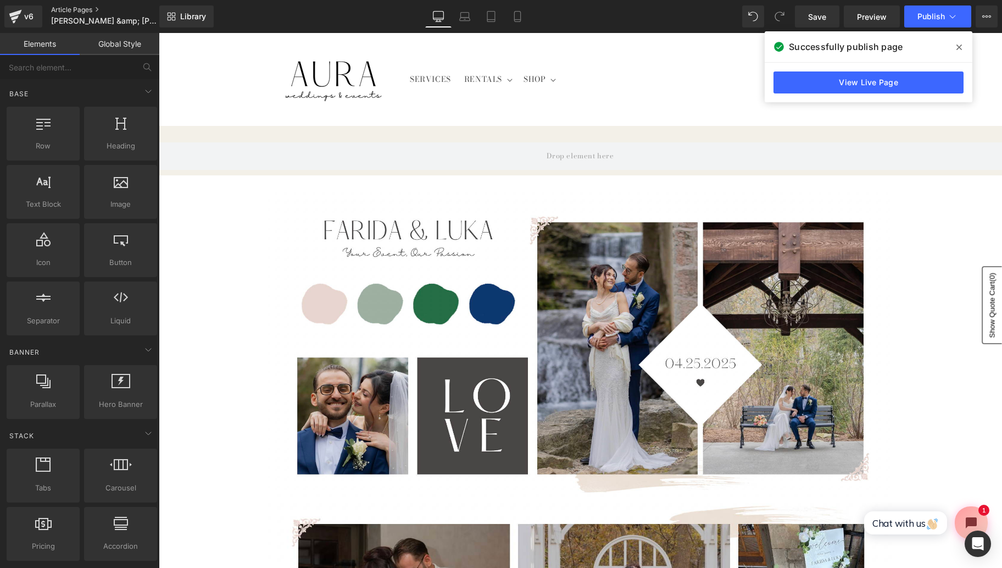
click at [84, 10] on link "Article Pages" at bounding box center [114, 9] width 126 height 9
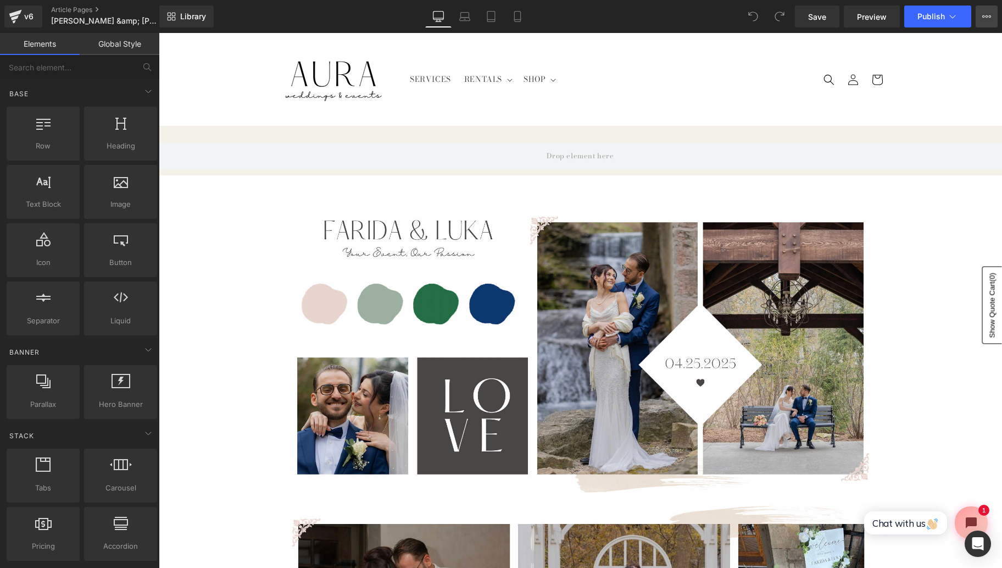
click at [982, 21] on button "View Live Page View with current Template Save Template to Library Schedule Pub…" at bounding box center [987, 16] width 22 height 22
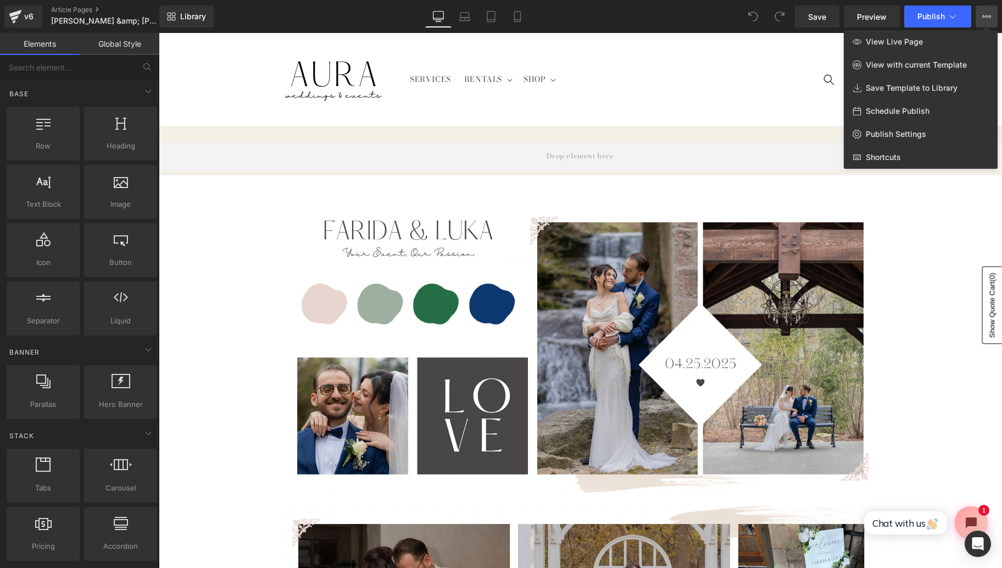
click at [754, 98] on div at bounding box center [581, 300] width 844 height 535
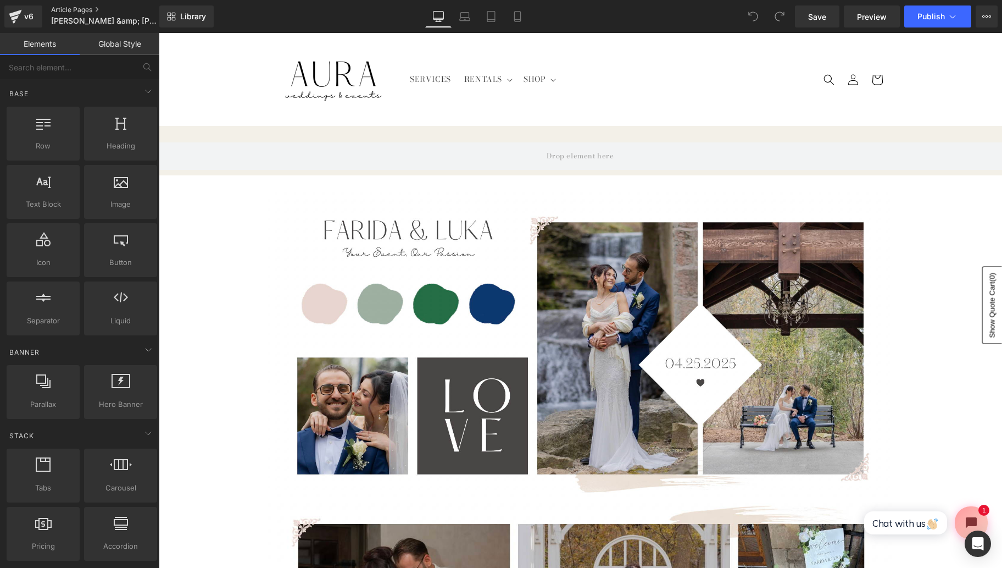
click at [73, 7] on link "Article Pages" at bounding box center [114, 9] width 126 height 9
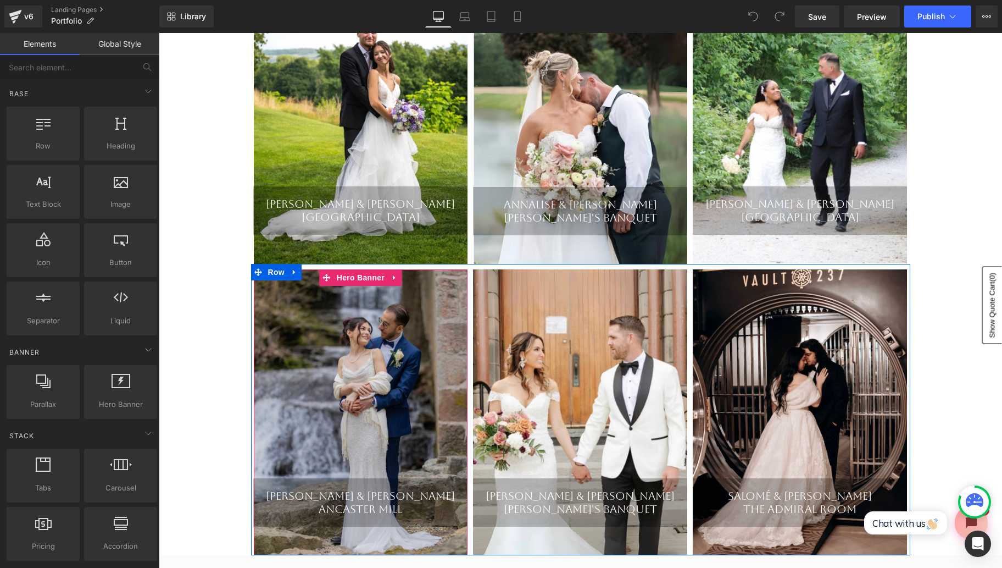
scroll to position [302, 0]
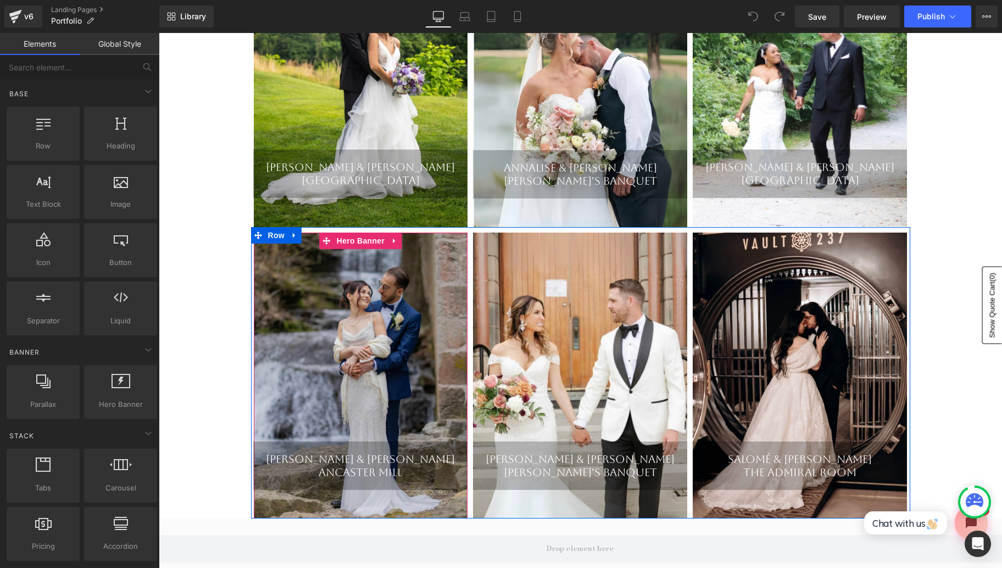
click at [401, 366] on div "Farida & Luka Ancaster Mill Heading" at bounding box center [361, 375] width 214 height 286
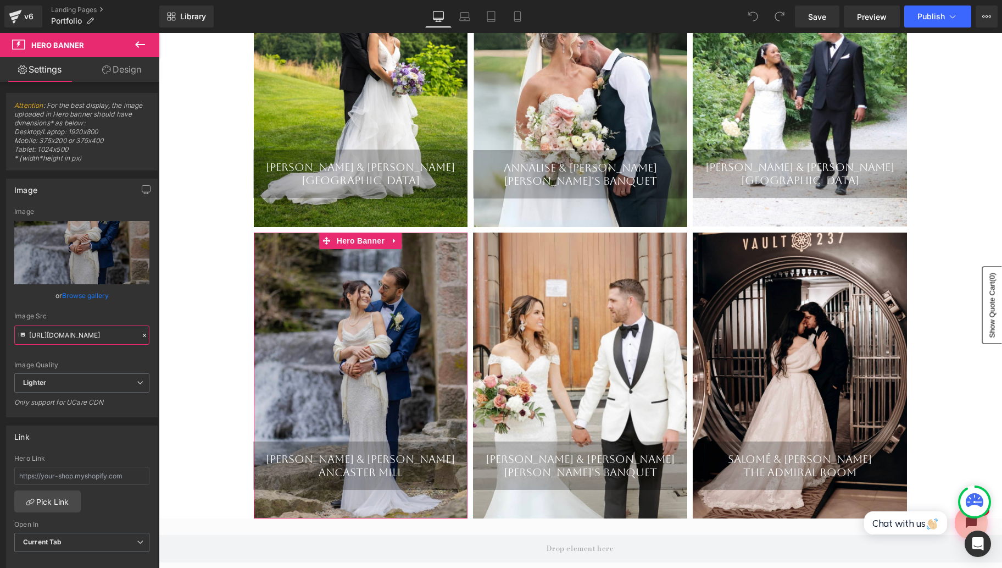
click at [102, 336] on input "https://ucarecdn.com/074795c3-13d5-46d8-983c-34f016569d55/-/format/auto/-/previ…" at bounding box center [81, 334] width 135 height 19
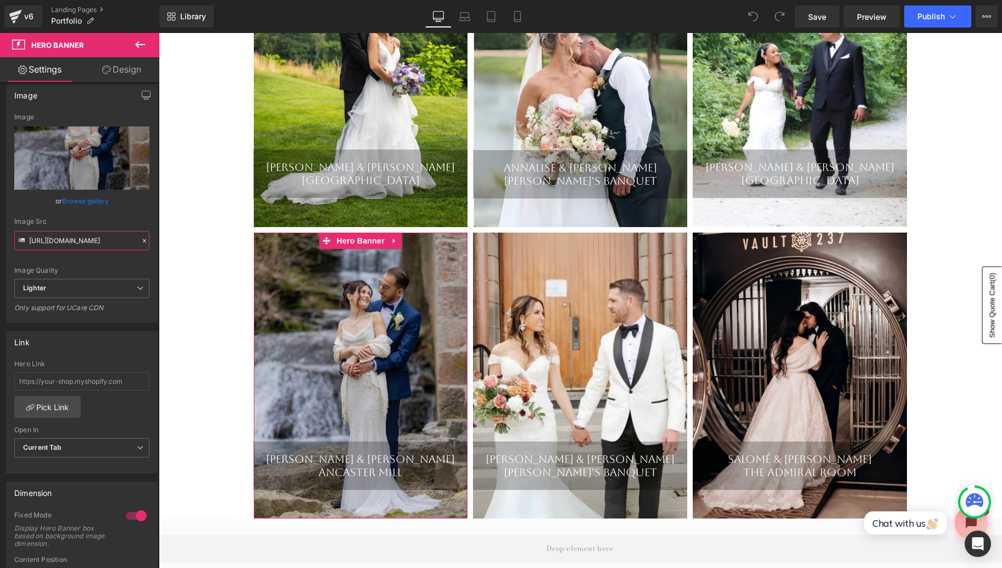
scroll to position [105, 0]
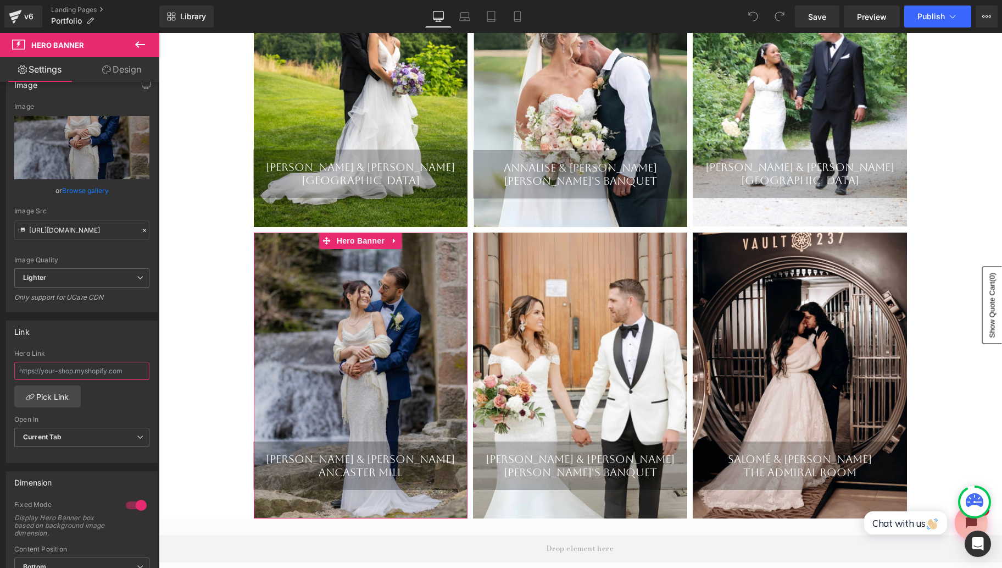
click at [93, 368] on input "text" at bounding box center [81, 371] width 135 height 18
click at [54, 399] on link "Pick Link" at bounding box center [47, 396] width 66 height 22
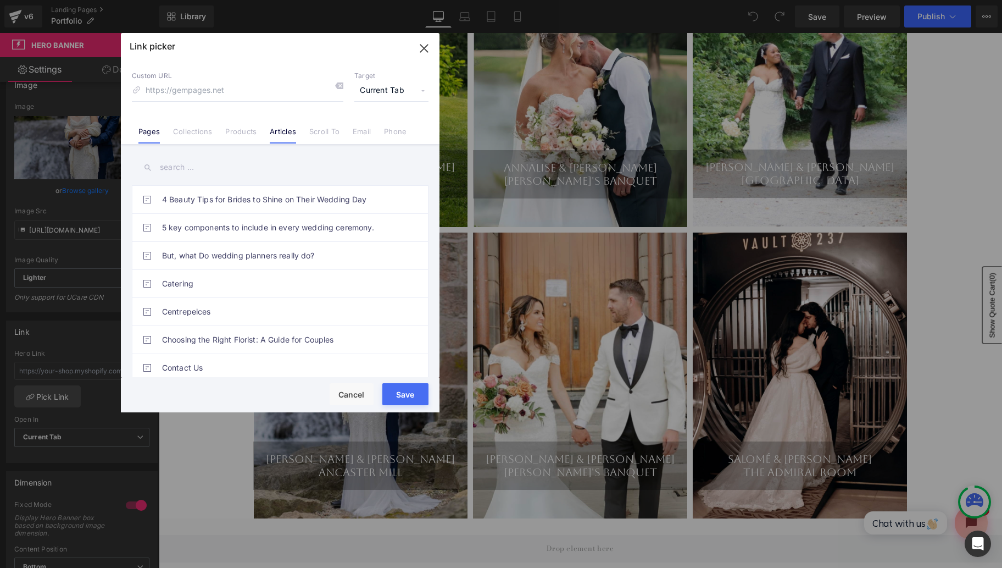
click at [294, 132] on link "Articles" at bounding box center [283, 135] width 26 height 16
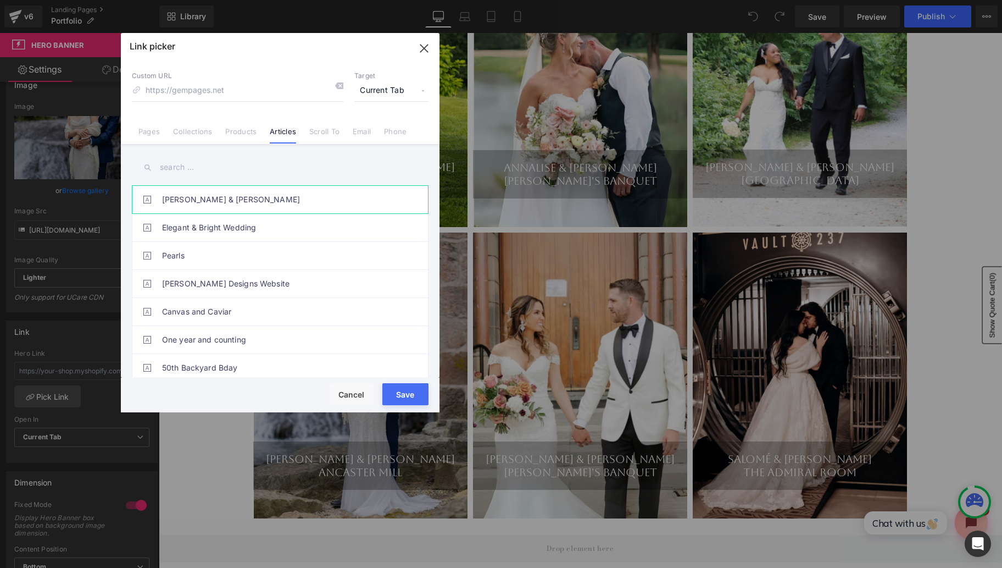
click at [226, 198] on link "[PERSON_NAME] & [PERSON_NAME]" at bounding box center [283, 199] width 242 height 27
type input "/blogs/test/farida-amp-luka"
click at [408, 395] on button "Save" at bounding box center [406, 394] width 46 height 22
type input "/blogs/test/farida-amp-luka"
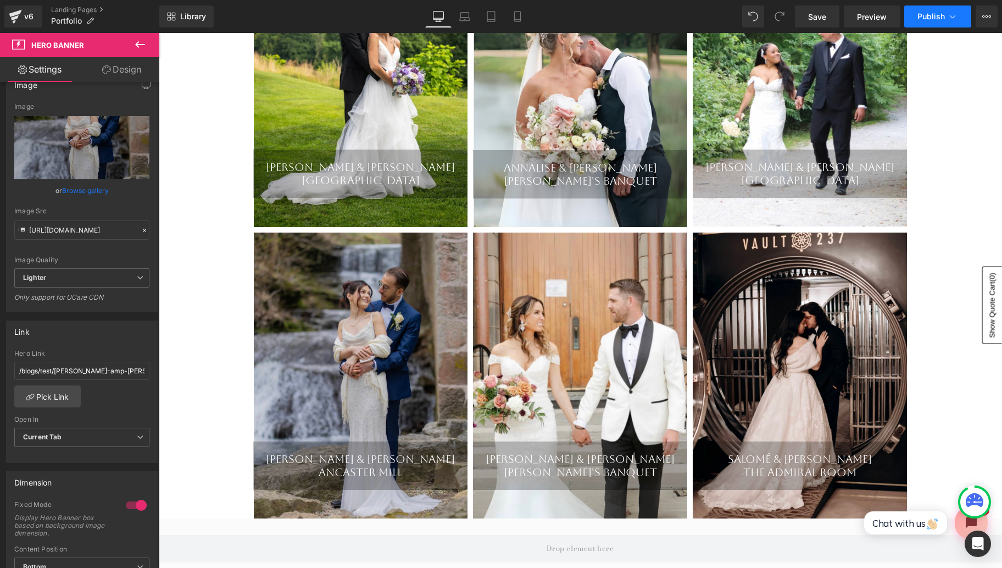
click at [945, 13] on span "Publish" at bounding box center [931, 16] width 27 height 9
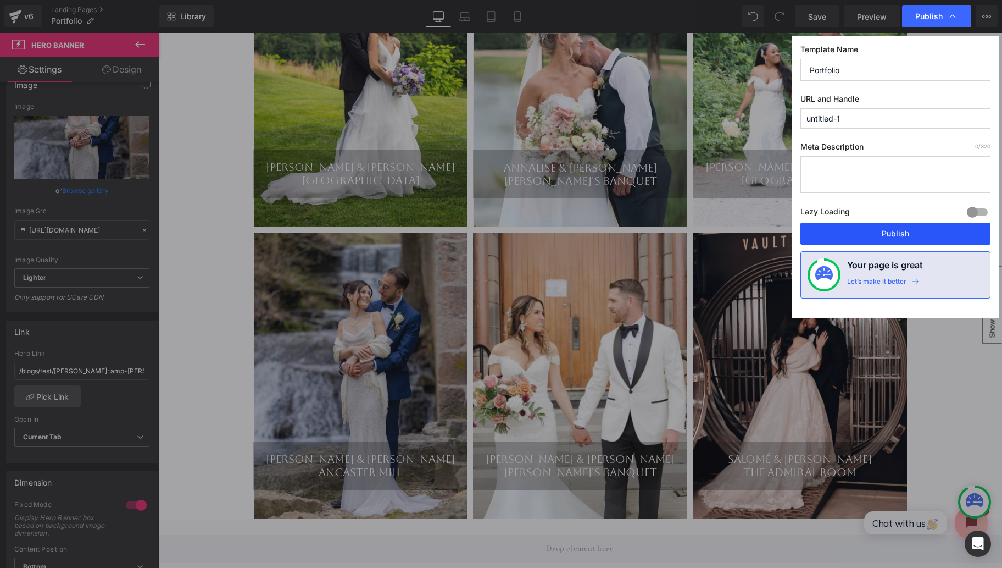
click at [873, 233] on button "Publish" at bounding box center [896, 234] width 190 height 22
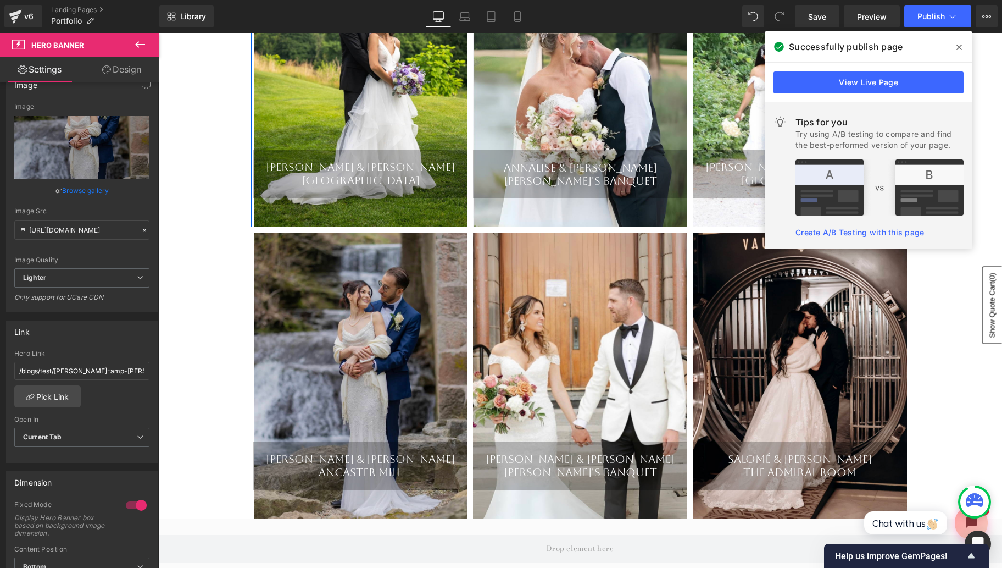
scroll to position [262, 0]
